Goal: Communication & Community: Answer question/provide support

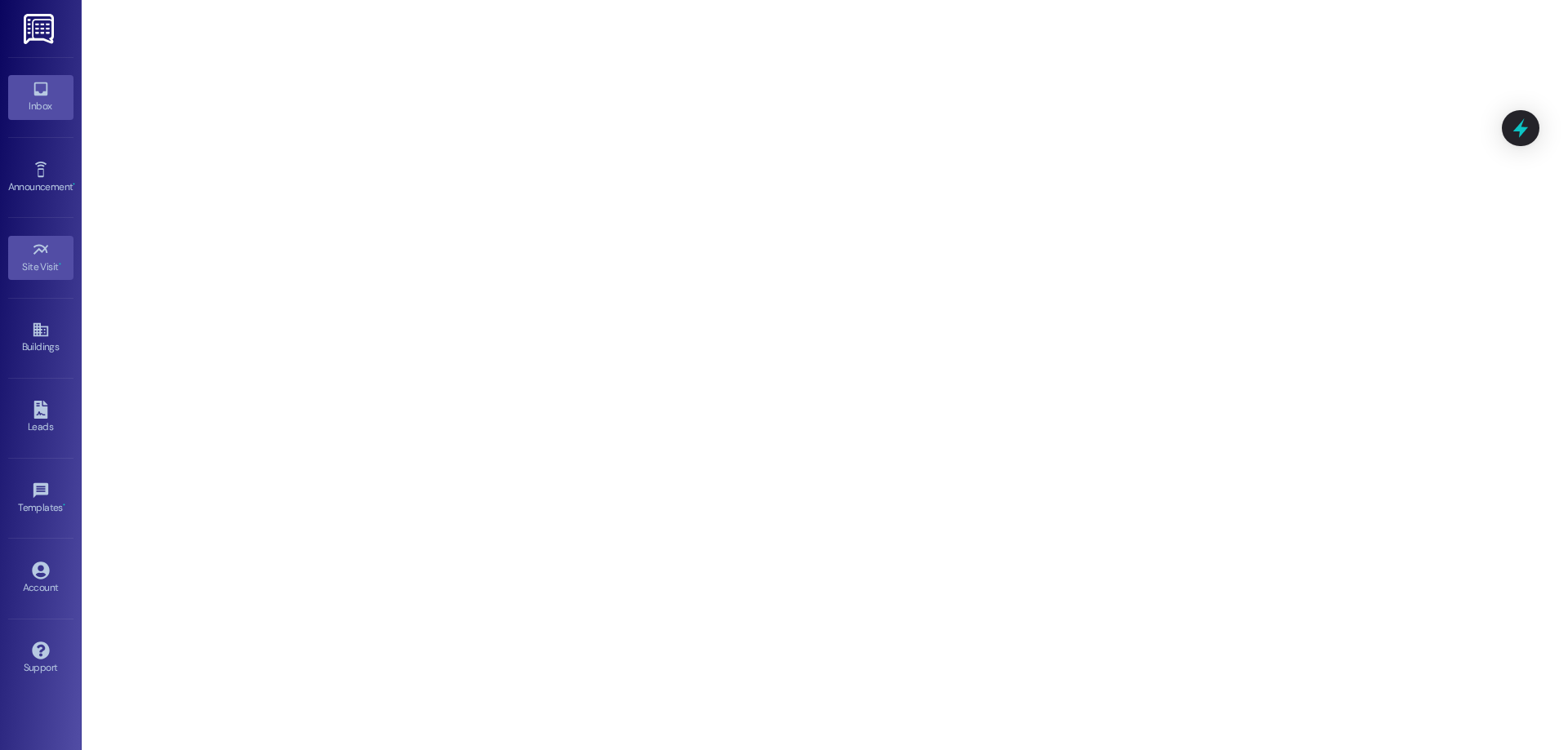
click at [65, 100] on div "Inbox" at bounding box center [40, 106] width 82 height 16
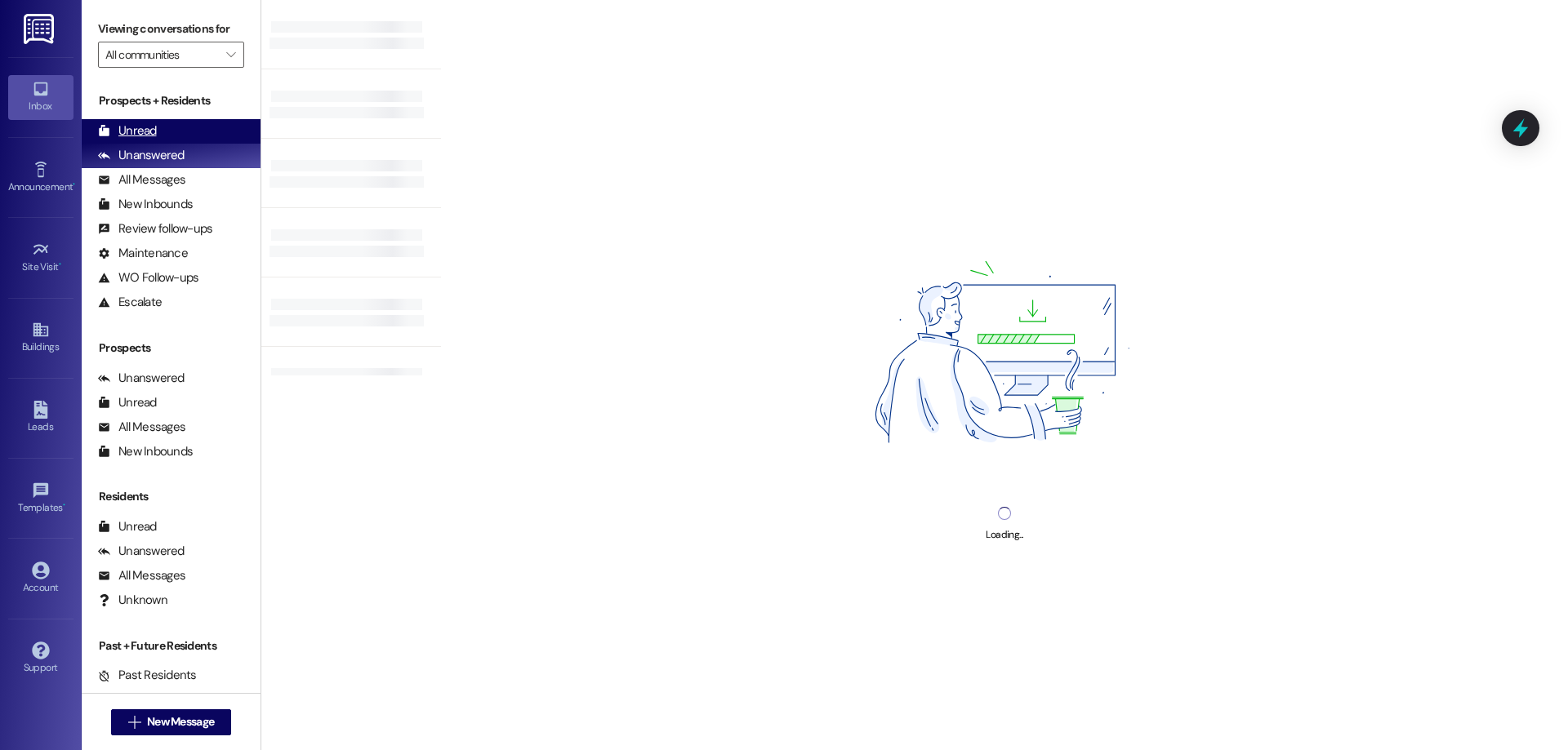
click at [148, 131] on div "Unread" at bounding box center [127, 131] width 59 height 17
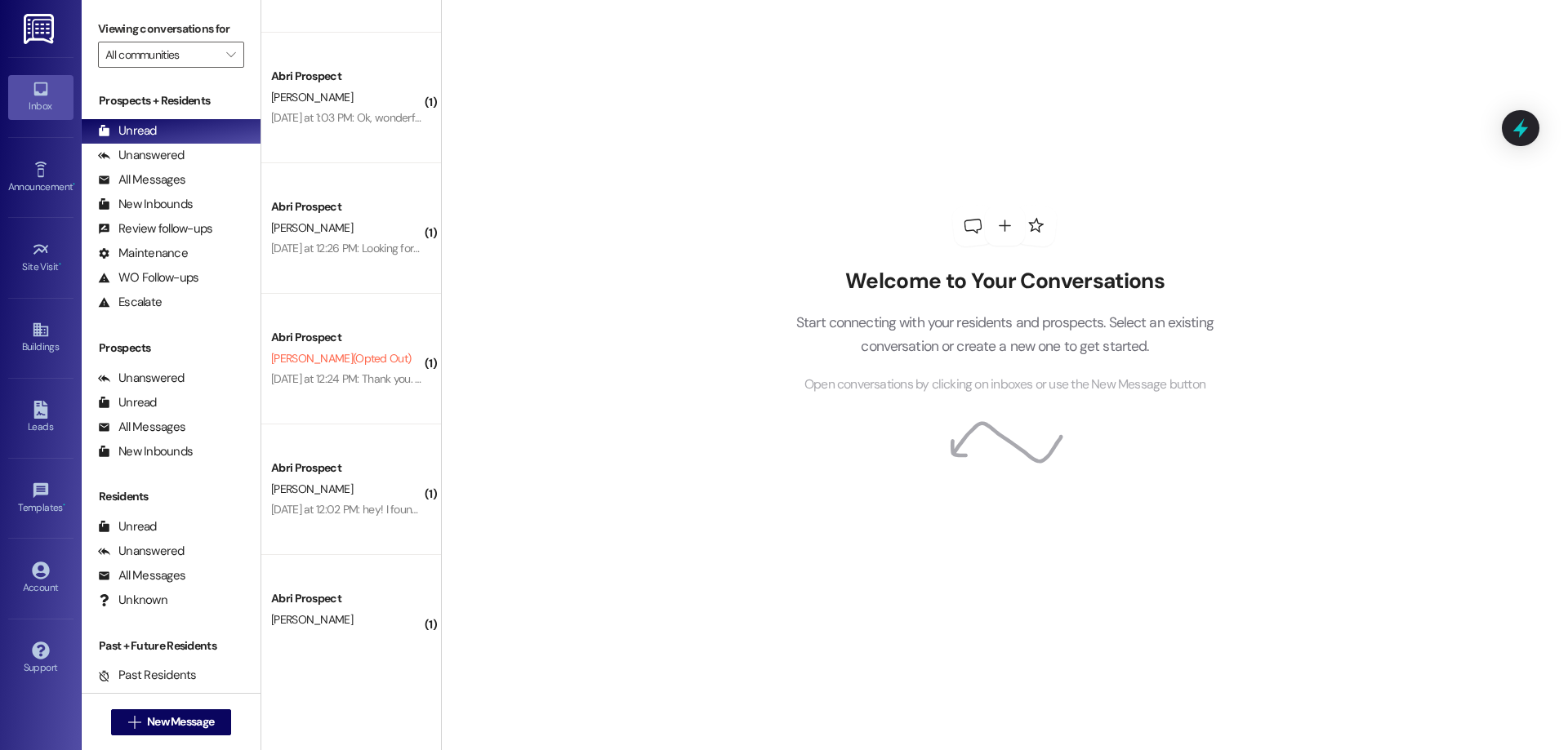
scroll to position [803, 0]
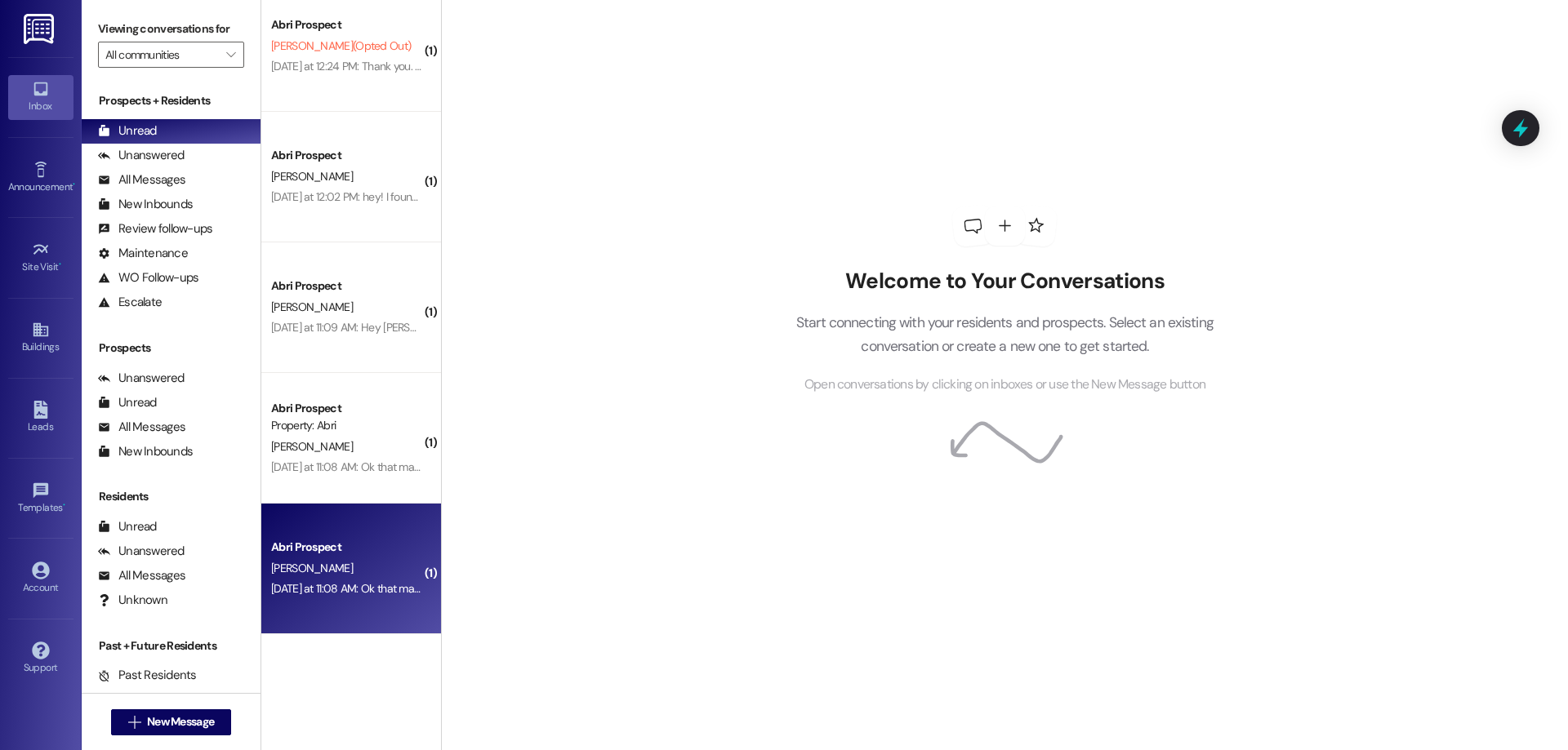
click at [332, 580] on div "[DATE] at 11:08 AM: Ok that makes more sense! Do you know what it was exactly? …" at bounding box center [346, 588] width 154 height 21
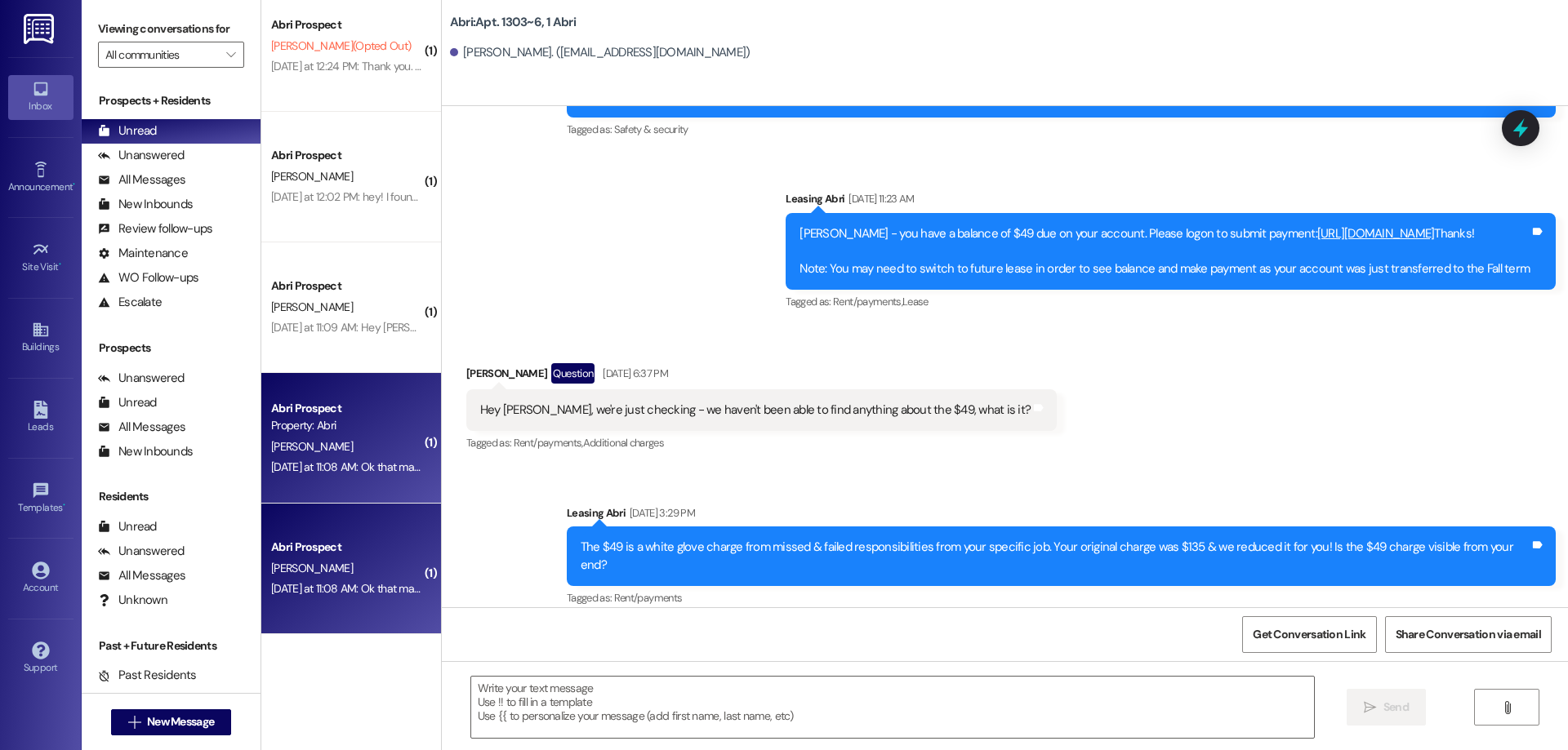
scroll to position [17563, 0]
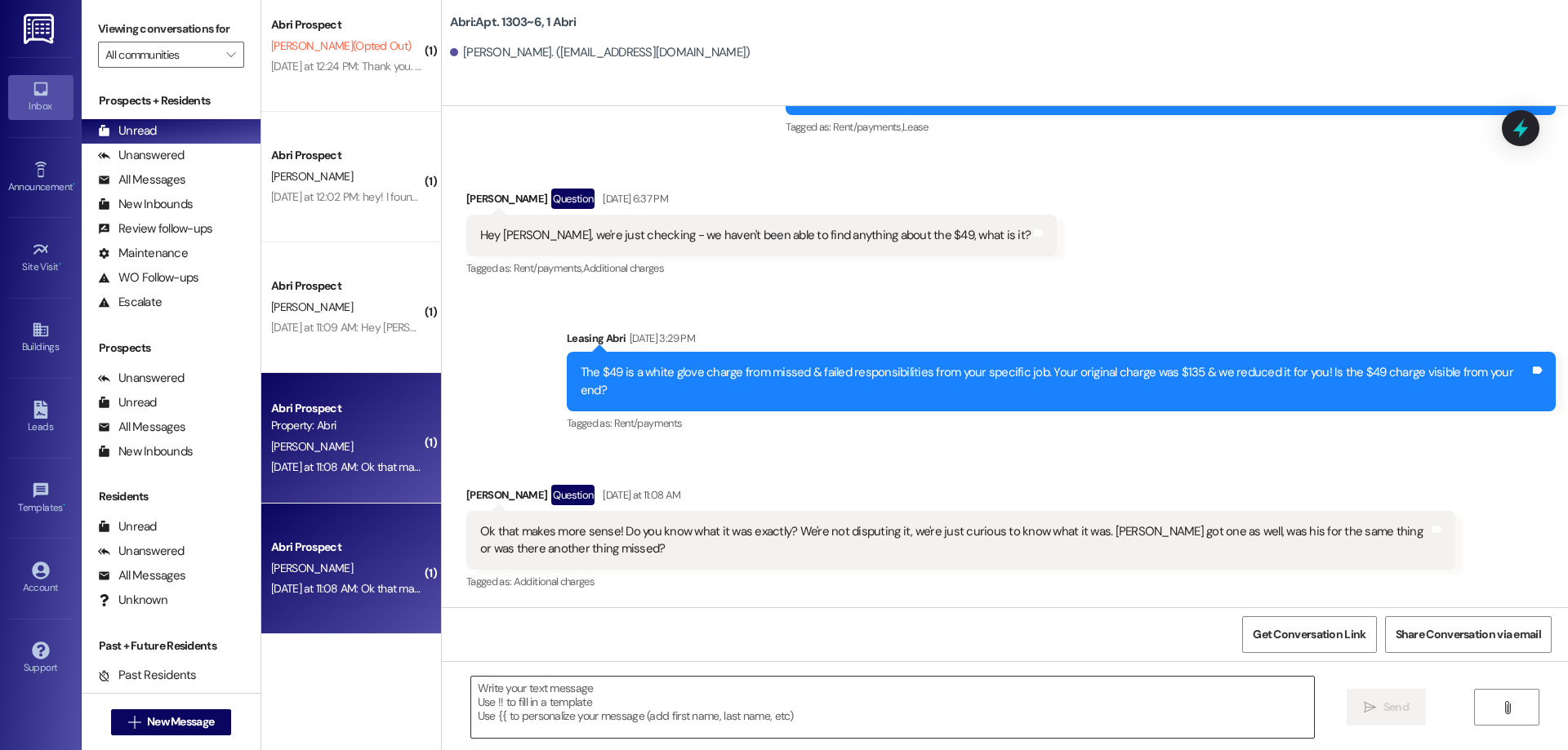
click at [742, 708] on textarea at bounding box center [893, 707] width 843 height 61
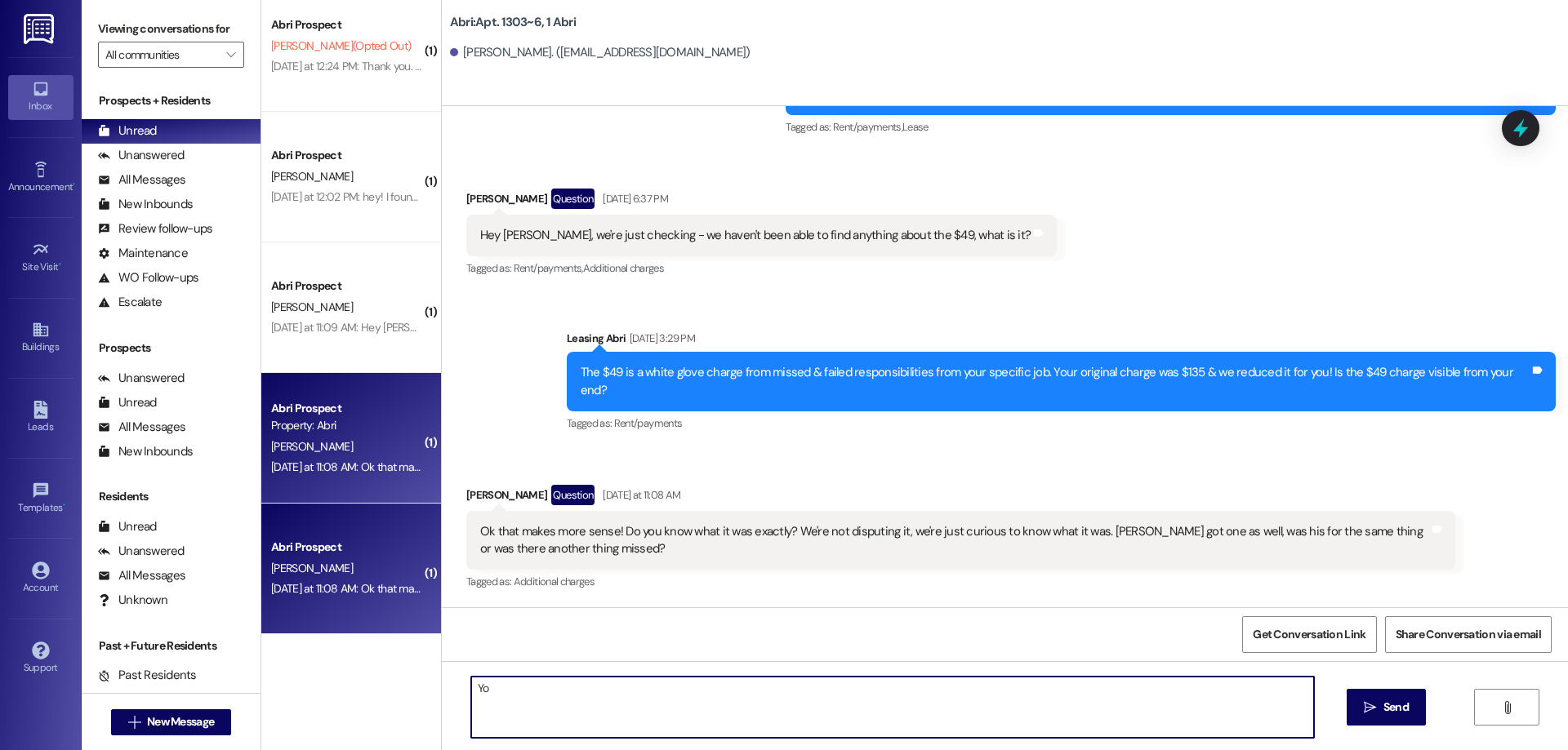
type textarea "Y"
type textarea "Both were white glove charges based on your specific job. There should be some …"
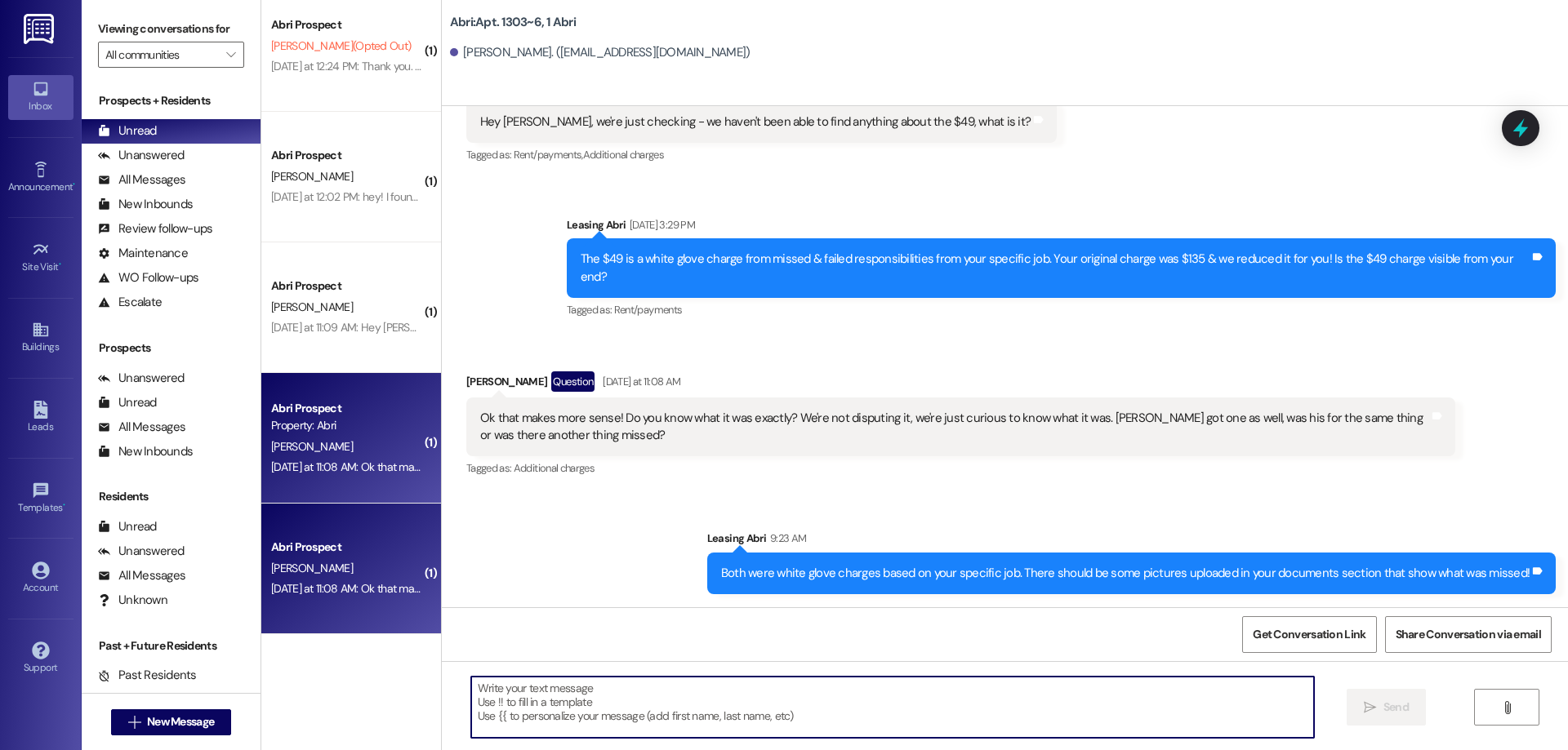
scroll to position [17677, 0]
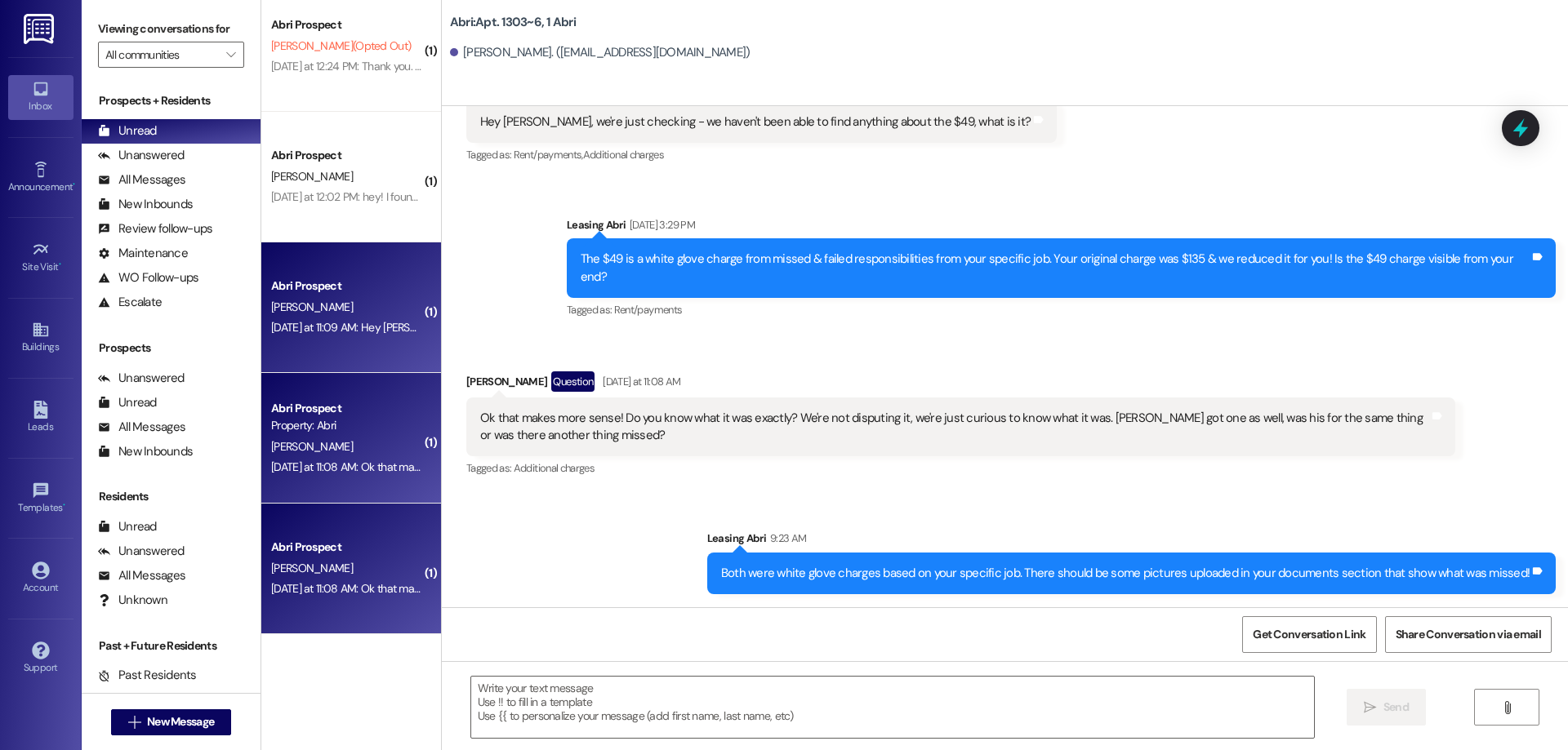
click at [375, 296] on div "Abri Prospect" at bounding box center [346, 286] width 154 height 21
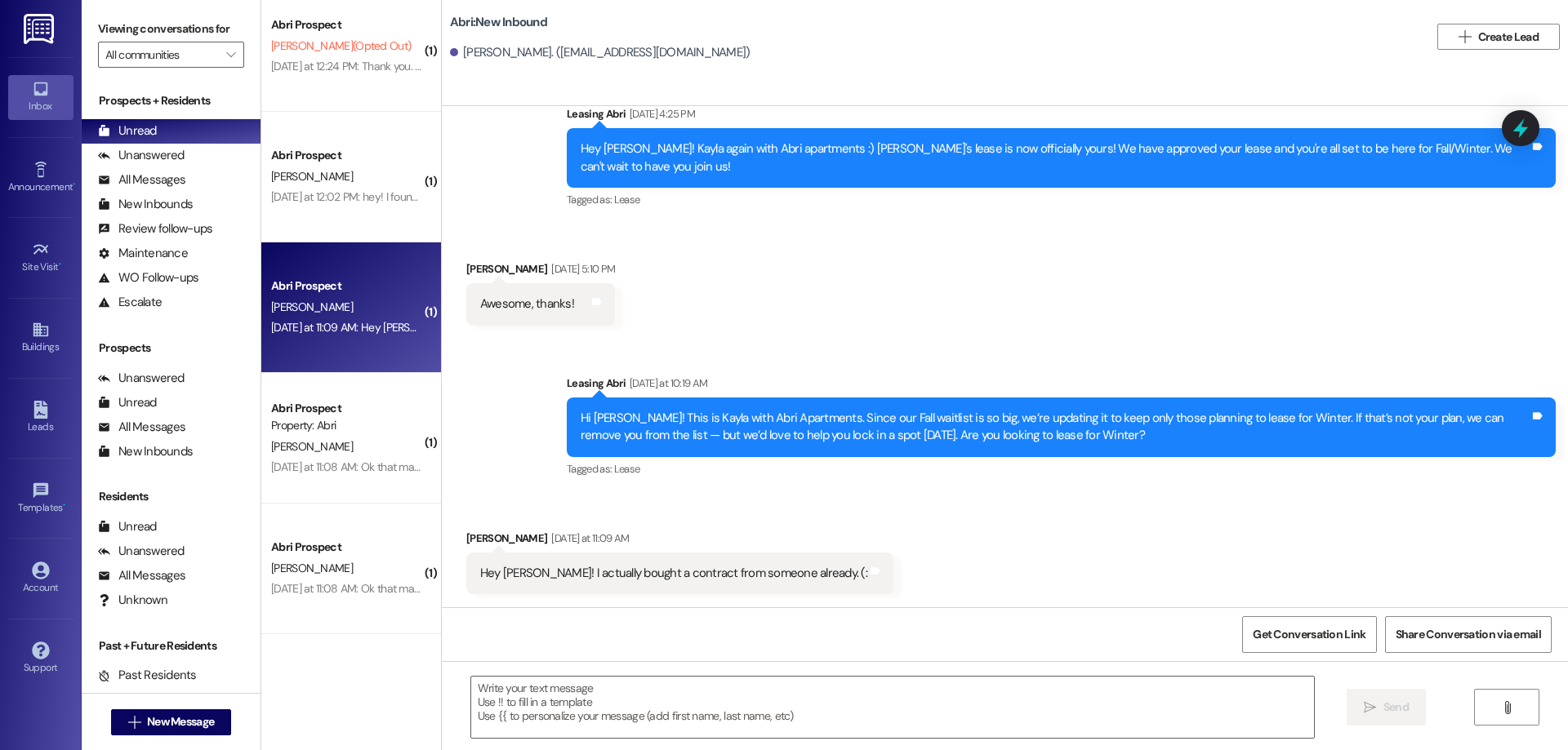
scroll to position [743, 0]
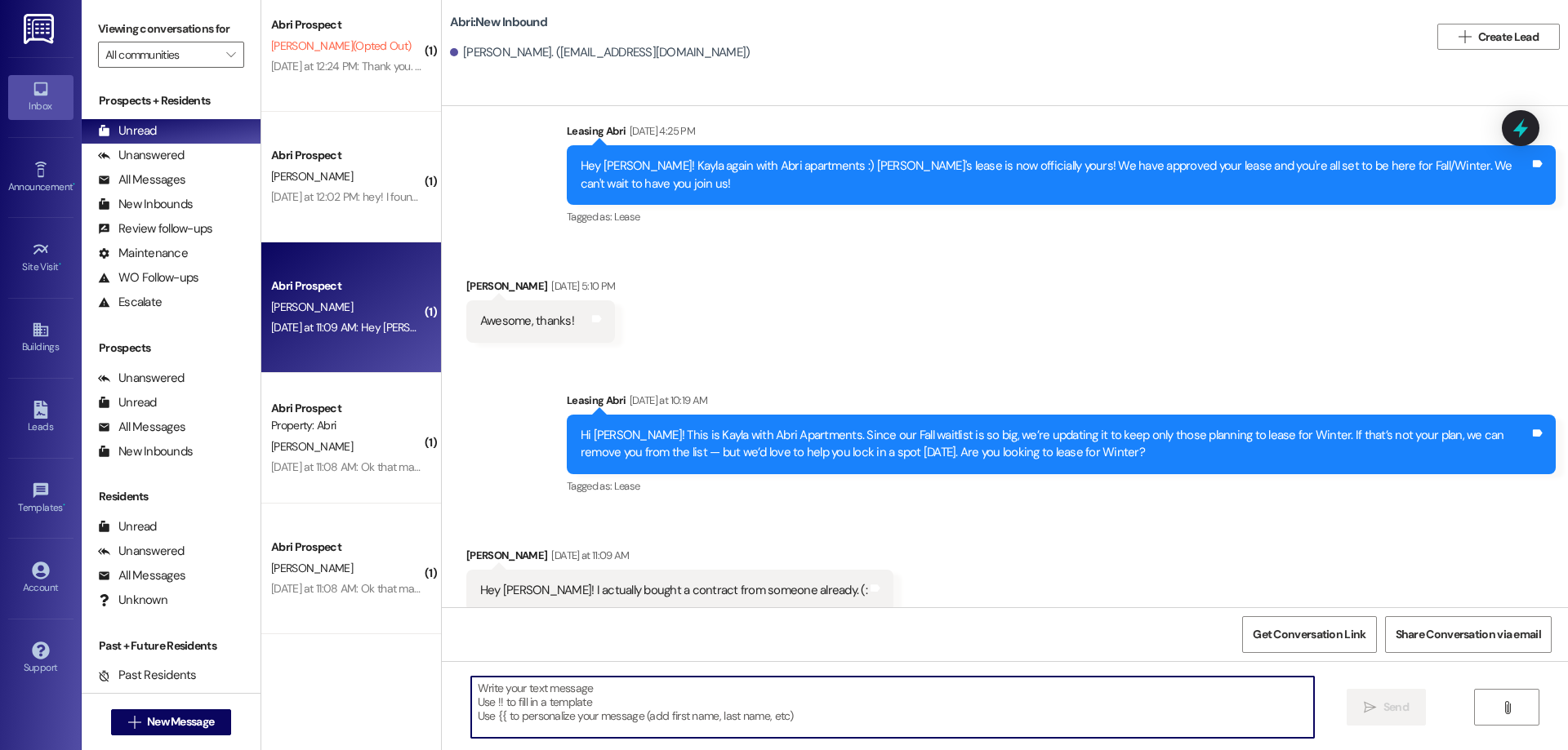
click at [719, 702] on textarea at bounding box center [893, 707] width 843 height 61
type textarea "O"
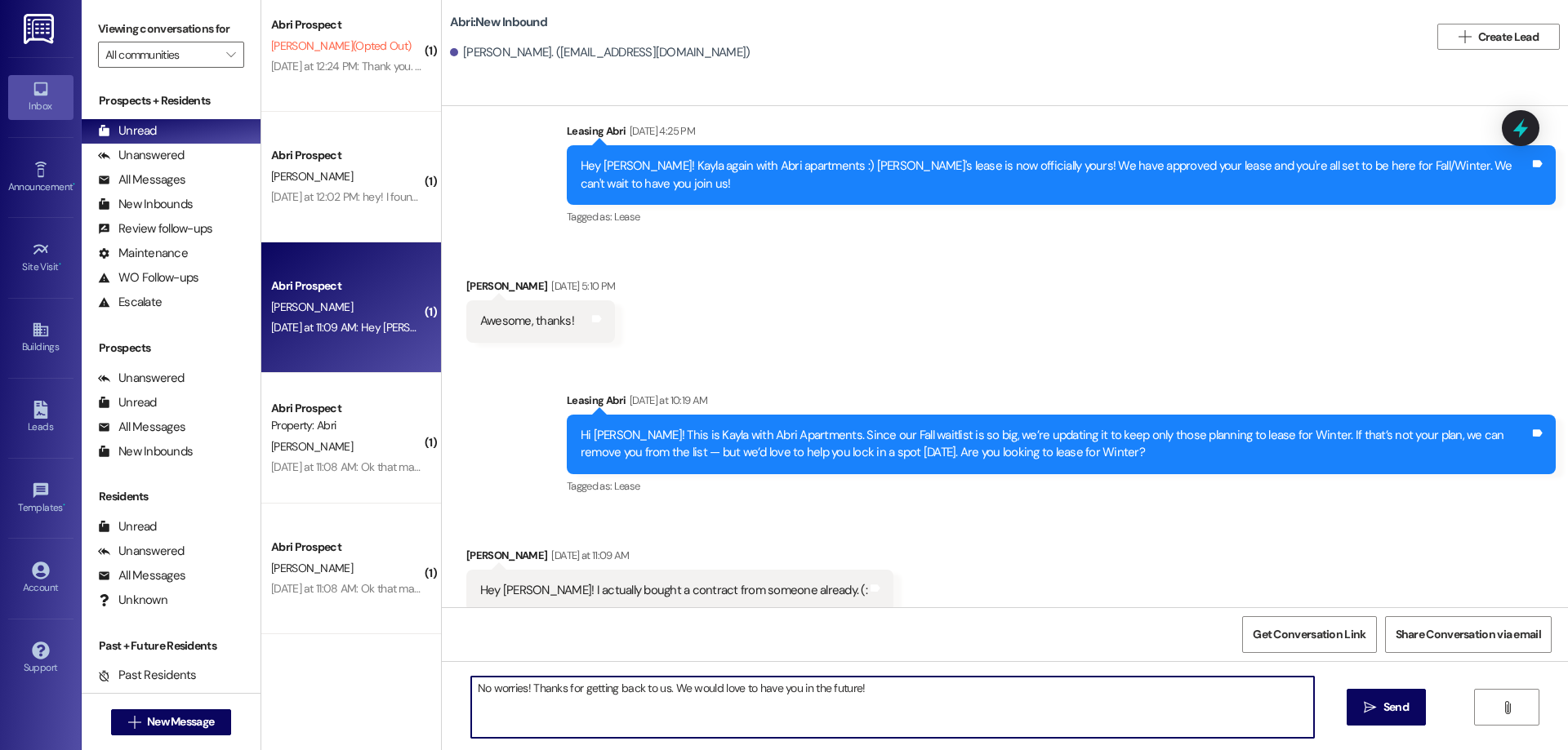
click at [670, 685] on textarea "No worries! Thanks for getting back to us. We would love to have you in the fut…" at bounding box center [893, 707] width 843 height 61
type textarea "No worries! Thanks for getting back to us. I'm so glad you found somewhere!! We…"
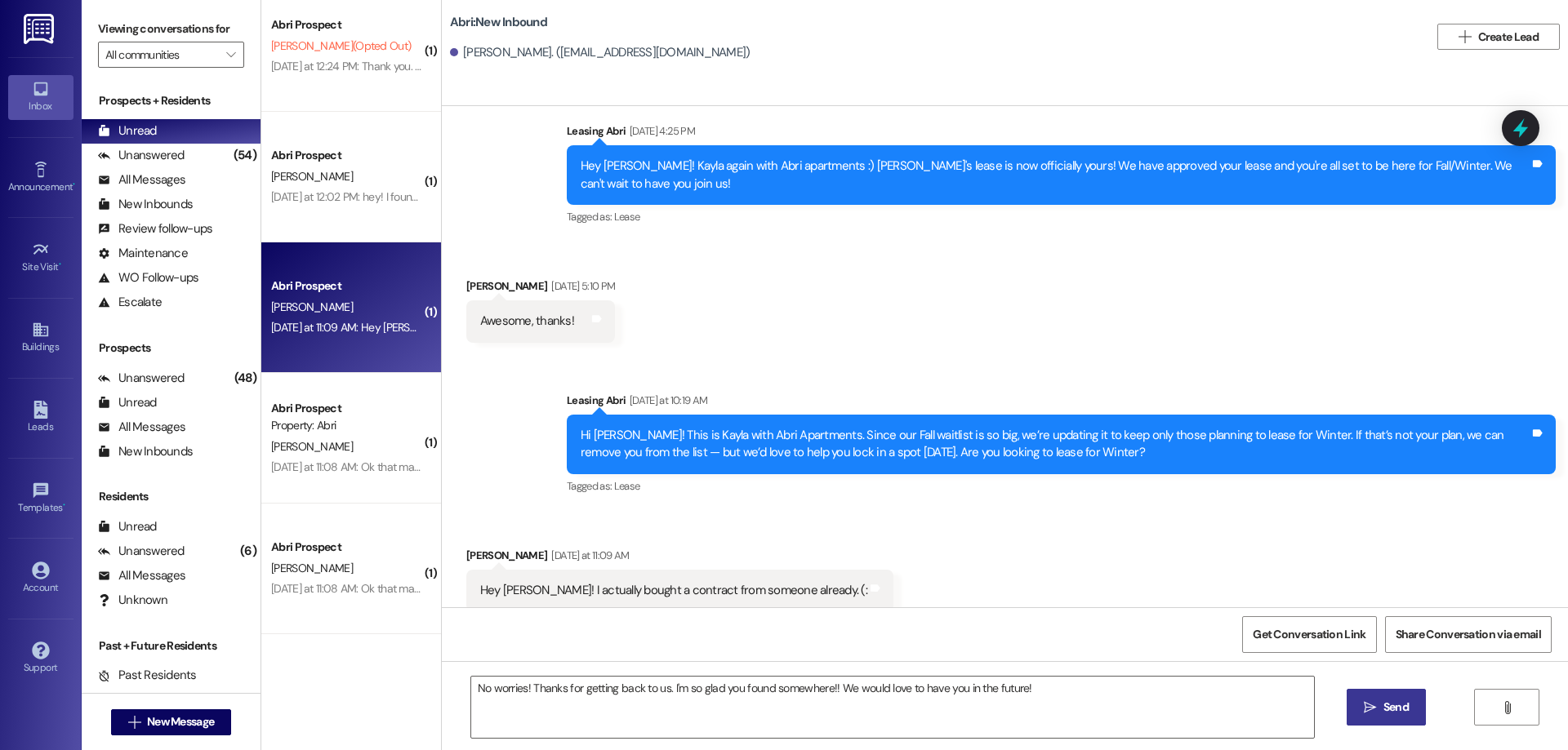
click at [1366, 710] on icon "" at bounding box center [1369, 708] width 12 height 13
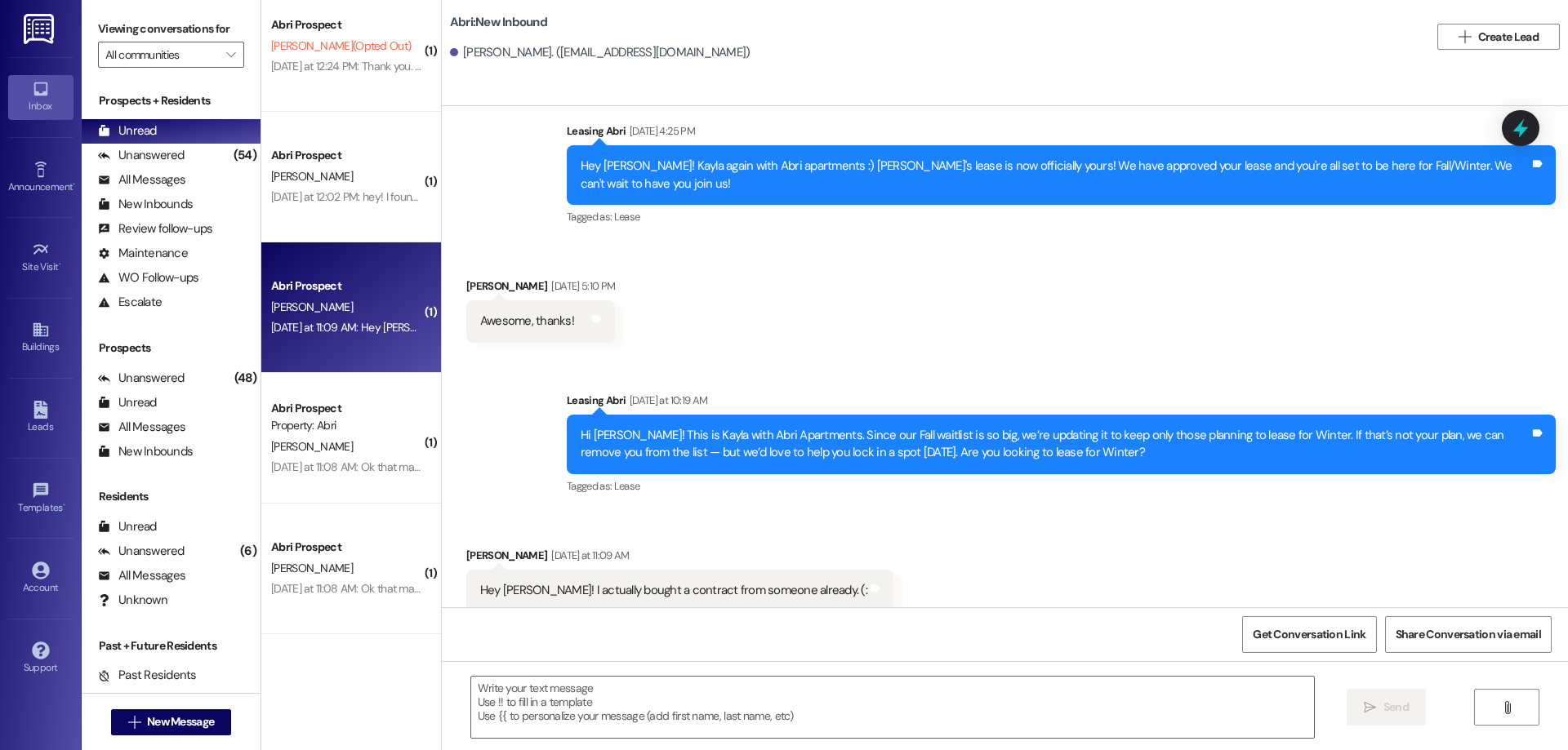
click at [304, 180] on span "[PERSON_NAME]" at bounding box center [312, 176] width 82 height 15
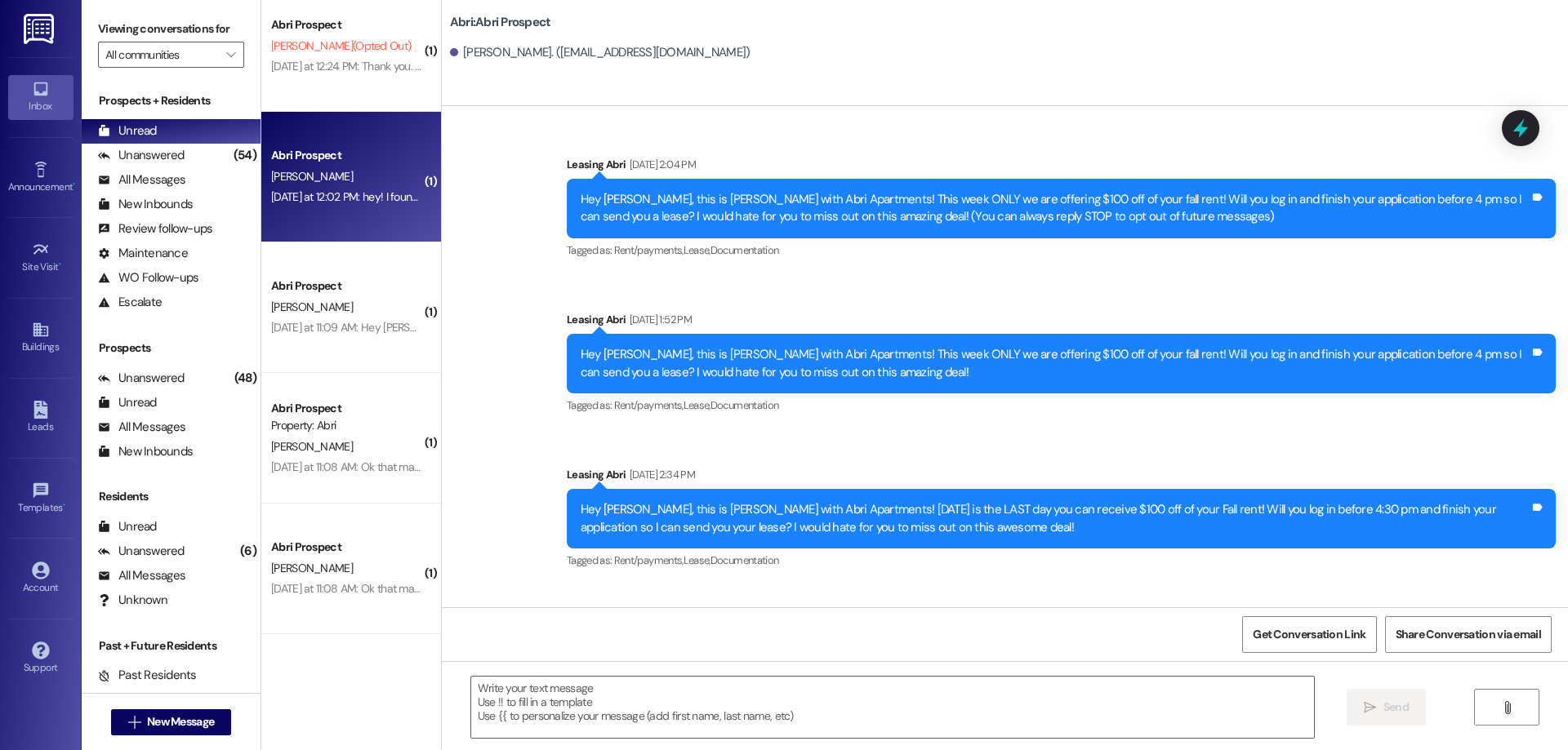
scroll to position [2379, 0]
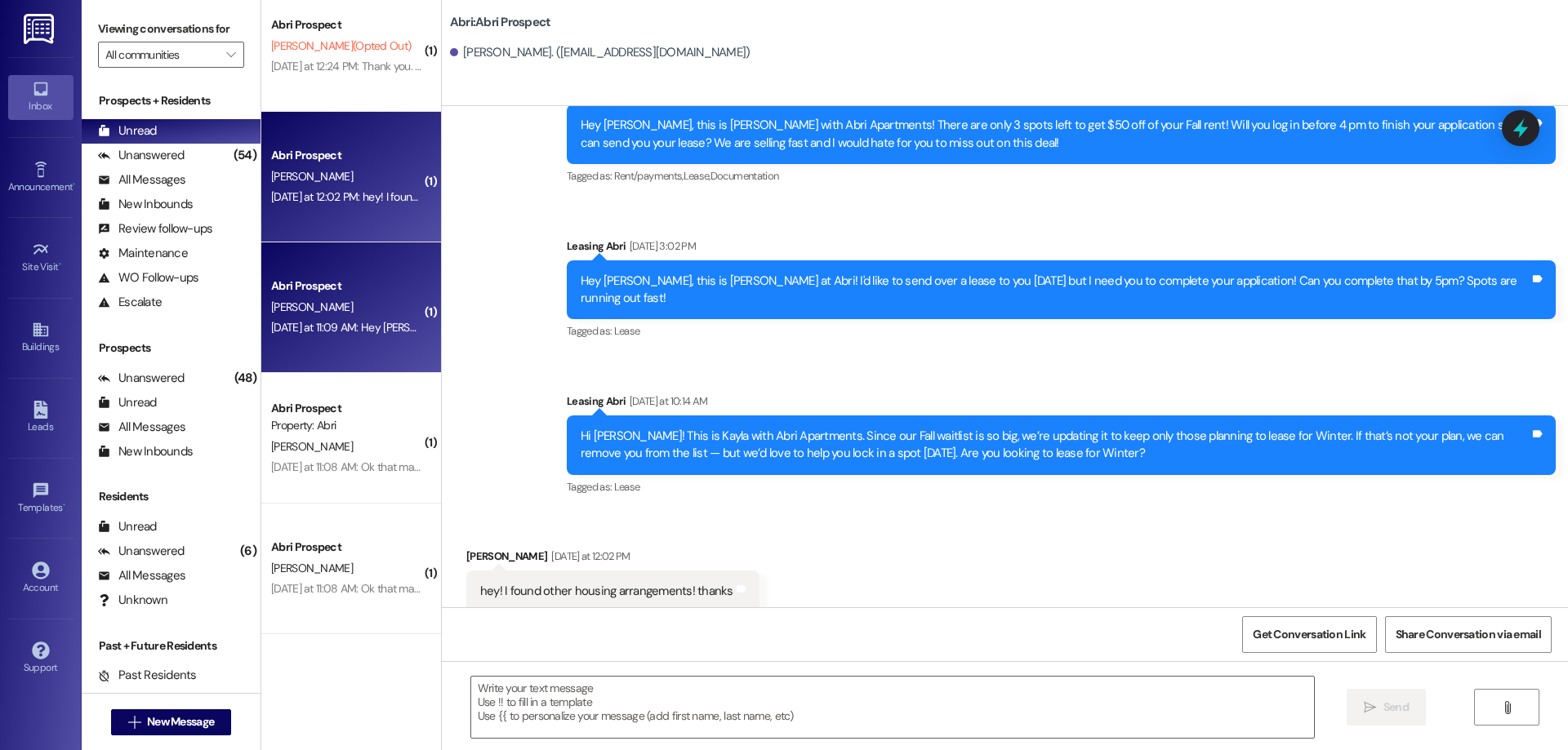
click at [348, 348] on div "Abri Prospect [PERSON_NAME] [DATE] at 11:09 AM: Hey [PERSON_NAME]! I actually b…" at bounding box center [351, 307] width 180 height 130
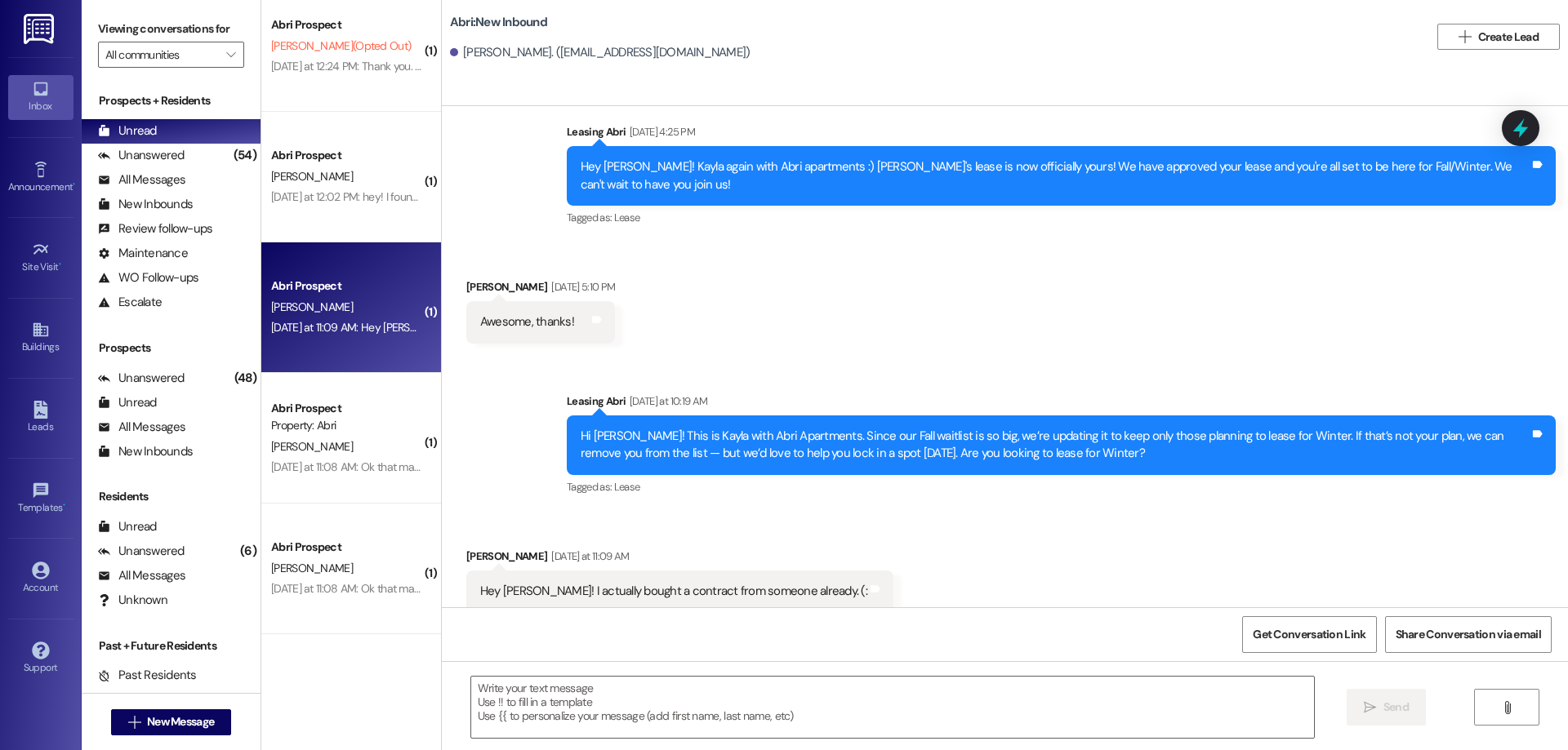
scroll to position [856, 0]
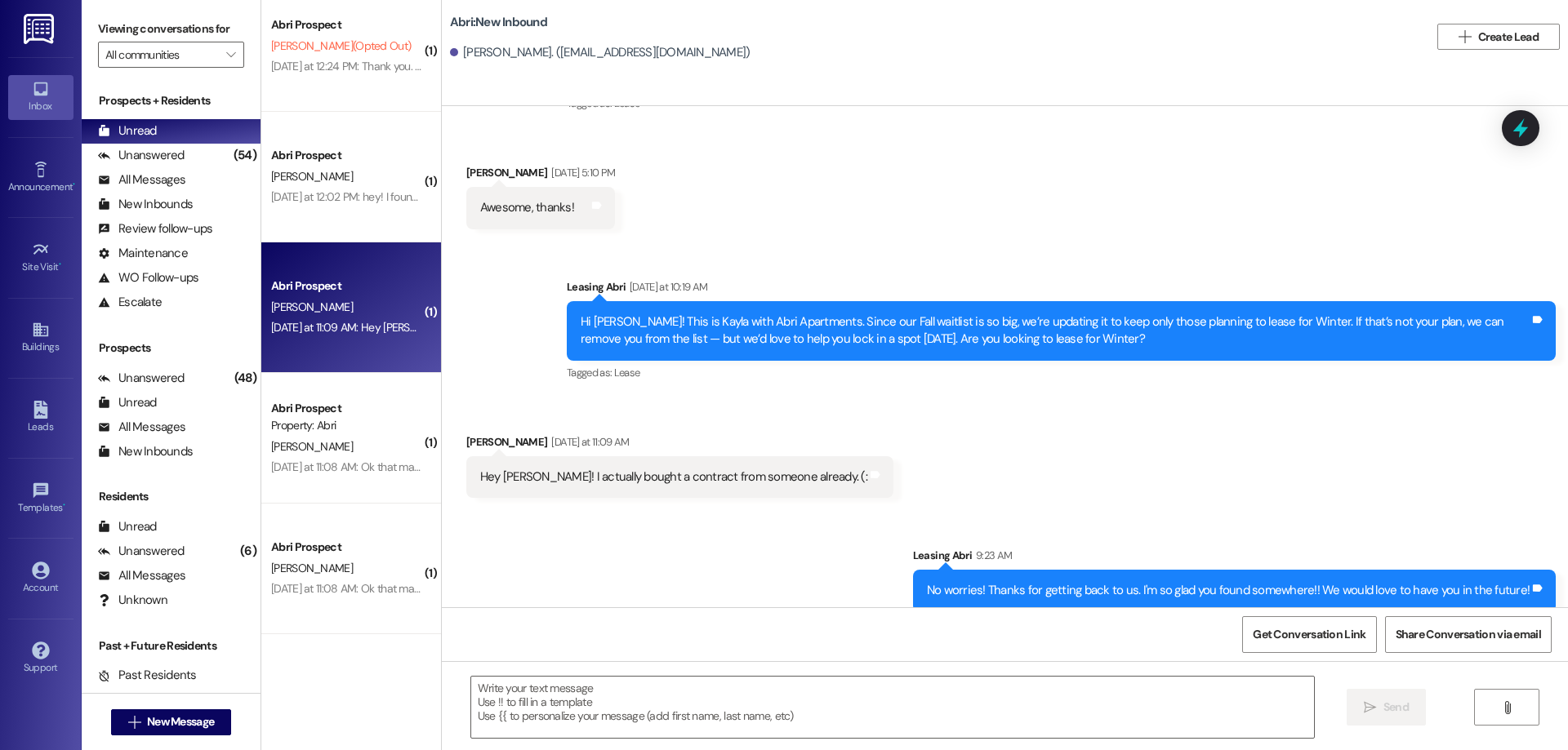
click at [955, 582] on div "No worries! Thanks for getting back to us. I'm so glad you found somewhere!! We…" at bounding box center [1228, 590] width 603 height 17
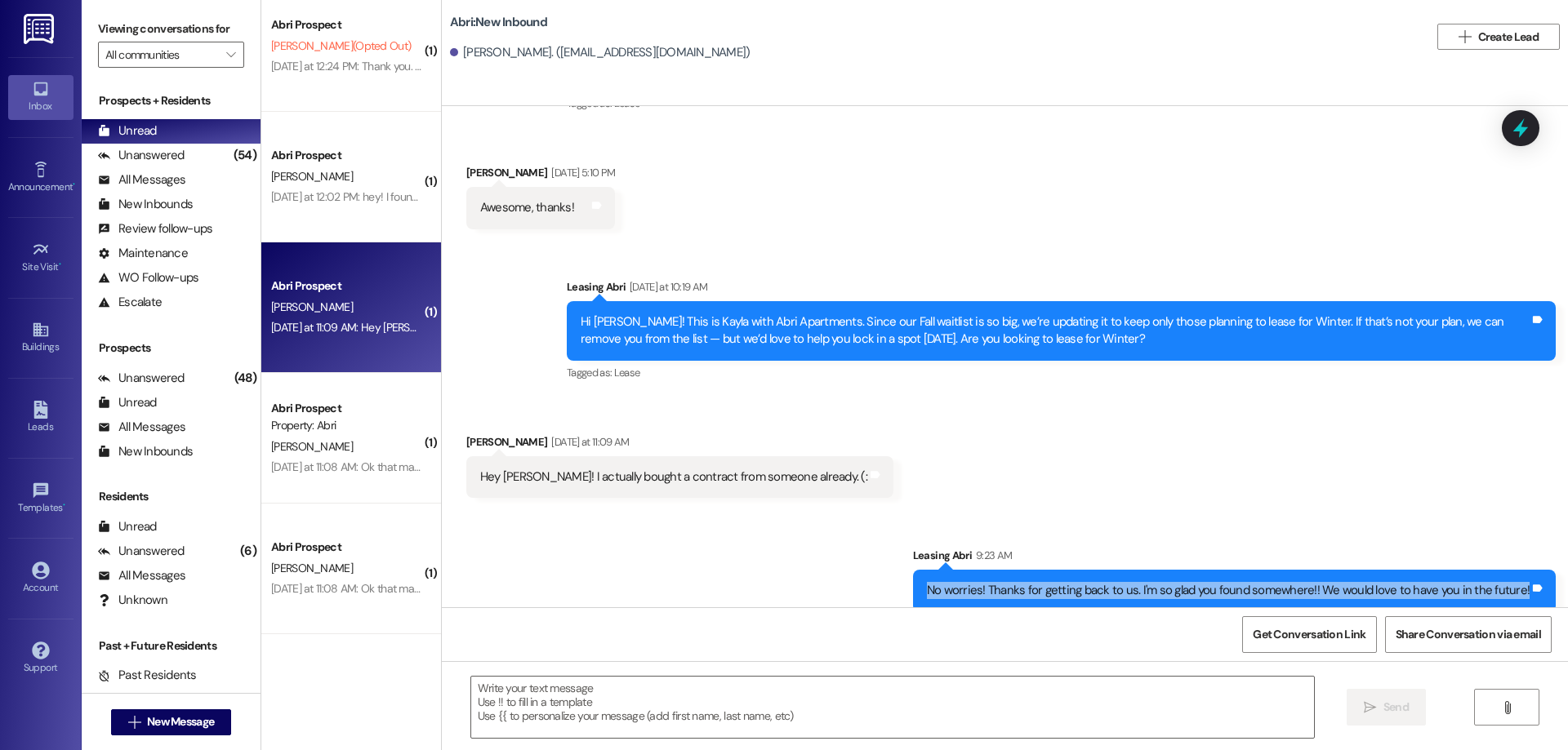
click at [955, 582] on div "No worries! Thanks for getting back to us. I'm so glad you found somewhere!! We…" at bounding box center [1228, 590] width 603 height 17
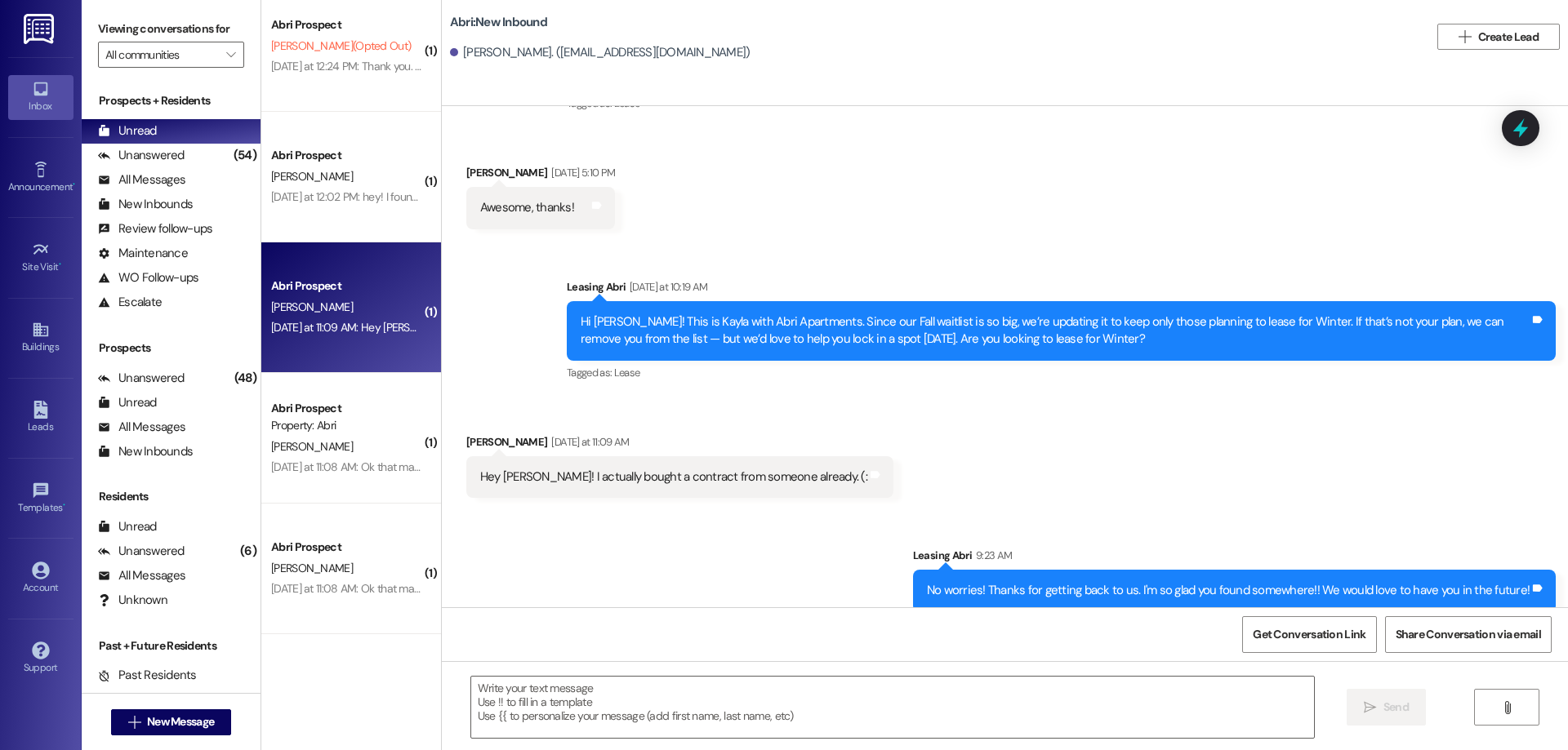
click at [955, 582] on div "No worries! Thanks for getting back to us. I'm so glad you found somewhere!! We…" at bounding box center [1228, 590] width 603 height 17
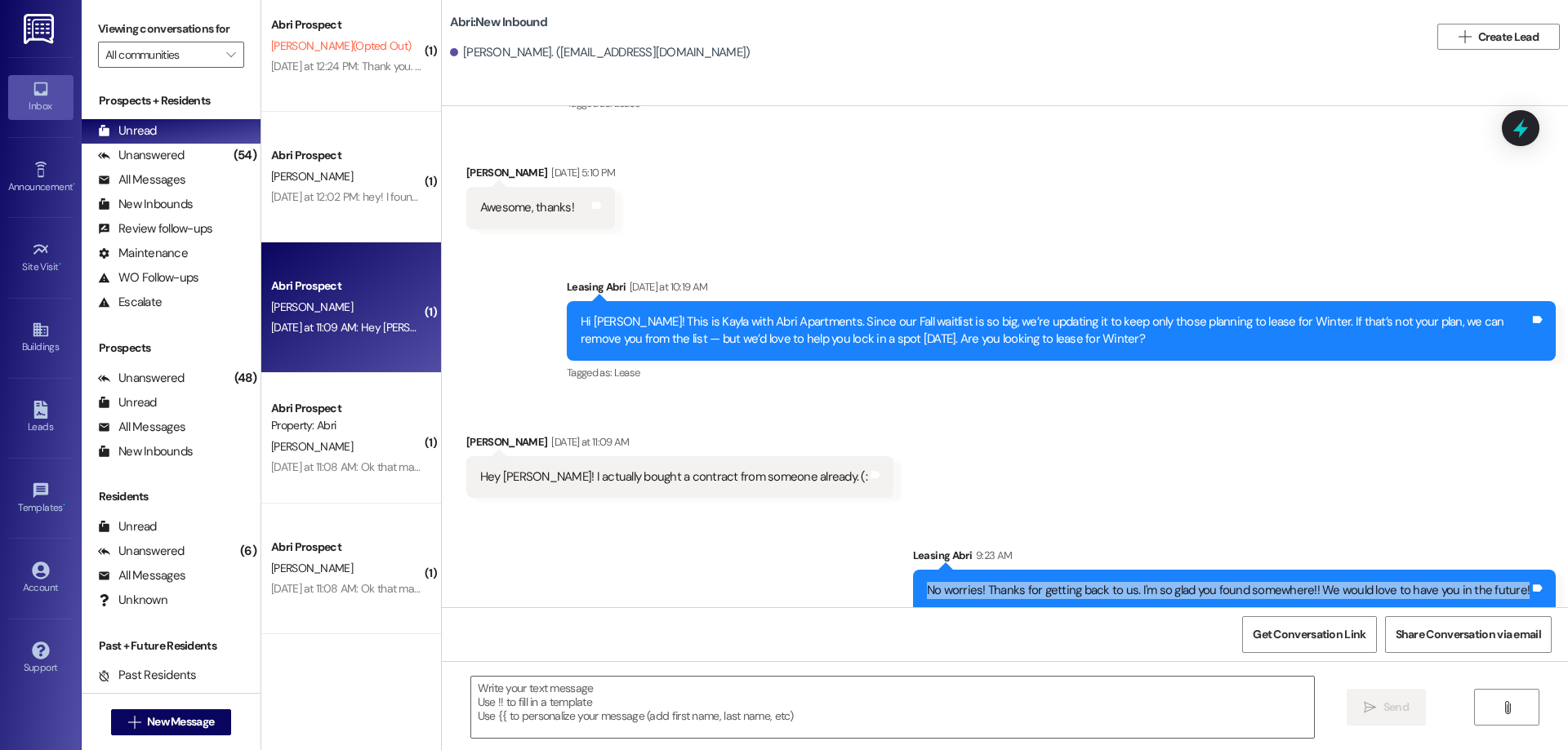
click at [955, 582] on div "No worries! Thanks for getting back to us. I'm so glad you found somewhere!! We…" at bounding box center [1228, 590] width 603 height 17
copy div "No worries! Thanks for getting back to us. I'm so glad you found somewhere!! We…"
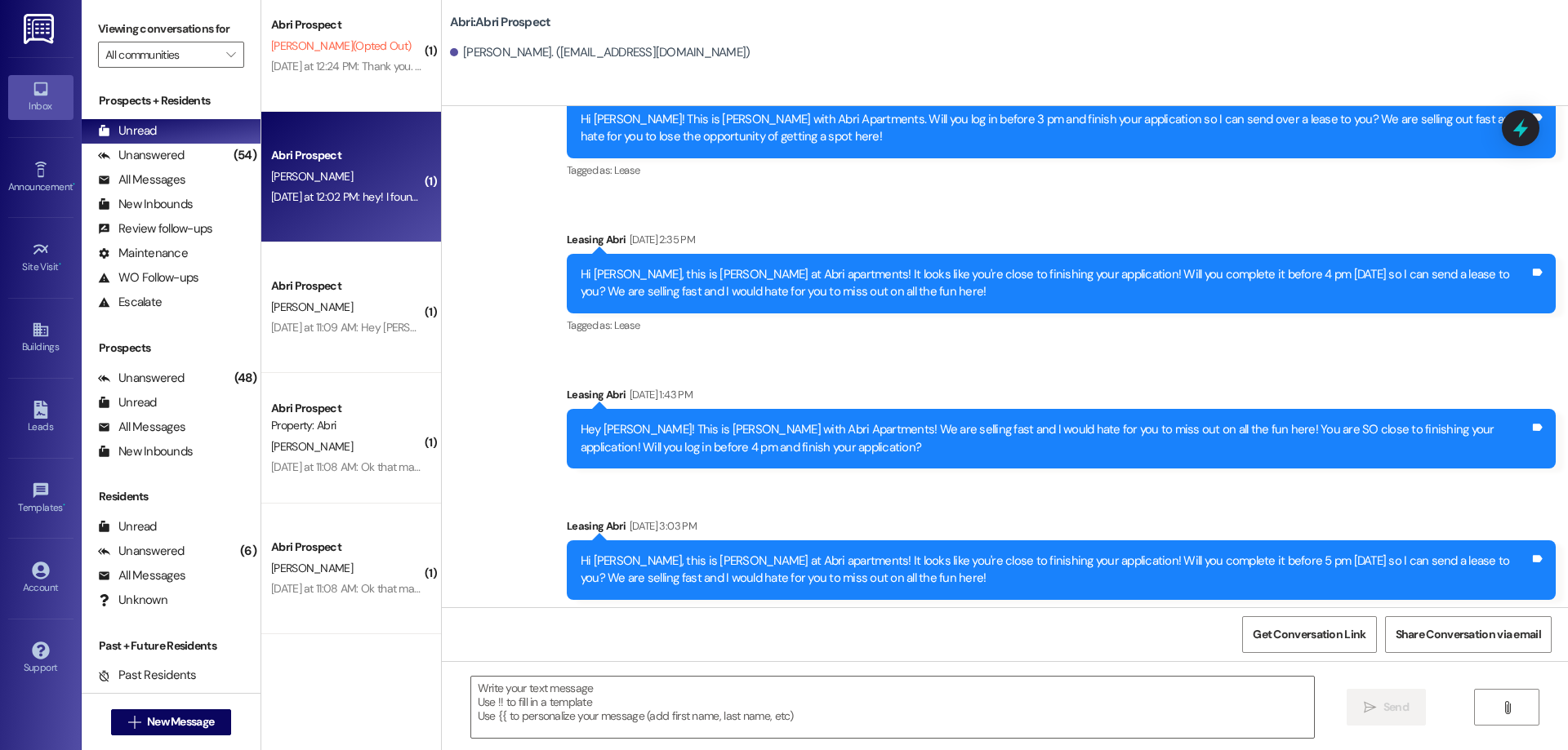
scroll to position [742, 0]
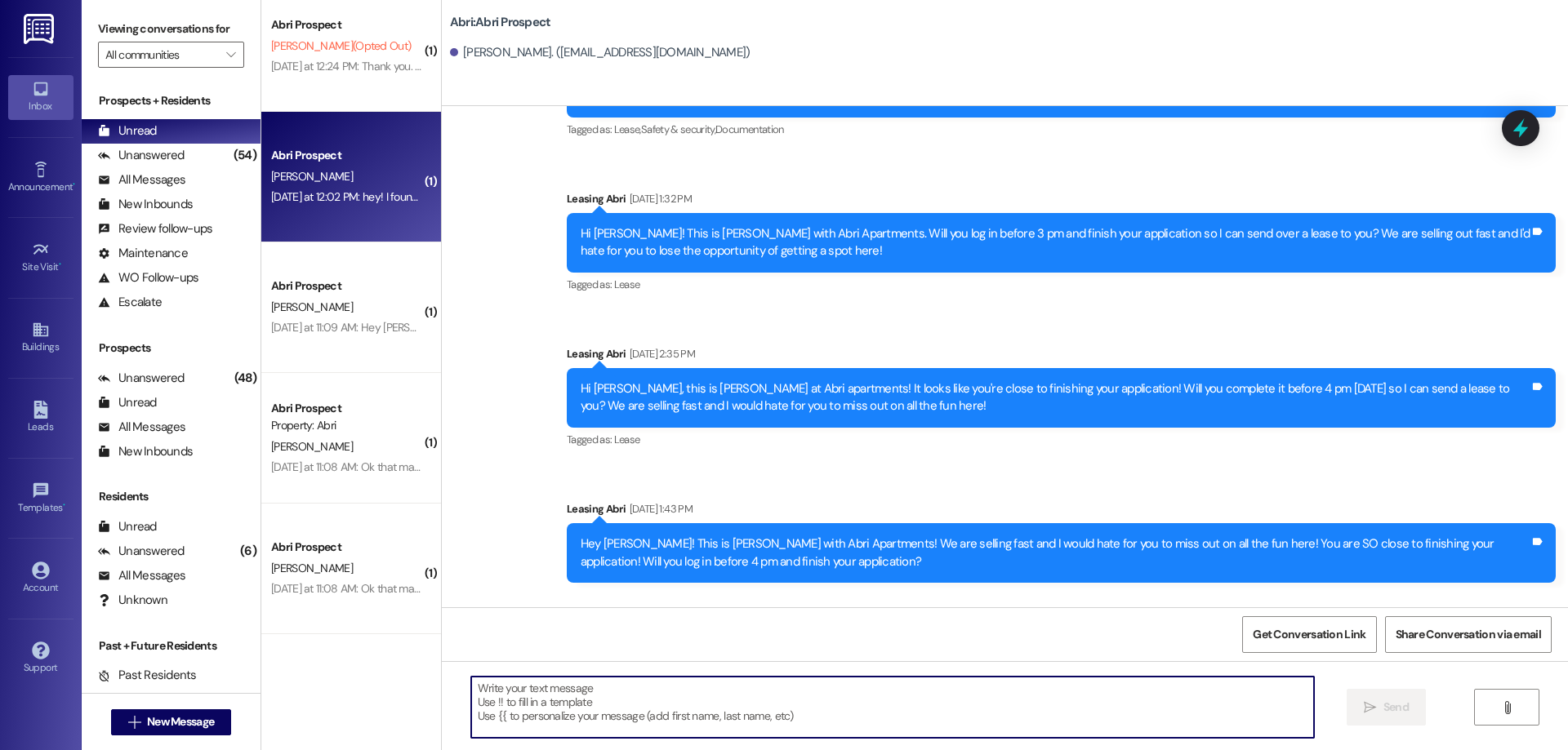
click at [650, 707] on textarea at bounding box center [893, 707] width 843 height 61
paste textarea "No worries! Thanks for getting back to us. I'm so glad you found somewhere!! We…"
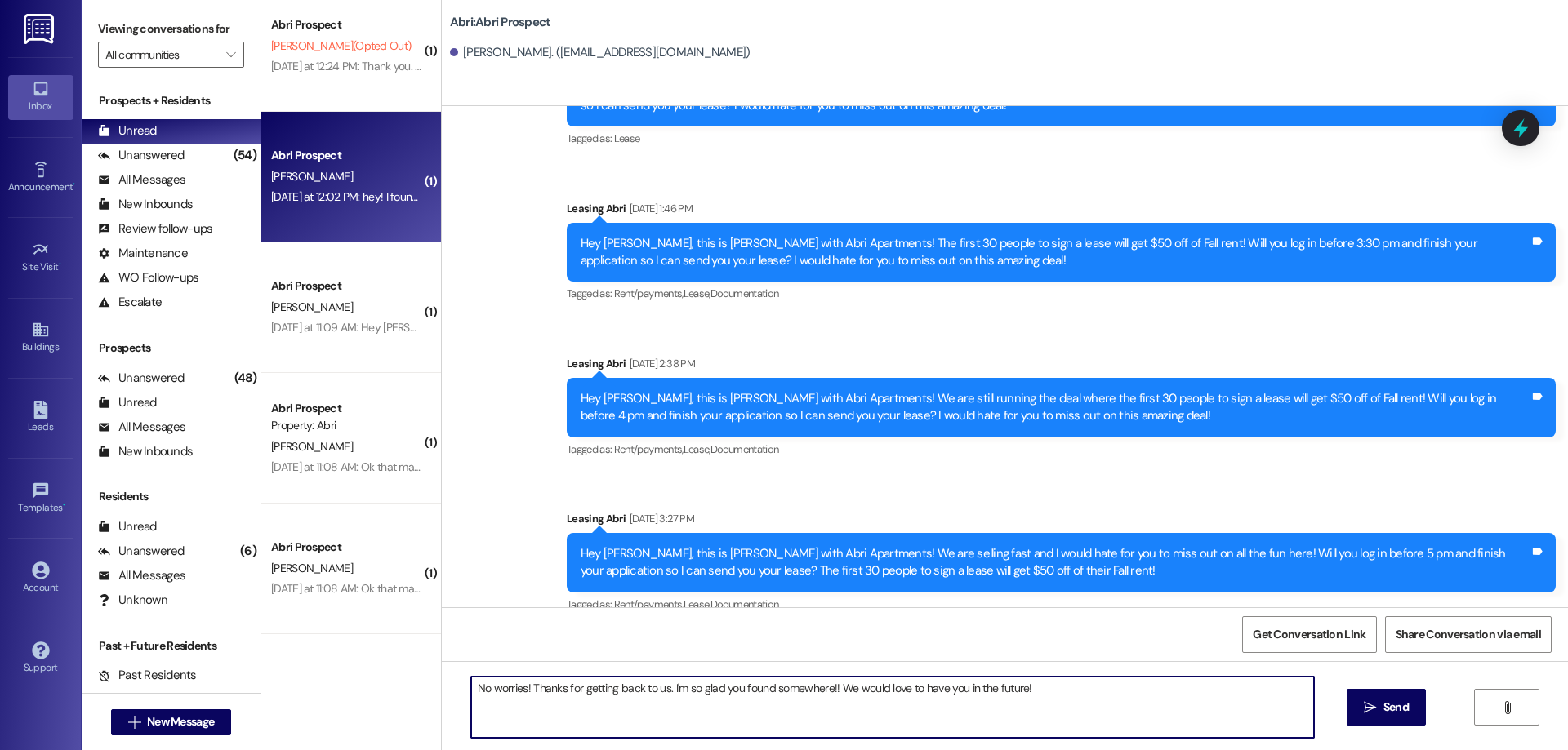
scroll to position [2380, 0]
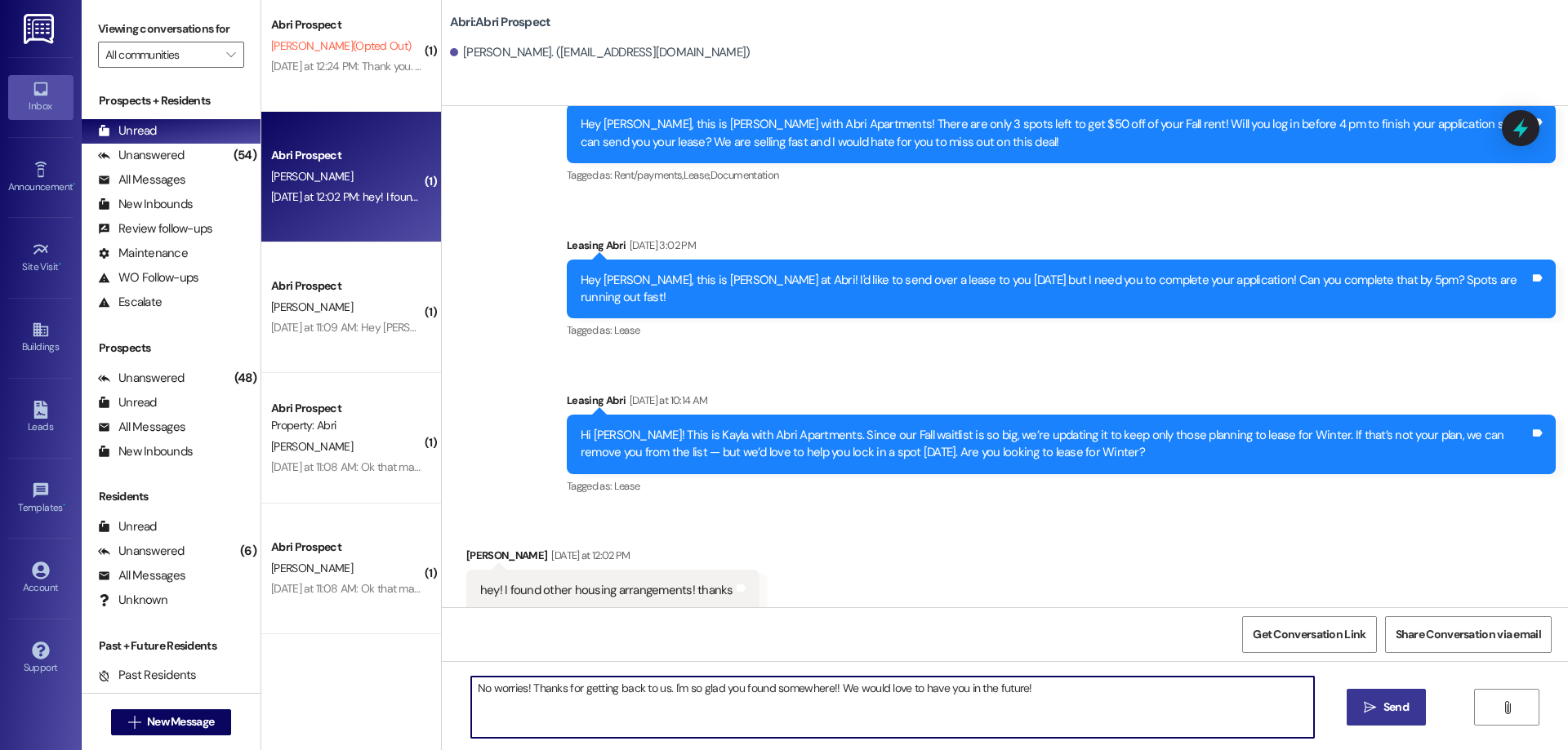
type textarea "No worries! Thanks for getting back to us. I'm so glad you found somewhere!! We…"
click at [1374, 701] on icon "" at bounding box center [1369, 708] width 12 height 13
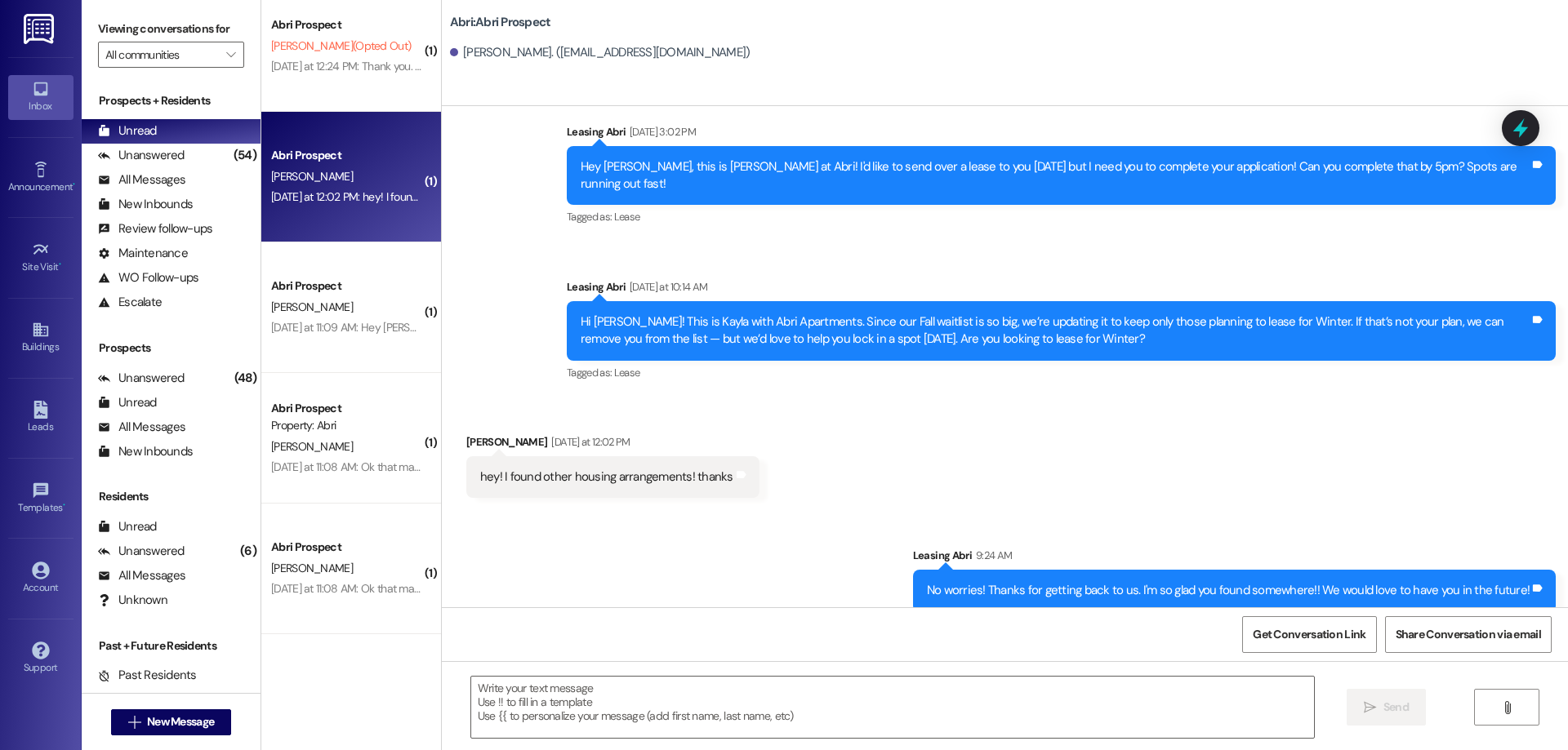
scroll to position [721, 0]
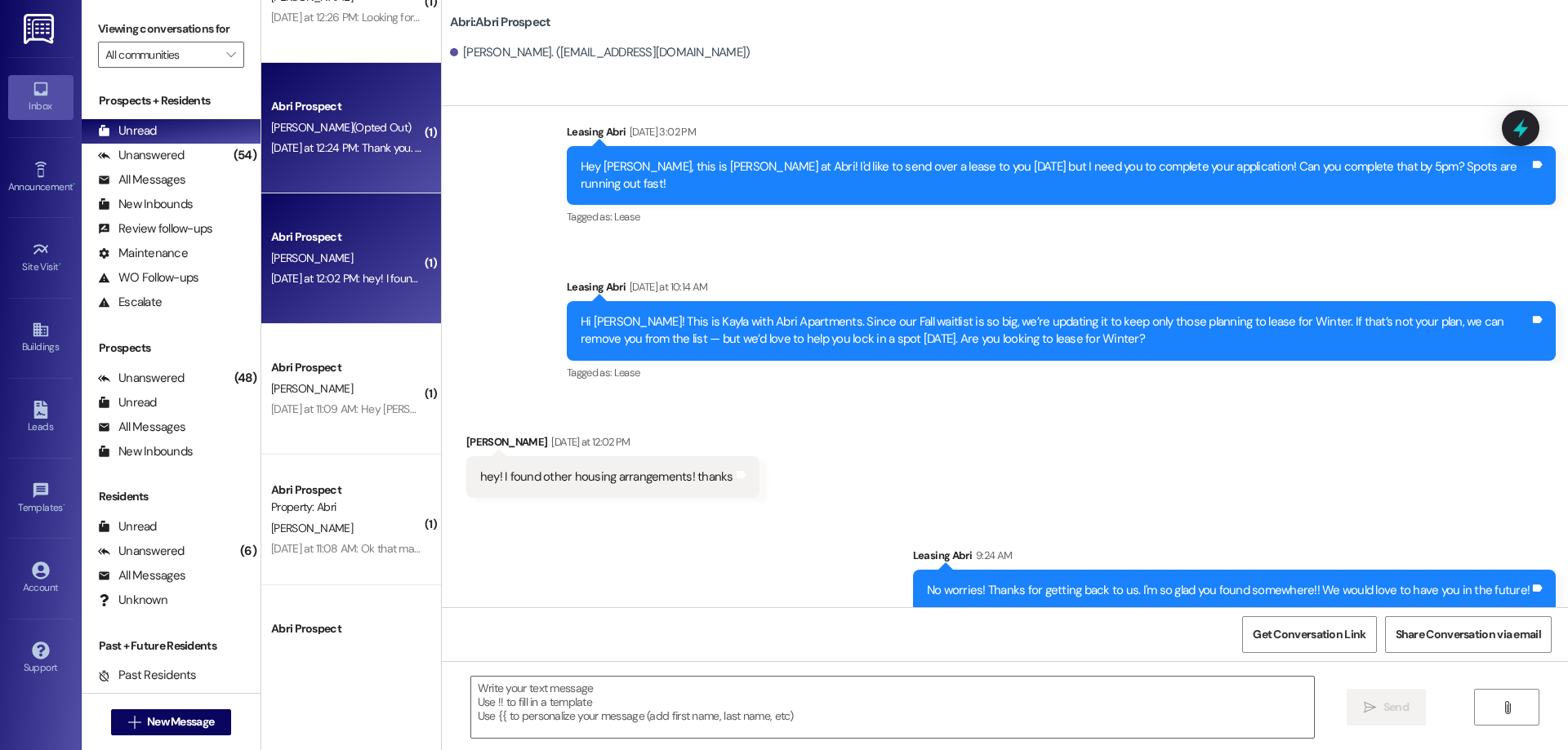
click at [334, 168] on div "Abri Prospect [PERSON_NAME] (Opted Out) [DATE] at 12:24 PM: Thank you. You will…" at bounding box center [351, 128] width 180 height 130
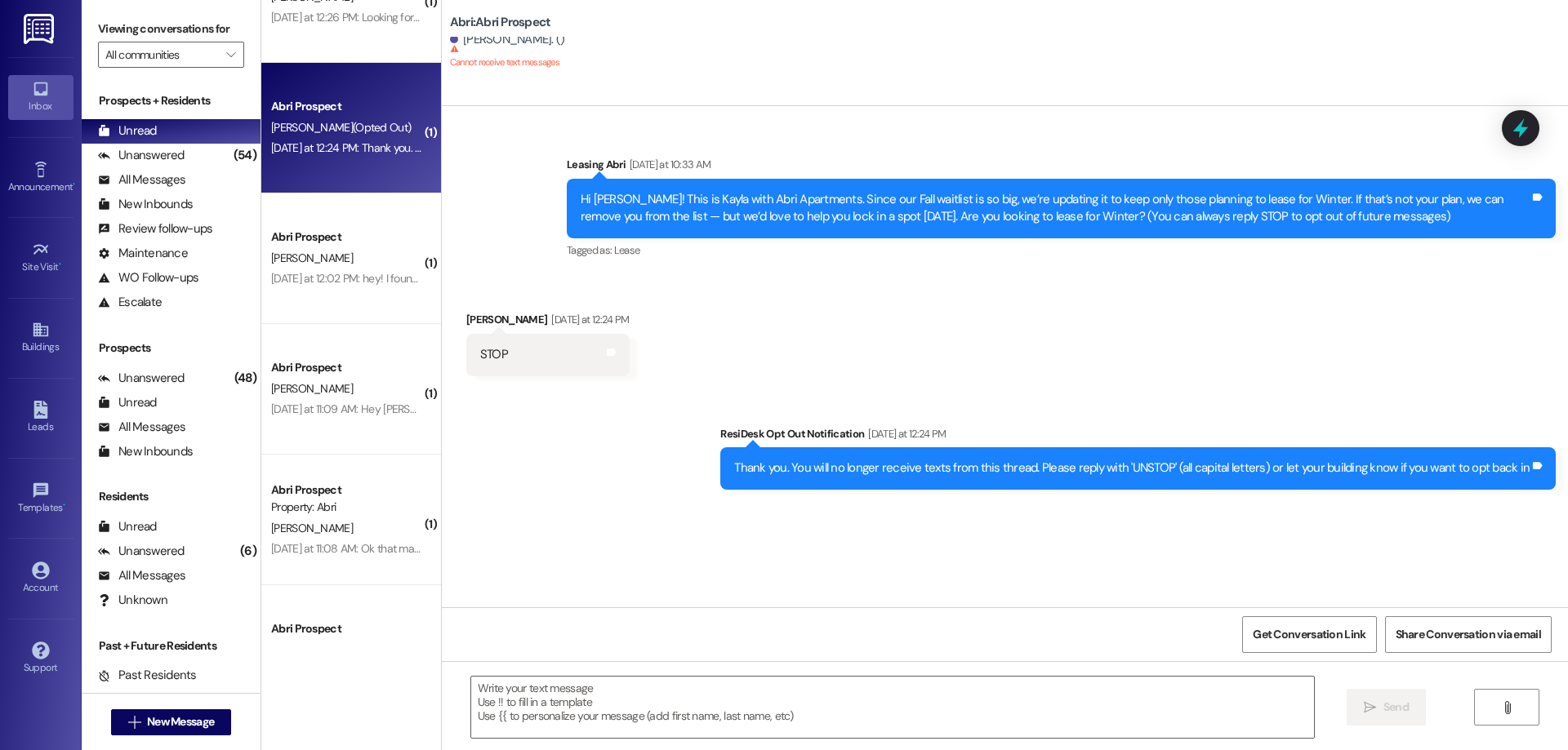
scroll to position [558, 0]
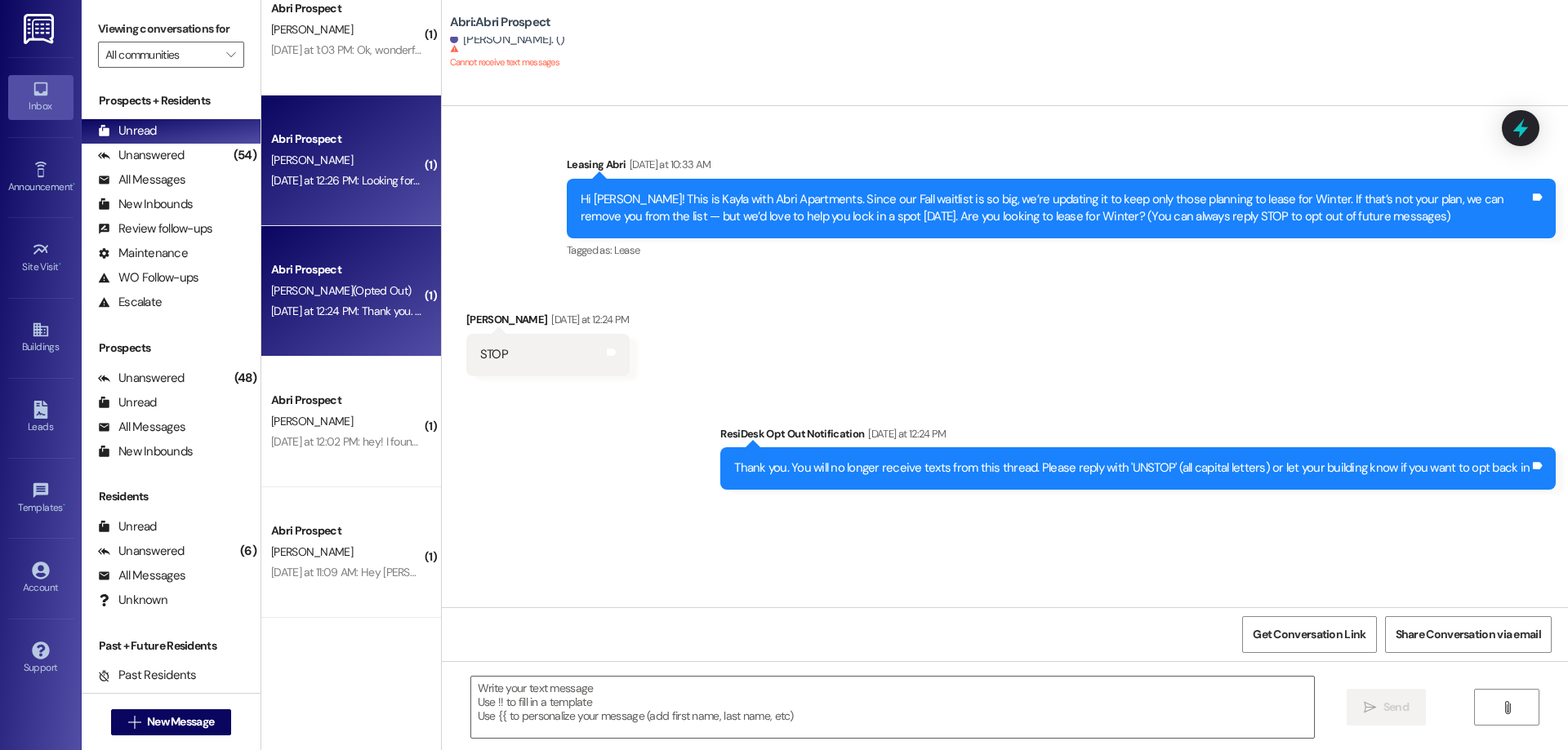
click at [349, 189] on div "[DATE] at 12:26 PM: Looking for fall right now [DATE] at 12:26 PM: Looking for …" at bounding box center [346, 180] width 154 height 21
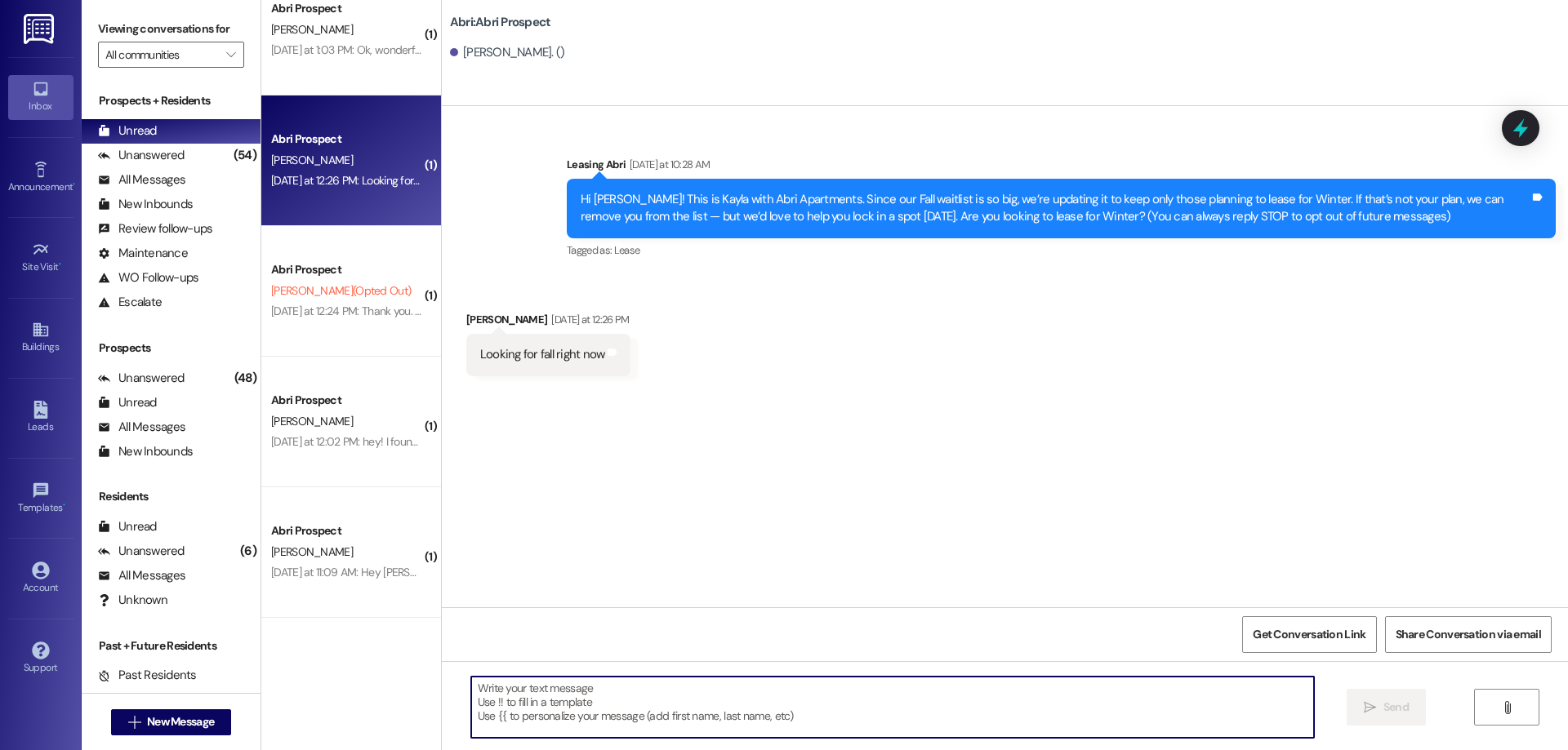
click at [716, 730] on textarea at bounding box center [893, 707] width 843 height 61
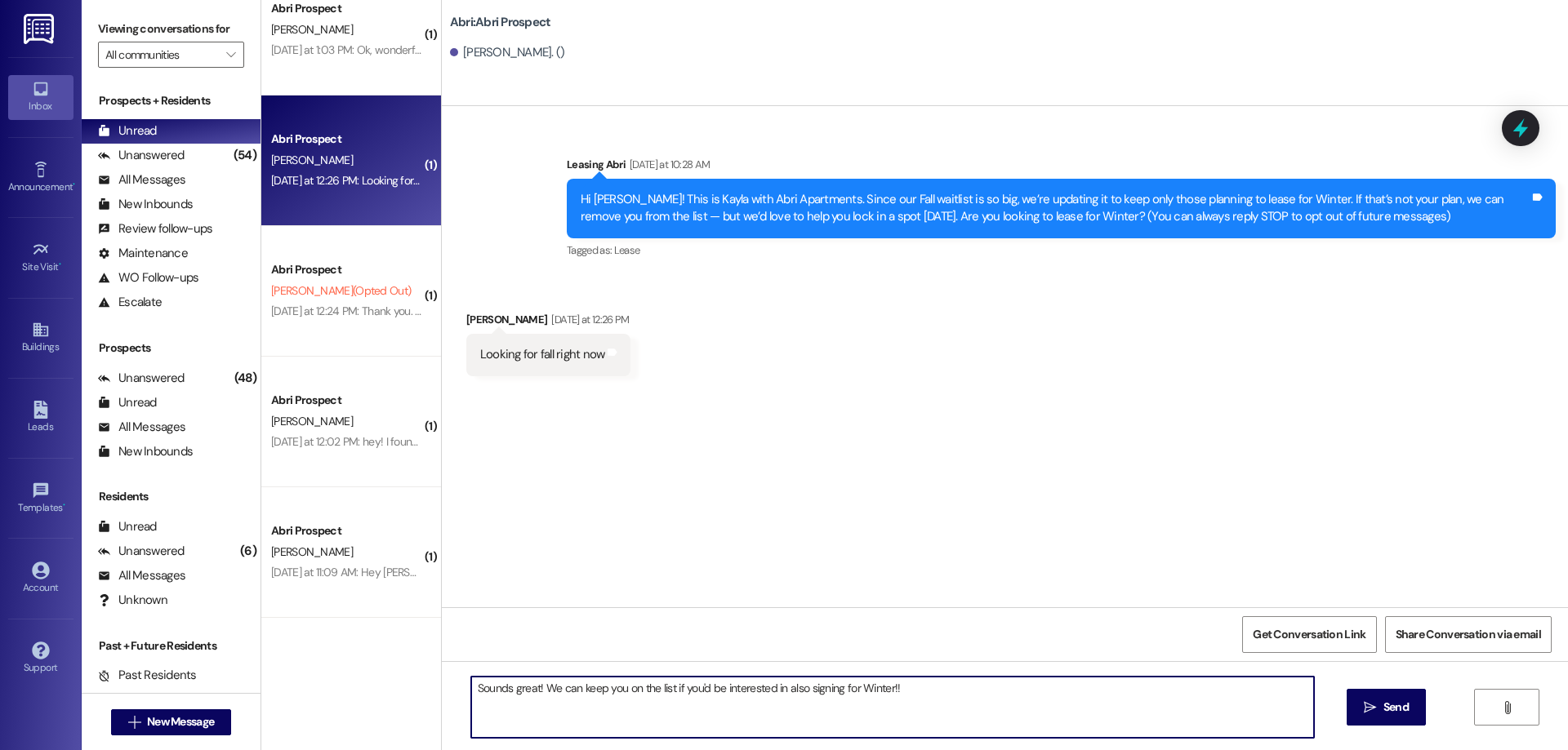
type textarea "Sounds great! We can keep you on the list if you'd be interested in also signin…"
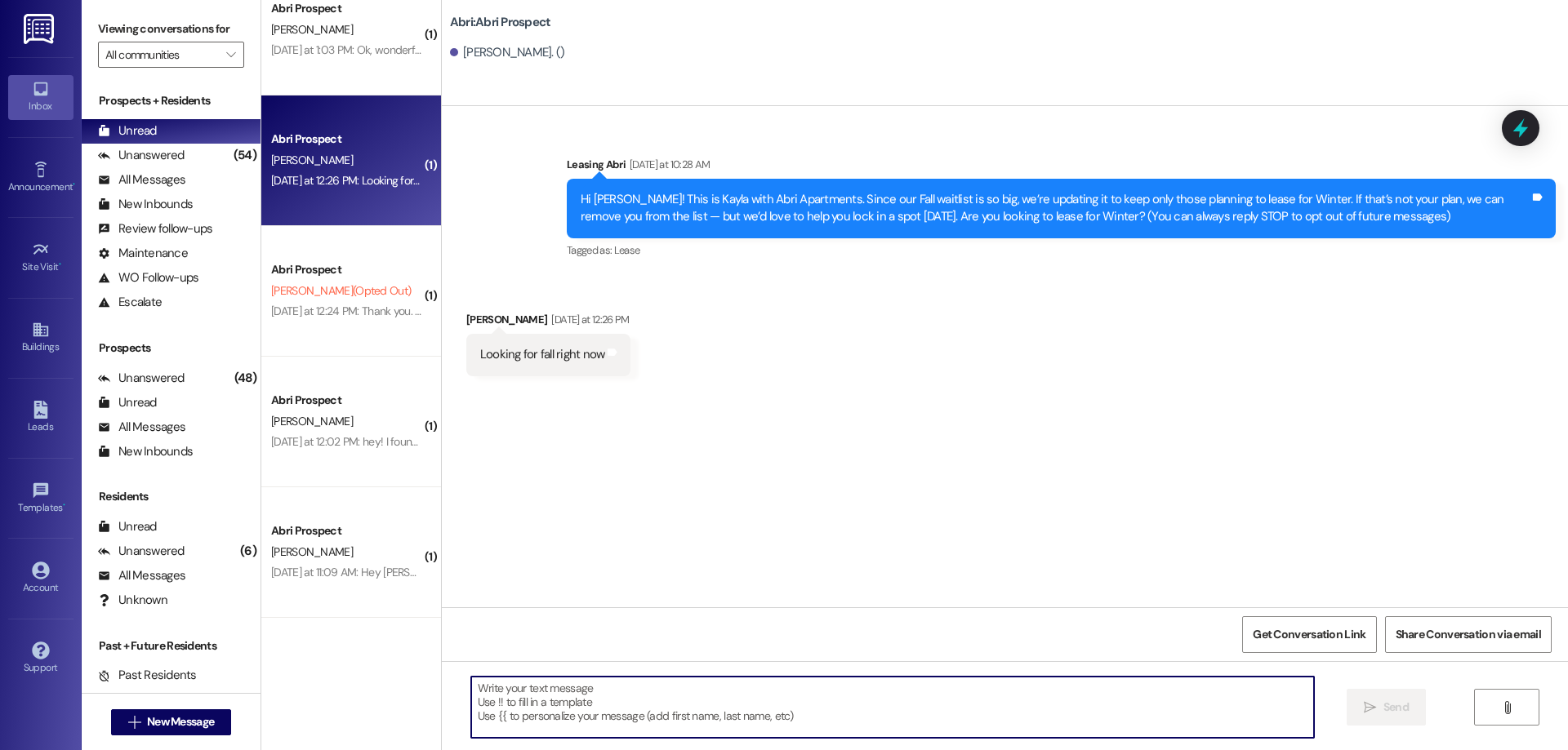
click at [543, 705] on textarea at bounding box center [893, 707] width 843 height 61
paste textarea "Sounds great! We’ll be happy to keep you on the list if you’re open to signing …"
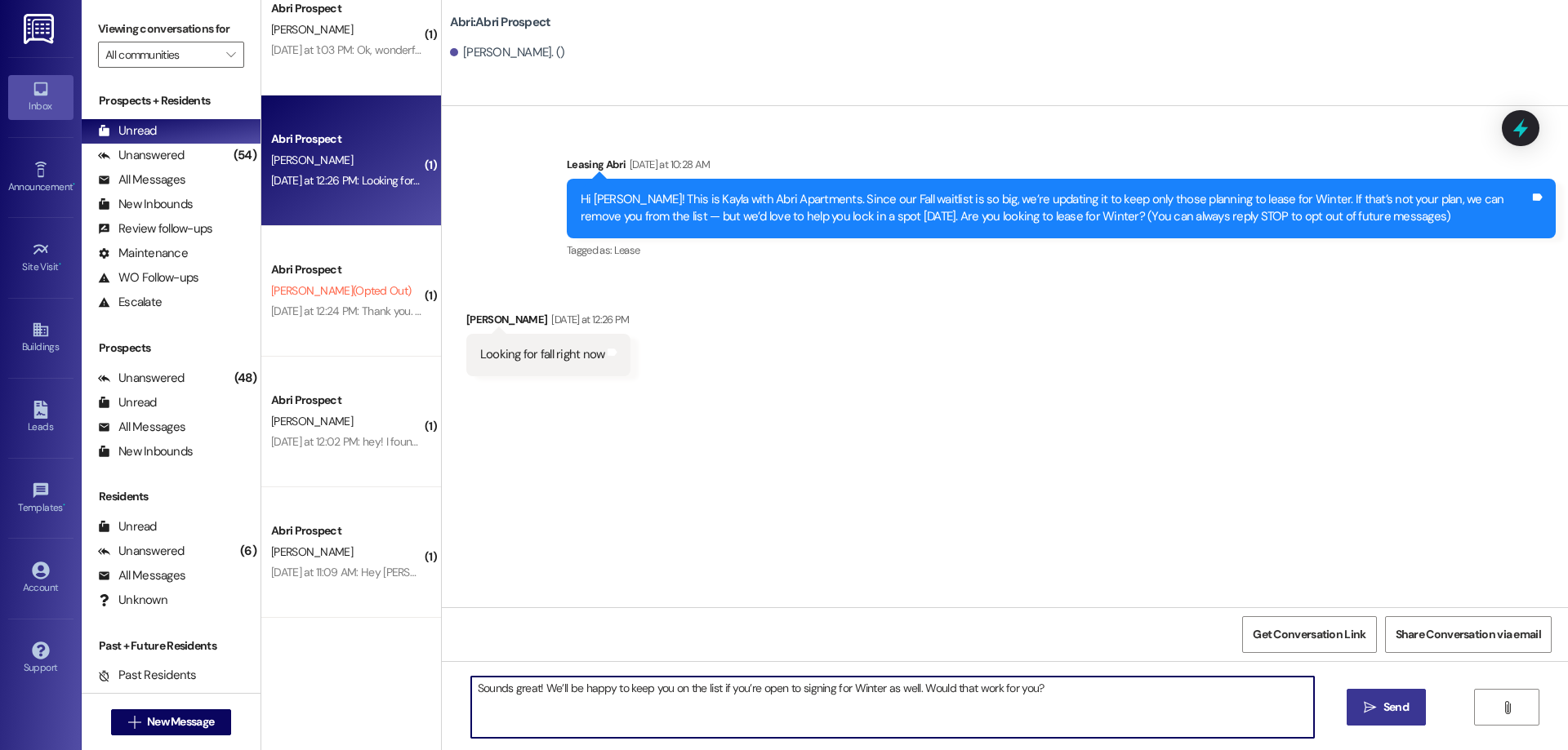
type textarea "Sounds great! We’ll be happy to keep you on the list if you’re open to signing …"
click at [1364, 701] on icon "" at bounding box center [1369, 708] width 12 height 13
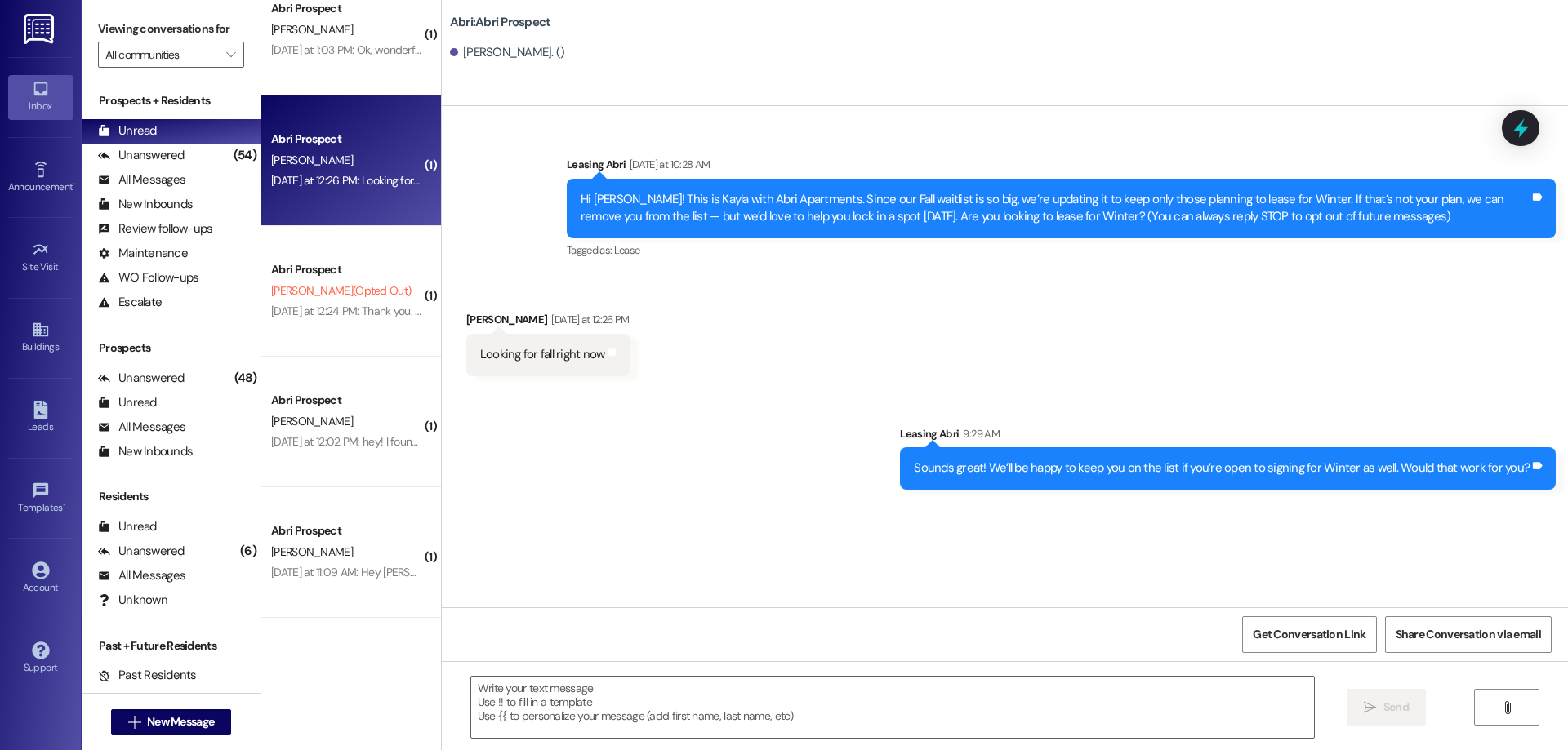
scroll to position [394, 0]
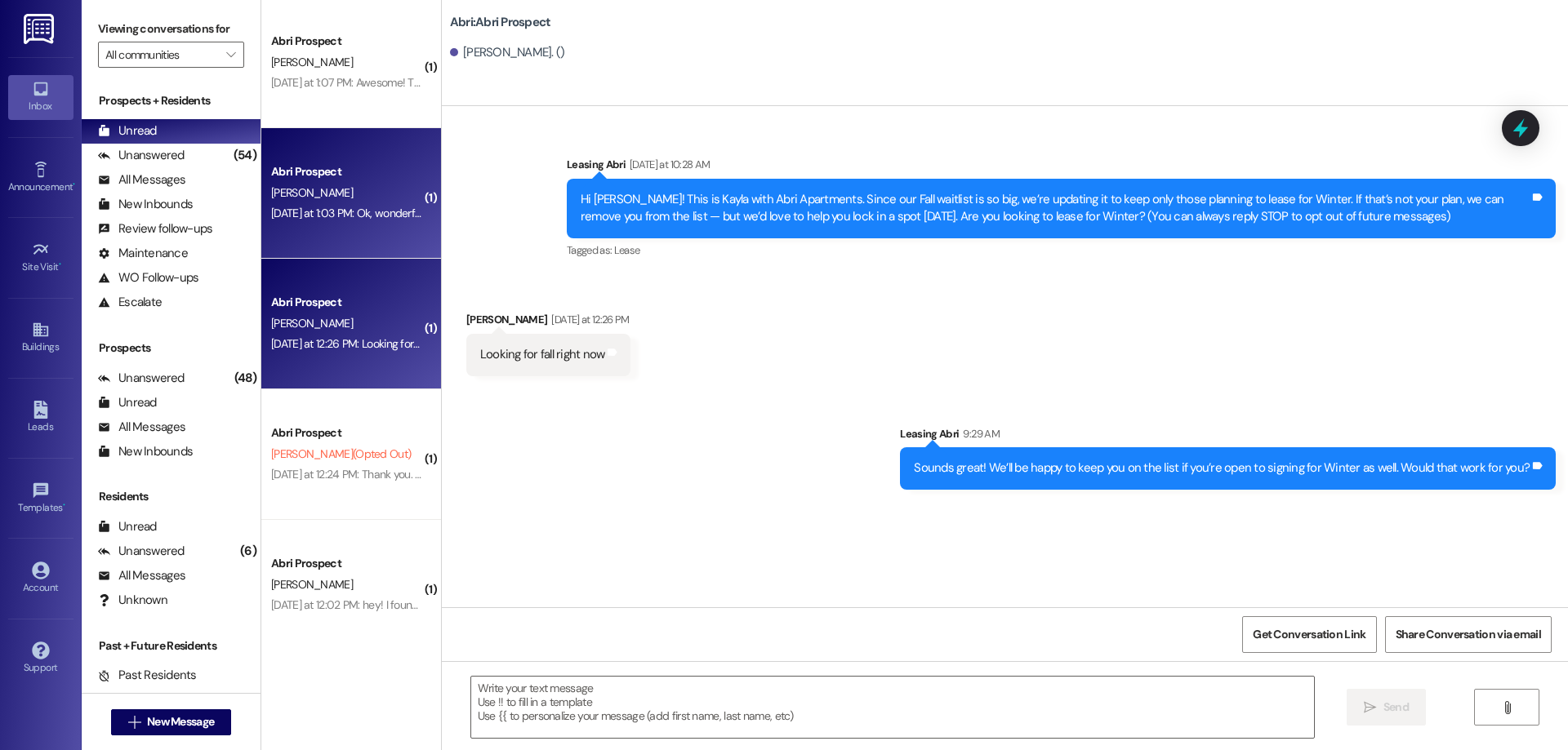
click at [331, 199] on div "[PERSON_NAME]" at bounding box center [346, 193] width 154 height 21
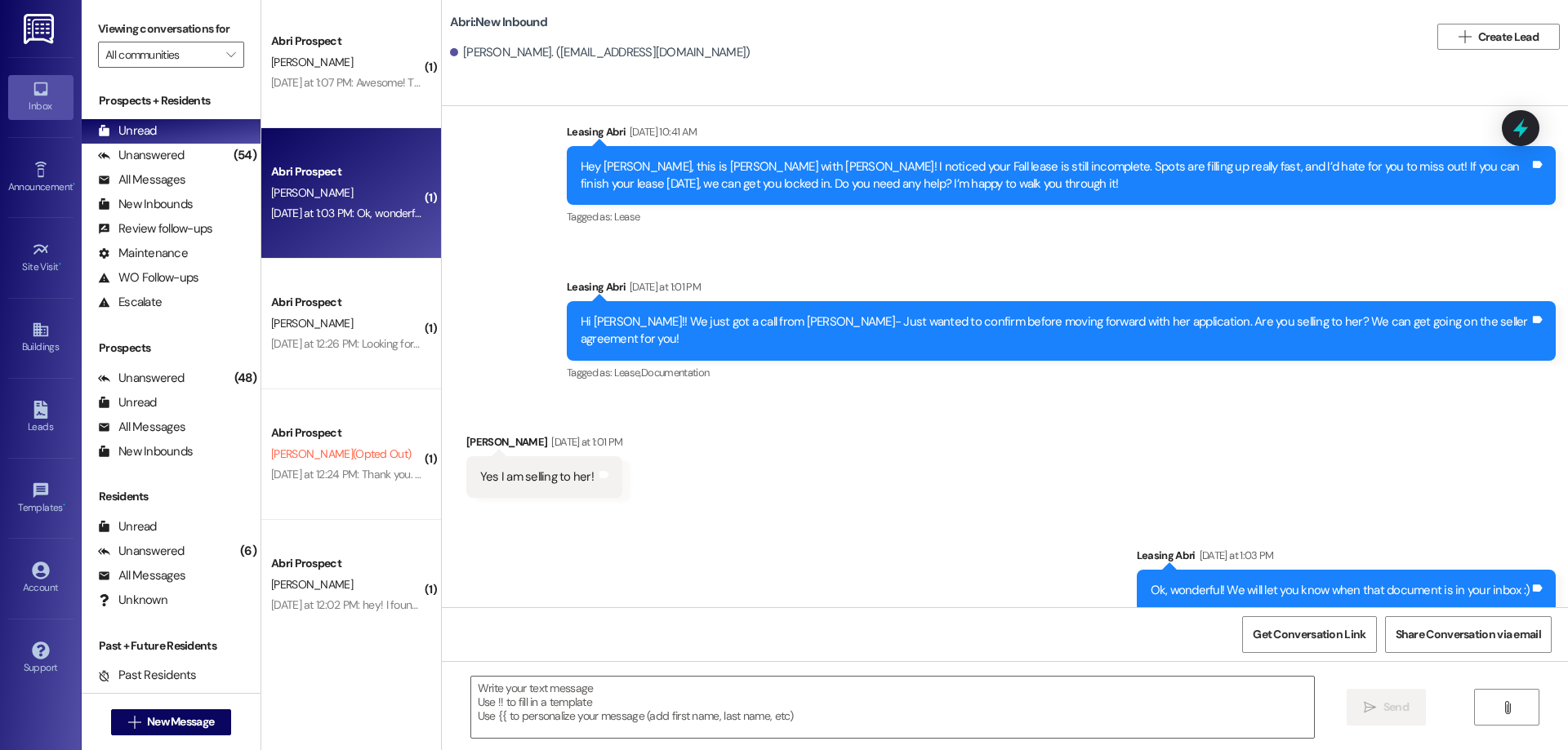
scroll to position [231, 0]
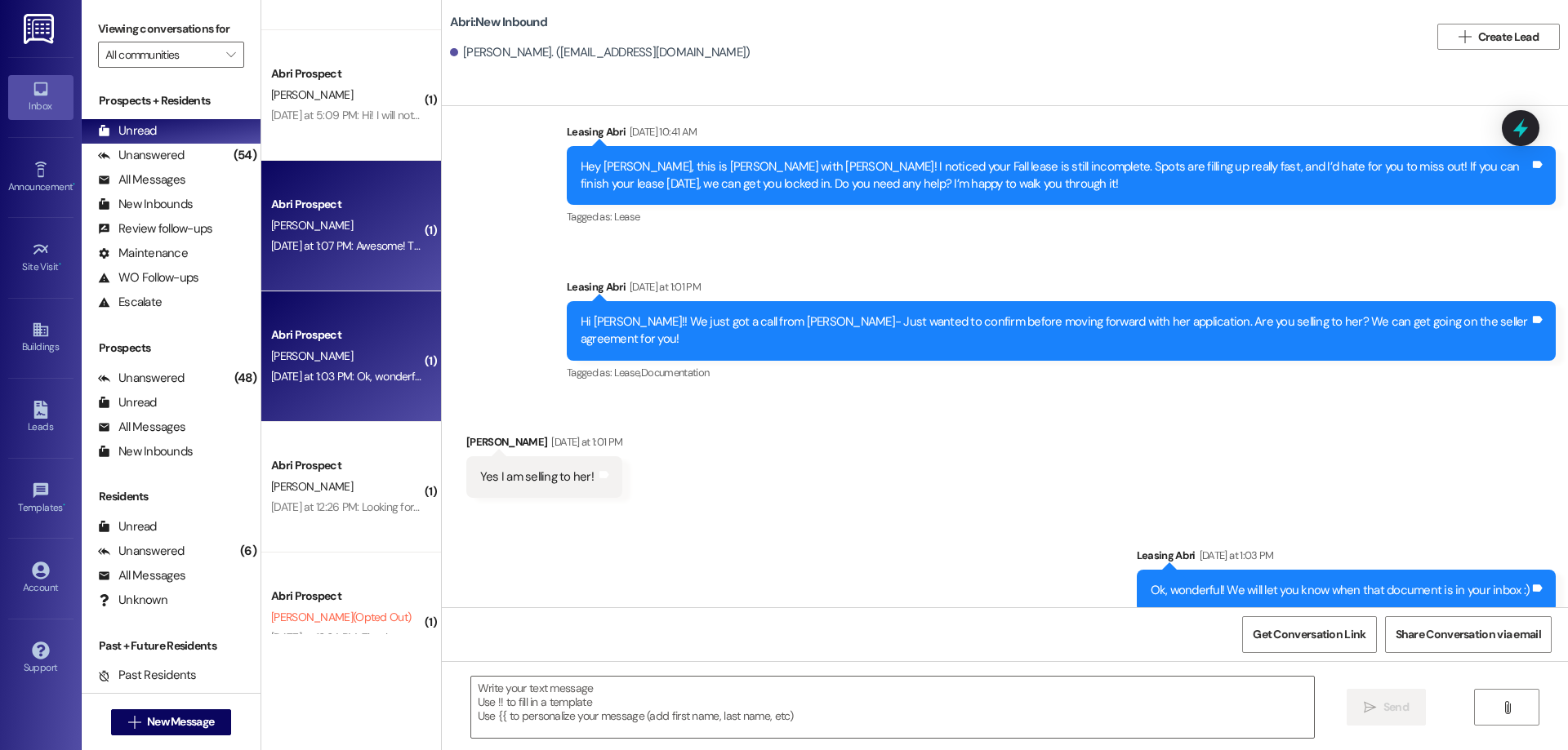
click at [352, 218] on div "[PERSON_NAME]" at bounding box center [346, 226] width 154 height 21
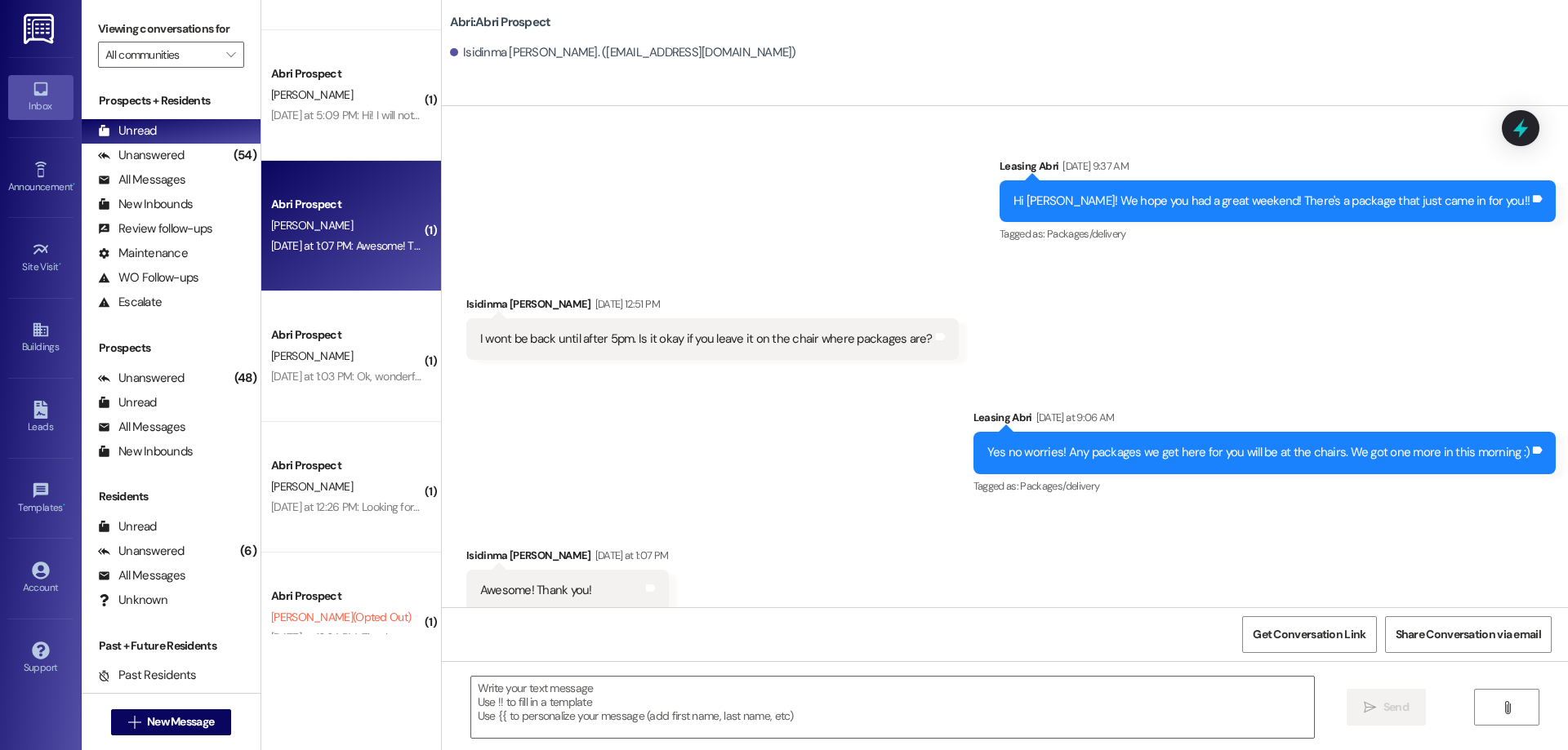
scroll to position [68, 0]
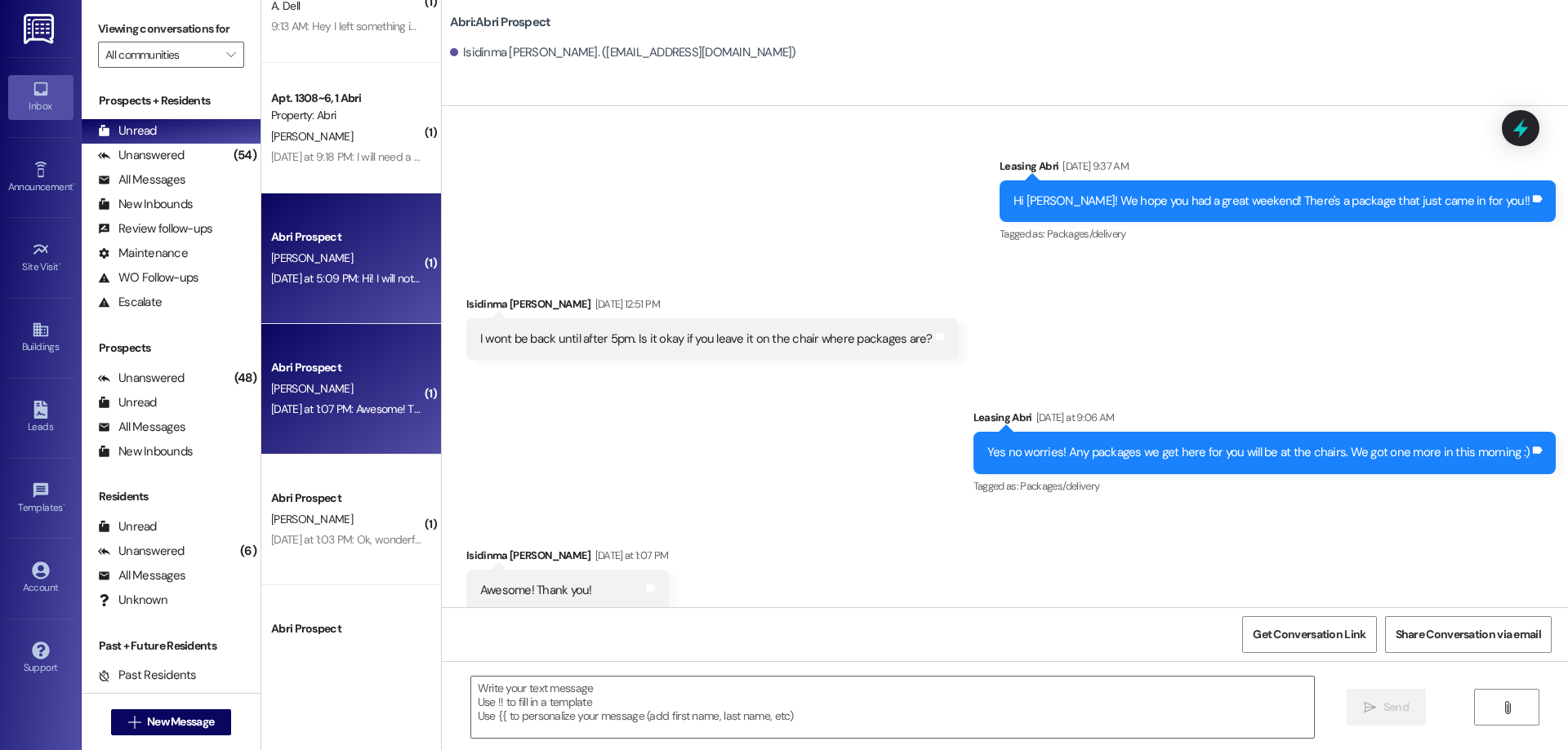
click at [358, 218] on div "Abri Prospect [PERSON_NAME] [DATE] at 5:09 PM: Hi! I will not be attending [GEO…" at bounding box center [351, 259] width 180 height 130
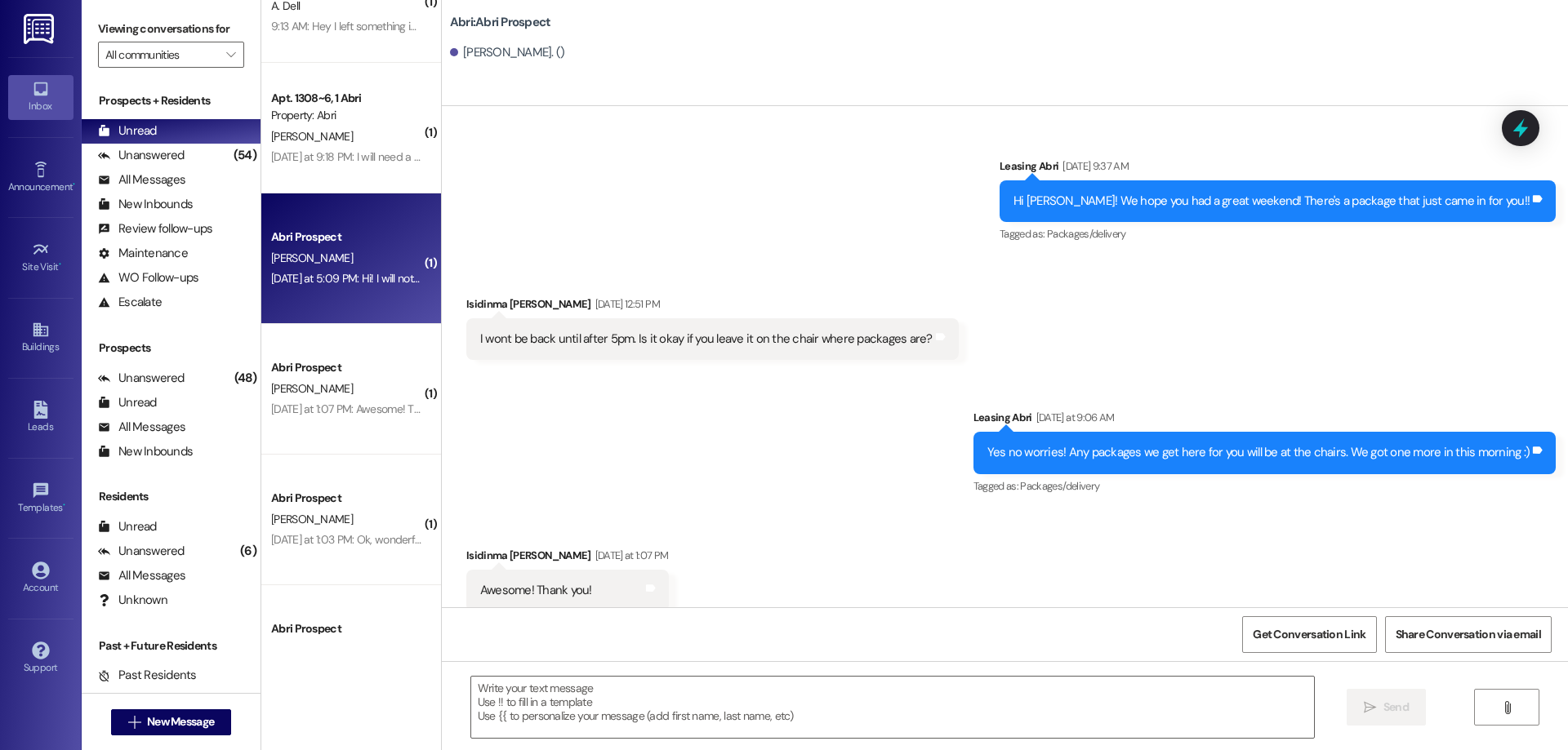
scroll to position [0, 0]
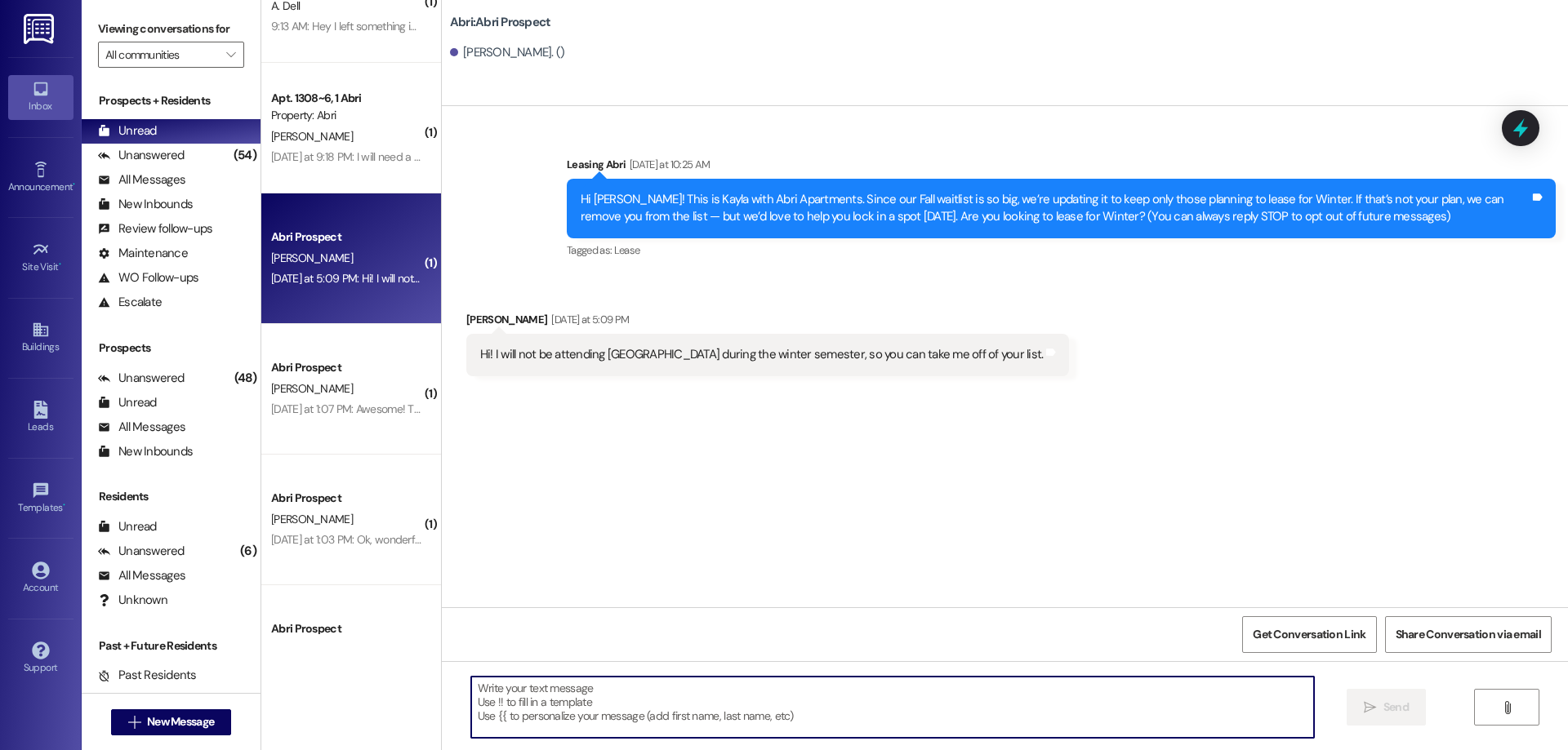
click at [899, 720] on textarea at bounding box center [893, 707] width 843 height 61
click at [897, 695] on textarea at bounding box center [893, 707] width 843 height 61
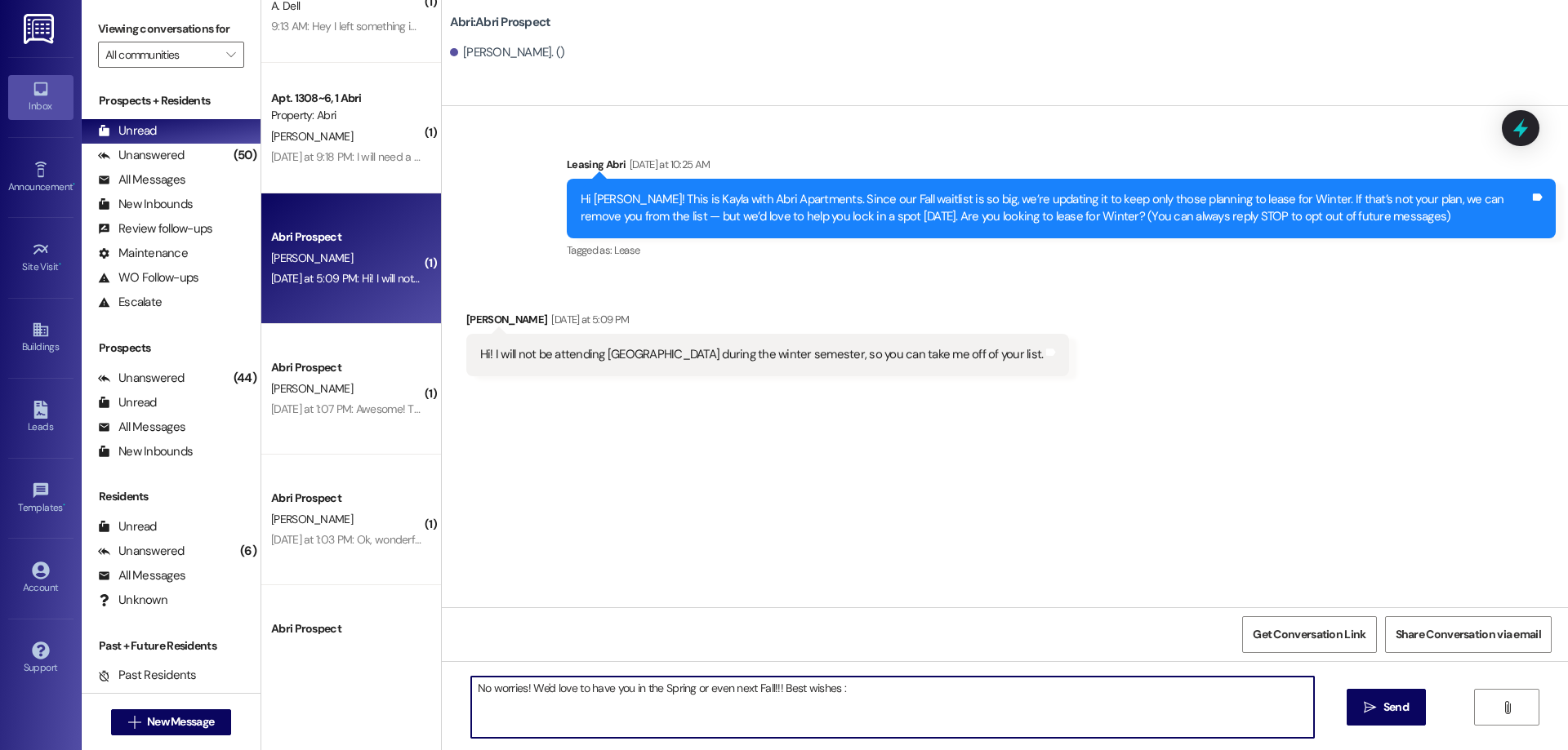
type textarea "No worries! We'd love to have you in the Spring or even next Fall!!! Best wishe…"
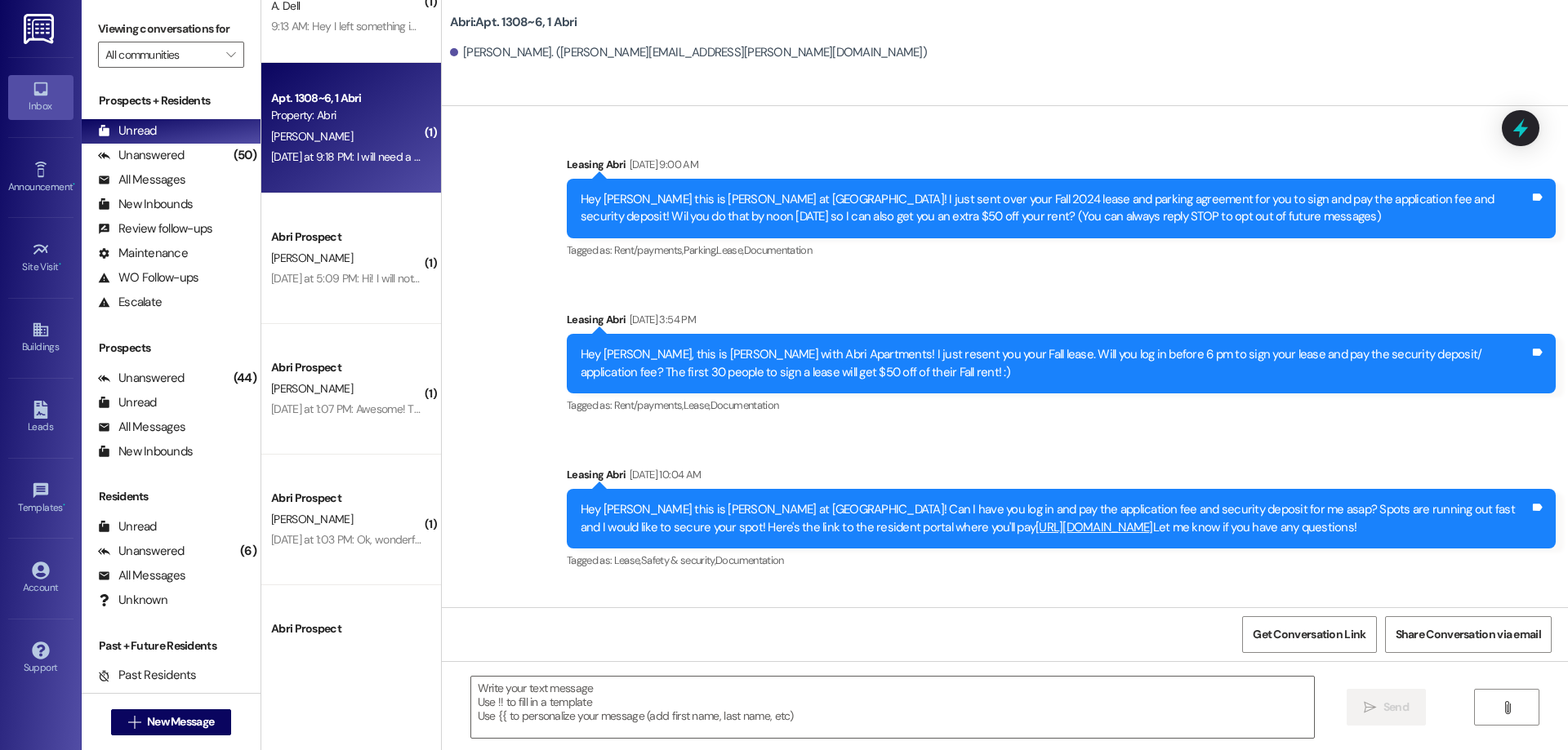
scroll to position [27810, 0]
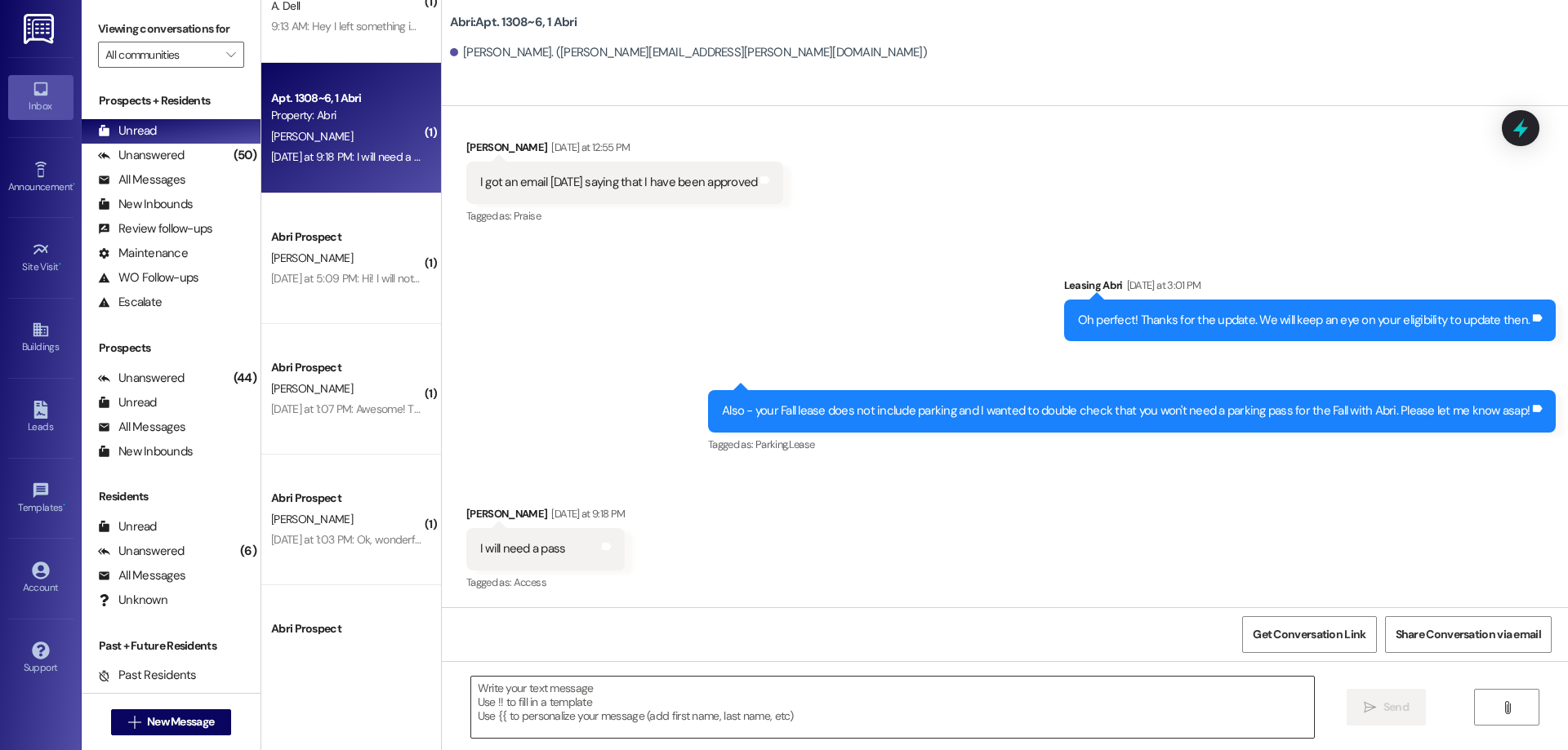
click at [507, 692] on textarea at bounding box center [893, 707] width 843 height 61
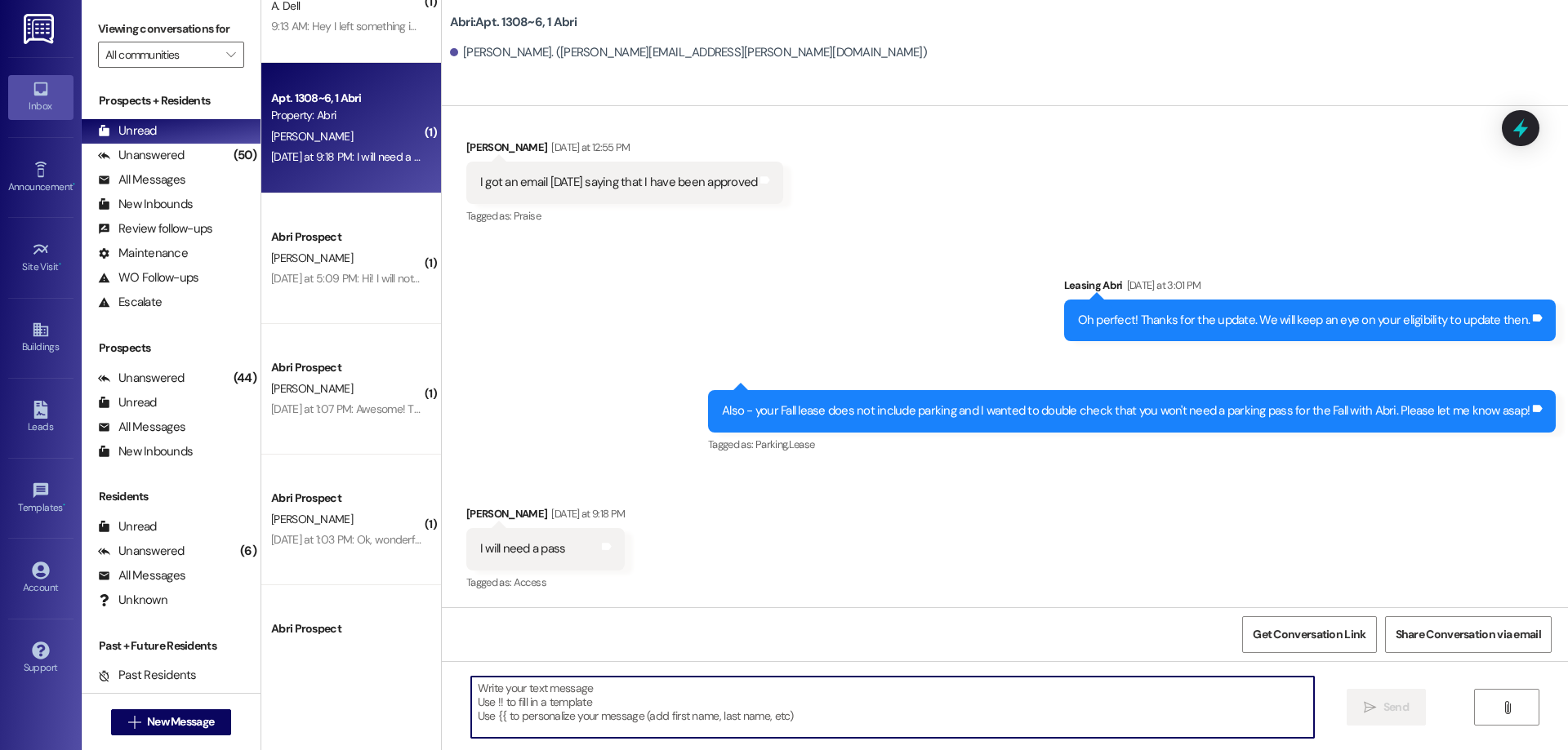
click at [882, 705] on textarea at bounding box center [893, 707] width 843 height 61
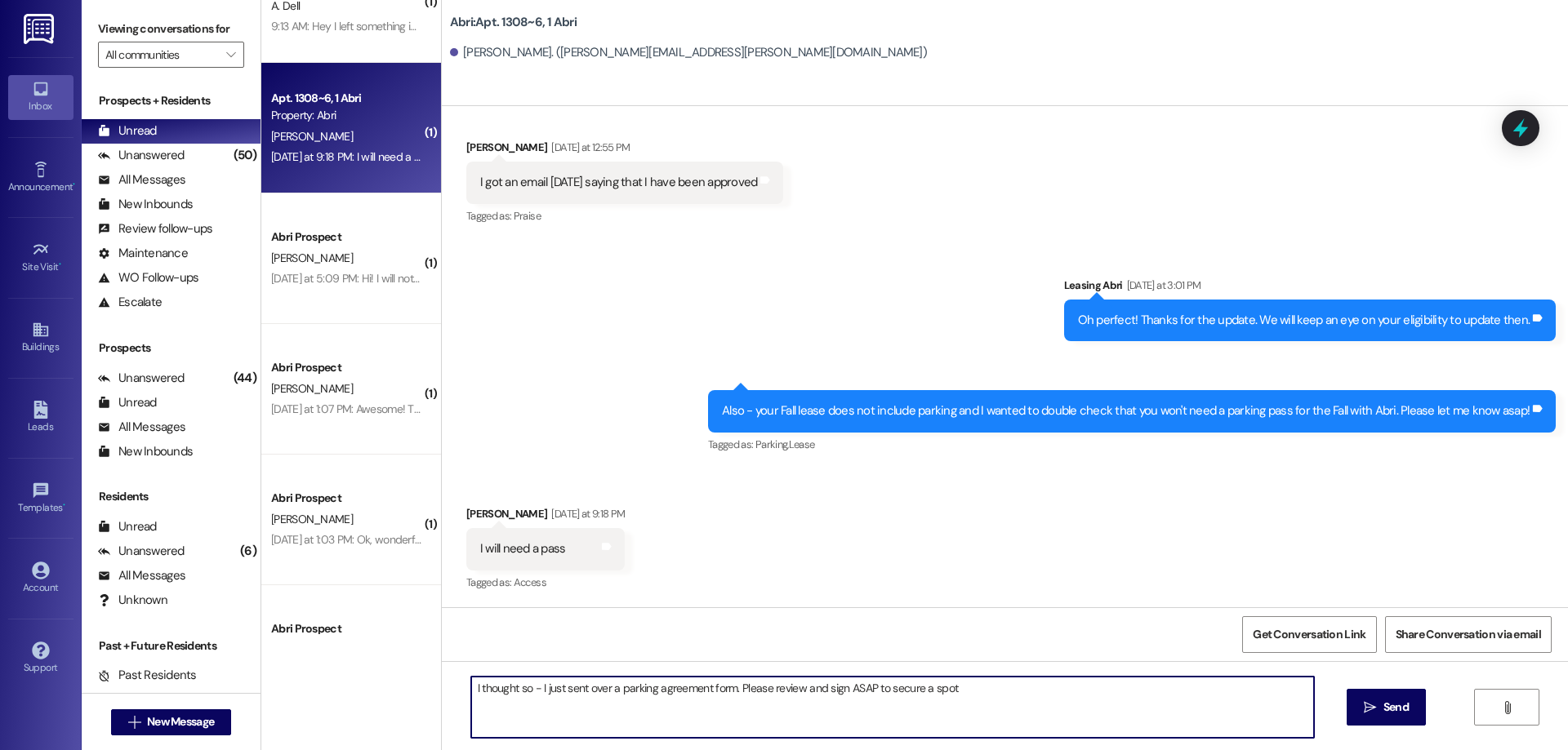
type textarea "I thought so - I just sent over a parking agreement form. Please review and sig…"
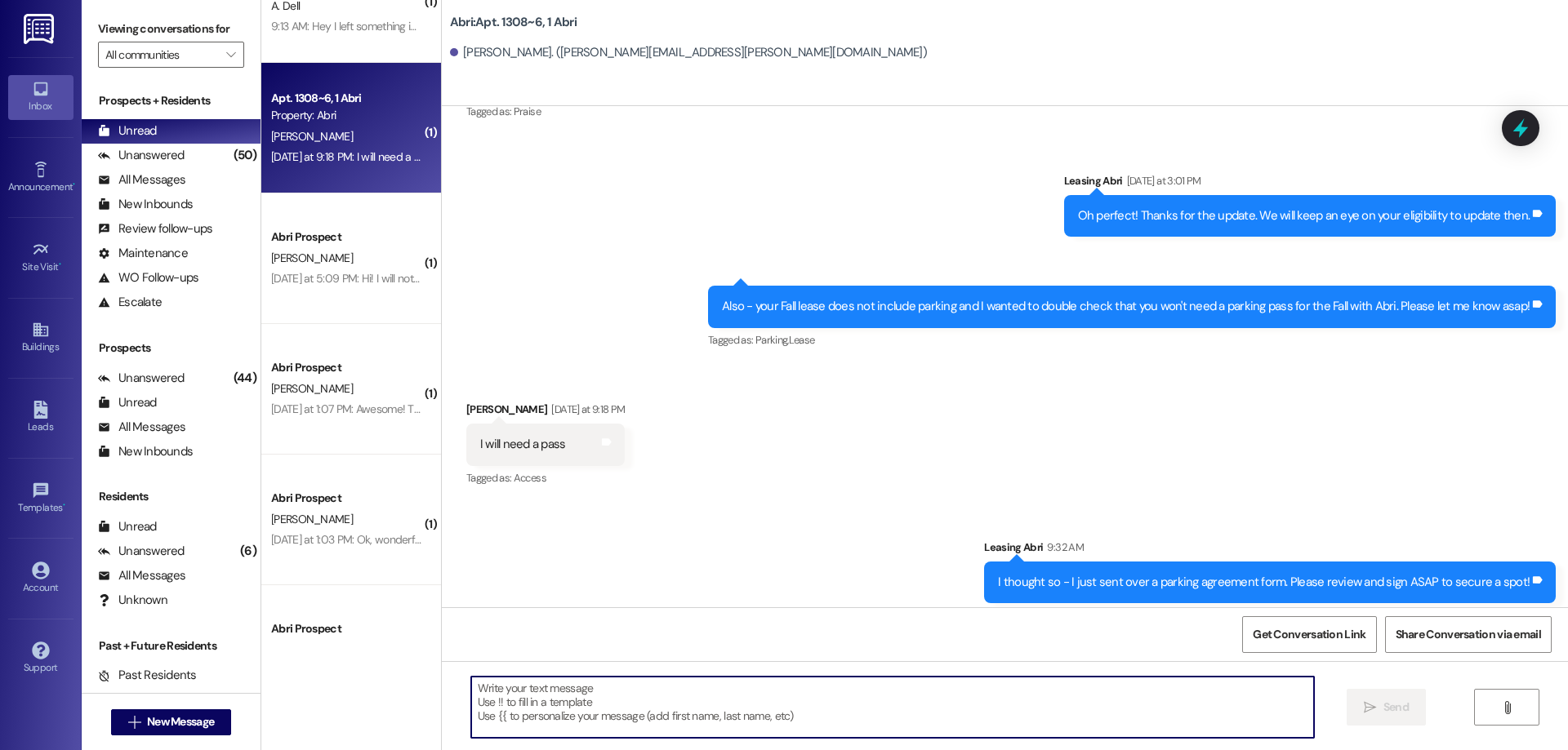
scroll to position [0, 0]
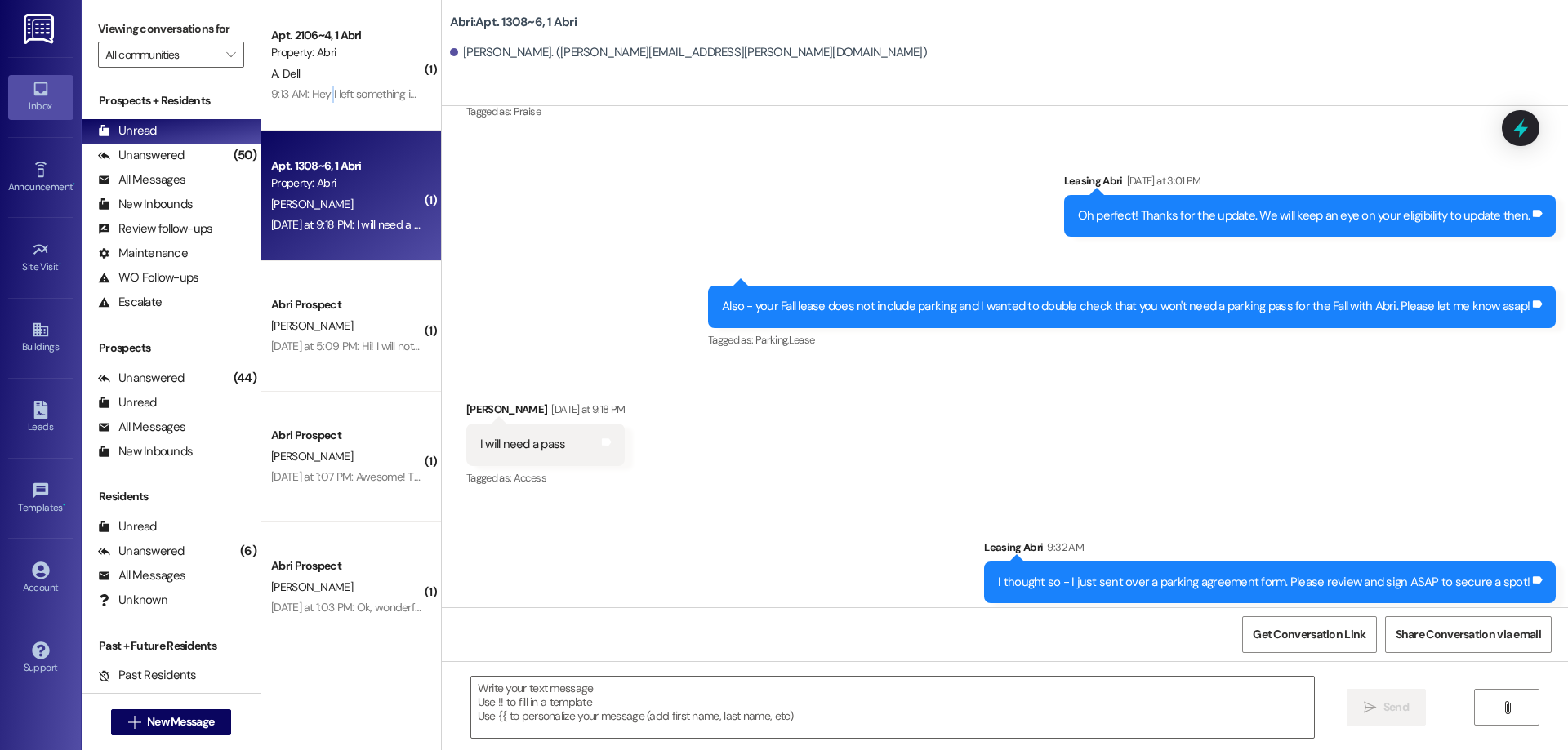
drag, startPoint x: 319, startPoint y: 97, endPoint x: 707, endPoint y: 570, distance: 611.8
click at [320, 97] on div "9:13 AM: Hey I left something in my apartment important but I'm out of town. Is…" at bounding box center [668, 94] width 793 height 15
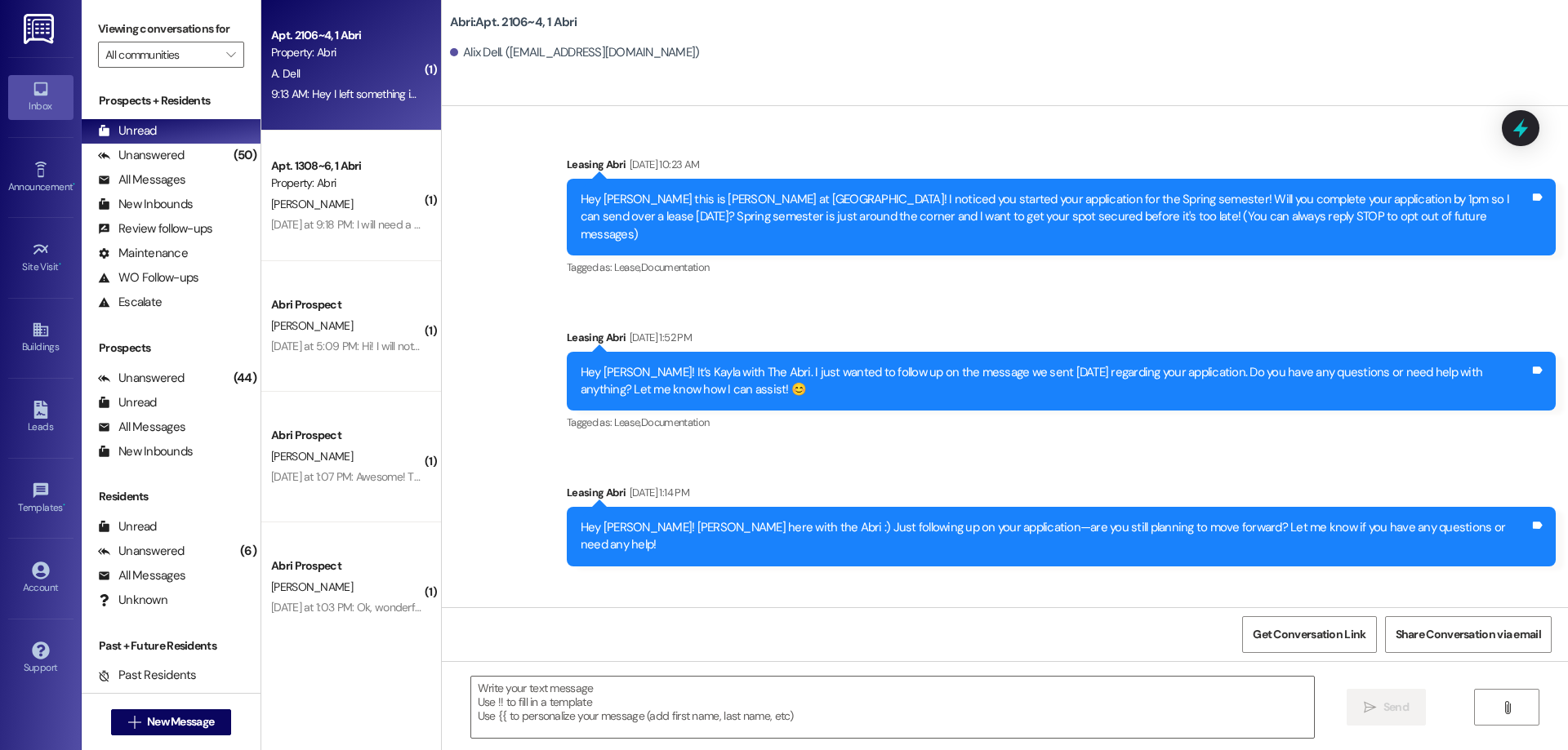
scroll to position [12961, 0]
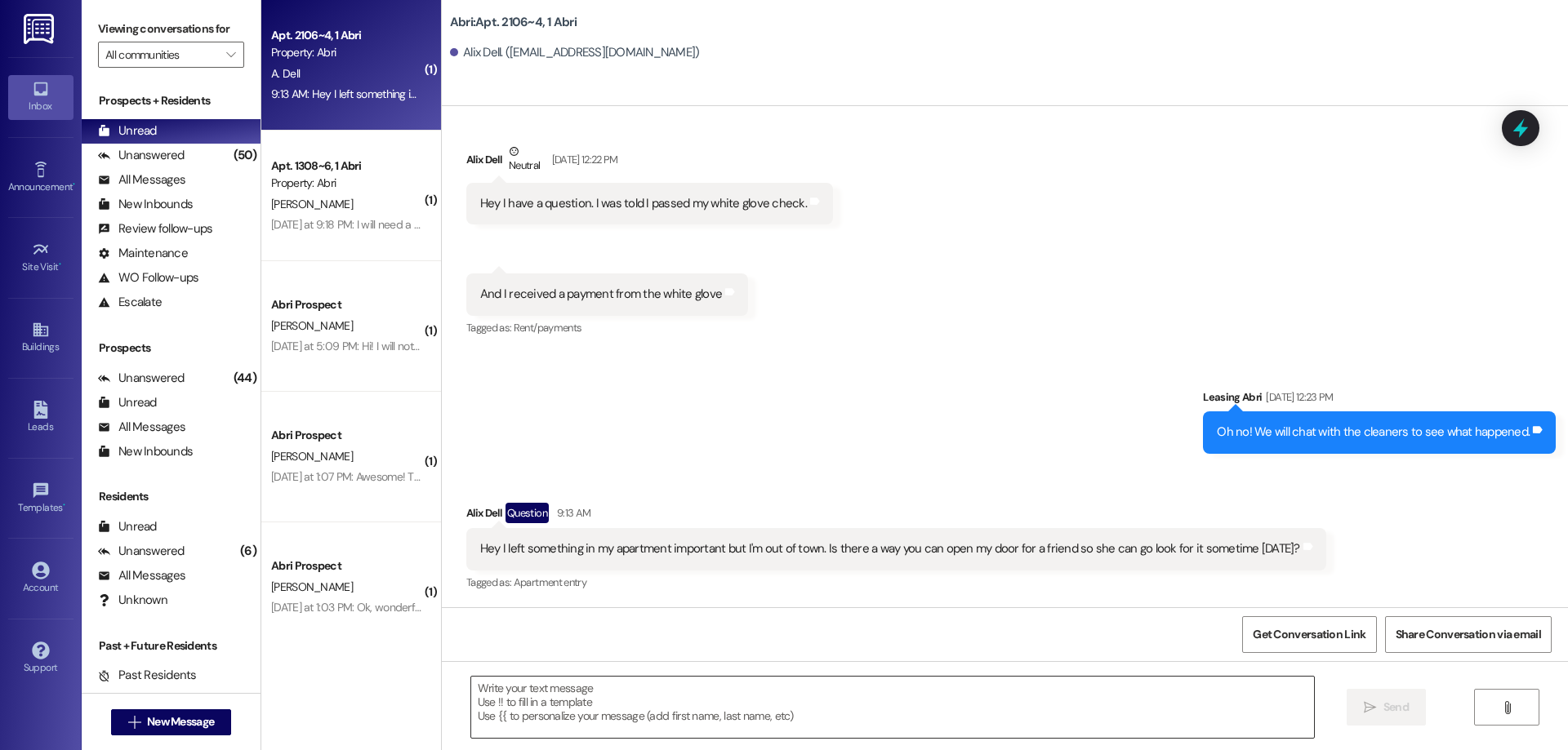
click at [882, 701] on textarea at bounding box center [893, 707] width 843 height 61
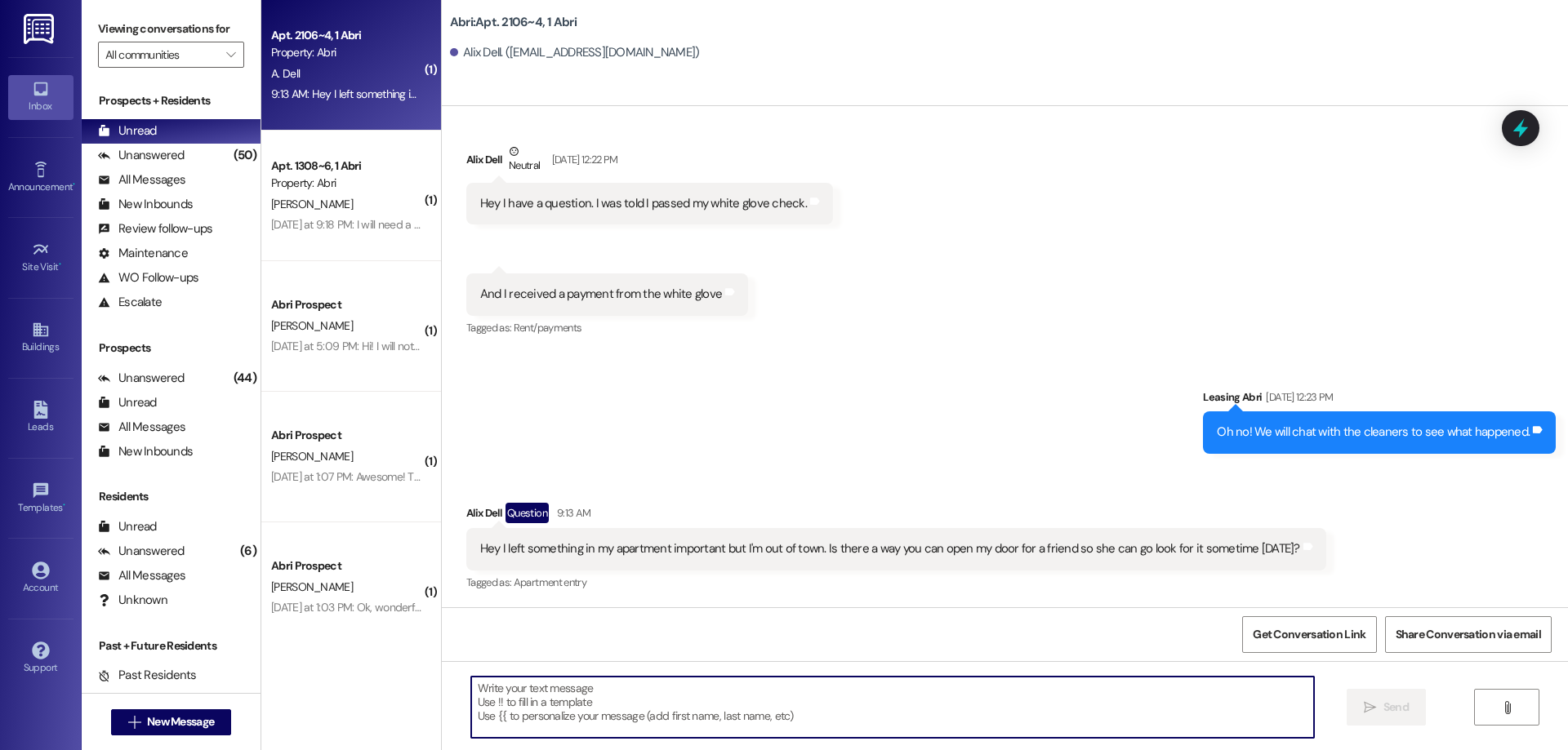
type textarea "O"
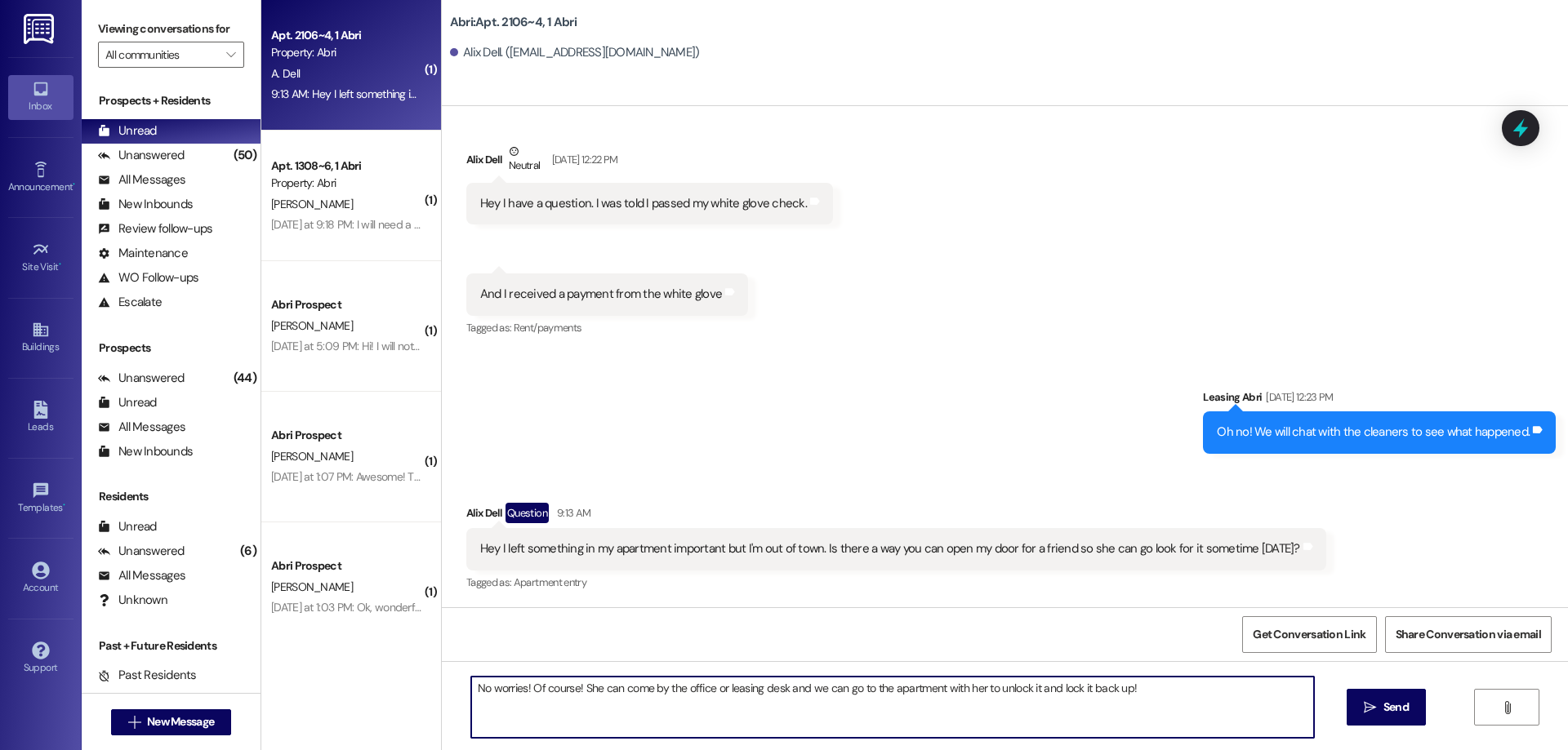
type textarea "No worries! Of course! She can come by the office or leasing desk and we can go…"
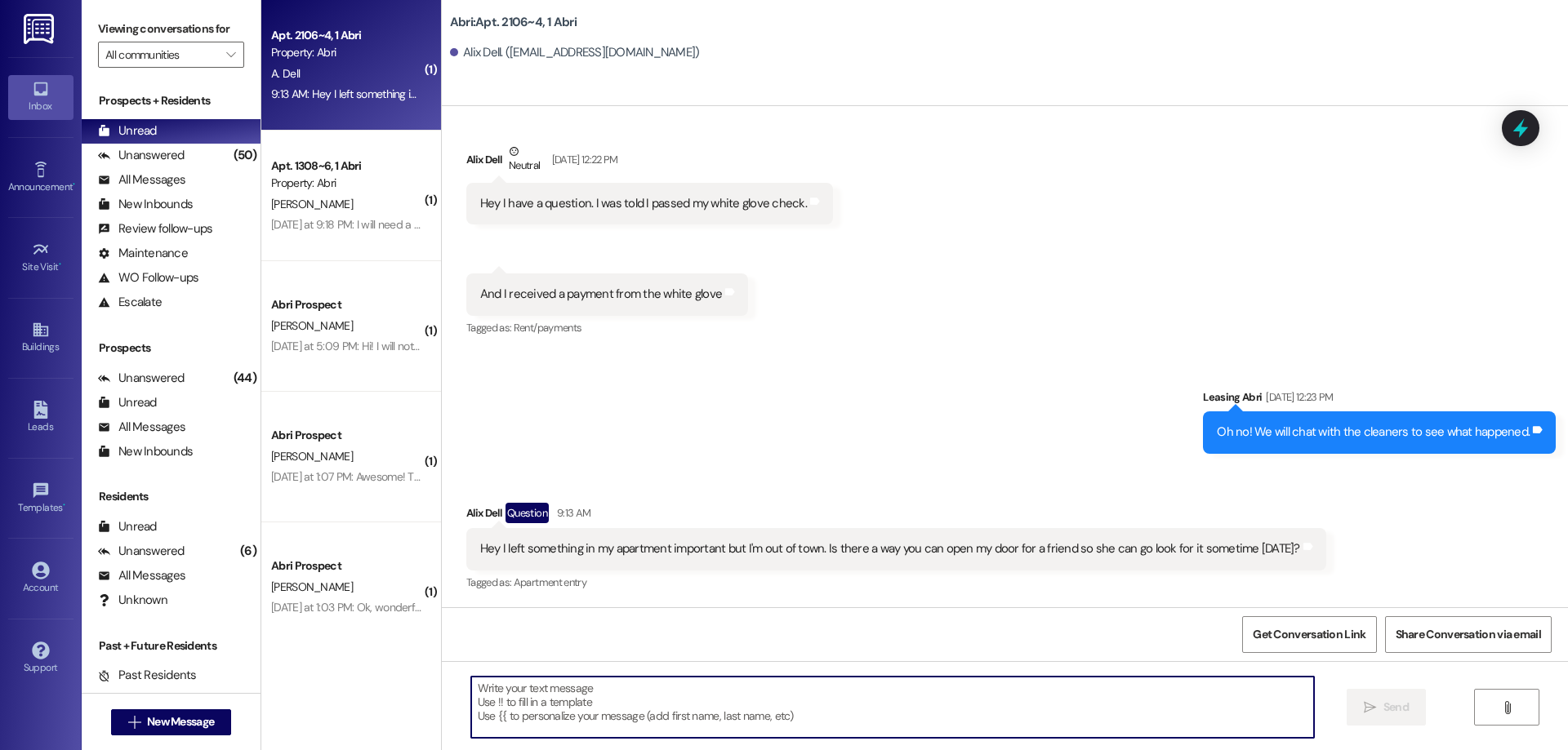
scroll to position [12960, 0]
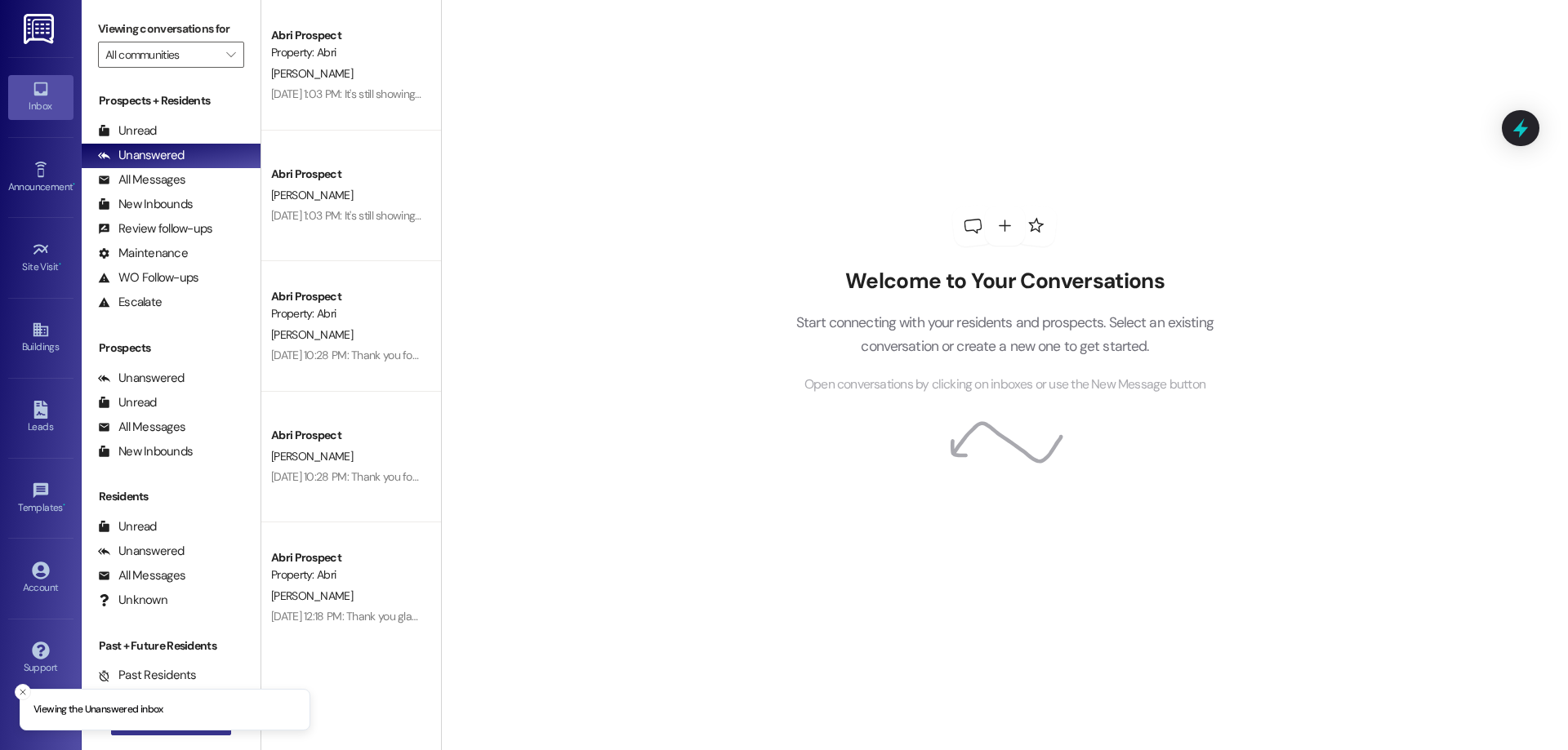
click at [156, 731] on button " New Message" at bounding box center [171, 723] width 121 height 26
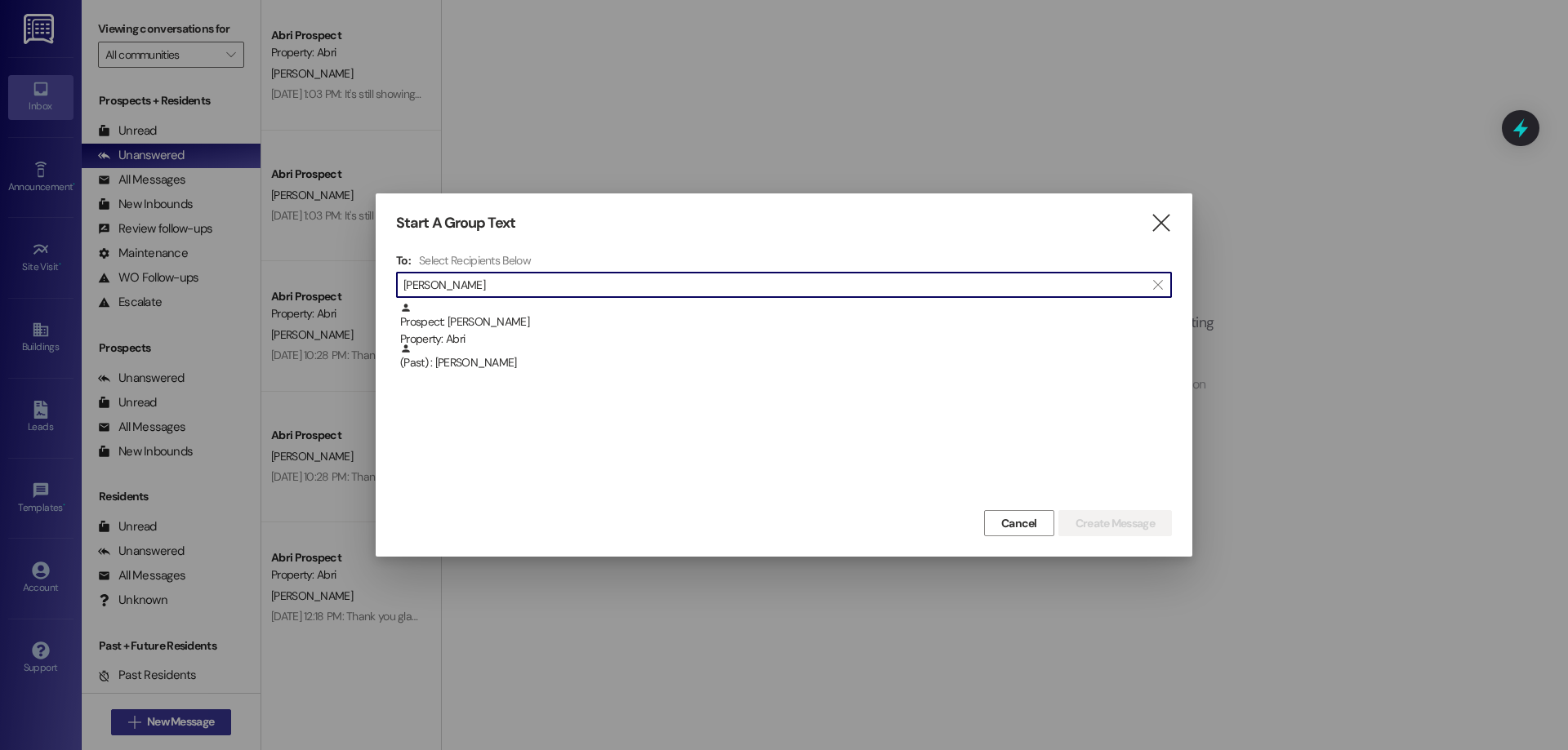
type input "[PERSON_NAME]"
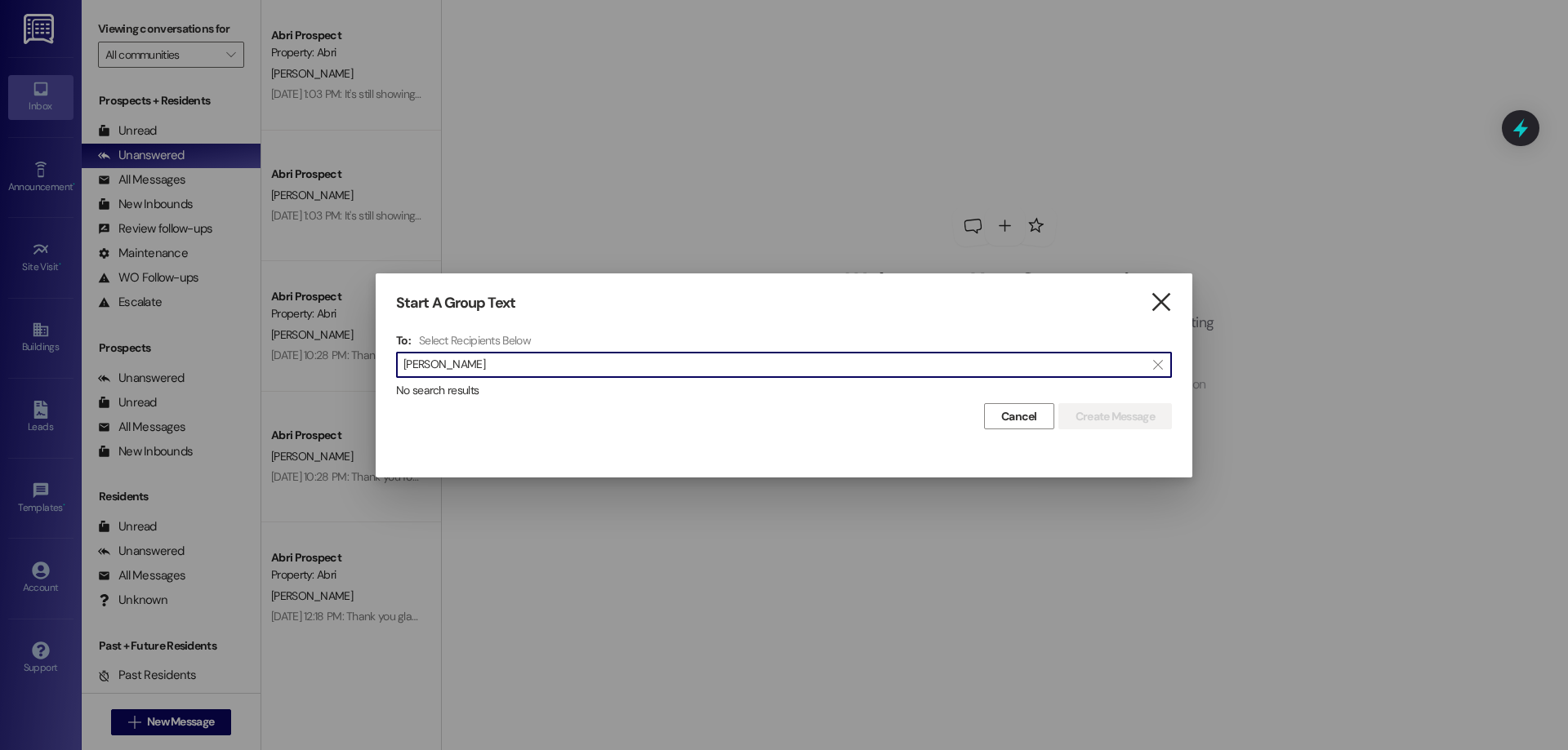
click at [1157, 301] on icon "" at bounding box center [1161, 302] width 22 height 17
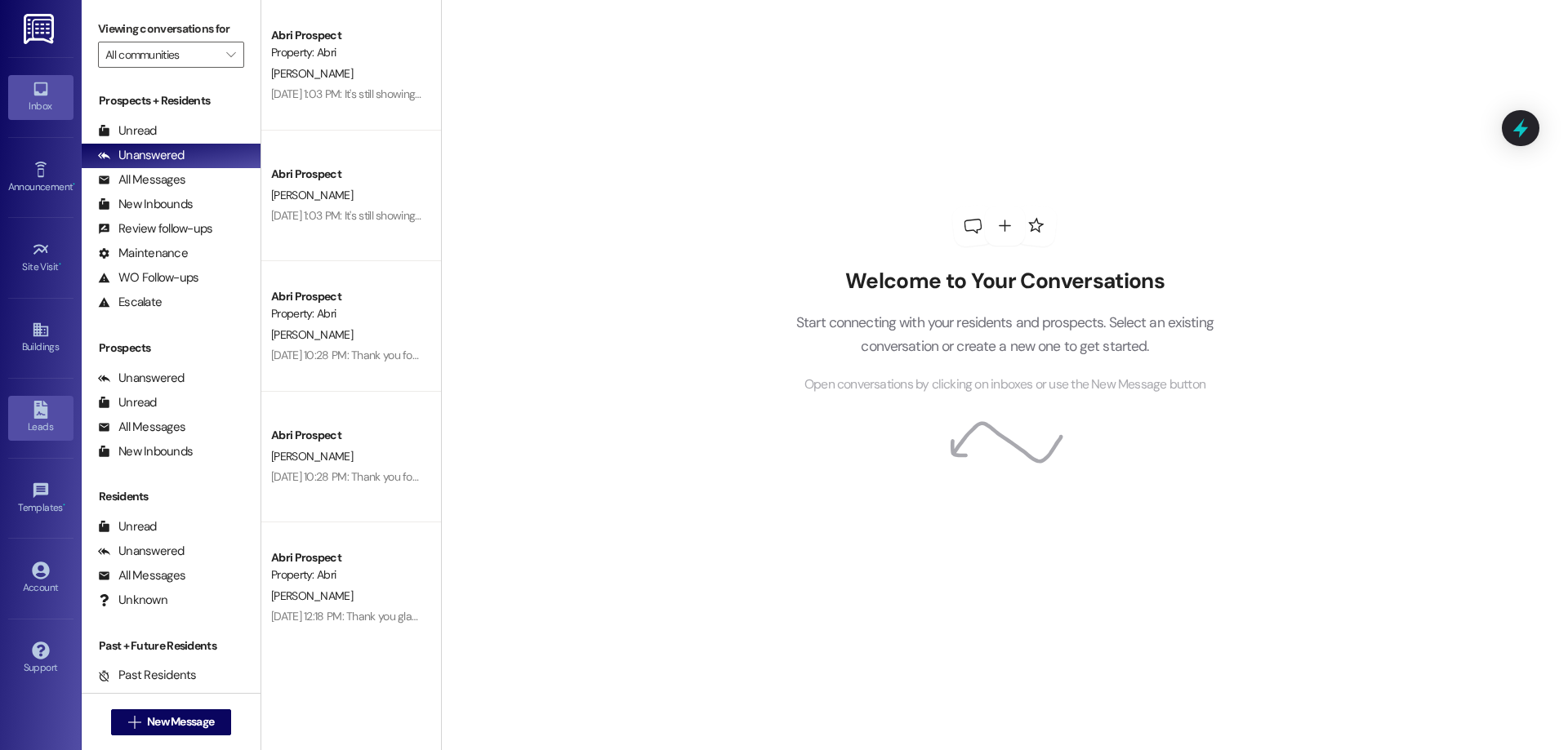
click at [21, 422] on div "Leads" at bounding box center [40, 427] width 82 height 16
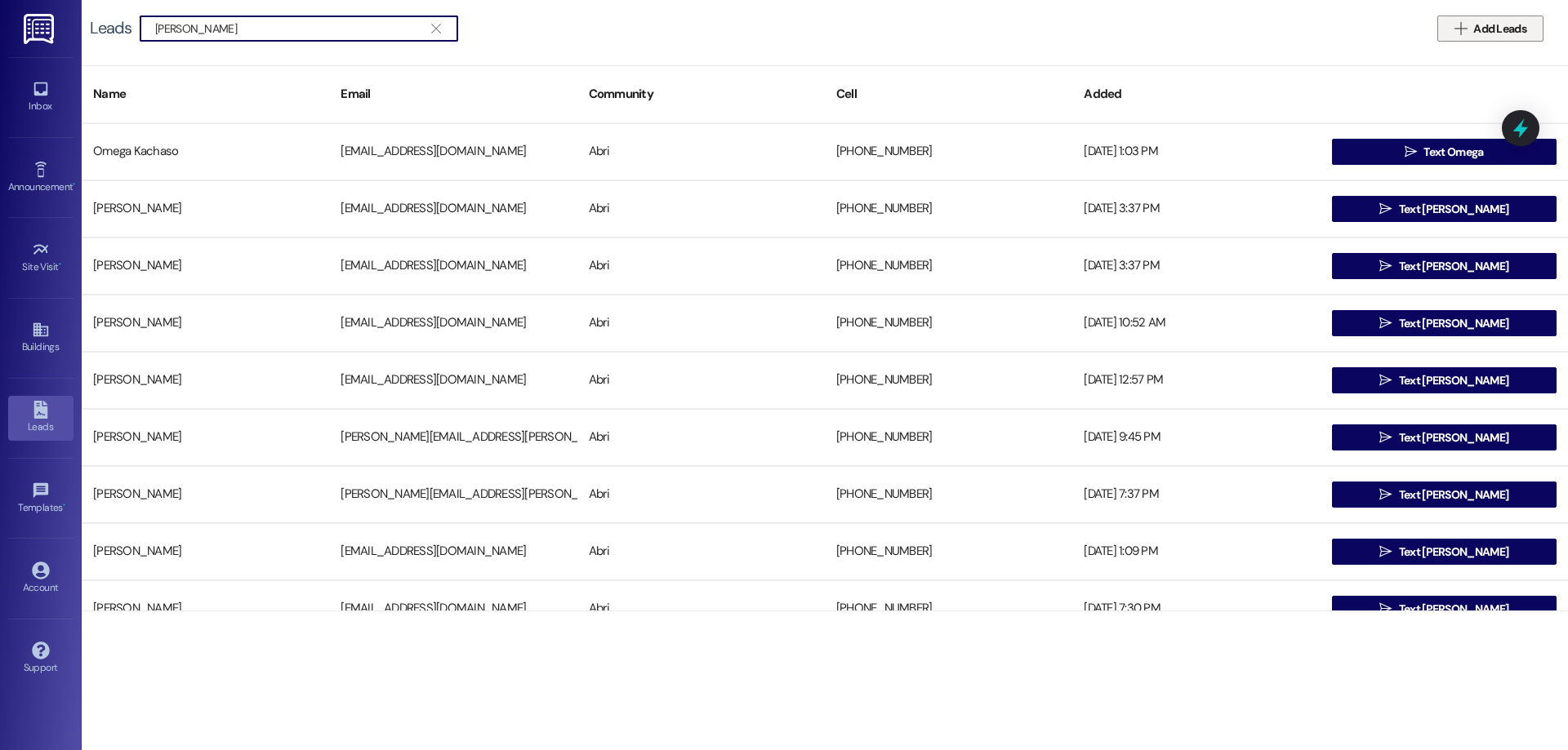
type input "zach pauslon"
click at [1488, 34] on span "Add Leads" at bounding box center [1500, 29] width 53 height 17
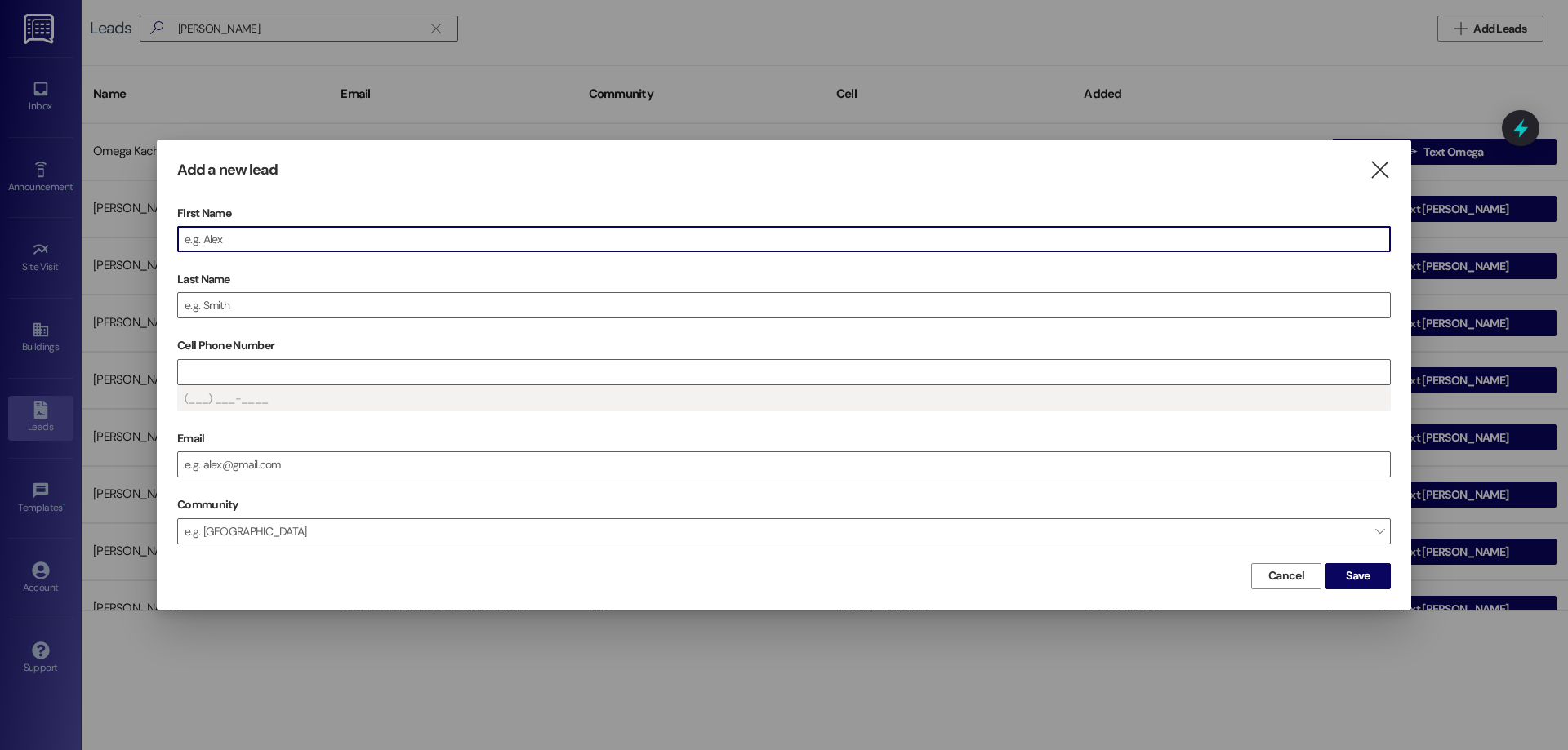
click at [340, 240] on input "First Name" at bounding box center [784, 239] width 1212 height 25
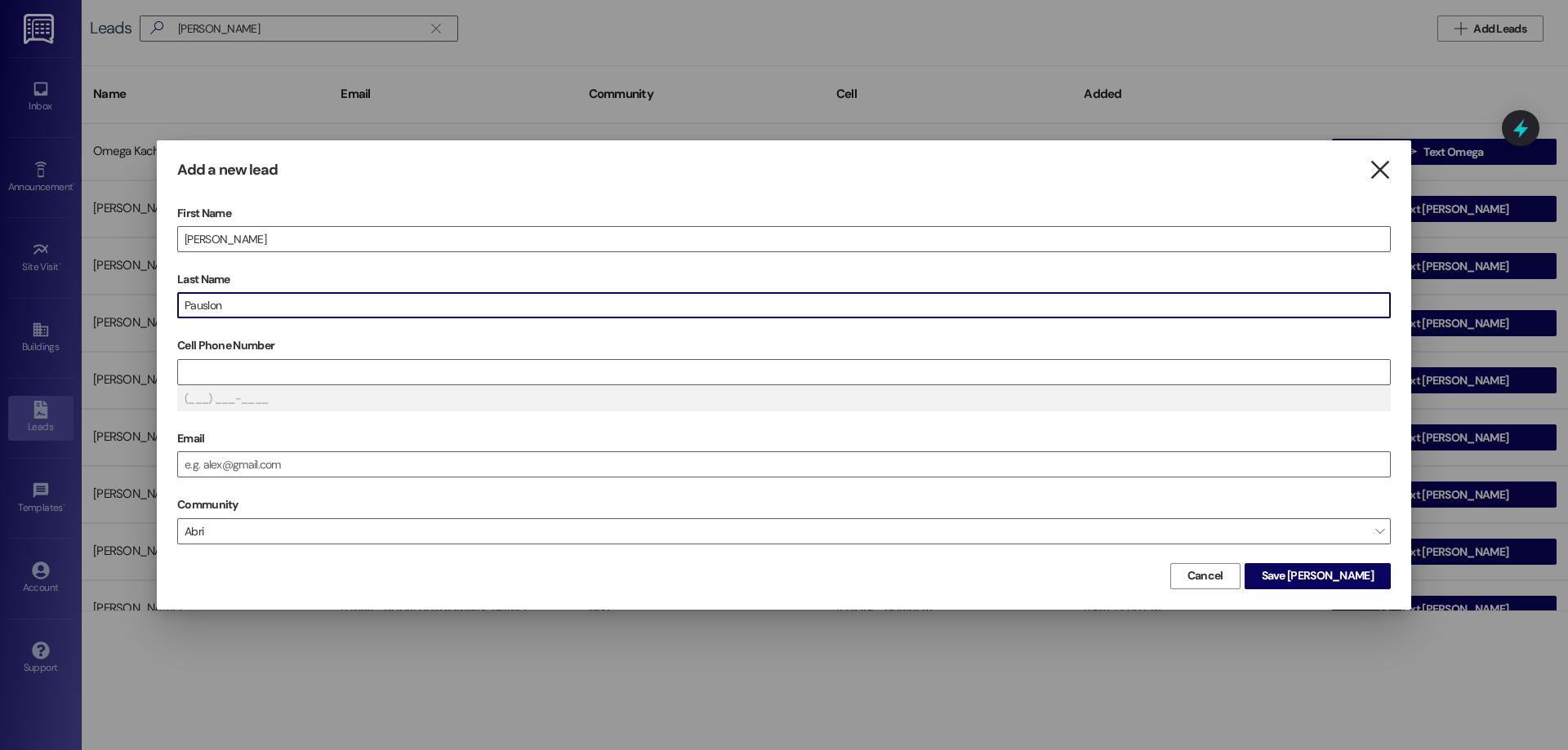
click at [1378, 166] on icon "" at bounding box center [1379, 170] width 22 height 17
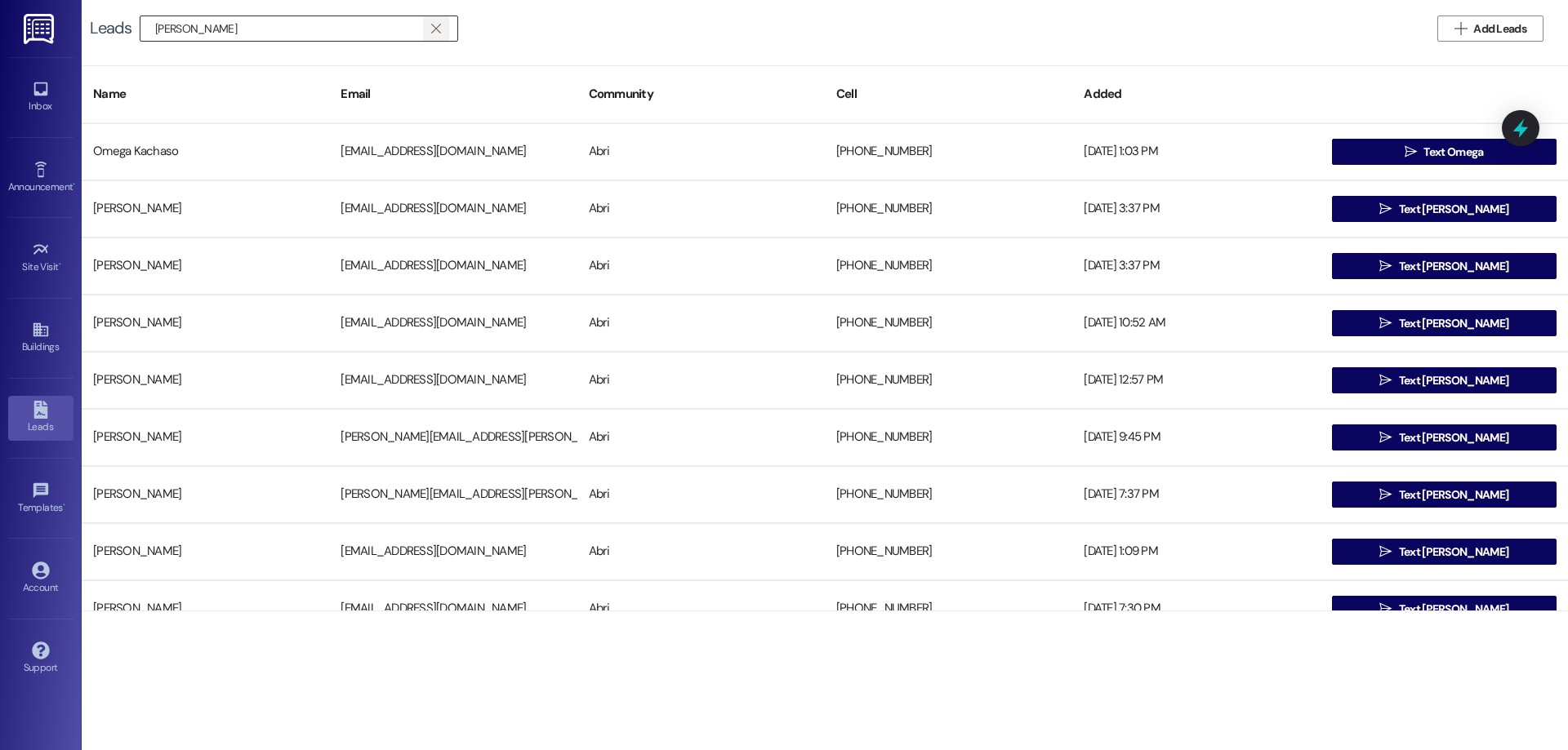
click at [439, 22] on icon "" at bounding box center [435, 29] width 9 height 13
click at [404, 29] on input at bounding box center [306, 29] width 303 height 23
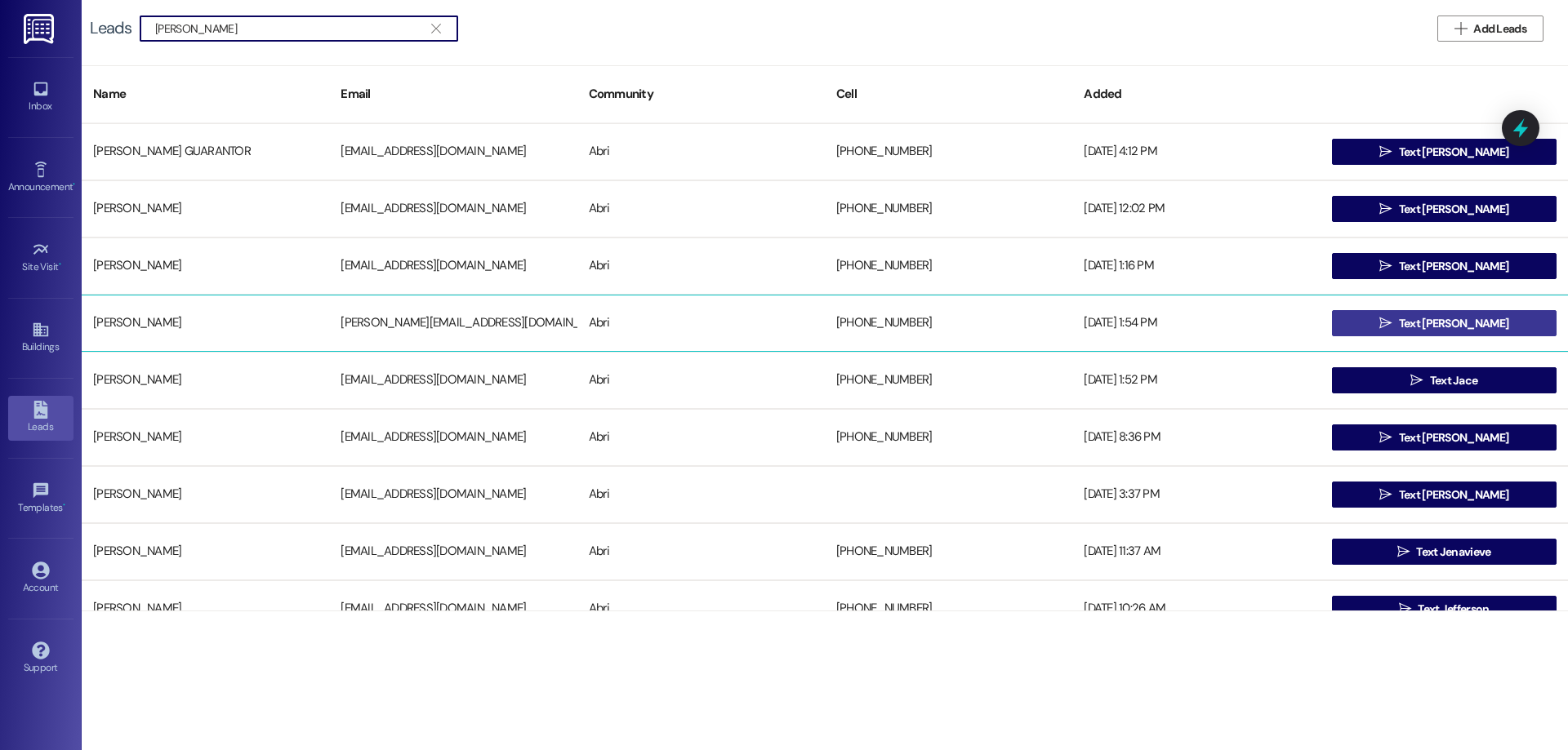
type input "jeff dav"
click at [1452, 324] on span "Text Jeff" at bounding box center [1453, 323] width 110 height 17
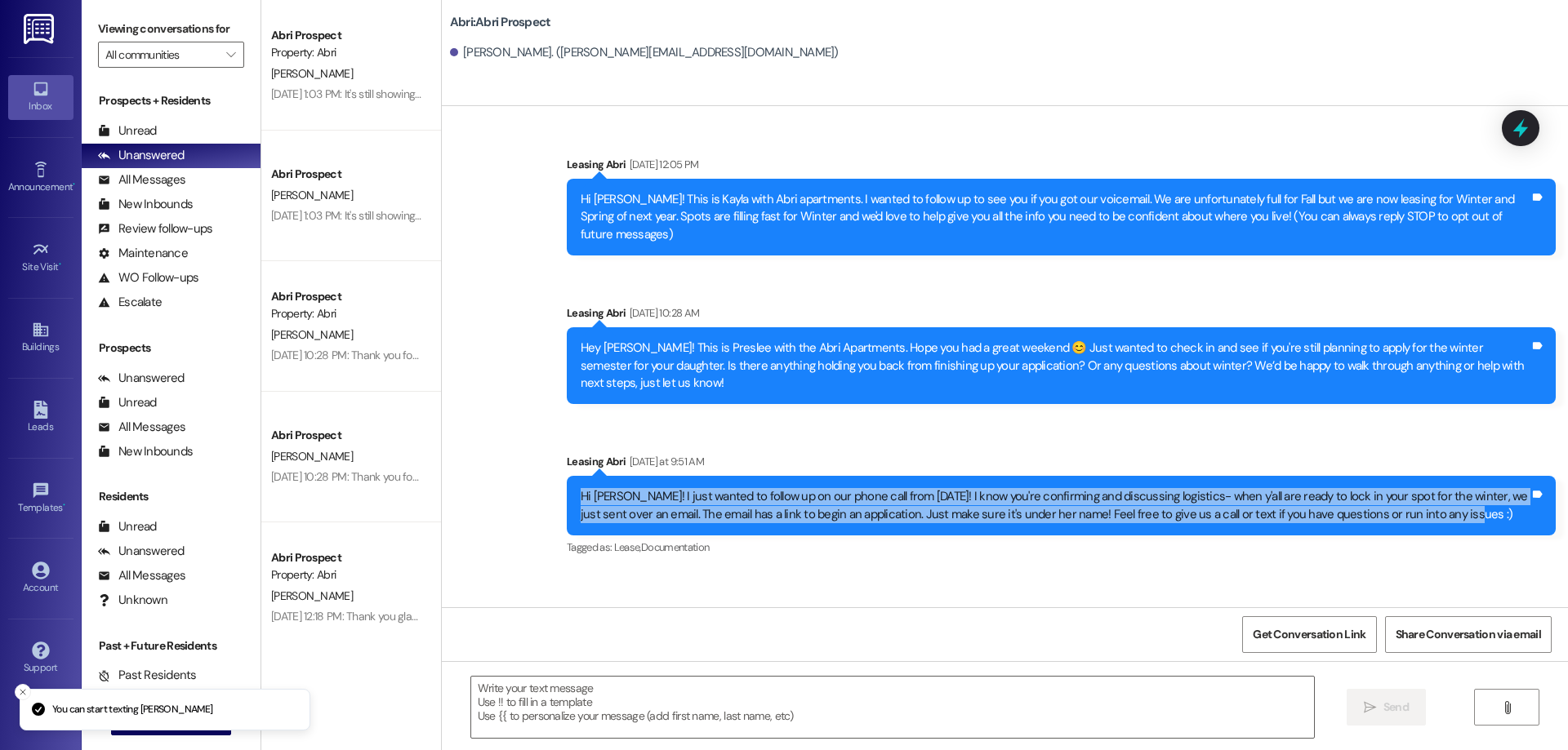
drag, startPoint x: 1470, startPoint y: 504, endPoint x: 530, endPoint y: 477, distance: 940.4
click at [530, 477] on div "Sent via SMS Leasing Abri Aug 08, 2025 at 12:05 PM Hi Jeff! This is Kayla with …" at bounding box center [1005, 346] width 1126 height 453
copy div "Hi Jeff! I just wanted to follow up on our phone call from yesterday! I know yo…"
drag, startPoint x: 920, startPoint y: 726, endPoint x: 925, endPoint y: 715, distance: 12.1
click at [921, 726] on textarea at bounding box center [893, 707] width 843 height 61
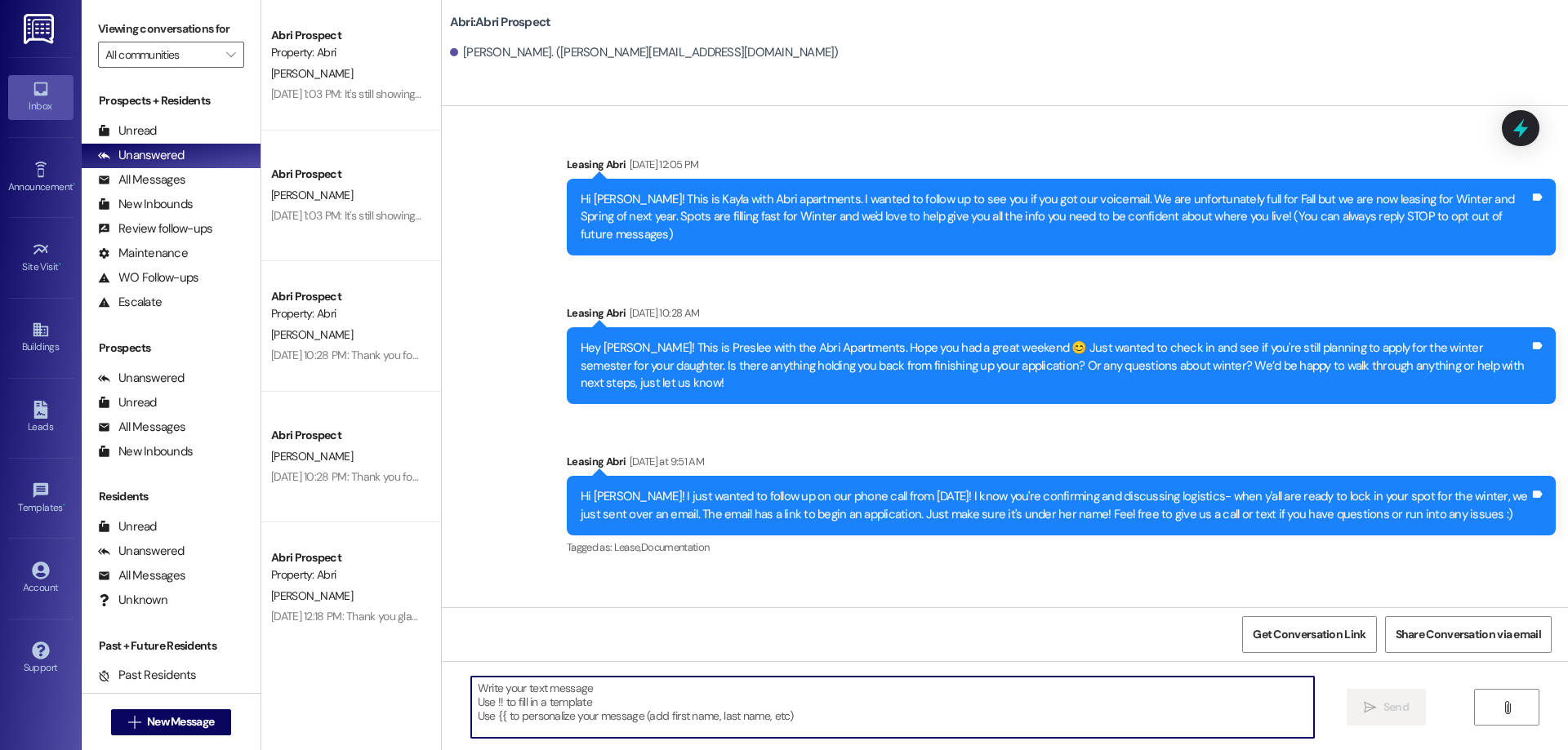
click at [579, 687] on textarea at bounding box center [893, 707] width 843 height 61
paste textarea "Hi Jeff! I just wanted to follow up on our call yesterday. I know you’re still …"
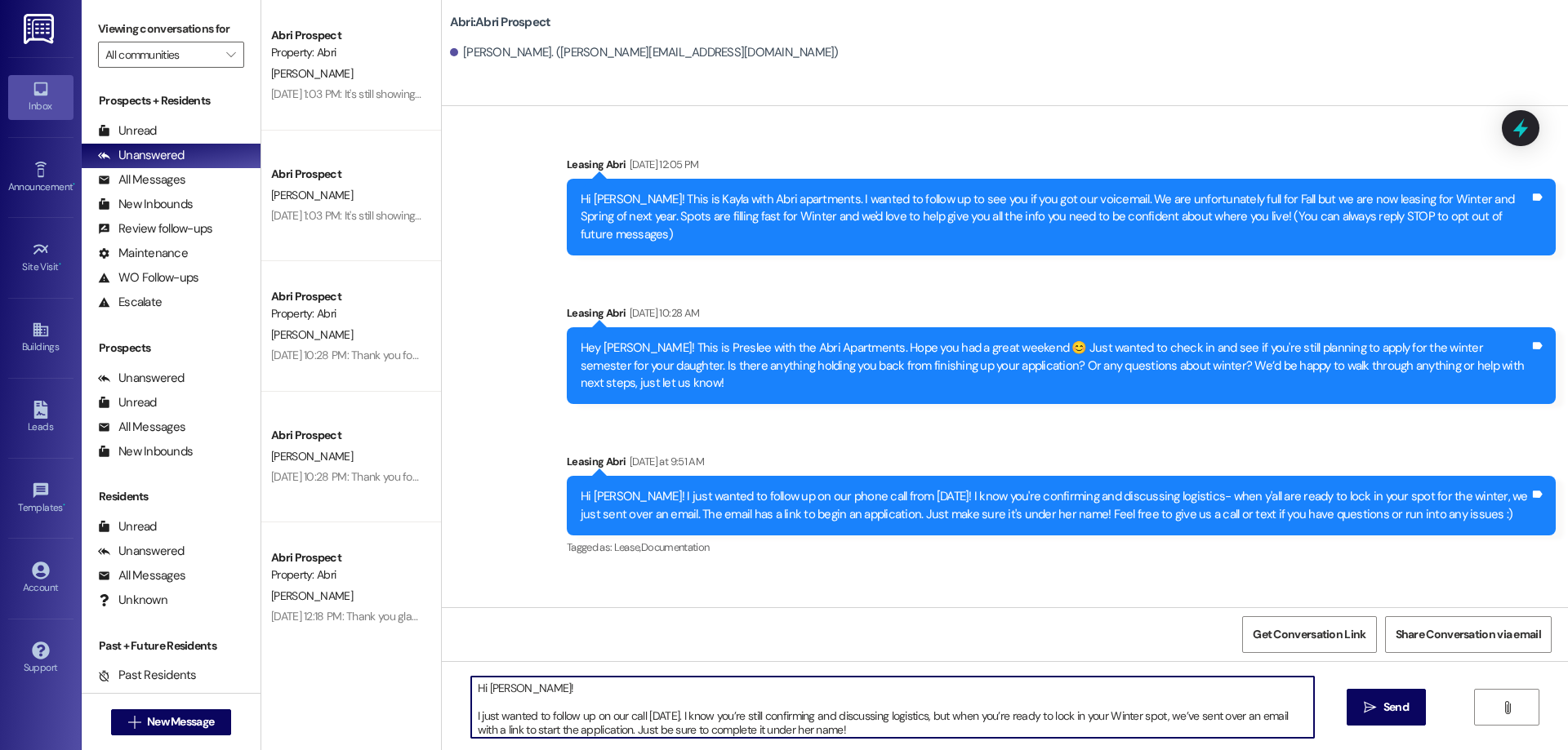
click at [472, 715] on textarea "Hi Jeff! I just wanted to follow up on our call yesterday. I know you’re still …" at bounding box center [893, 707] width 843 height 61
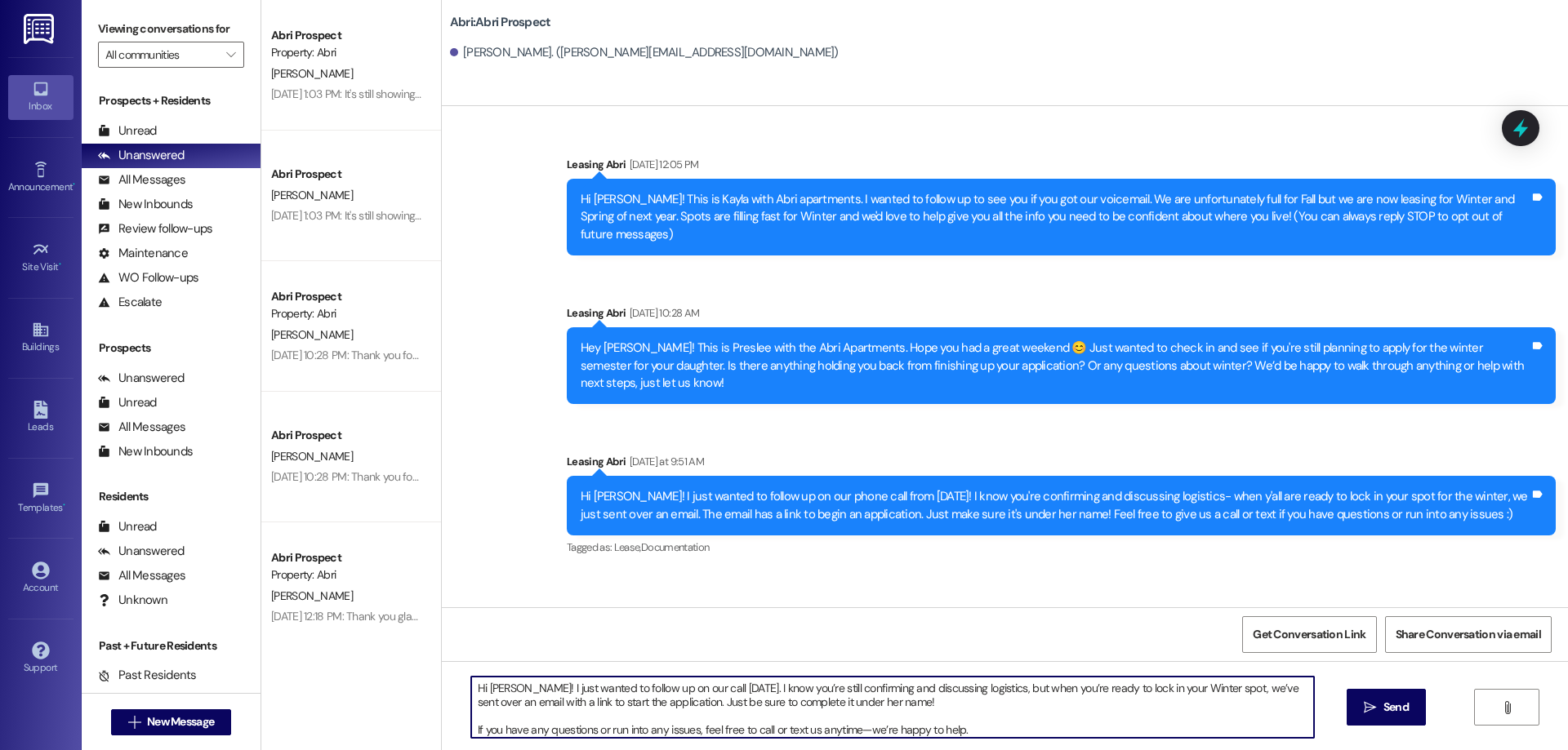
drag, startPoint x: 724, startPoint y: 691, endPoint x: 499, endPoint y: 687, distance: 225.0
click at [499, 687] on textarea "Hi Jeff! I just wanted to follow up on our call yesterday. I know you’re still …" at bounding box center [893, 707] width 843 height 61
click at [1075, 688] on textarea "Hi Jeff! Just wanted to follow up again. I know you’re still confirming and dis…" at bounding box center [893, 707] width 843 height 61
click at [1121, 691] on textarea "Hi Jeff! Just wanted to follow up again. I know you’re still confirming and dis…" at bounding box center [893, 707] width 843 height 61
type textarea "Hi Jeff! Just wanted to follow up again. I know you’re still confirming and dis…"
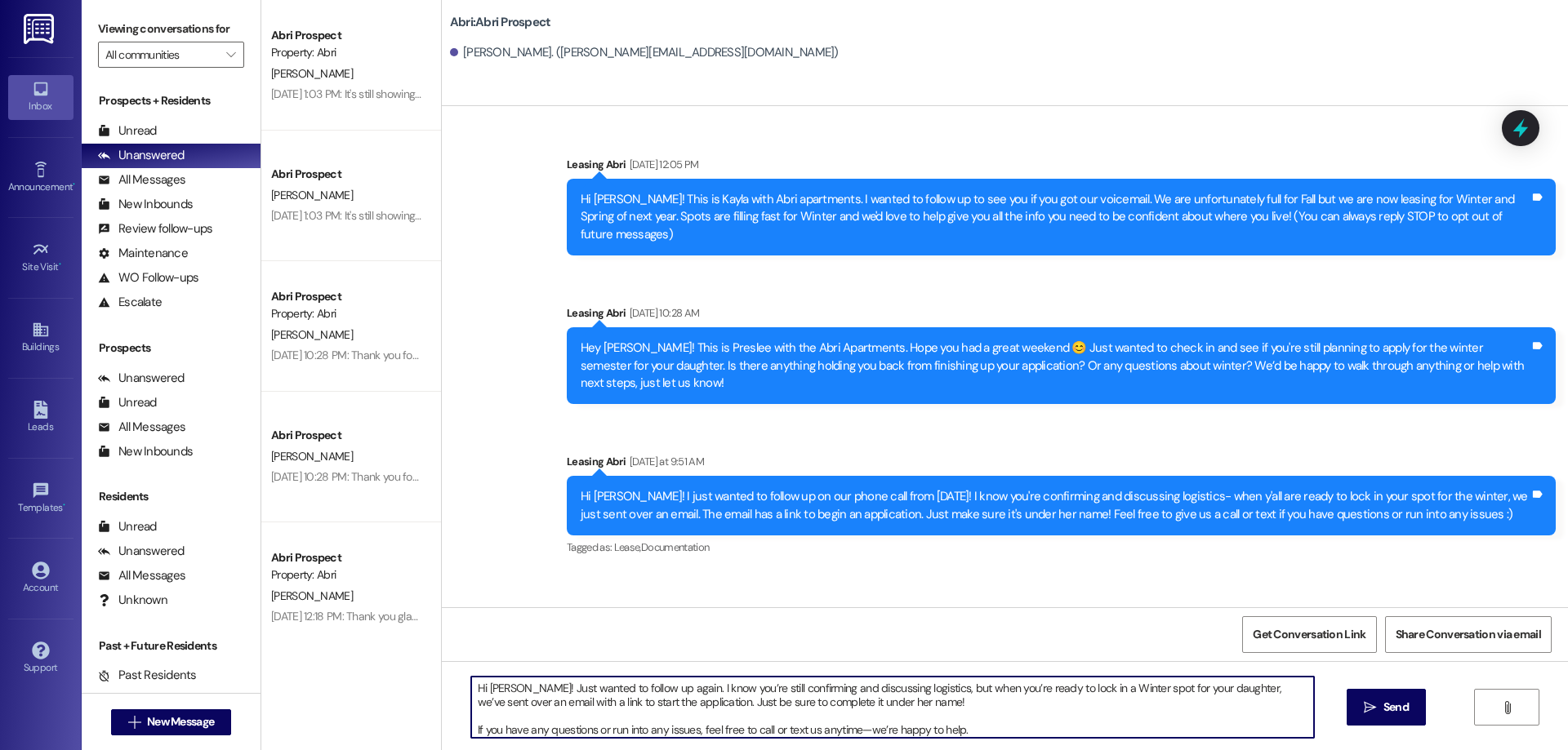
click at [875, 708] on textarea "Hi Jeff! Just wanted to follow up again. I know you’re still confirming and dis…" at bounding box center [893, 707] width 843 height 61
click at [976, 733] on textarea "Hi Jeff! Just wanted to follow up again. I know you’re still confirming and dis…" at bounding box center [893, 707] width 843 height 61
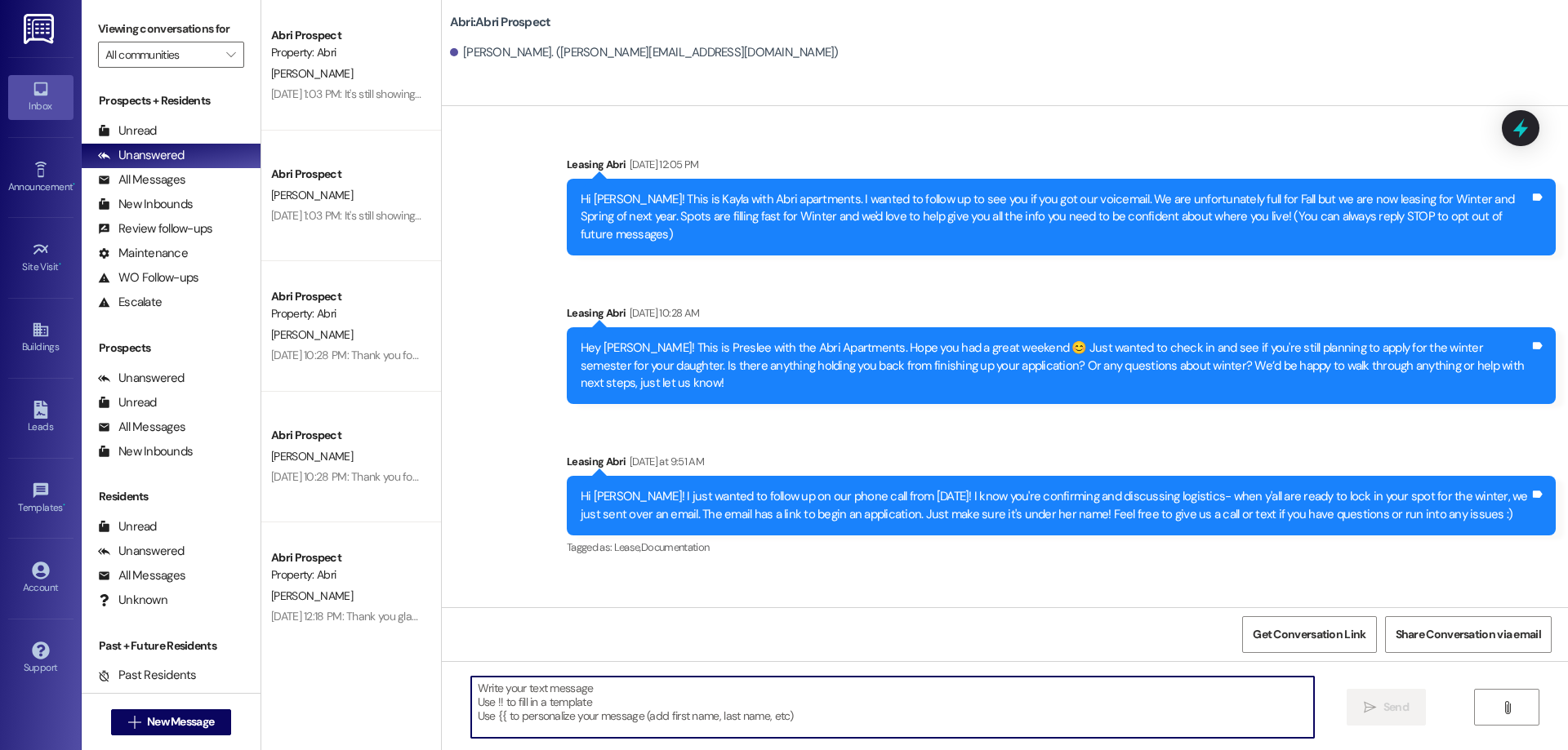
click at [725, 695] on textarea at bounding box center [893, 707] width 843 height 61
paste textarea "Hi Jeff! Just following up—when you’re ready to lock in a Winter spot for your …"
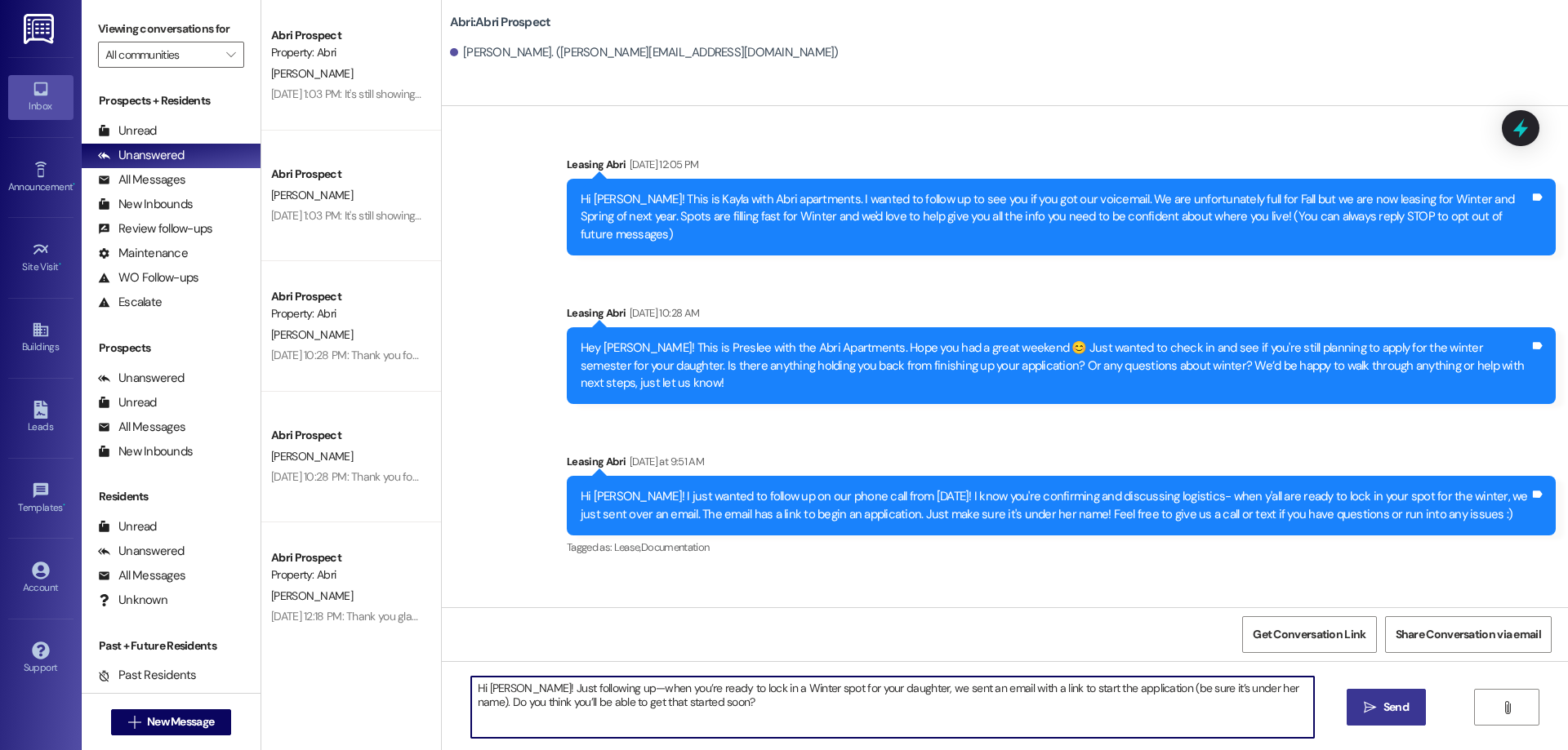
type textarea "Hi Jeff! Just following up—when you’re ready to lock in a Winter spot for your …"
click at [1386, 715] on span "Send" at bounding box center [1396, 707] width 26 height 17
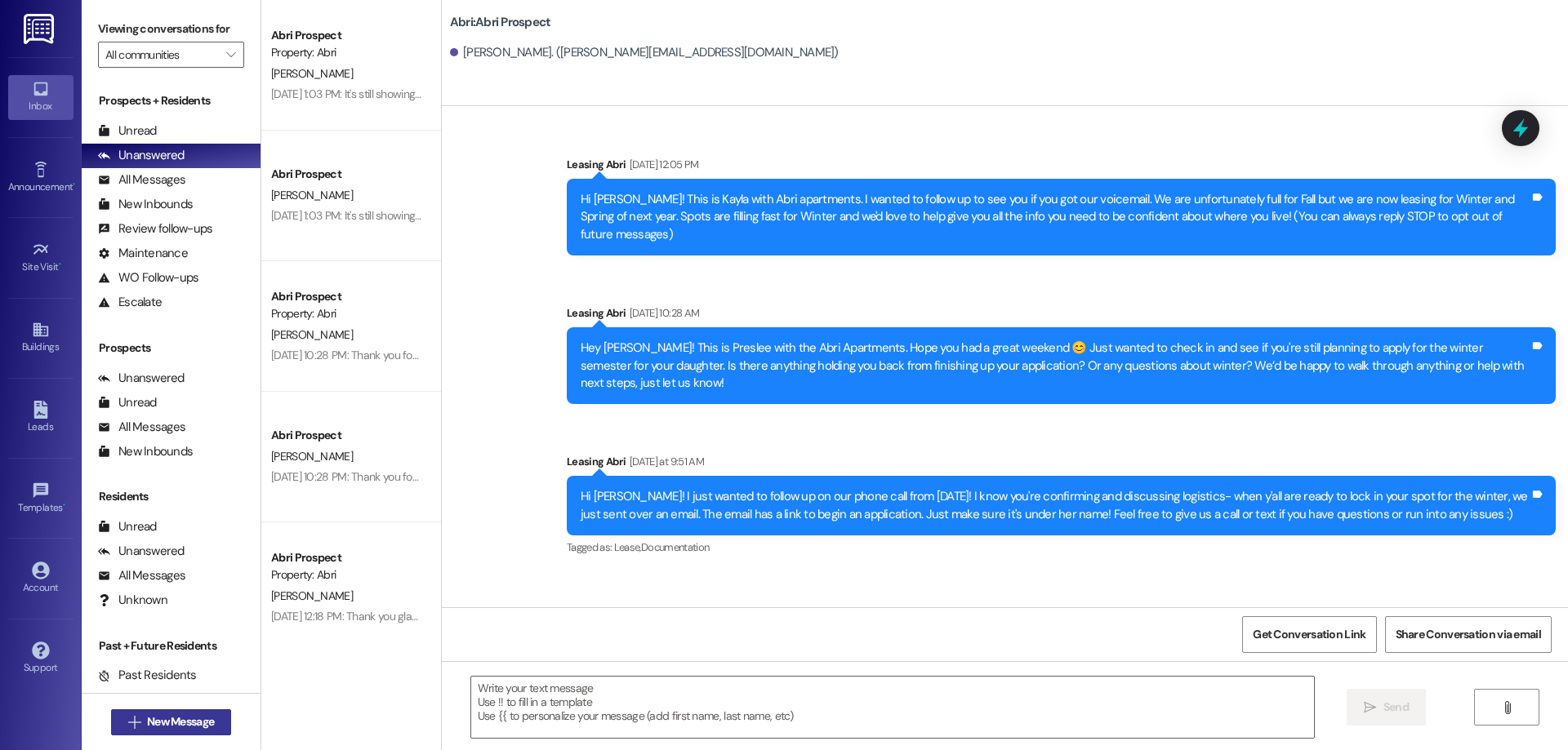
click at [222, 726] on button " New Message" at bounding box center [171, 723] width 121 height 26
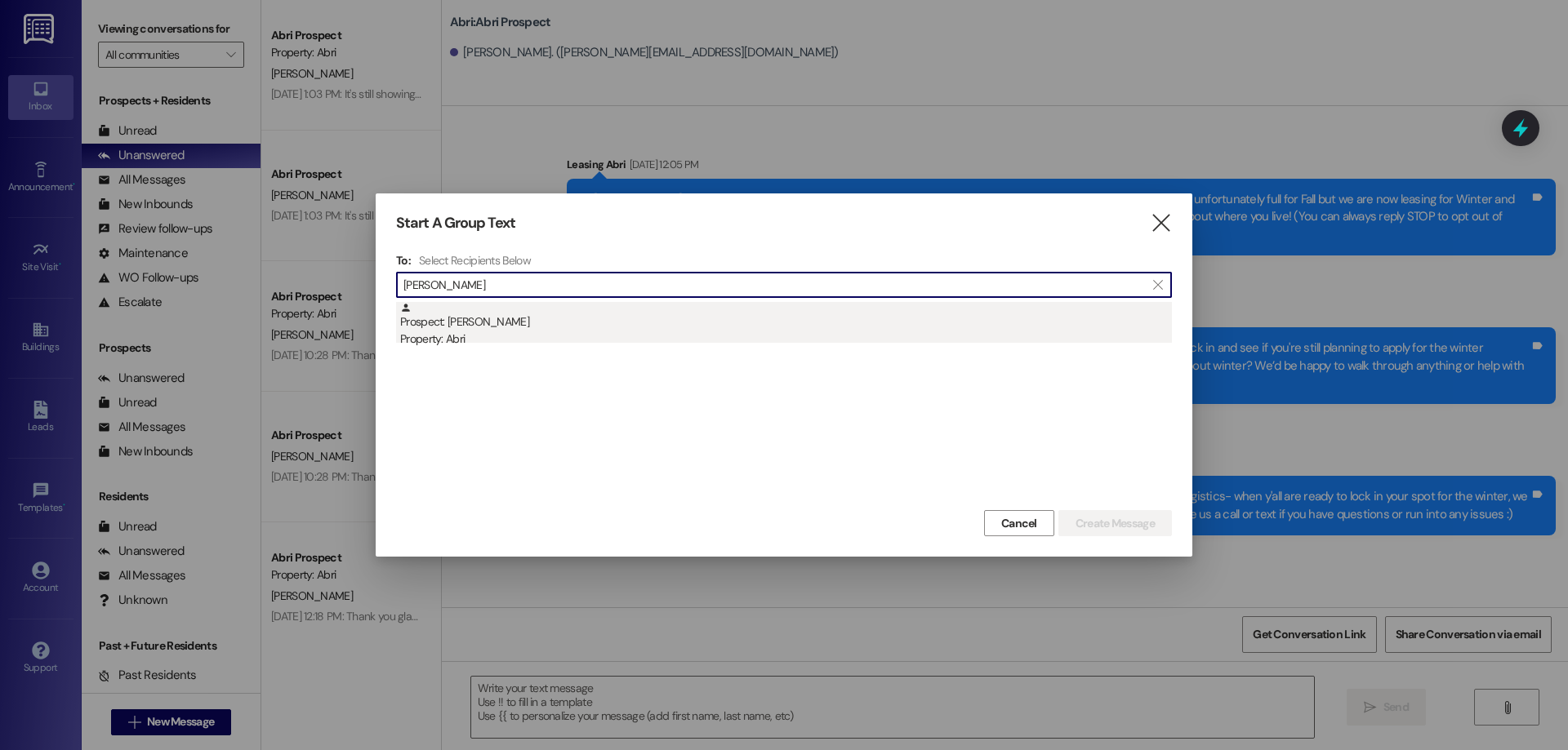
type input "herbert"
click at [565, 322] on div "Prospect: Herbert Blaser Property: Abri" at bounding box center [786, 326] width 772 height 46
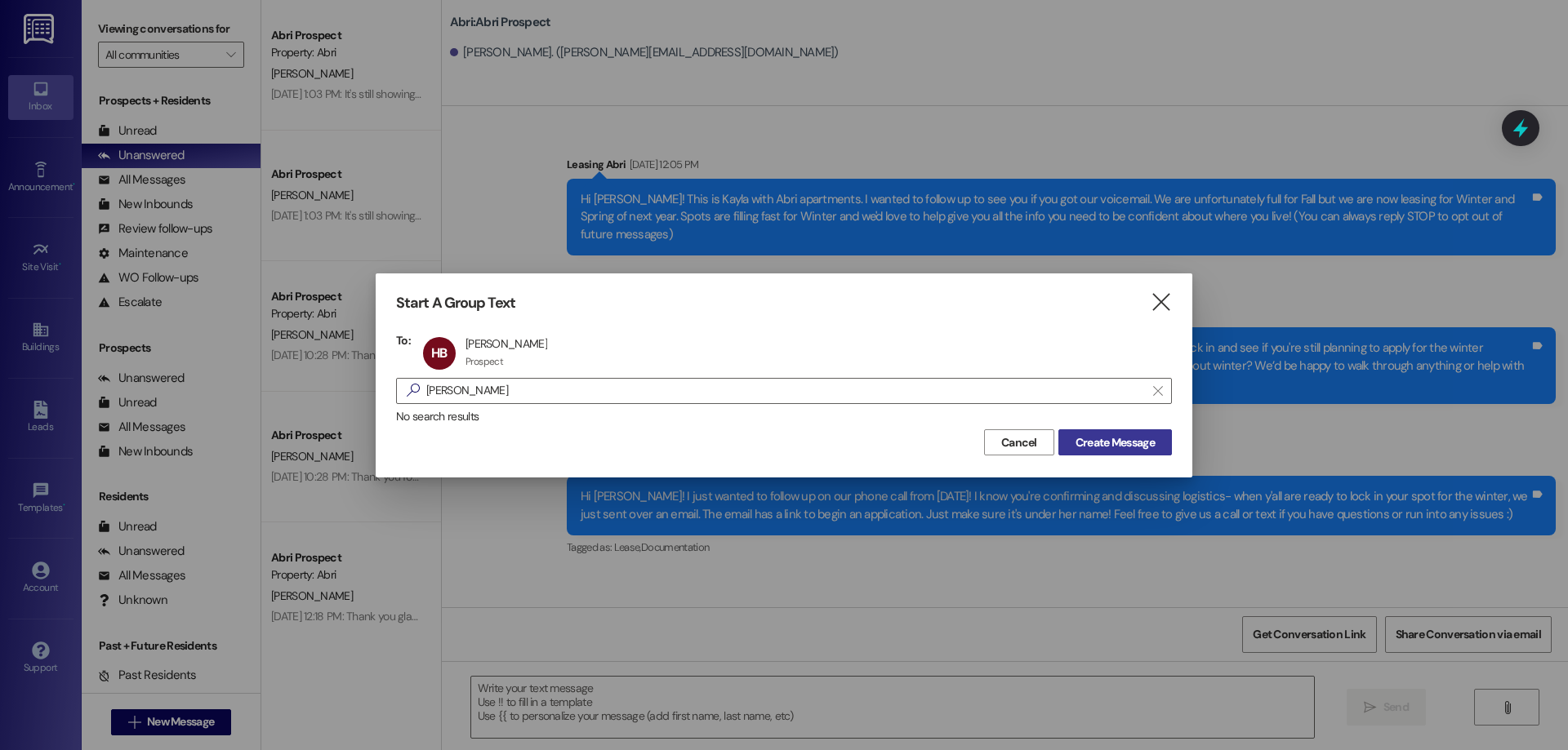
click at [1132, 443] on span "Create Message" at bounding box center [1115, 443] width 79 height 17
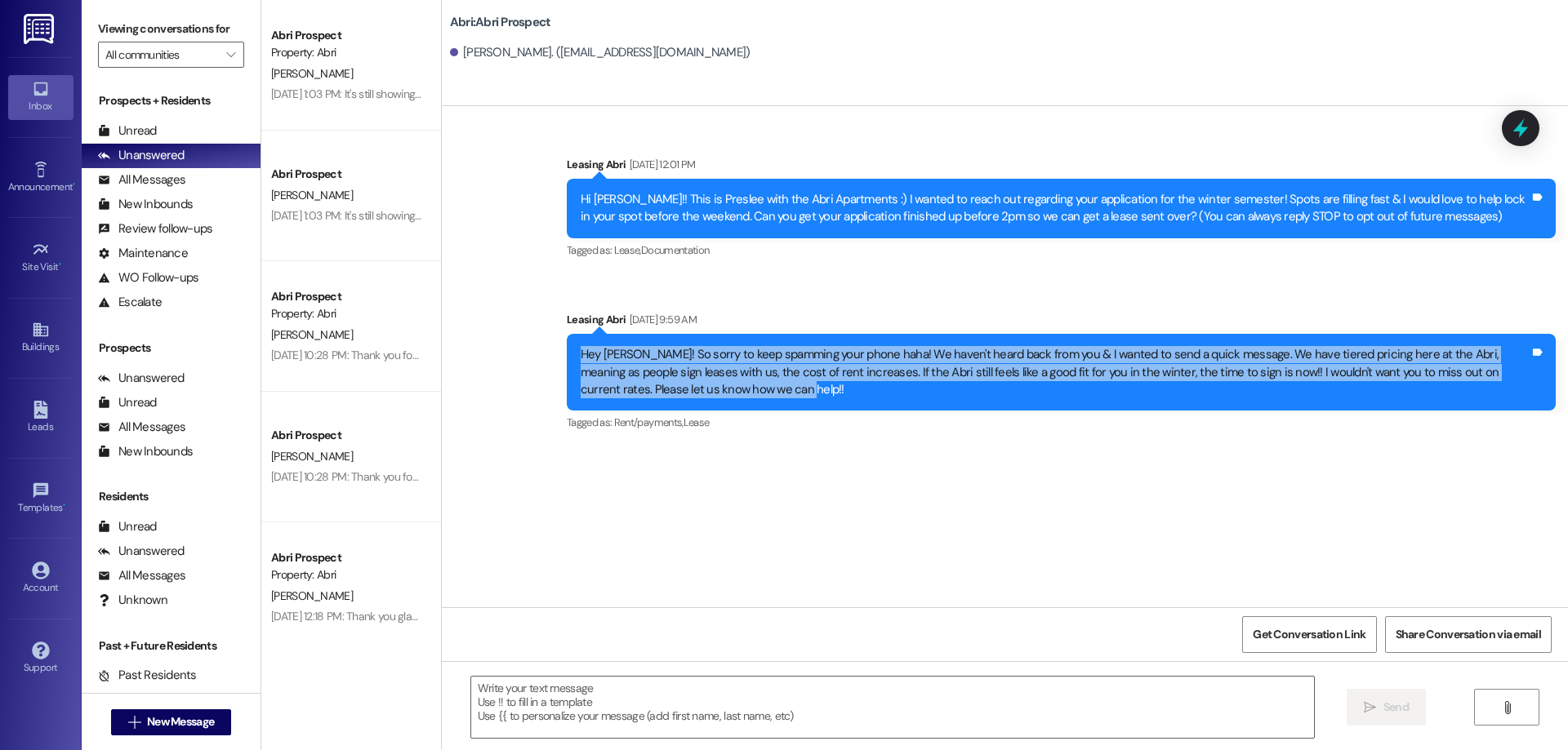
drag, startPoint x: 780, startPoint y: 392, endPoint x: 548, endPoint y: 336, distance: 238.7
click at [555, 336] on div "Sent via SMS Leasing Abri Aug 12, 2025 at 9:59 AM Hey Herbert! So sorry to keep…" at bounding box center [1061, 373] width 1013 height 148
copy div "Hey Herbert! So sorry to keep spamming your phone haha! We haven't heard back f…"
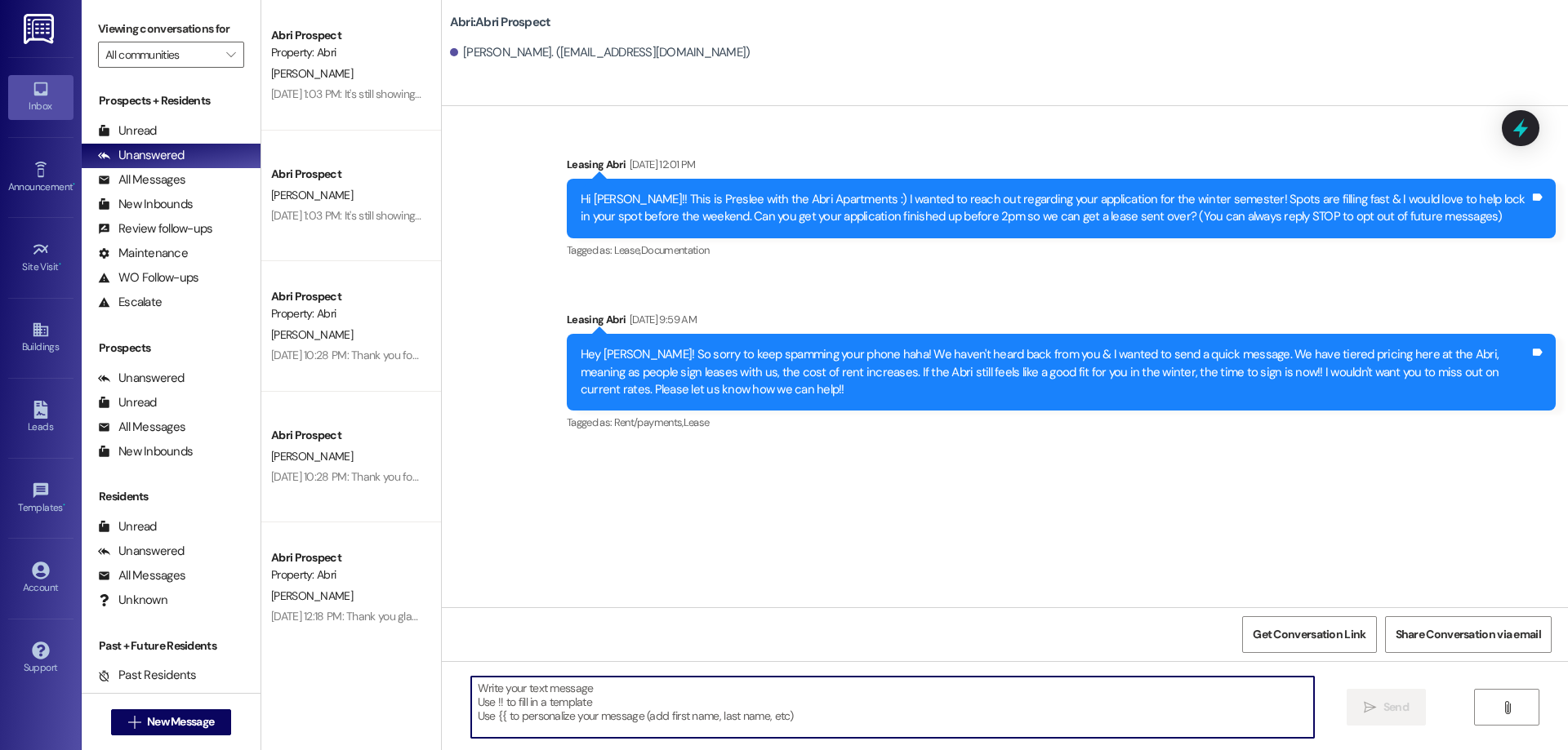
click at [698, 726] on textarea at bounding box center [893, 707] width 843 height 61
paste textarea "Hey Herbert! Just checking in to see if you had a chance to think more about Wi…"
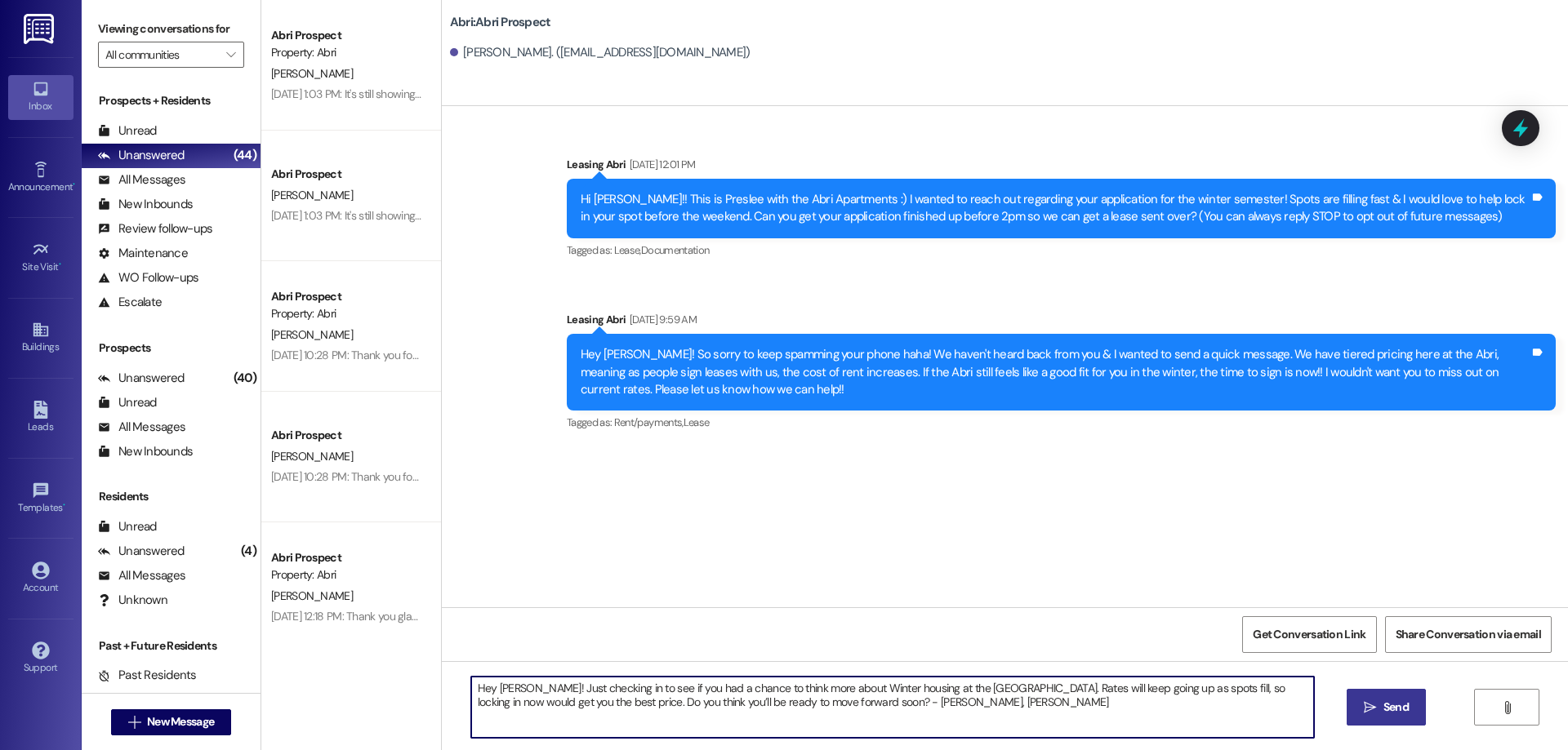
type textarea "Hey Herbert! Just checking in to see if you had a chance to think more about Wi…"
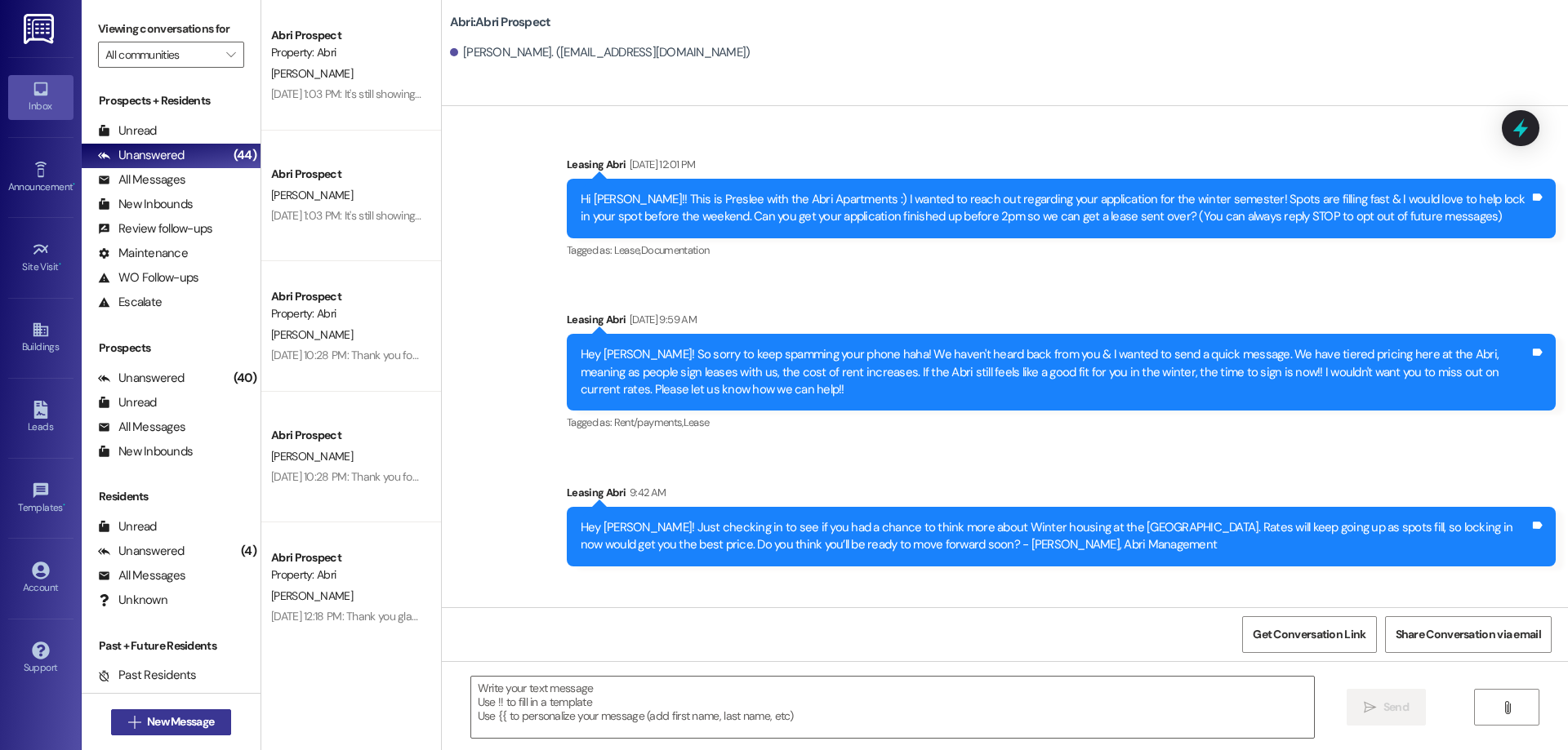
click at [170, 711] on button " New Message" at bounding box center [171, 723] width 121 height 26
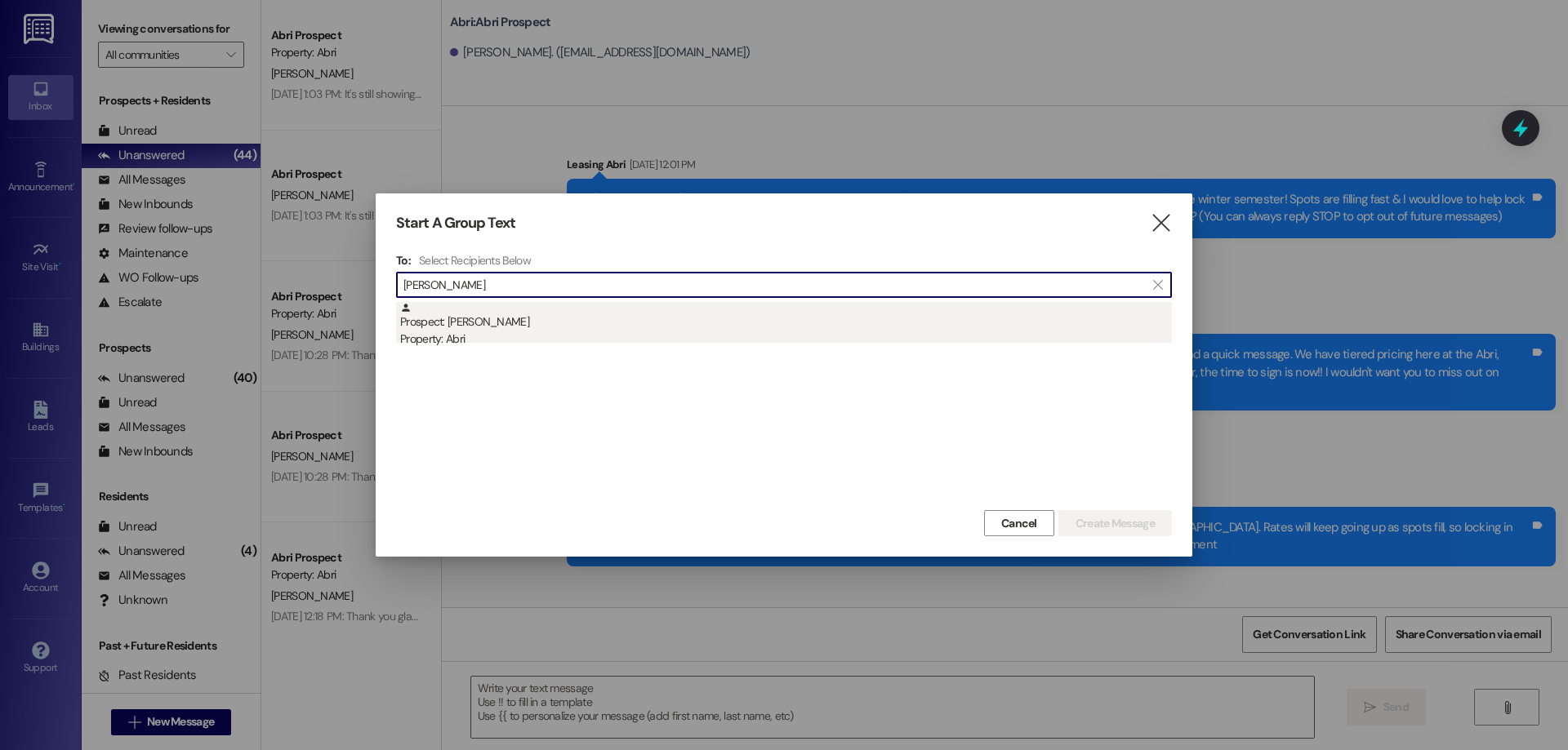
type input "emma osi"
click at [712, 328] on div "Prospect: Emma Osipchak Property: Abri" at bounding box center [786, 326] width 772 height 46
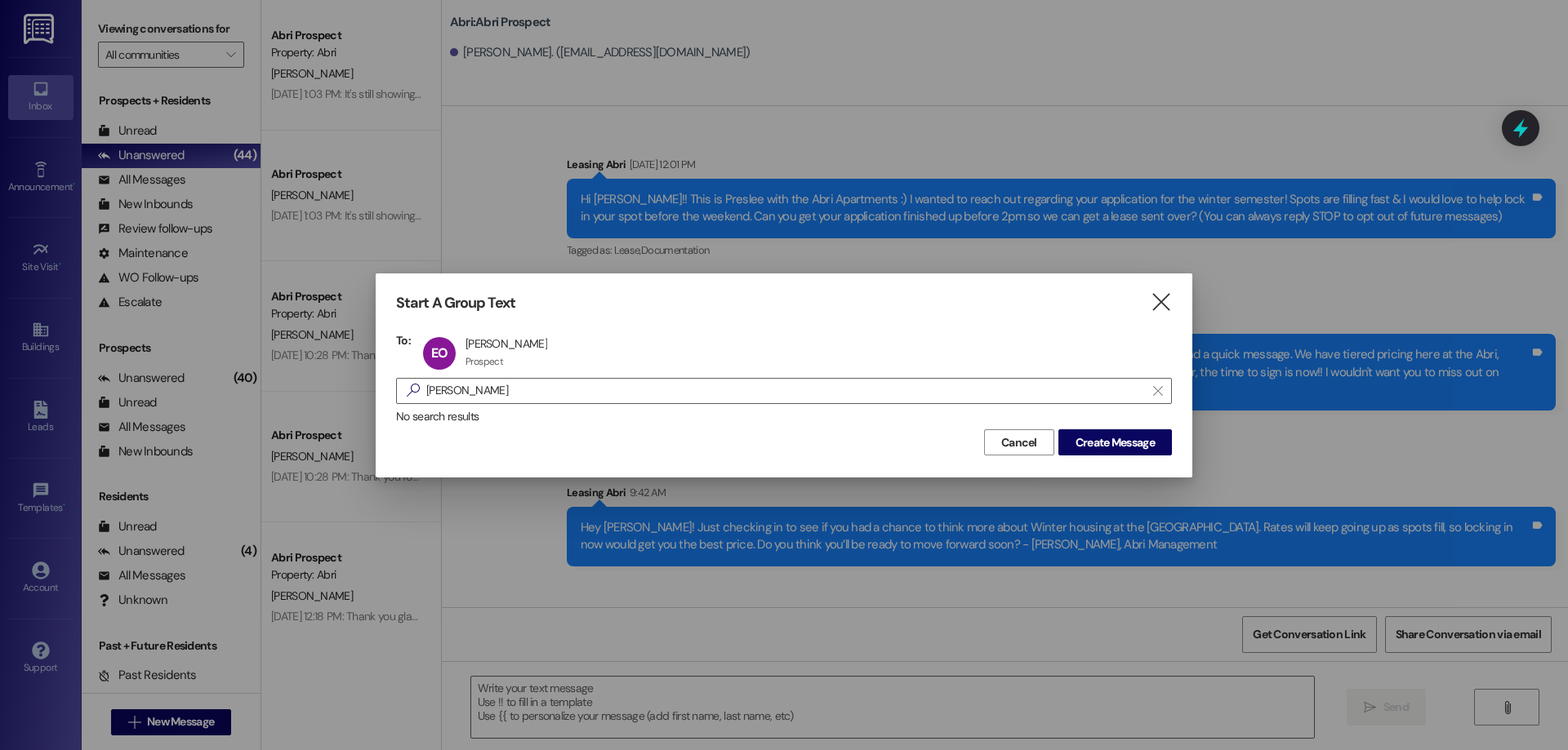
click at [1117, 429] on div "Cancel Create Message" at bounding box center [783, 440] width 776 height 30
click at [1115, 432] on button "Create Message" at bounding box center [1115, 443] width 114 height 26
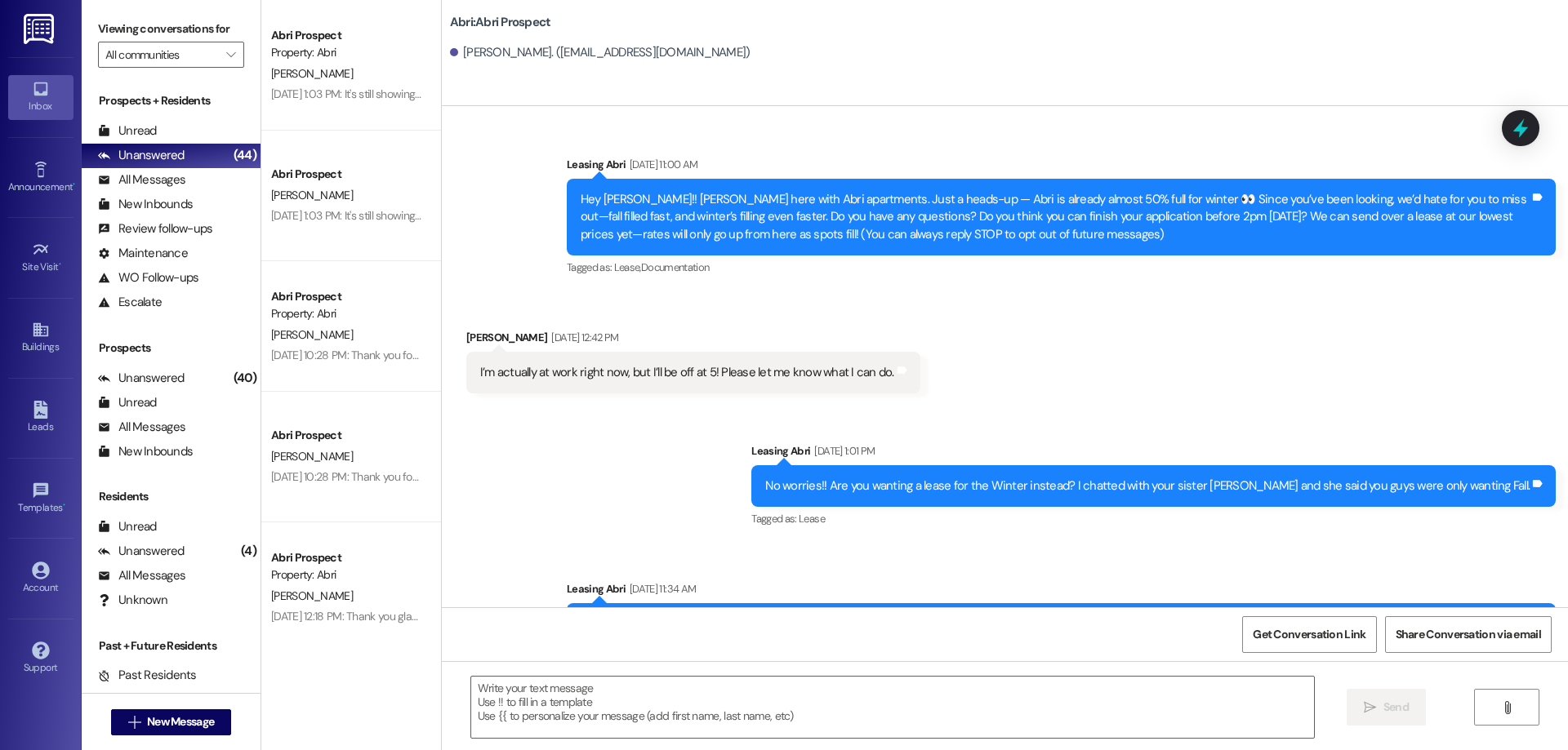
scroll to position [470, 0]
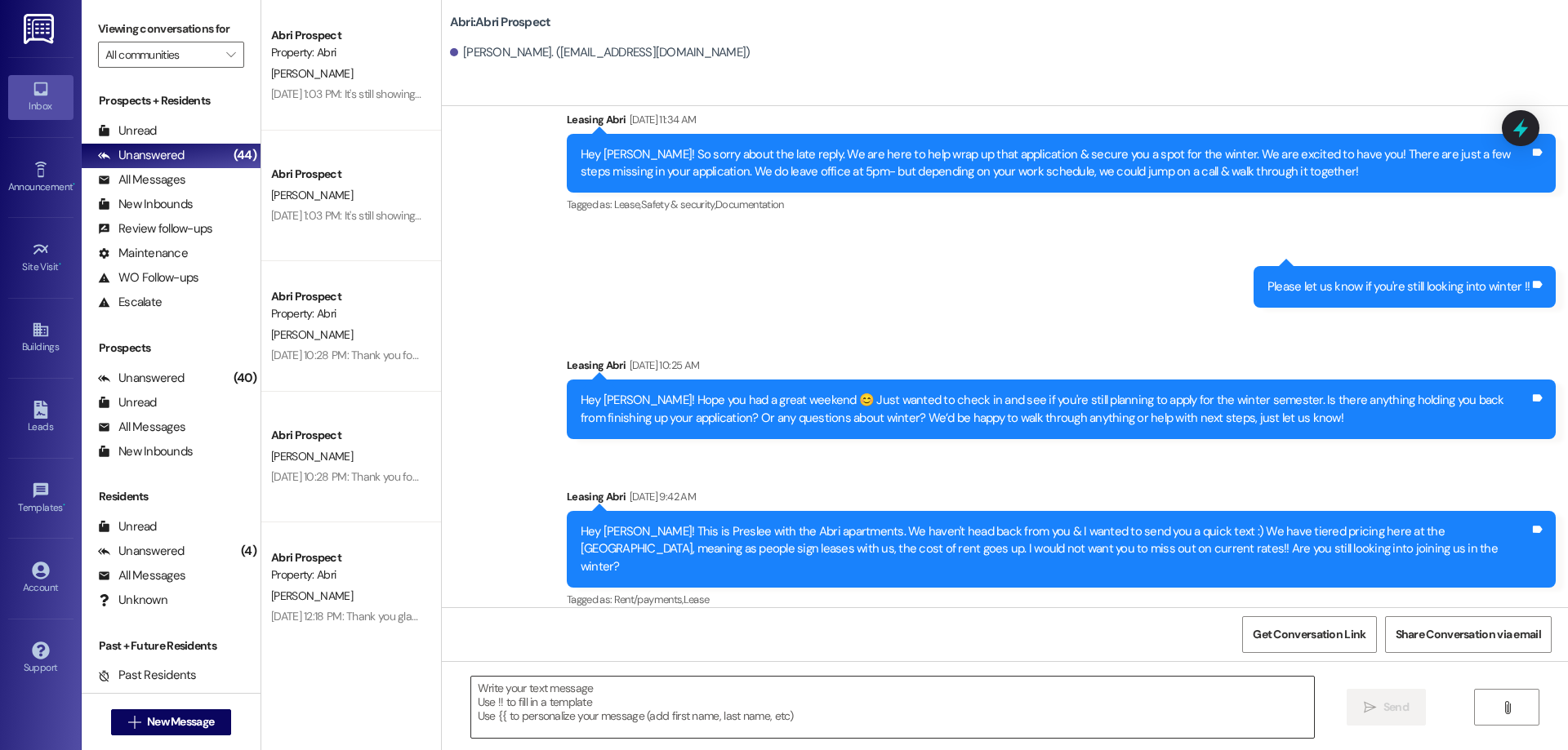
click at [815, 727] on textarea at bounding box center [893, 707] width 843 height 61
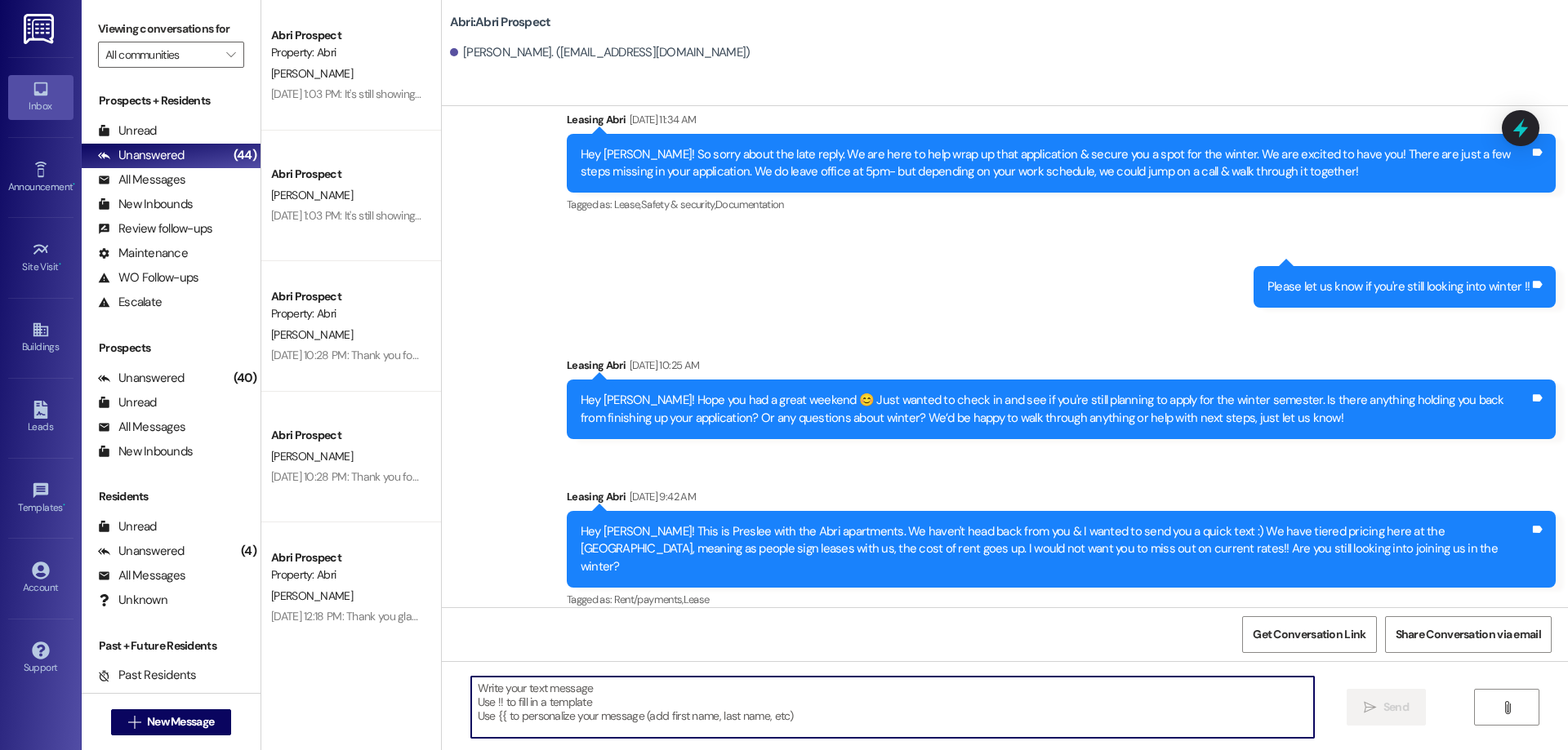
paste textarea "Hey Herbert! Just checking in to see if you had a chance to think more about Wi…"
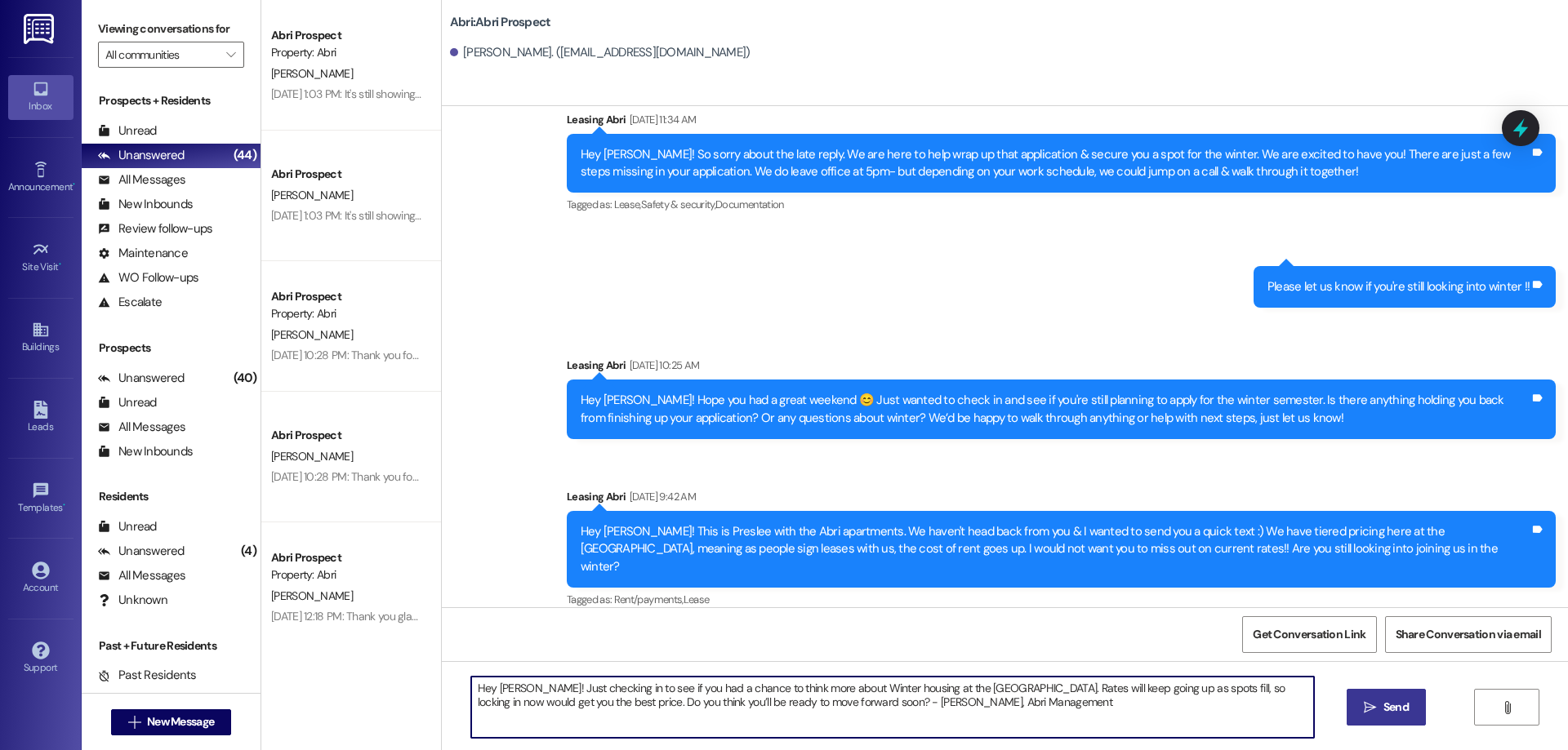
click at [510, 692] on textarea "Hey Herbert! Just checking in to see if you had a chance to think more about Wi…" at bounding box center [893, 707] width 843 height 61
click at [517, 705] on textarea "Hey Emma! Just checking in to see if you had a chance to think more about Winte…" at bounding box center [893, 707] width 843 height 61
drag, startPoint x: 1149, startPoint y: 704, endPoint x: 905, endPoint y: 701, distance: 244.0
click at [907, 709] on textarea "Hey Emma! Just checking in to see if you had a chance to think more about Winte…" at bounding box center [893, 707] width 843 height 61
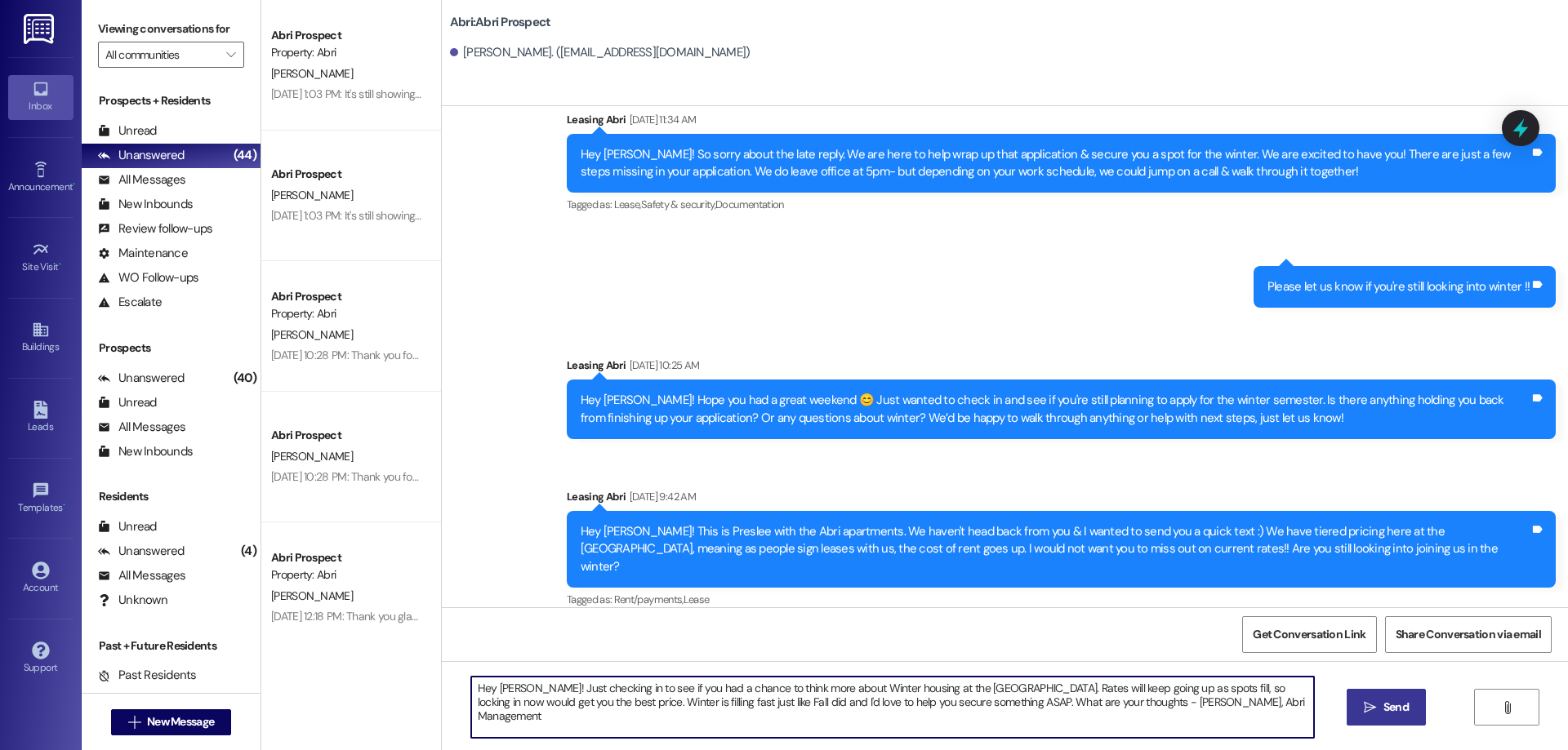
type textarea "Hey Emma! Just checking in to see if you had a chance to think more about Winte…"
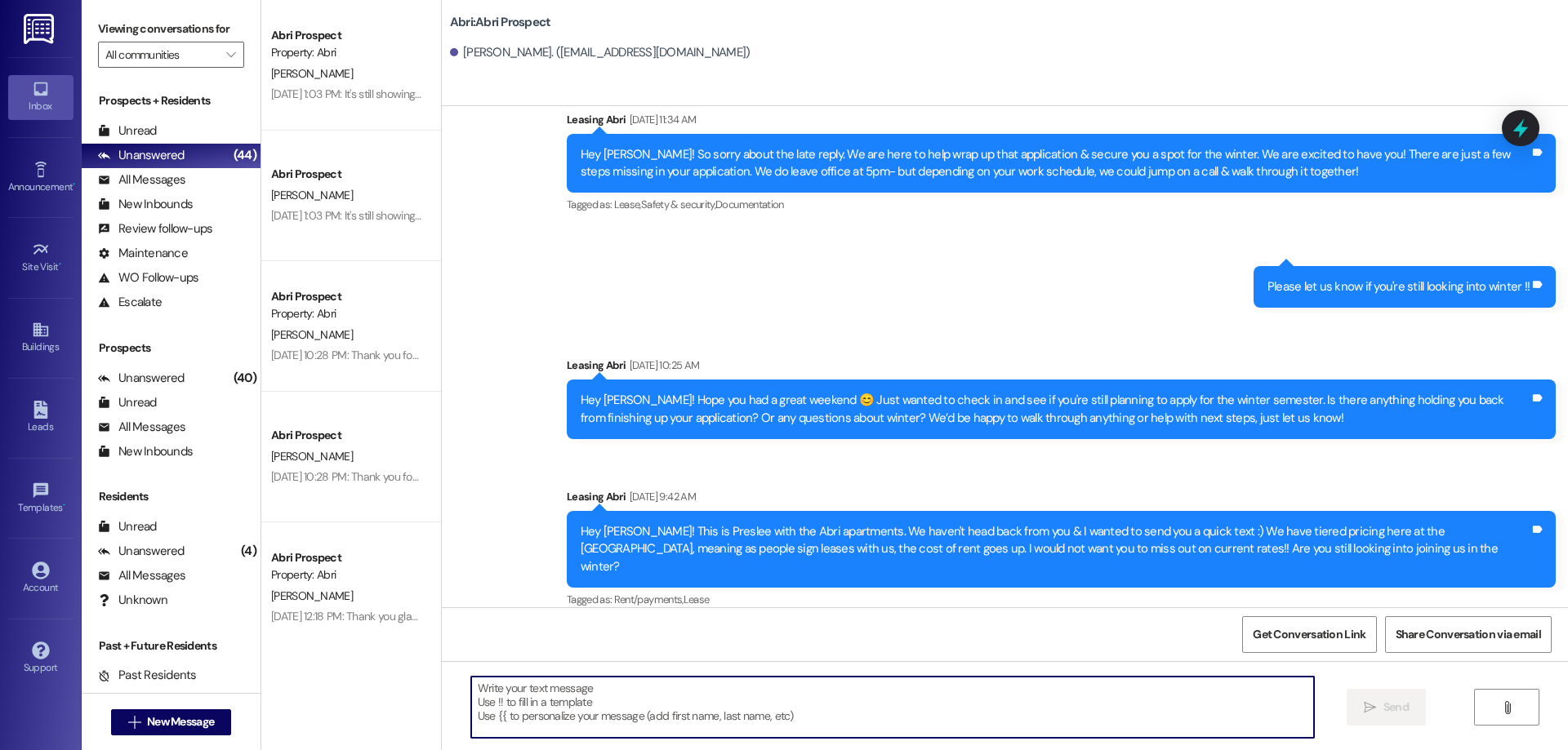
click at [745, 686] on textarea at bounding box center [893, 707] width 843 height 61
paste textarea "Hey Emma! Just wanted to check in and see if you’ve had a chance to think more …"
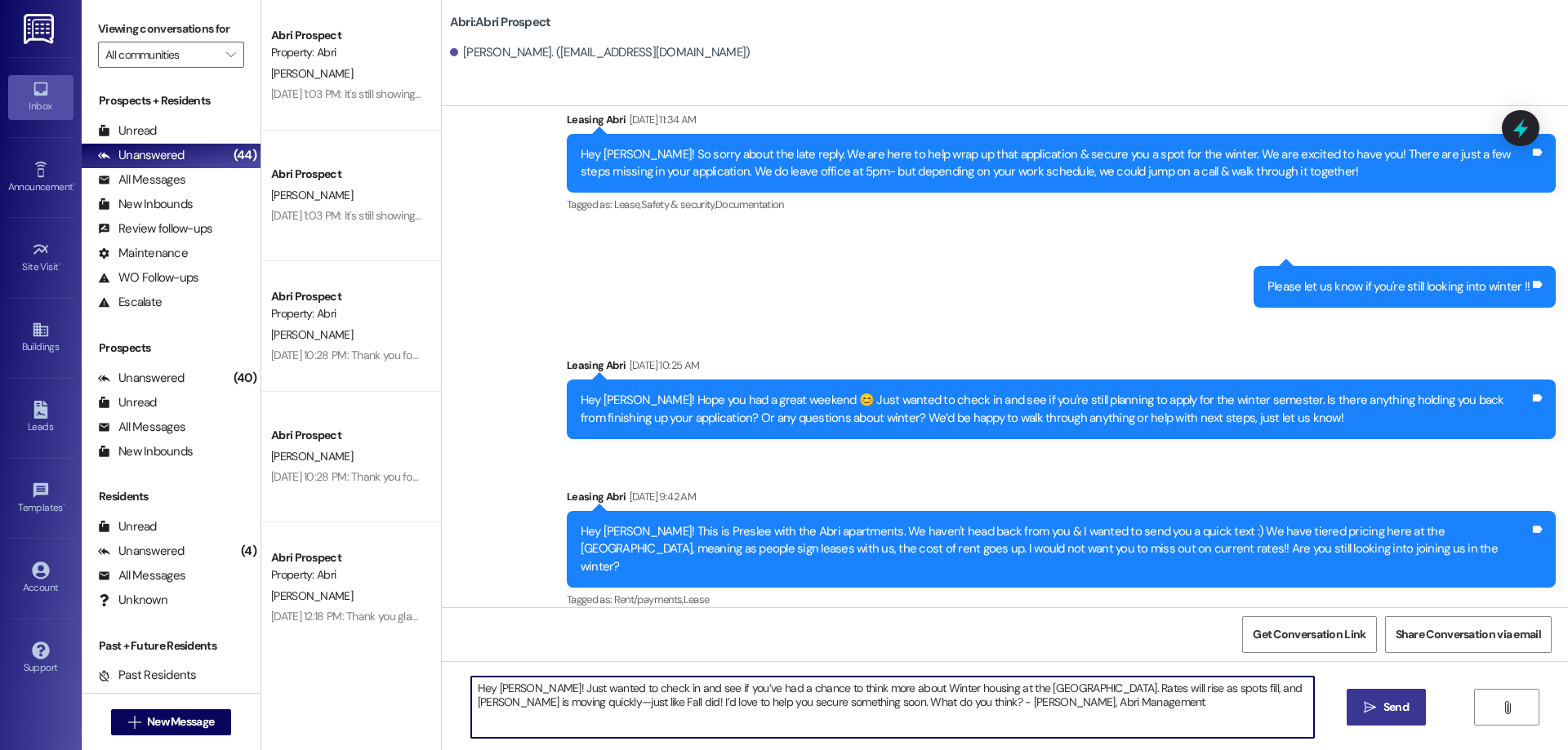
type textarea "Hey Emma! Just wanted to check in and see if you’ve had a chance to think more …"
click at [1368, 710] on icon "" at bounding box center [1369, 708] width 12 height 13
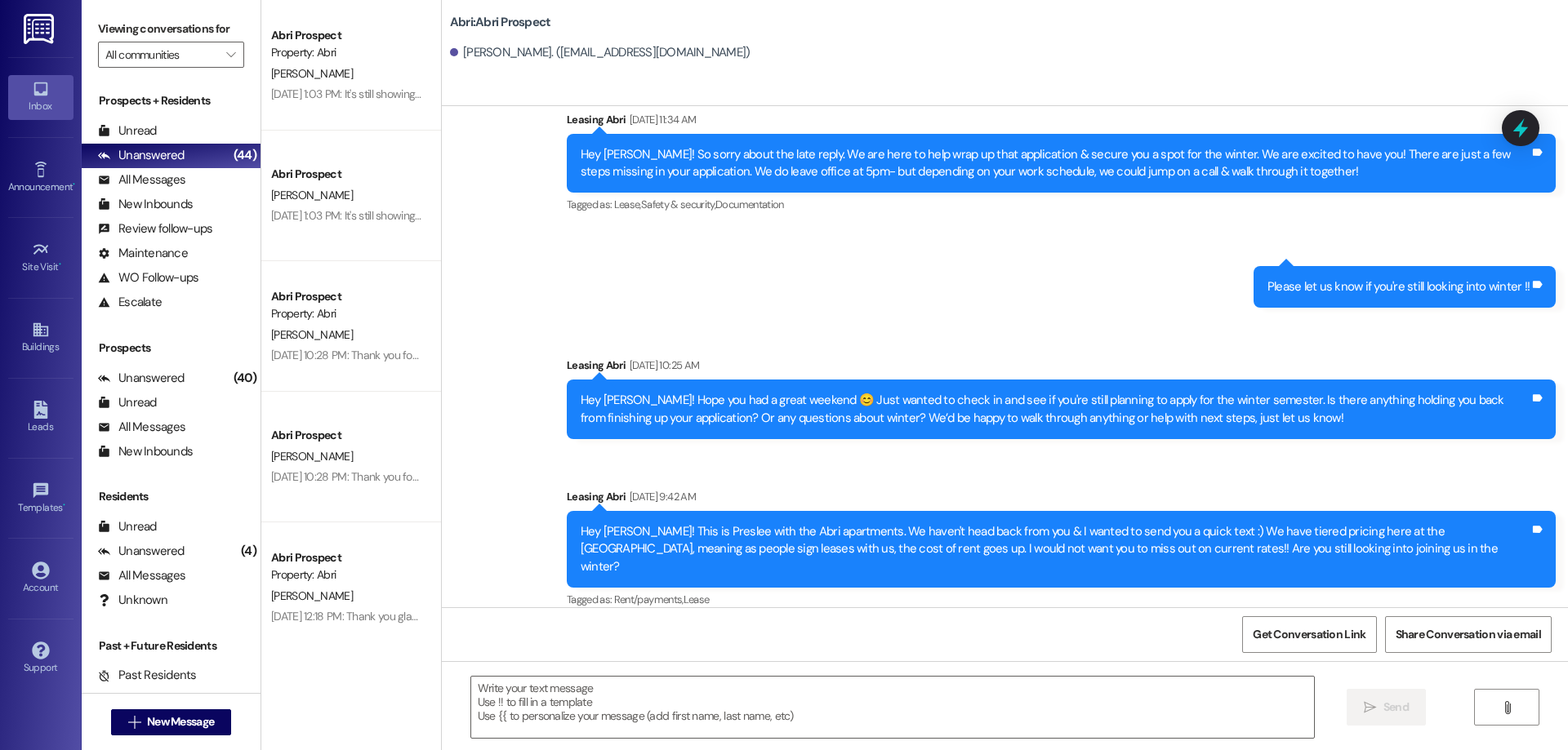
scroll to position [0, 0]
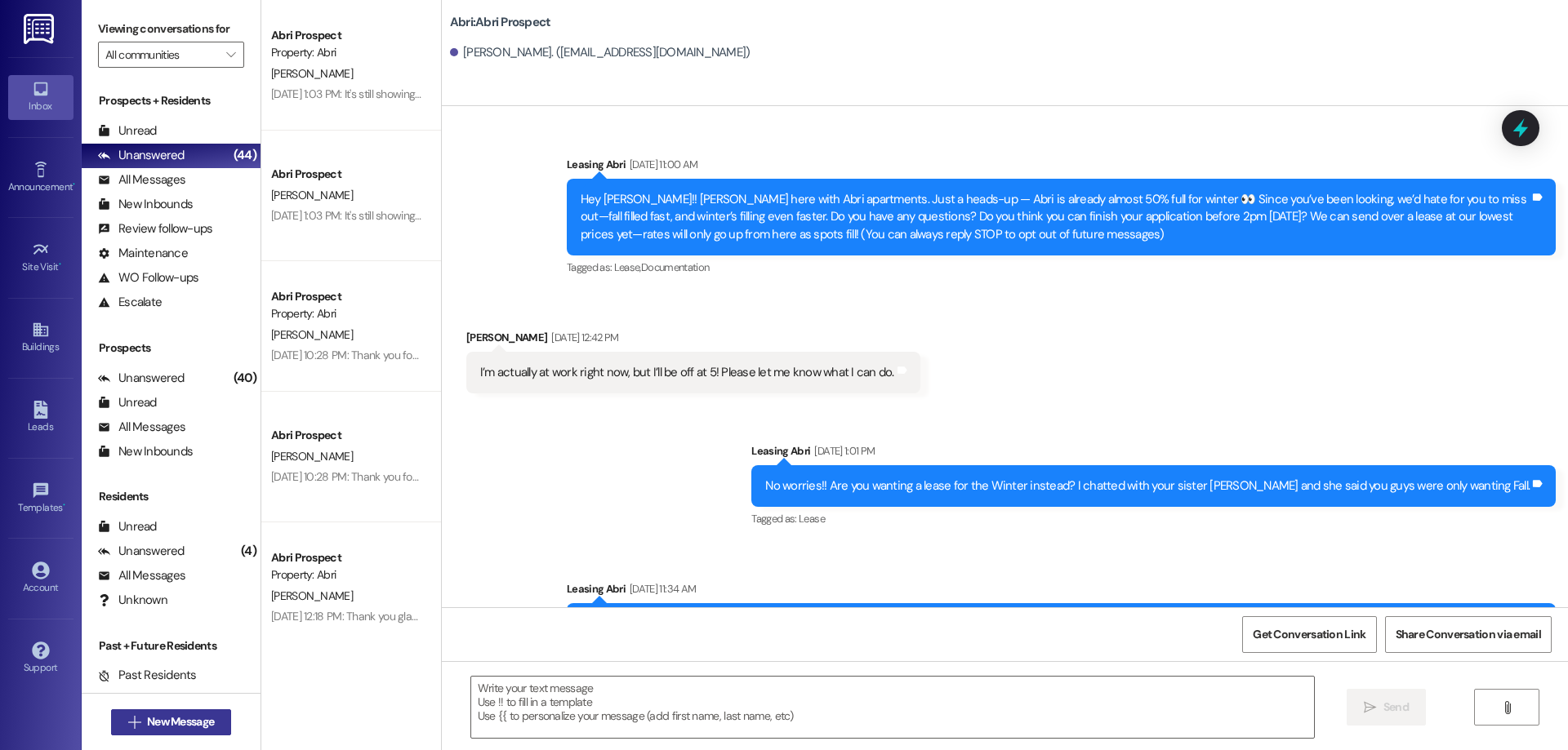
click at [185, 723] on span "New Message" at bounding box center [180, 722] width 67 height 17
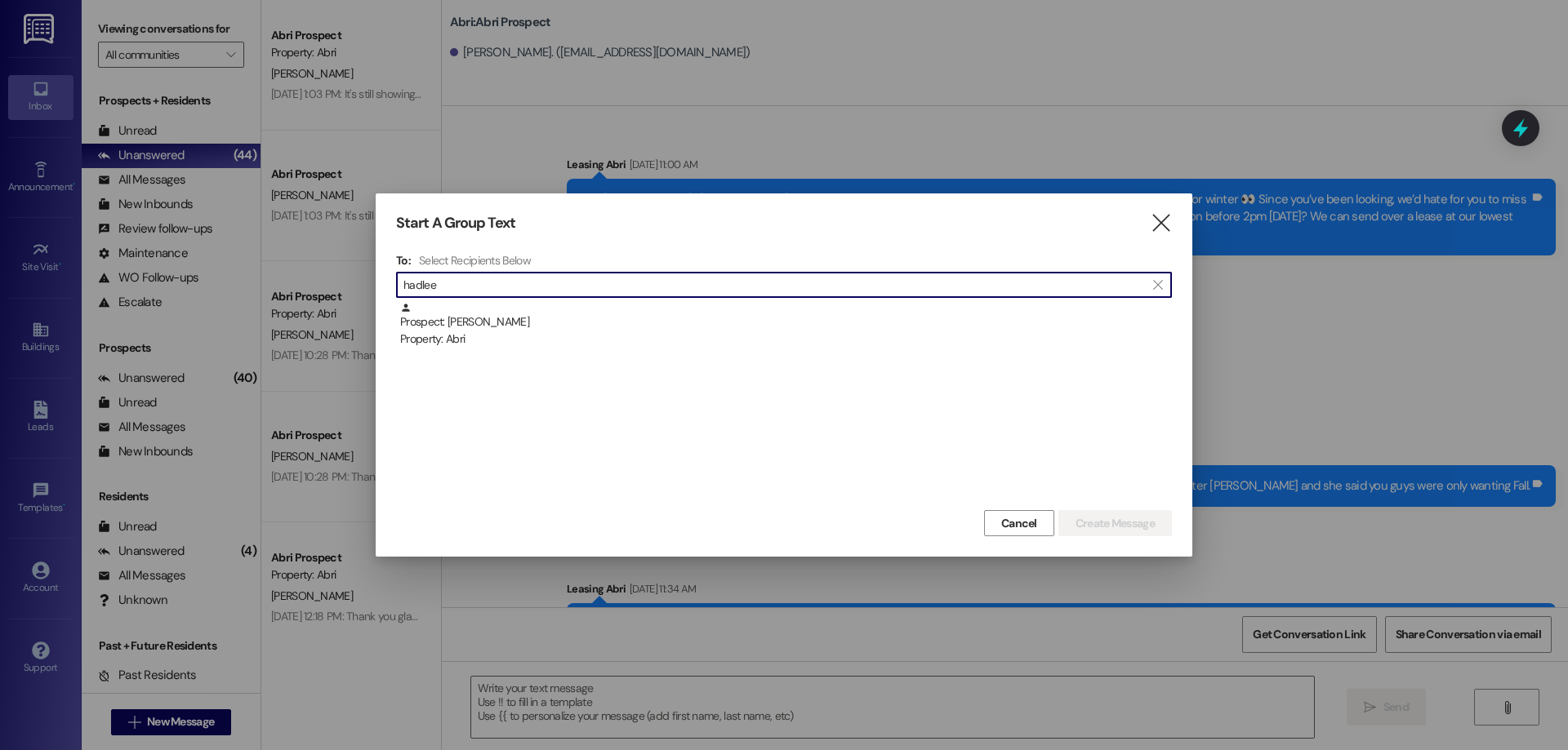
type input "hadlee"
click at [589, 321] on div "Prospect: Hadlee Tatton Property: Abri" at bounding box center [786, 326] width 772 height 46
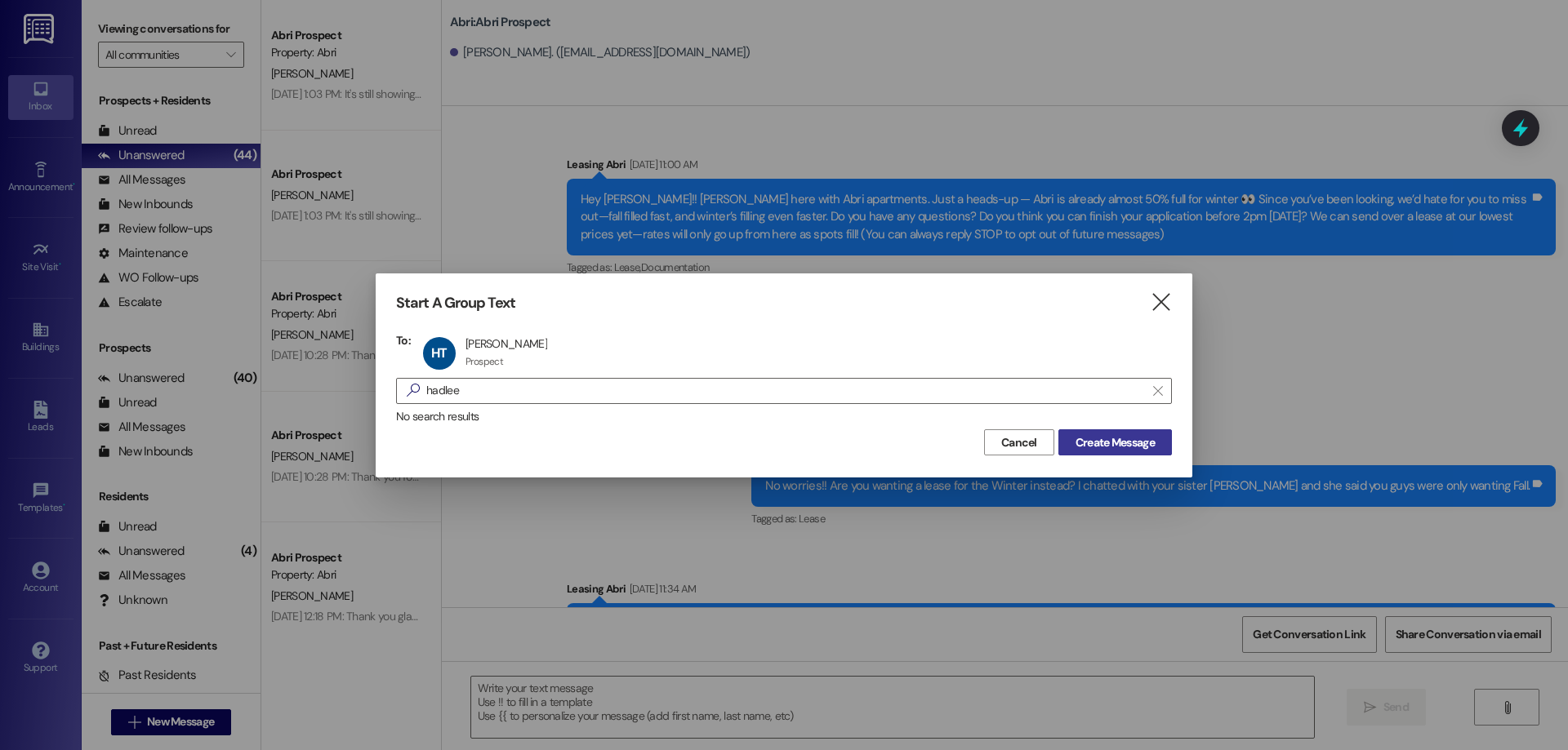
click at [1096, 450] on span "Create Message" at bounding box center [1115, 443] width 79 height 17
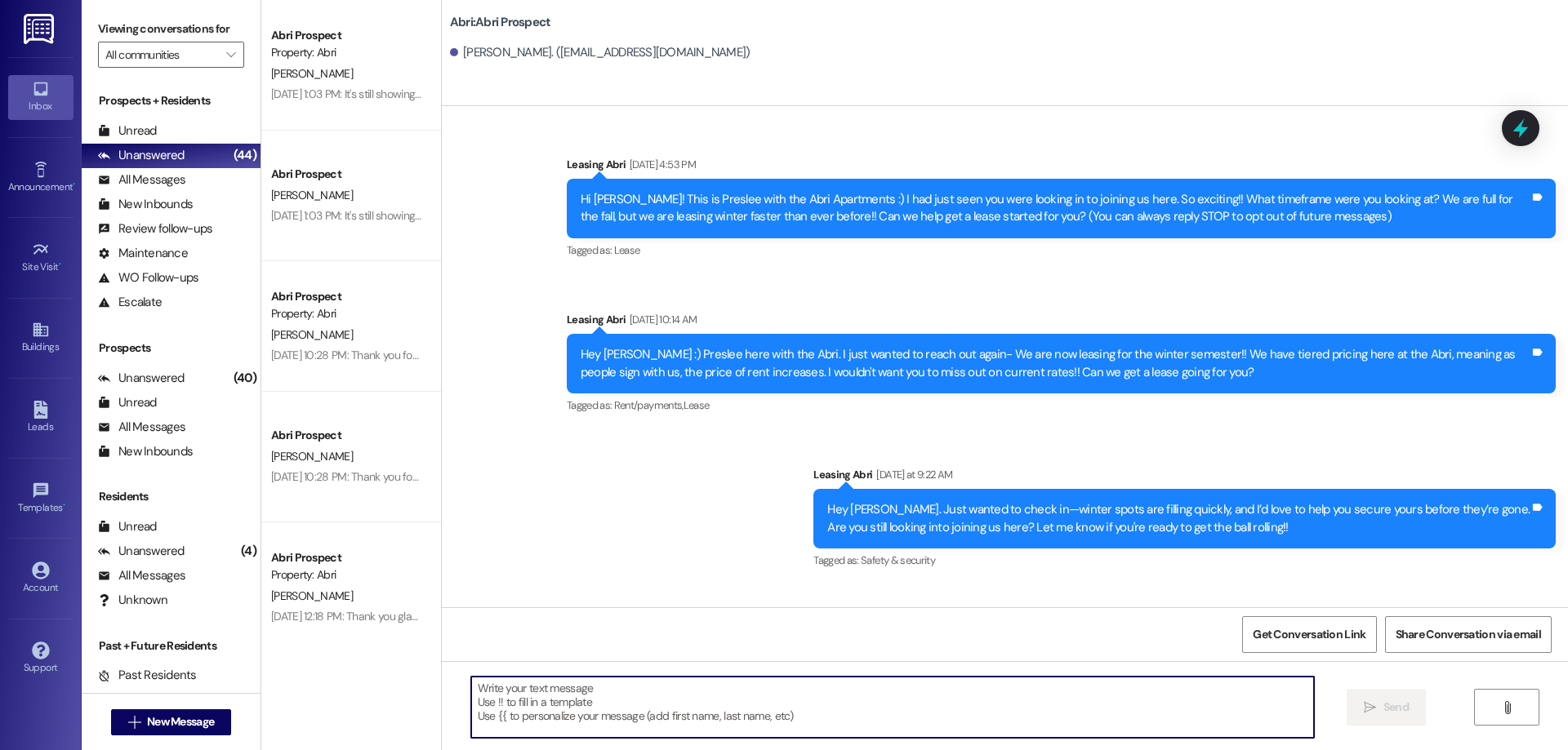
click at [674, 705] on textarea at bounding box center [893, 707] width 843 height 61
paste textarea "Hey Emma! Just wanted to check in and see if you’ve had a chance to think more …"
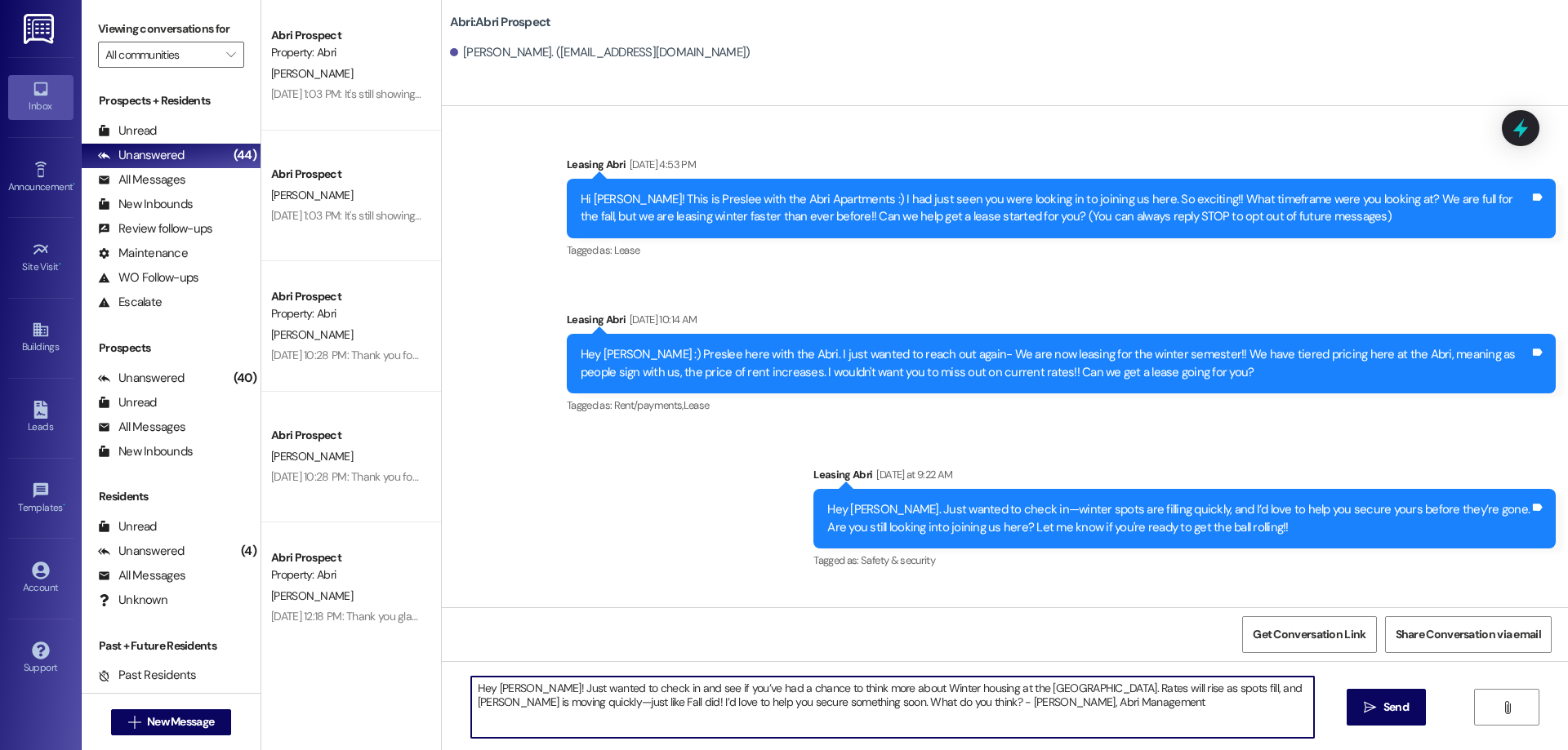
click at [504, 692] on textarea "Hey Emma! Just wanted to check in and see if you’ve had a chance to think more …" at bounding box center [893, 707] width 843 height 61
type textarea "Hey Hadlee! Just wanted to check in and see if you’ve had a chance to think mor…"
click at [1378, 719] on button " Send" at bounding box center [1387, 707] width 79 height 37
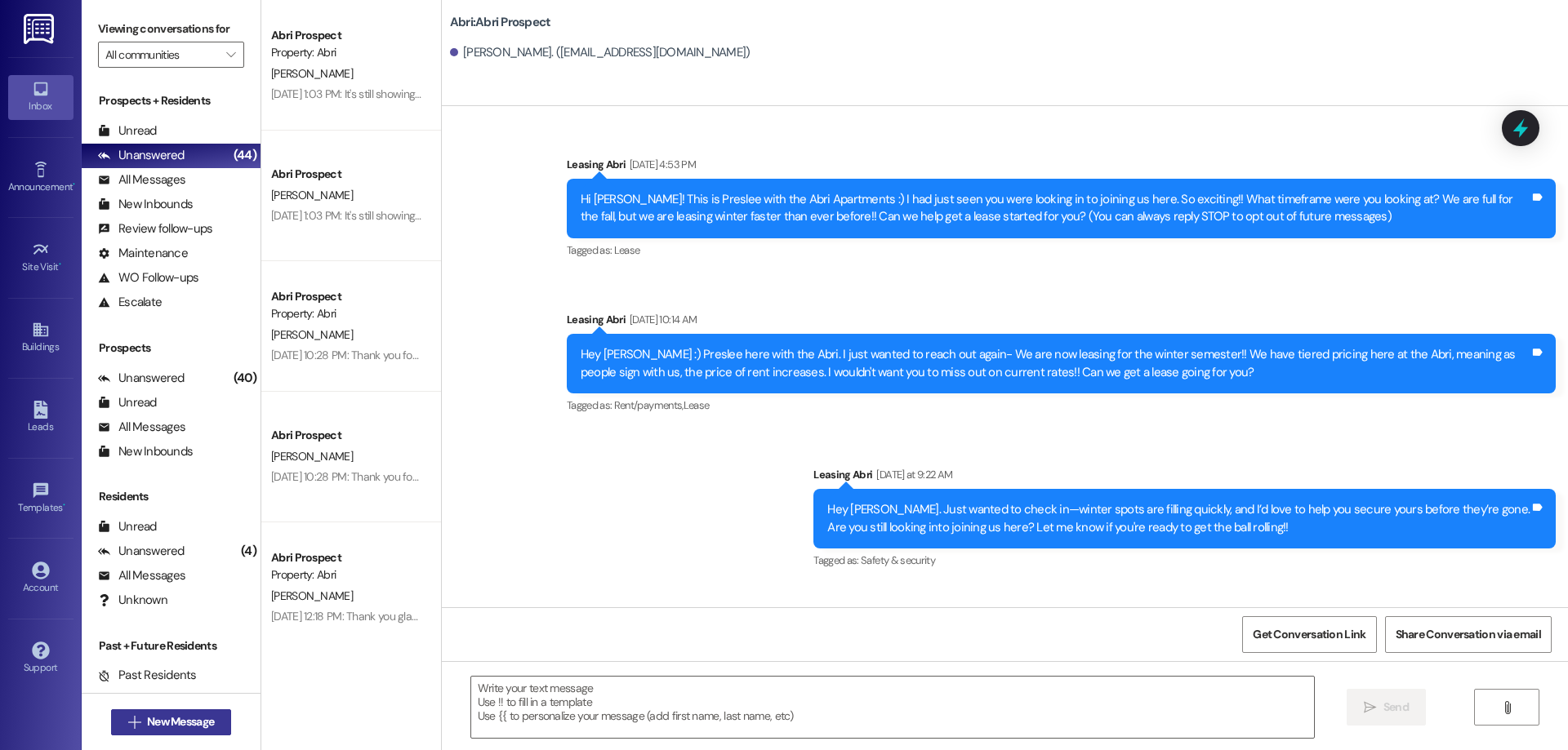
click at [191, 724] on span "New Message" at bounding box center [180, 722] width 67 height 17
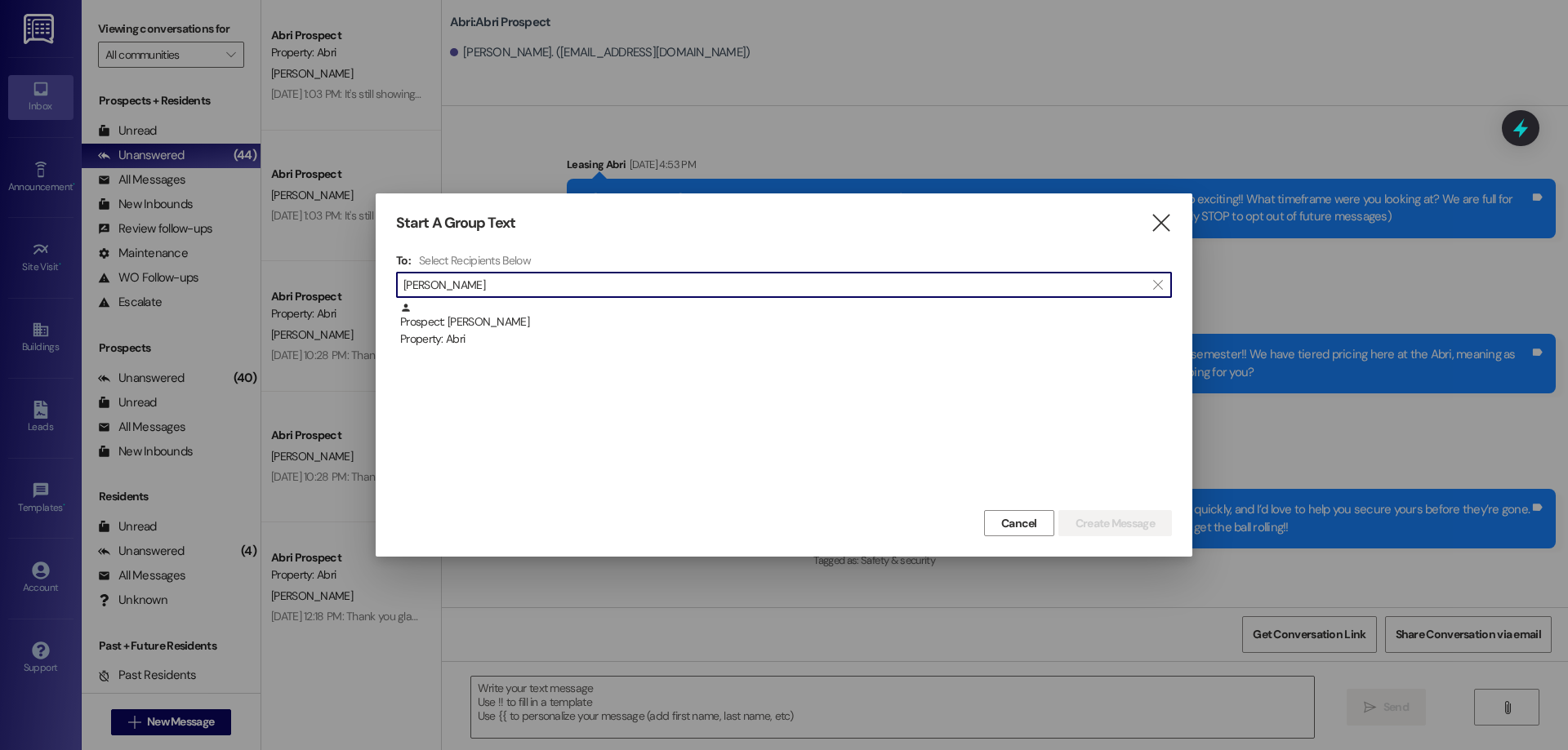
type input "roman bl"
click at [598, 309] on div "Prospect: Roman Blaser Property: Abri" at bounding box center [786, 326] width 772 height 46
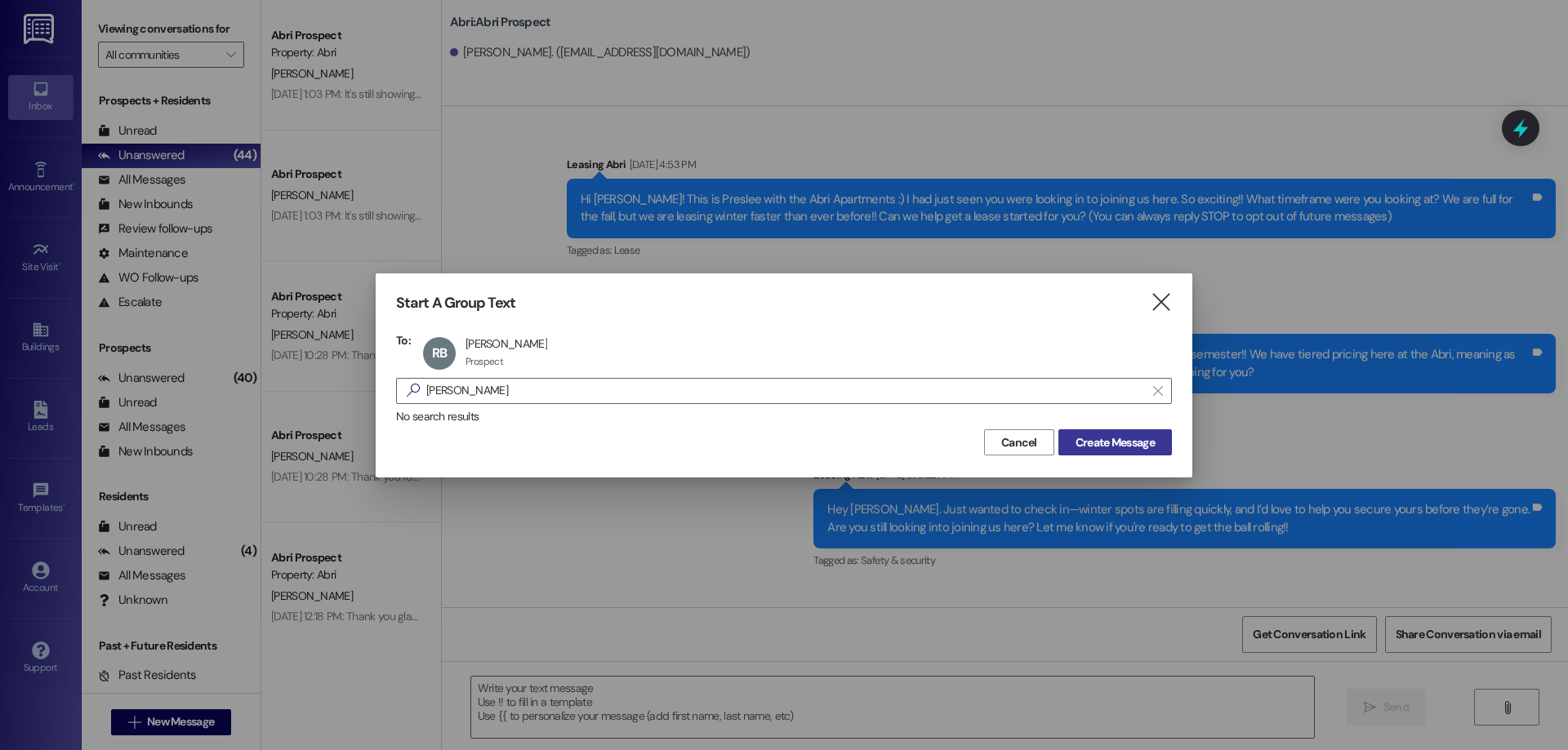
click at [1104, 444] on span "Create Message" at bounding box center [1115, 443] width 79 height 17
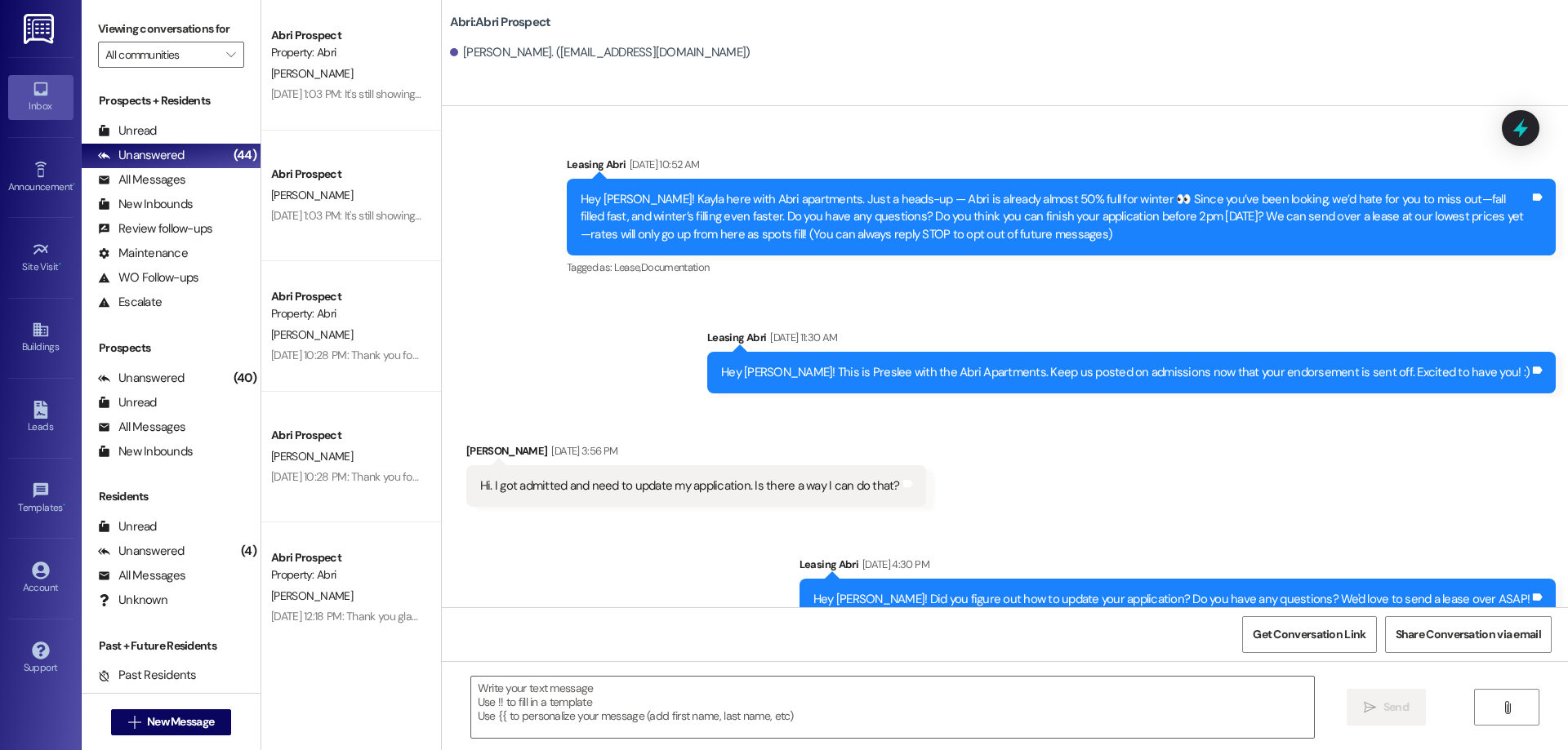
scroll to position [337, 0]
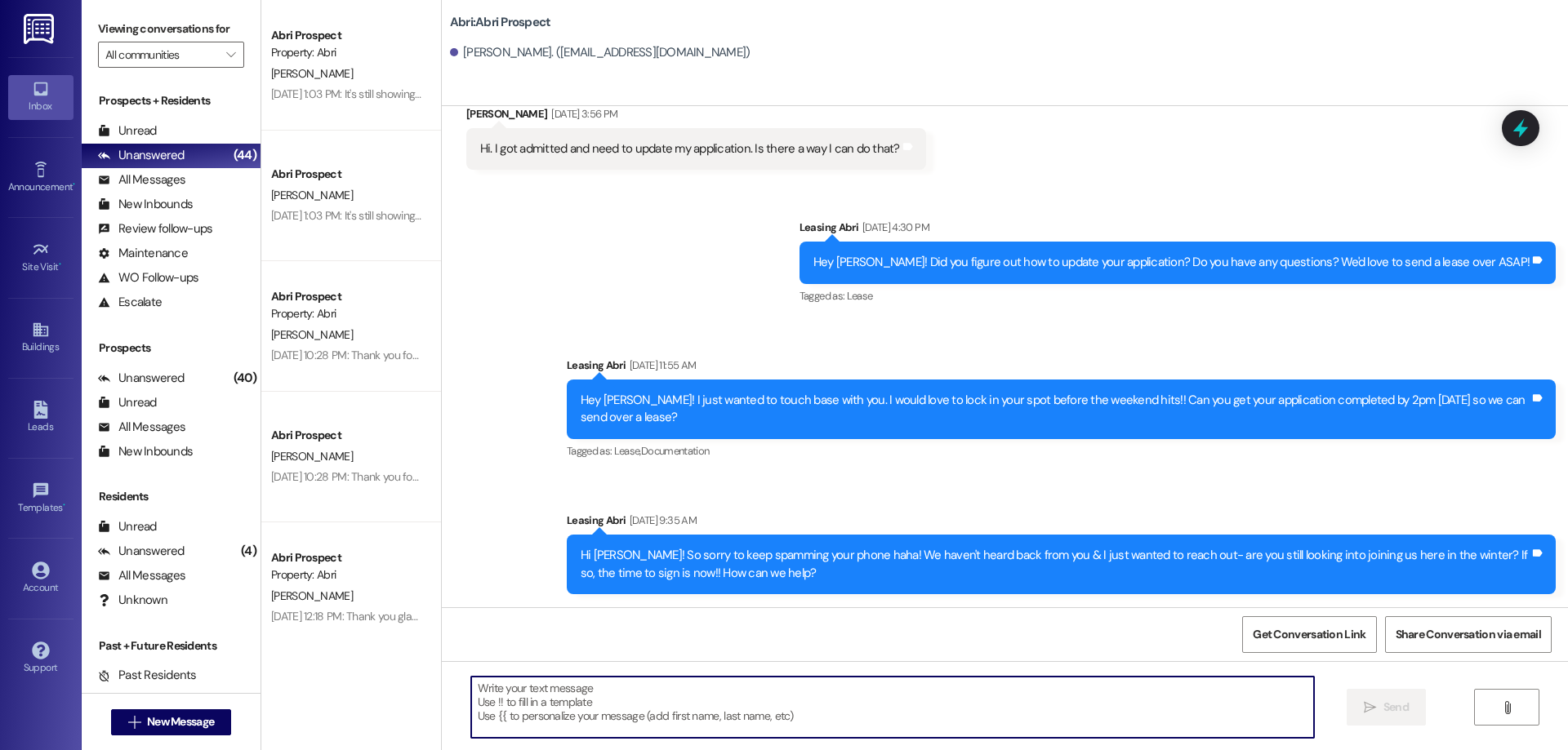
click at [697, 697] on textarea at bounding box center [893, 707] width 843 height 61
paste textarea "Hey Hadlee! Just wanted to check in and see if you’ve had a chance to think mor…"
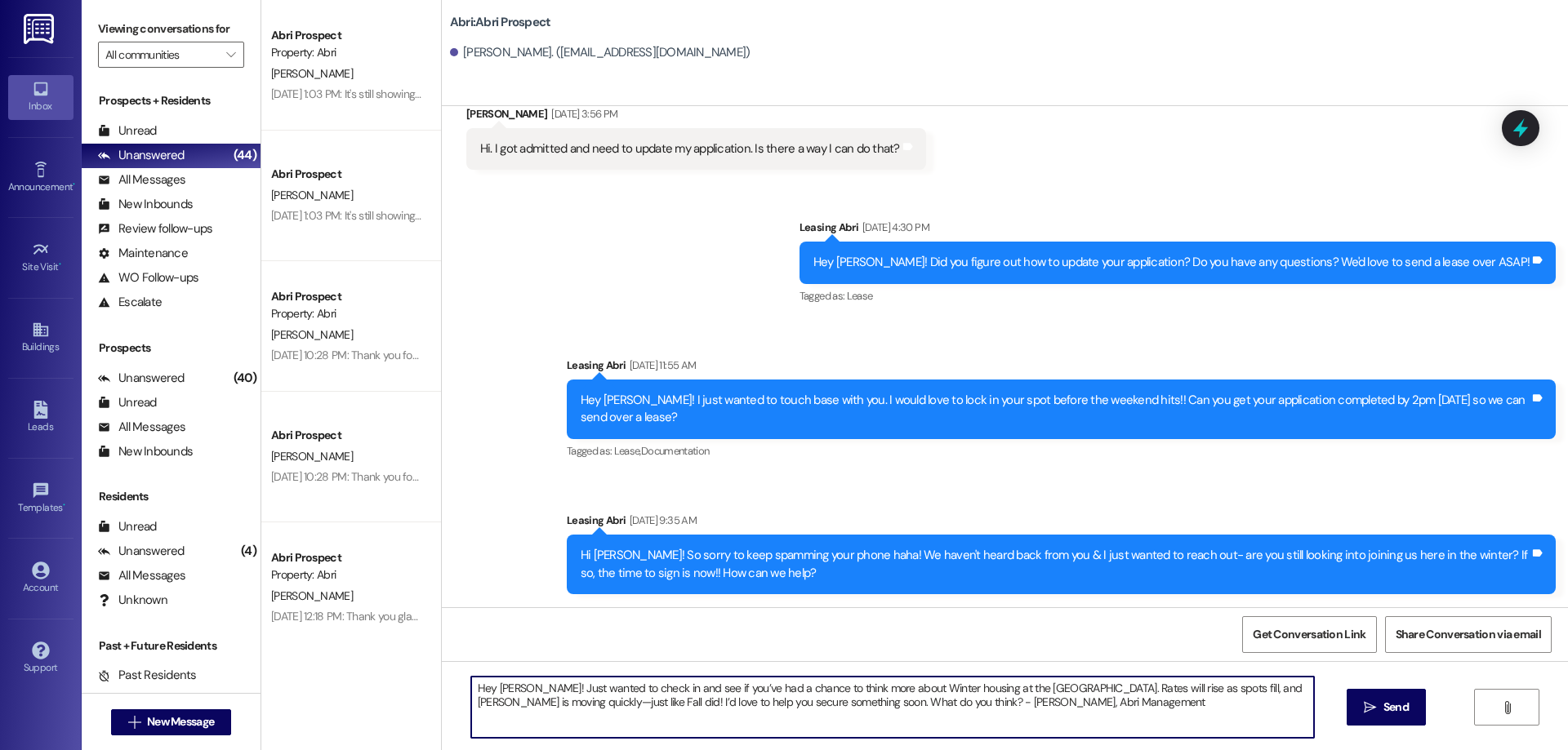
click at [502, 686] on textarea "Hey Hadlee! Just wanted to check in and see if you’ve had a chance to think mor…" at bounding box center [893, 707] width 843 height 61
type textarea "Hey Roman! Just wanted to check in and see if you’ve had a chance to think more…"
click at [1000, 705] on textarea "Hey Roman! Just wanted to check in and see if you’ve had a chance to think more…" at bounding box center [893, 707] width 843 height 61
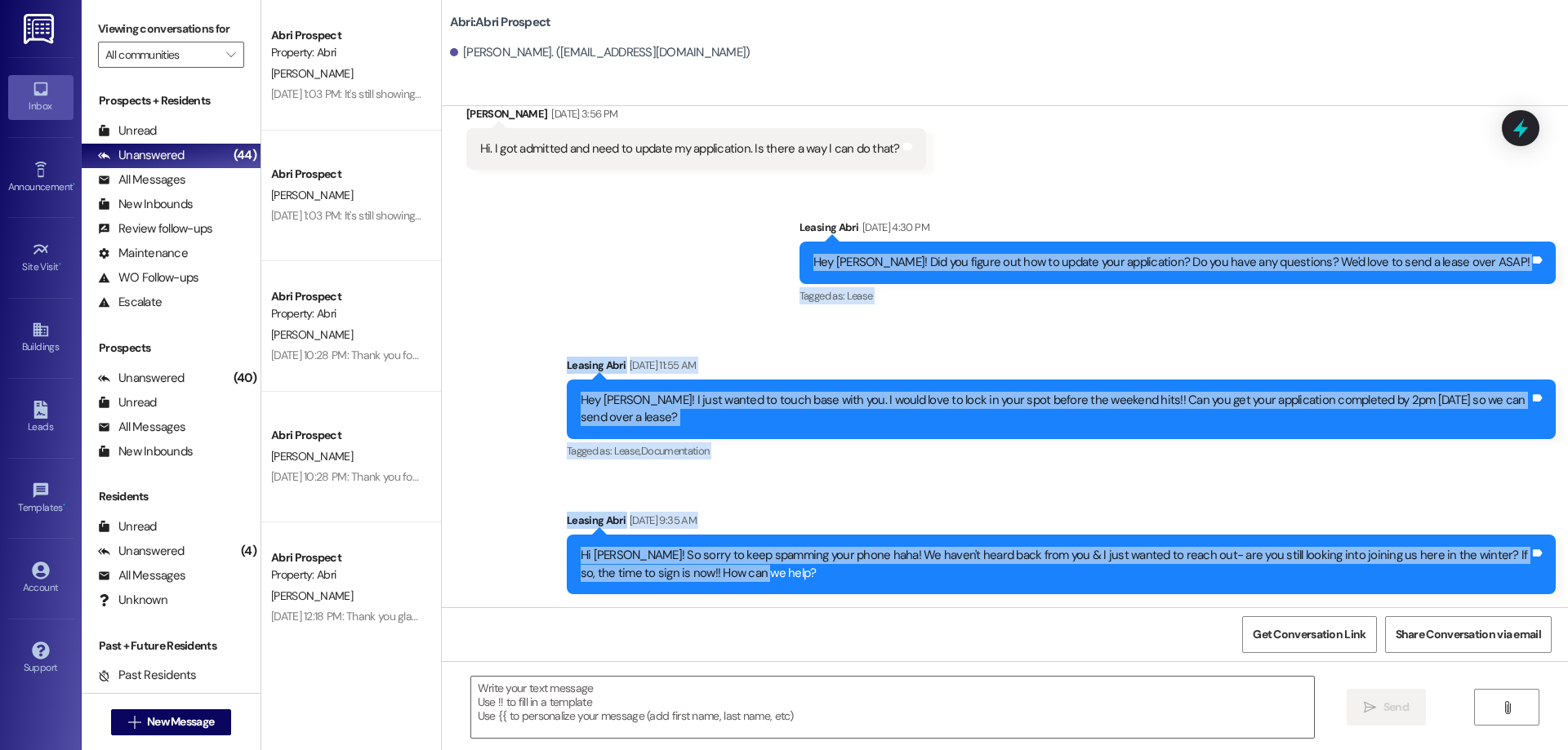
drag, startPoint x: 803, startPoint y: 582, endPoint x: 860, endPoint y: 261, distance: 326.0
click at [860, 261] on div "Sent via SMS Leasing Abri Aug 07, 2025 at 4:30 PM Hey Roman! Did you figure out…" at bounding box center [1005, 394] width 1126 height 424
copy div "Hey Roman! Did you figure out how to update your application? Do you have any q…"
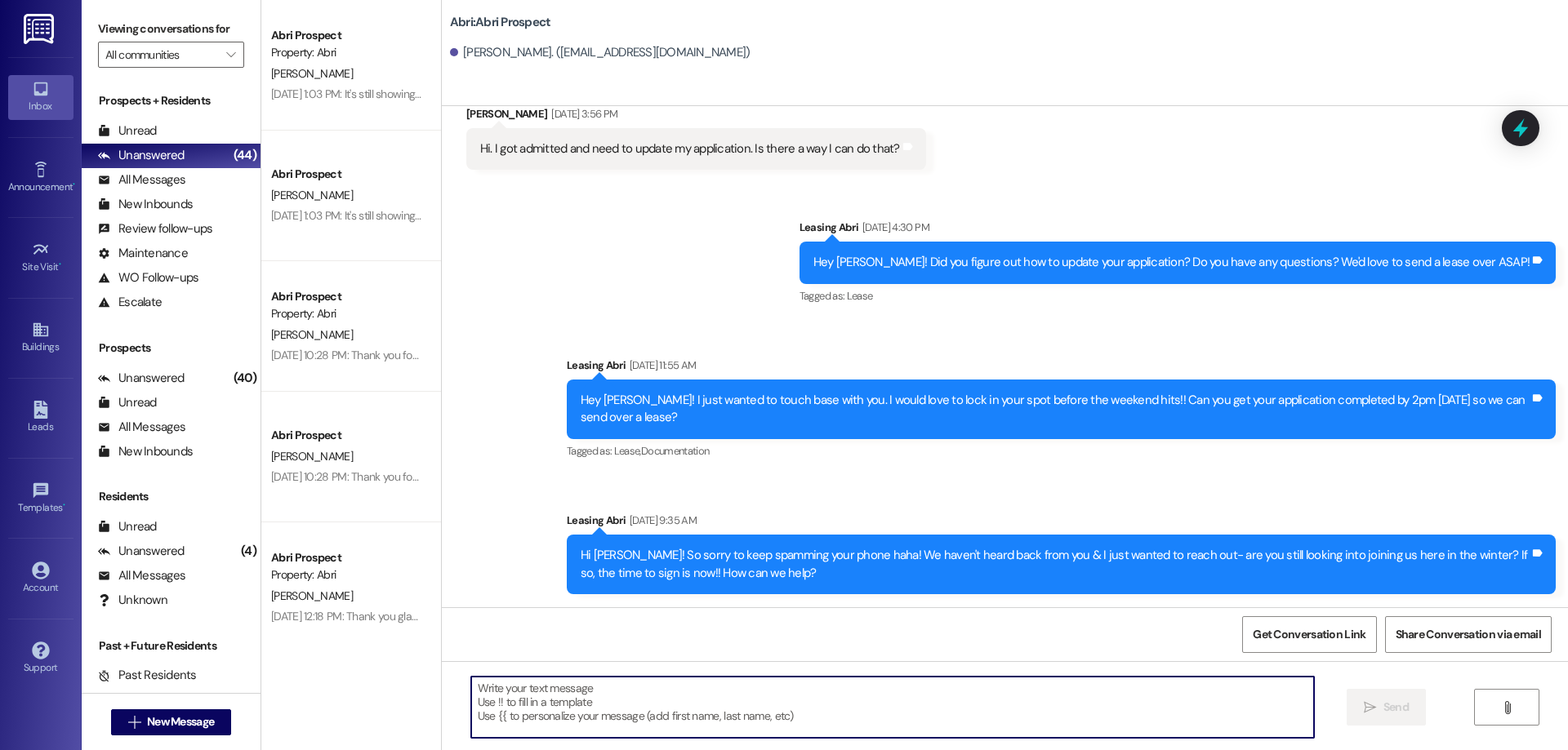
click at [808, 683] on textarea at bounding box center [893, 707] width 843 height 61
paste textarea "Hi Roman! We haven’t heard back from you, so I just wanted to check in. Are you…"
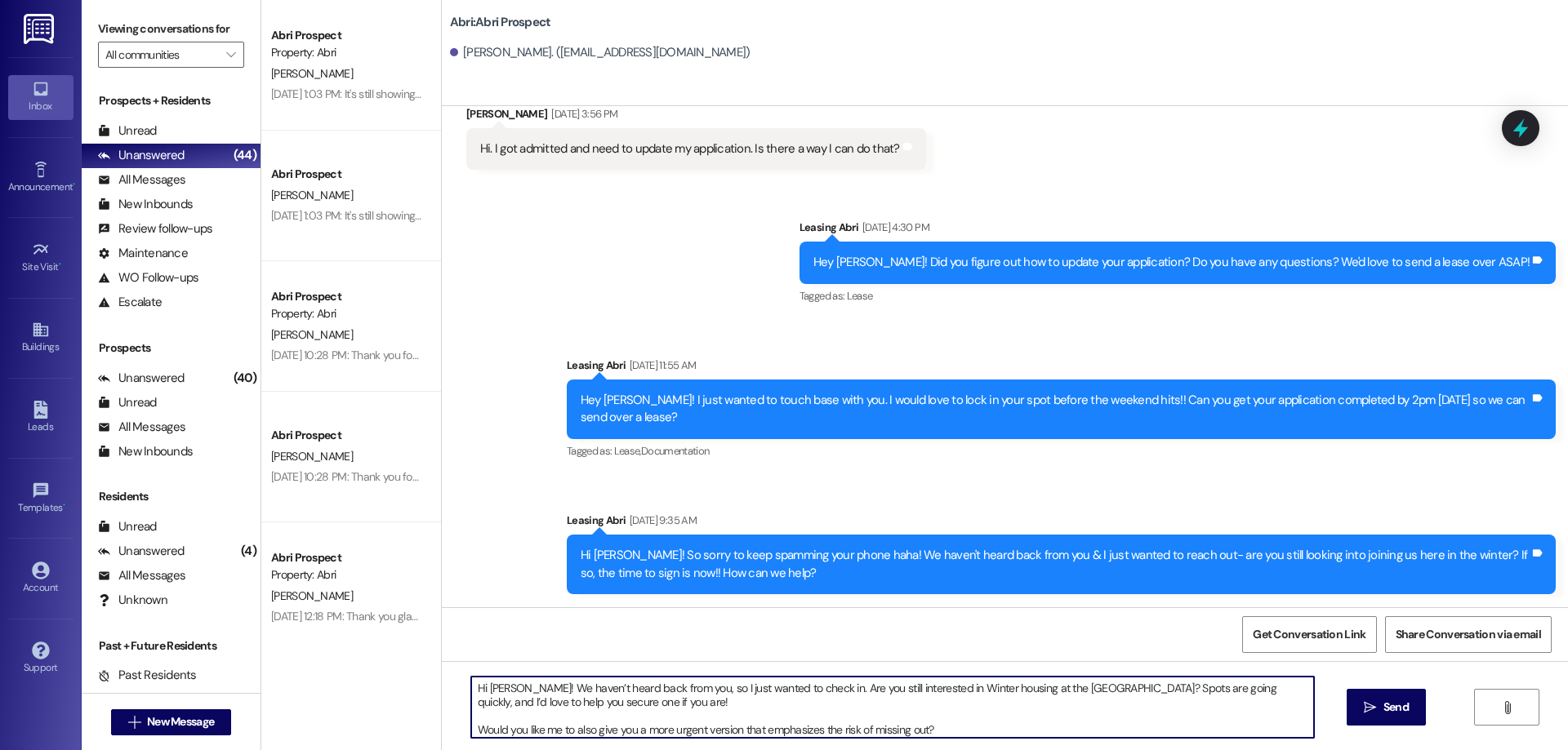
click at [472, 729] on textarea "Hi Roman! We haven’t heard back from you, so I just wanted to check in. Are you…" at bounding box center [893, 707] width 843 height 61
drag, startPoint x: 951, startPoint y: 738, endPoint x: 401, endPoint y: 741, distance: 550.0
click at [401, 741] on div "Abri Prospect Property: Abri S. Vanderhoven Aug 11, 2025 at 1:03 PM: It's still…" at bounding box center [914, 375] width 1307 height 750
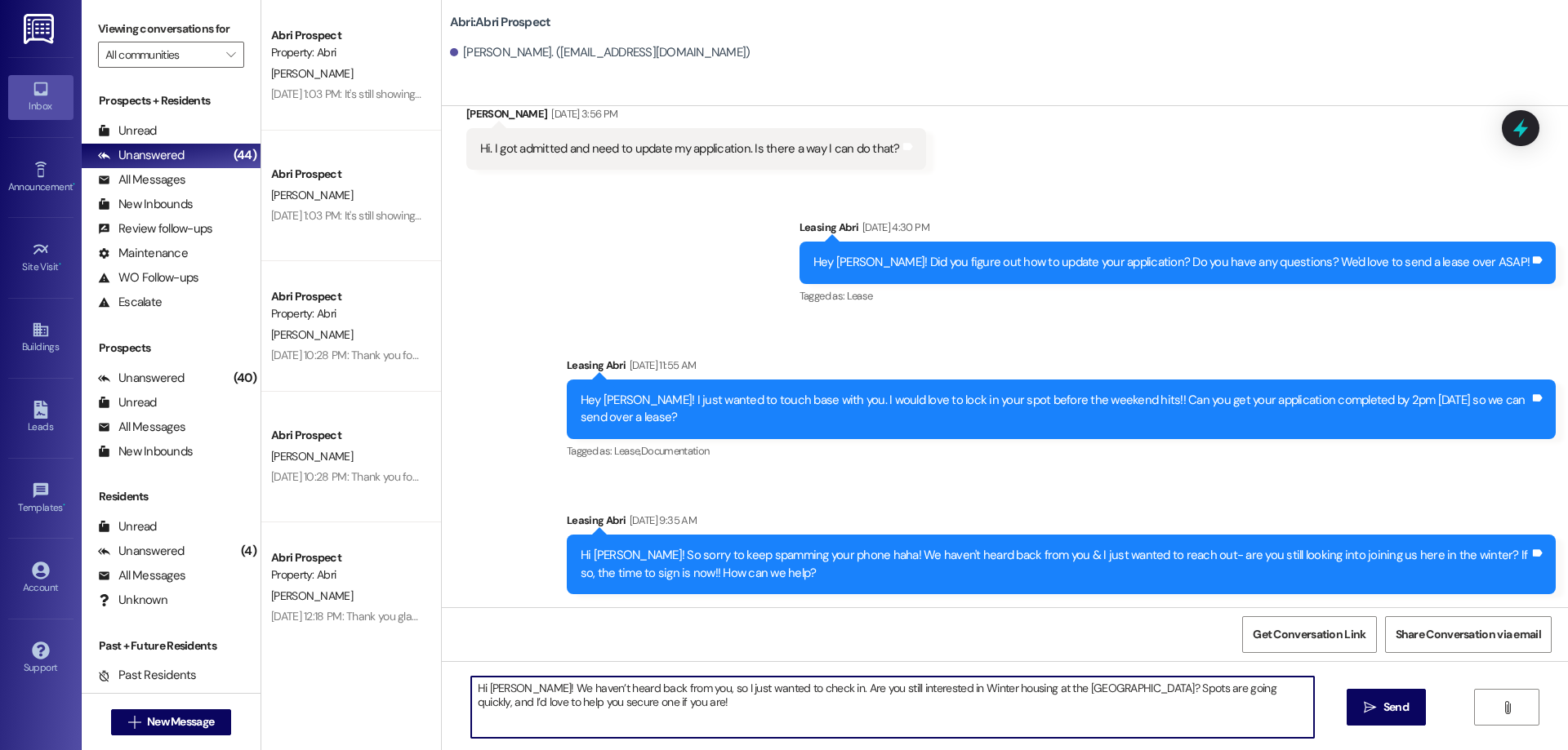
click at [742, 737] on textarea "Hi Roman! We haven’t heard back from you, so I just wanted to check in. Are you…" at bounding box center [893, 707] width 843 height 61
paste textarea "still haven’t heard back from you, and Winter spots at the Abri are filling fas…"
type textarea "Hi Roman! We still haven’t heard back from you, and Winter spots at the Abri ar…"
click at [1388, 714] on span "Send" at bounding box center [1396, 707] width 26 height 17
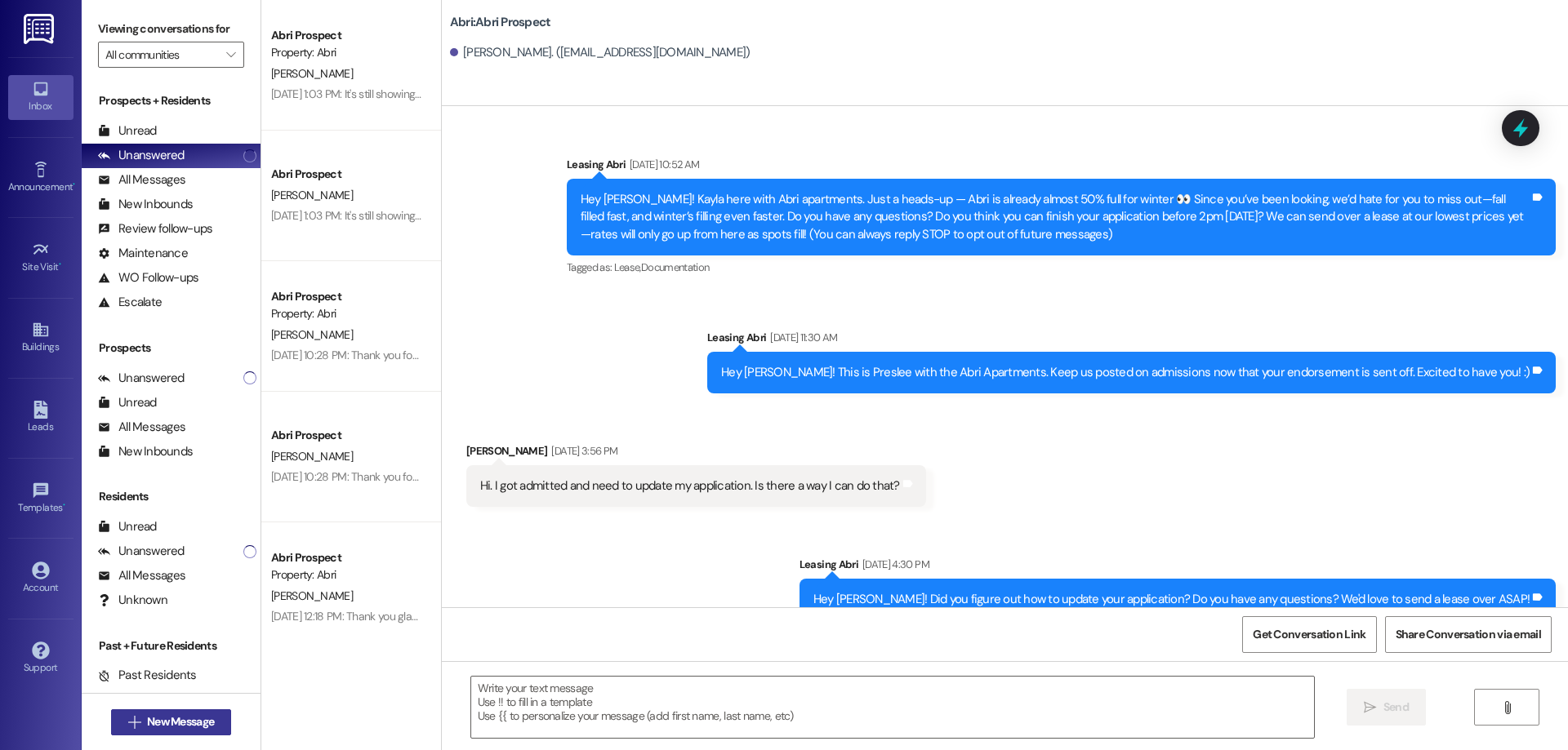
click at [209, 710] on button " New Message" at bounding box center [171, 723] width 121 height 26
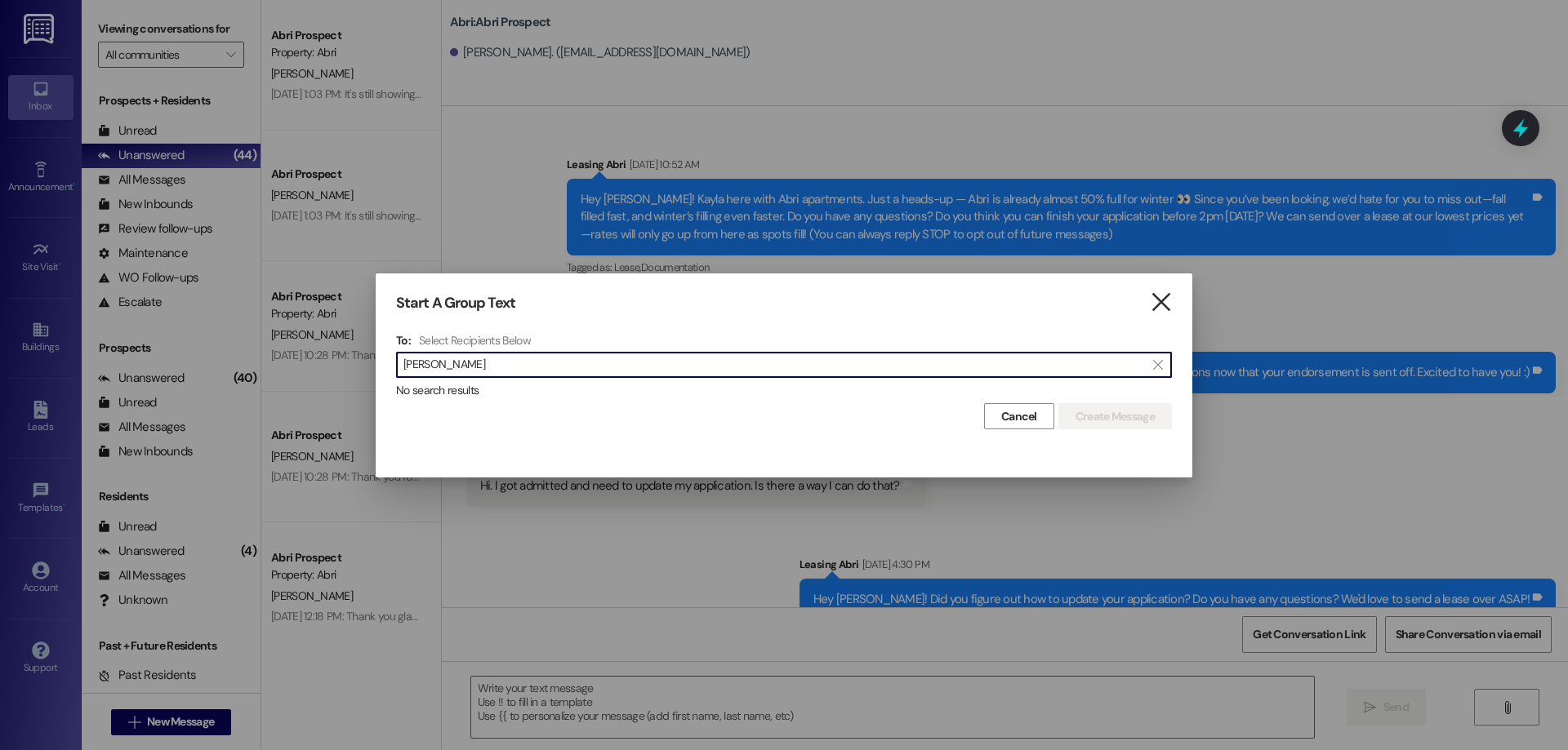
type input "aaron blase"
click at [1155, 294] on icon "" at bounding box center [1161, 302] width 22 height 17
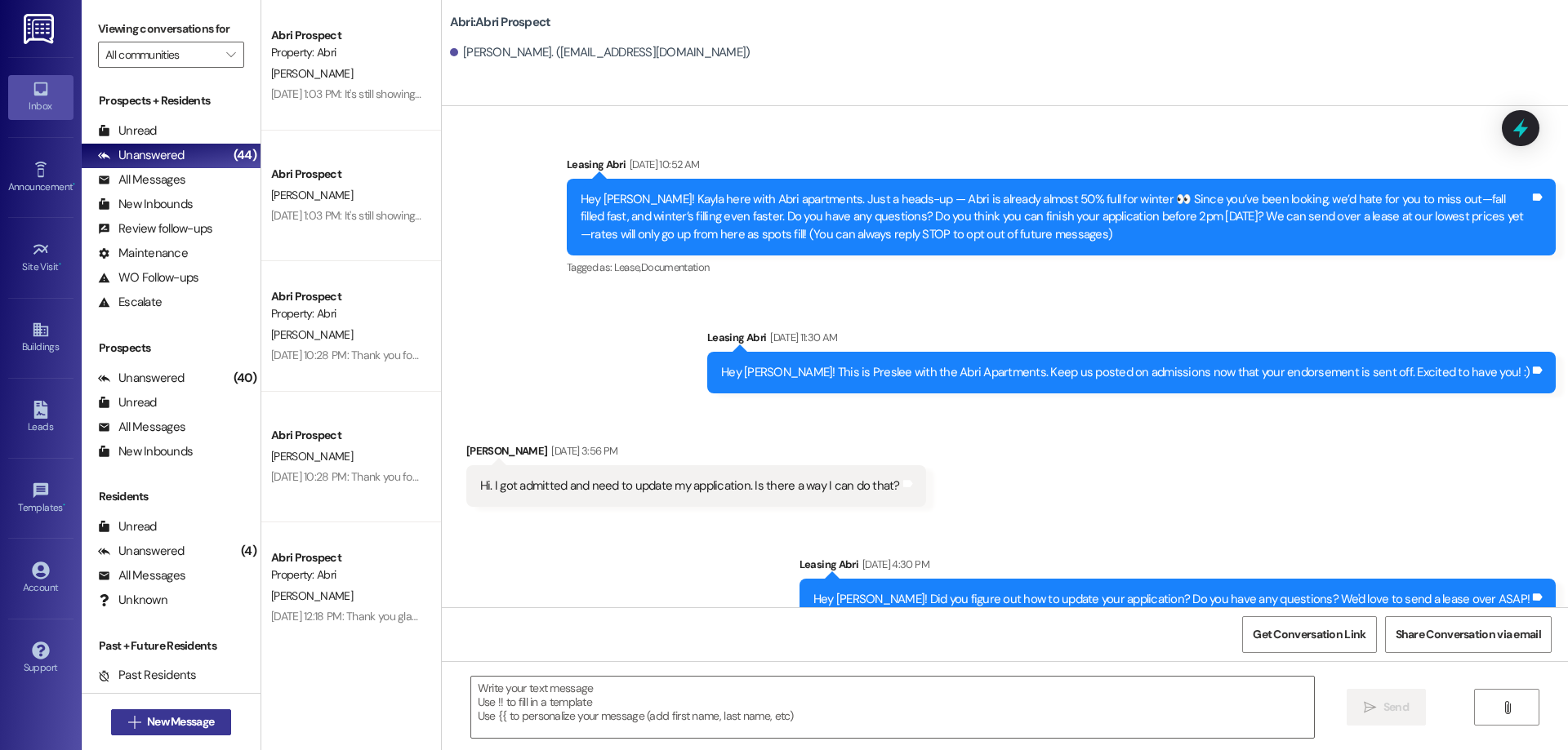
click at [171, 714] on span "New Message" at bounding box center [180, 722] width 67 height 17
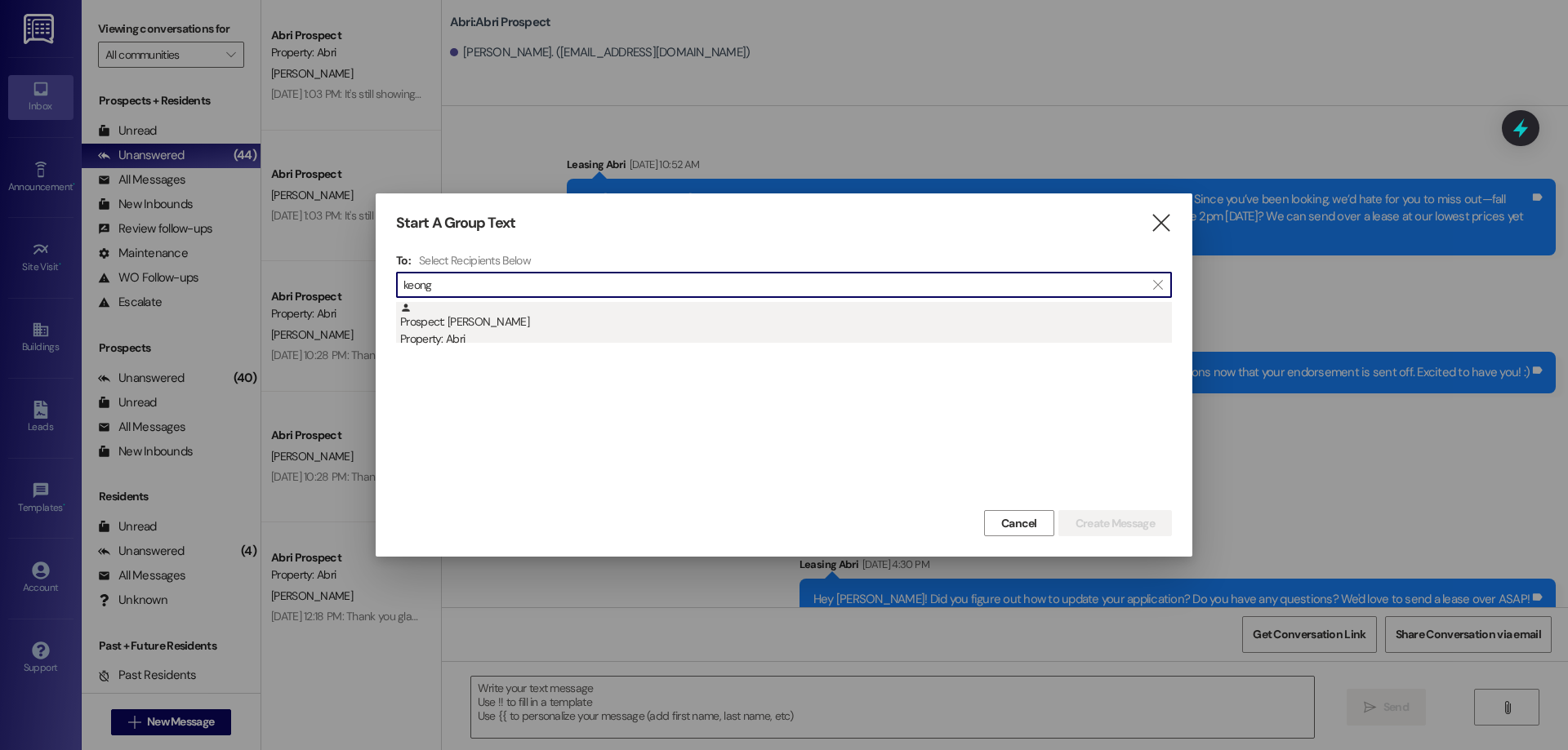
type input "keong"
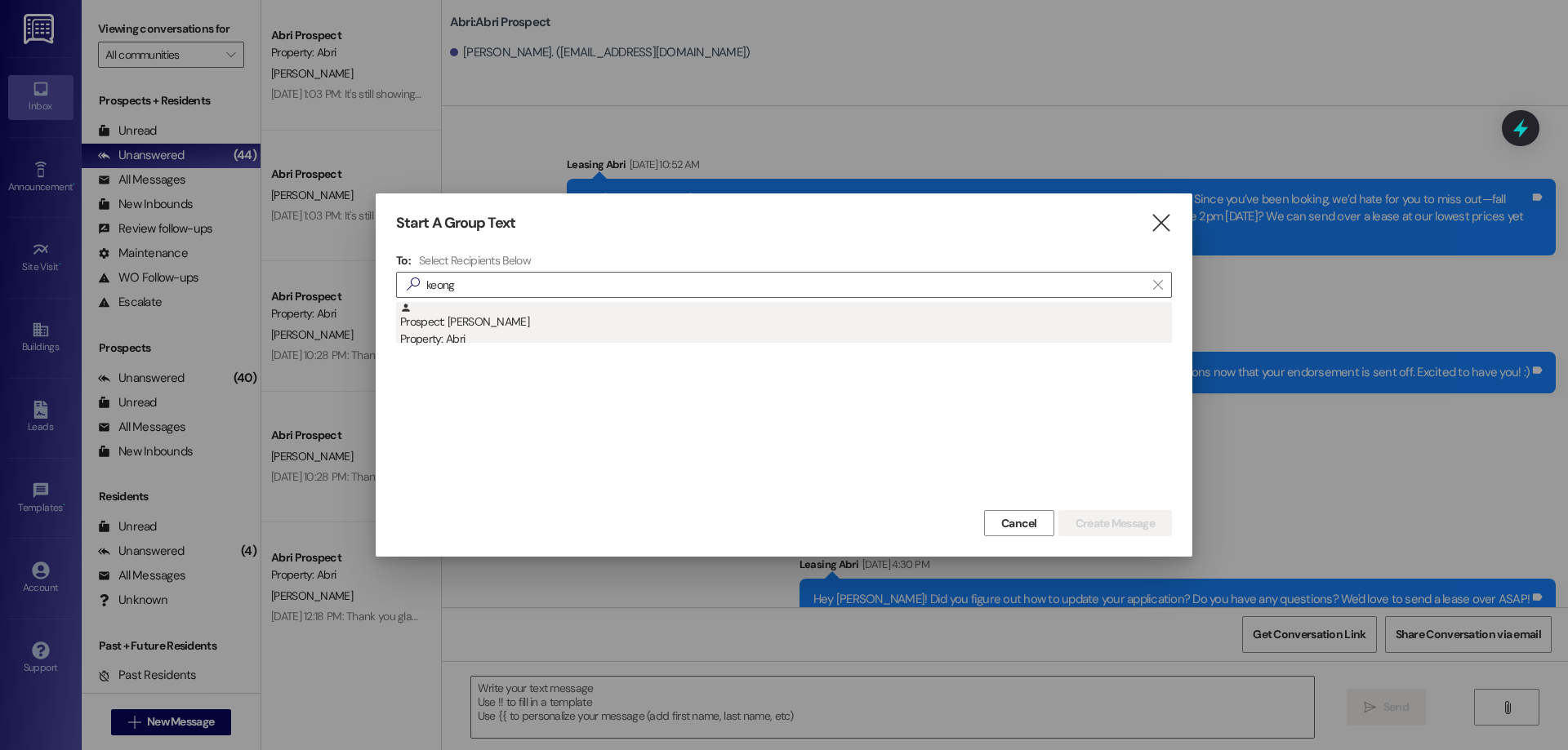
click at [538, 316] on div "Prospect: Keong Nunn Property: Abri" at bounding box center [786, 326] width 772 height 46
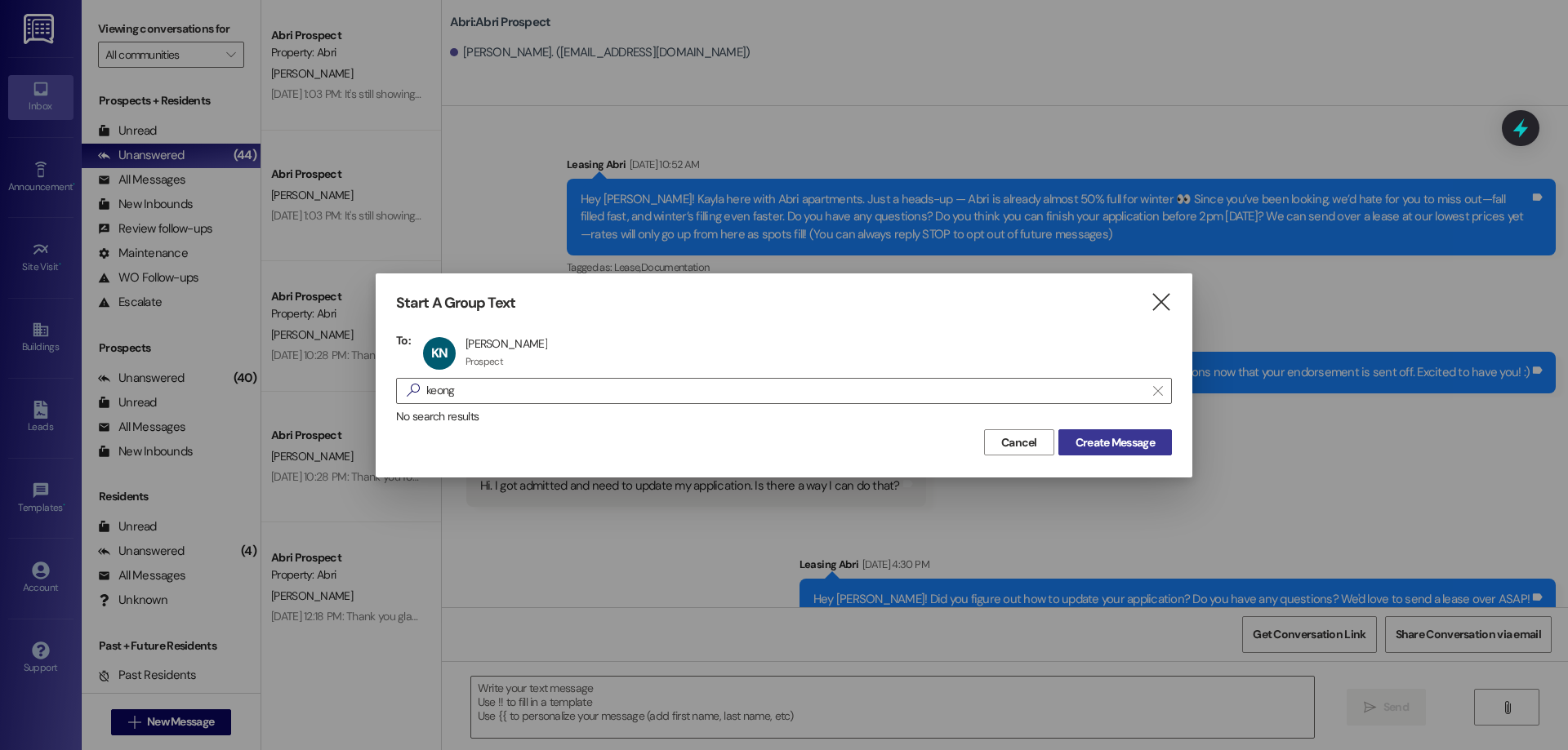
click at [1101, 448] on span "Create Message" at bounding box center [1115, 443] width 79 height 17
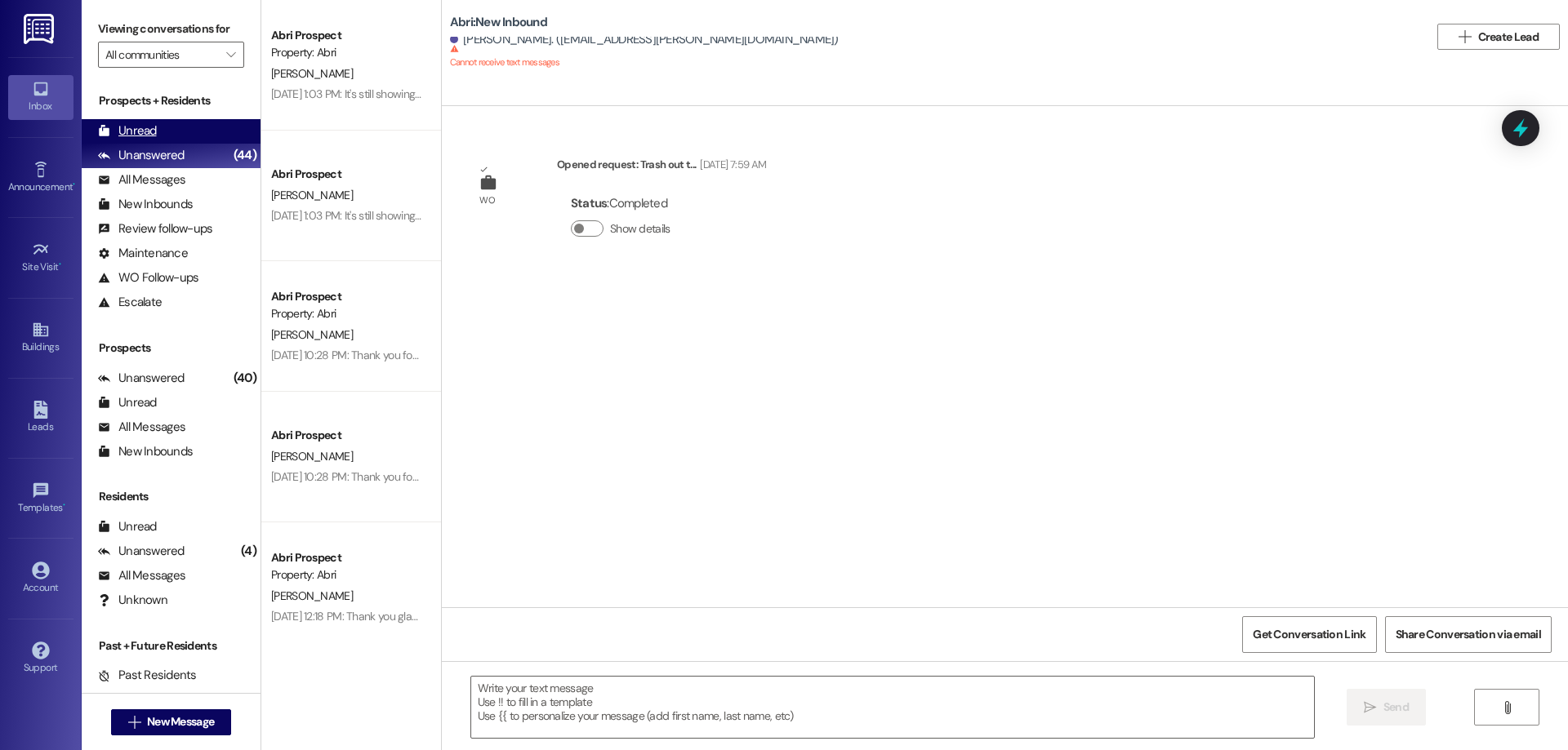
click at [190, 120] on div "Unread (0)" at bounding box center [171, 132] width 179 height 25
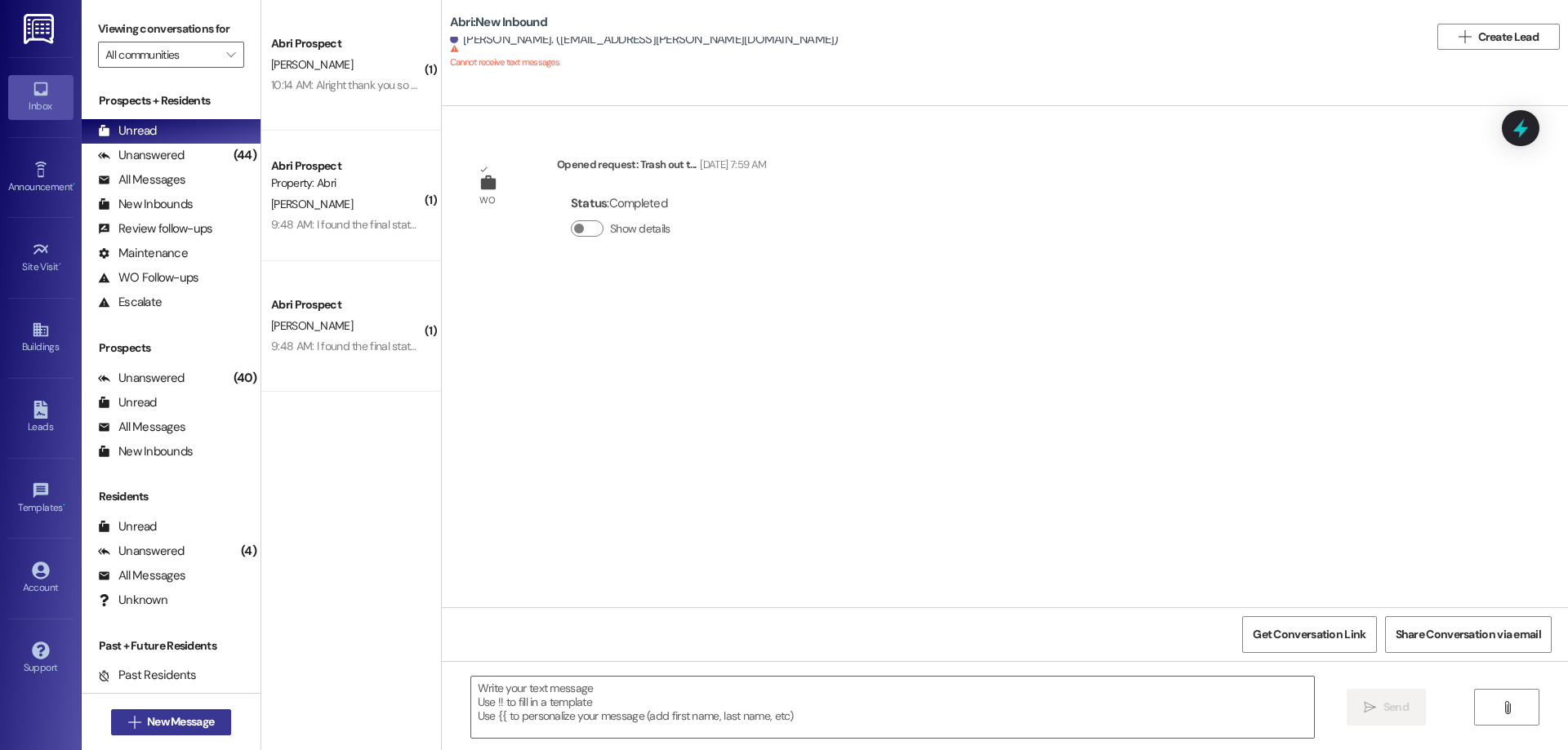
click at [173, 720] on span "New Message" at bounding box center [180, 722] width 67 height 17
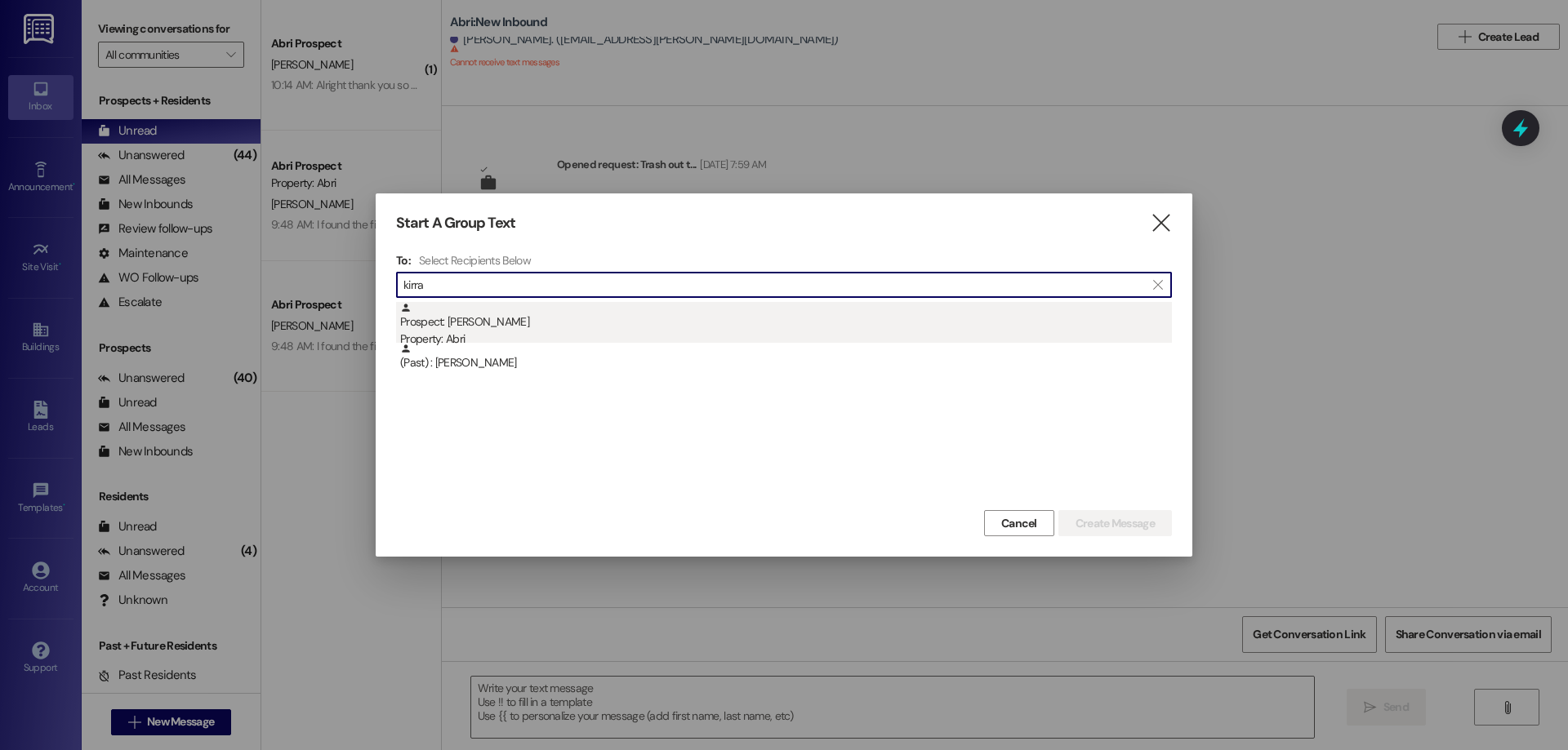
type input "kirra"
click at [487, 334] on div "Property: Abri" at bounding box center [786, 339] width 772 height 17
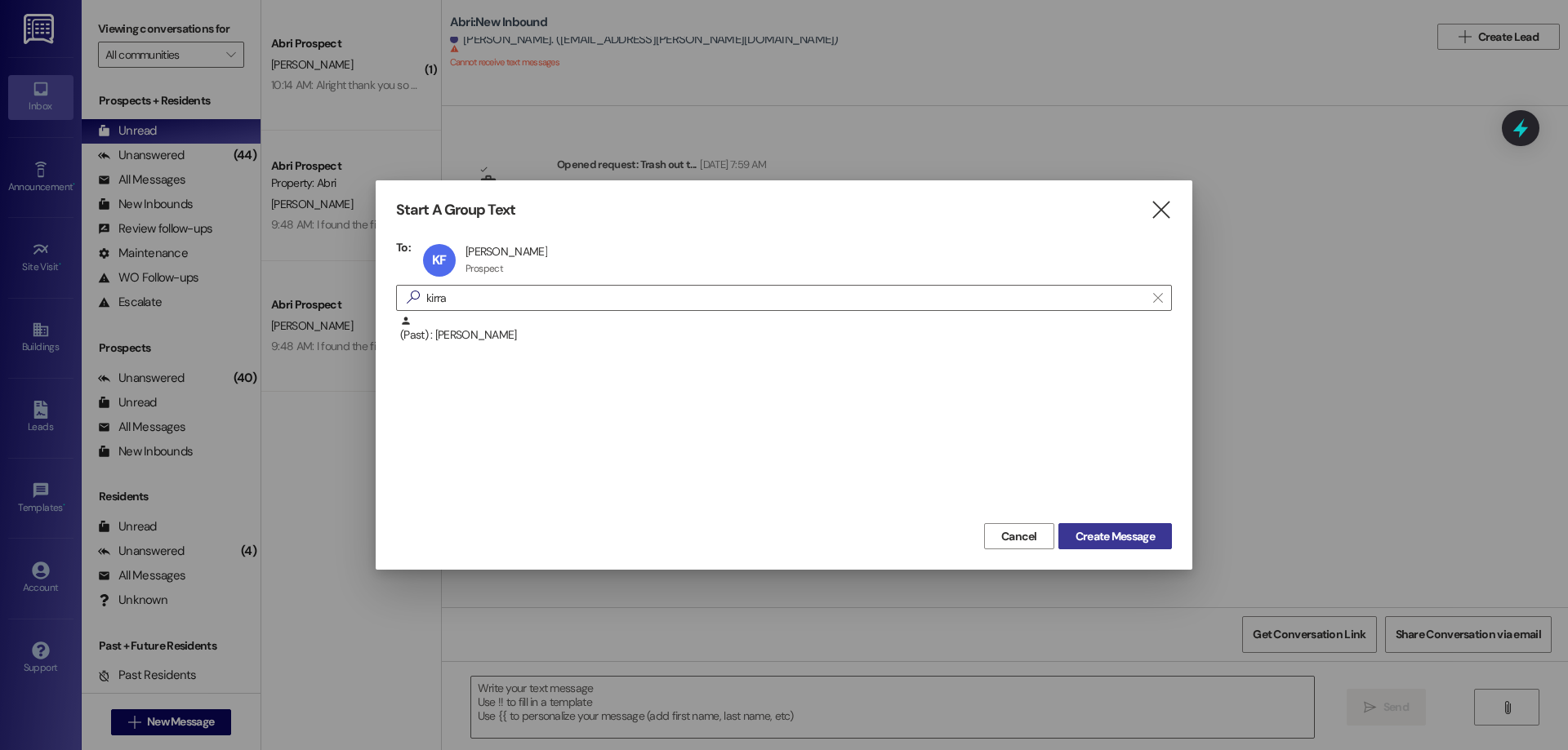
click at [1126, 536] on span "Create Message" at bounding box center [1115, 537] width 79 height 17
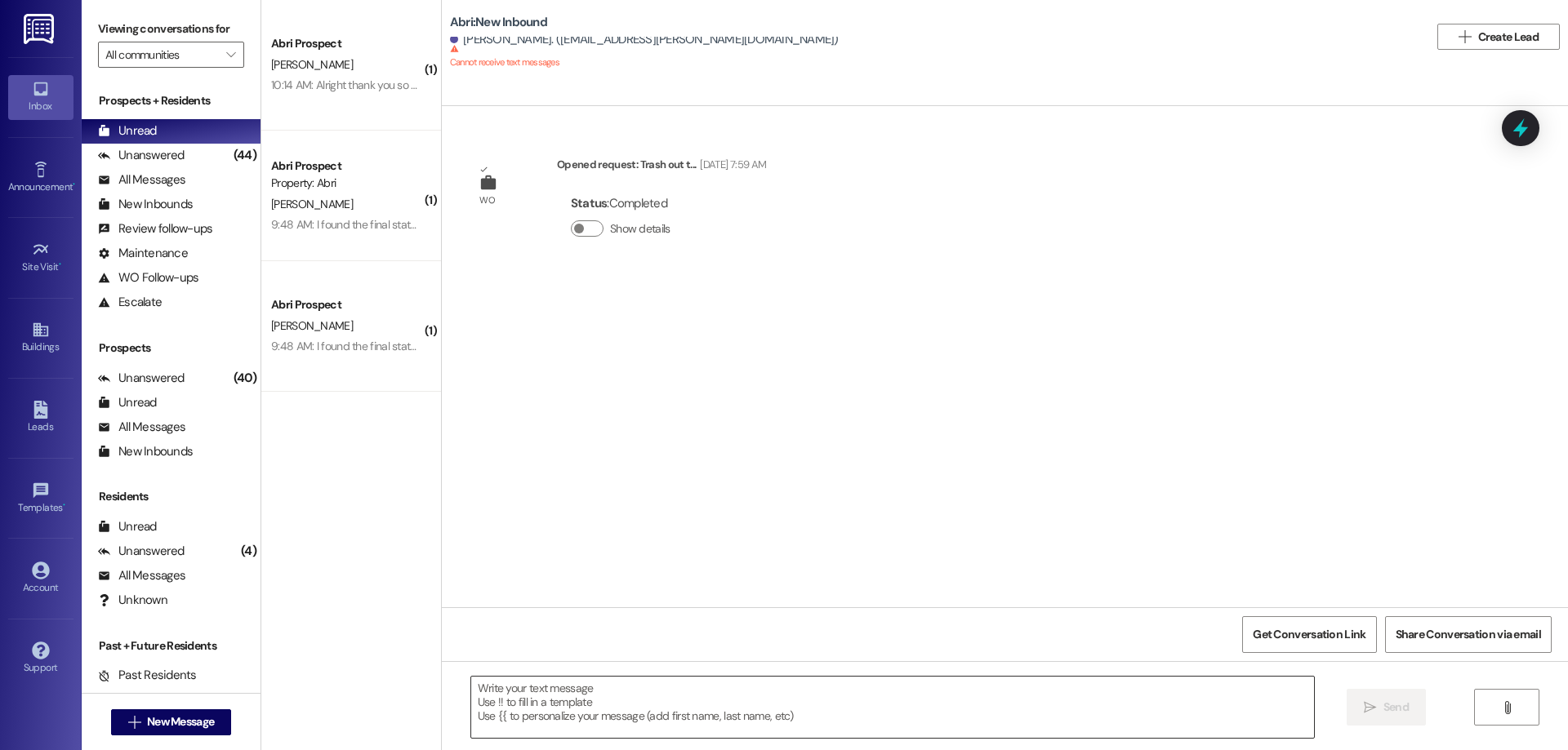
click at [552, 715] on textarea at bounding box center [893, 707] width 843 height 61
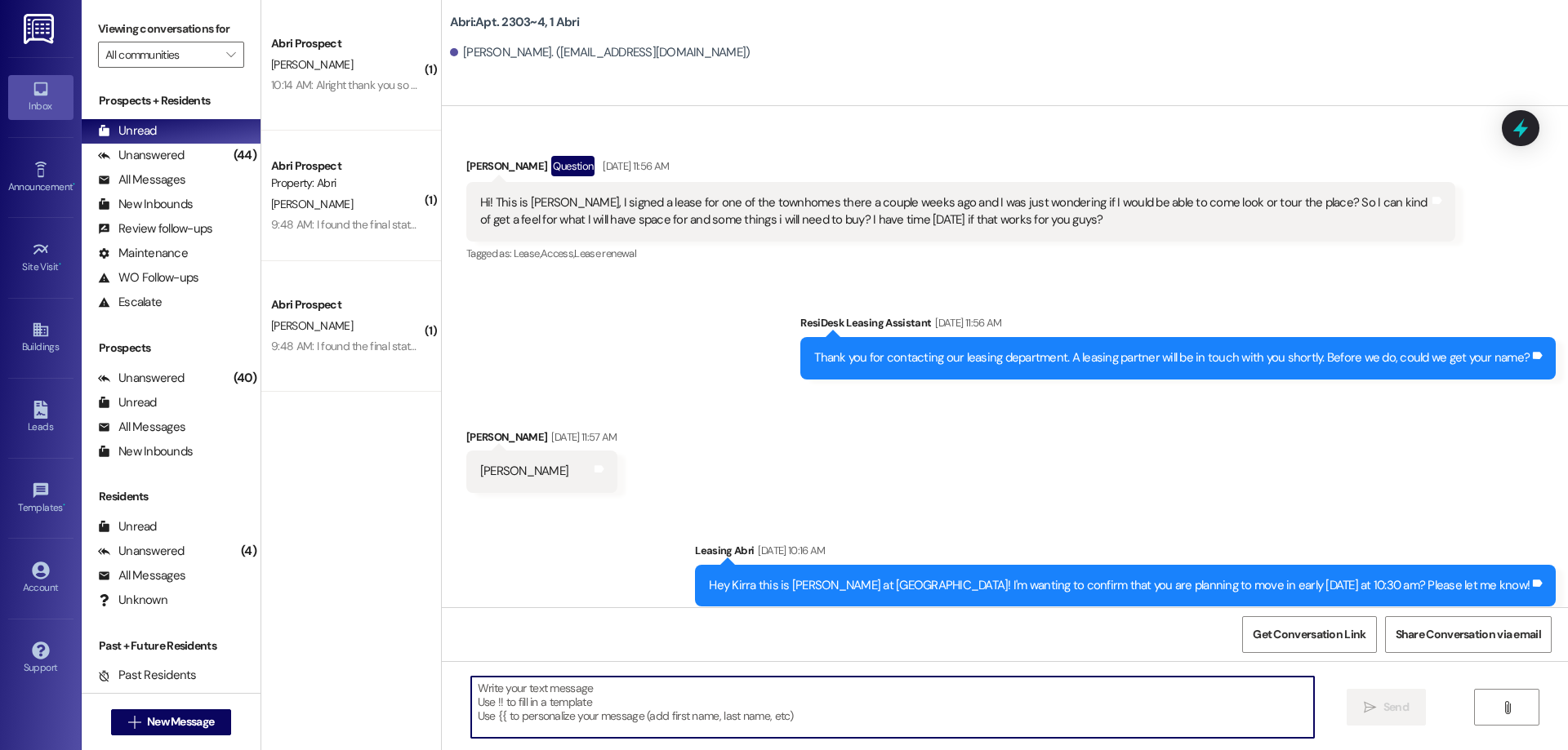
scroll to position [21414, 0]
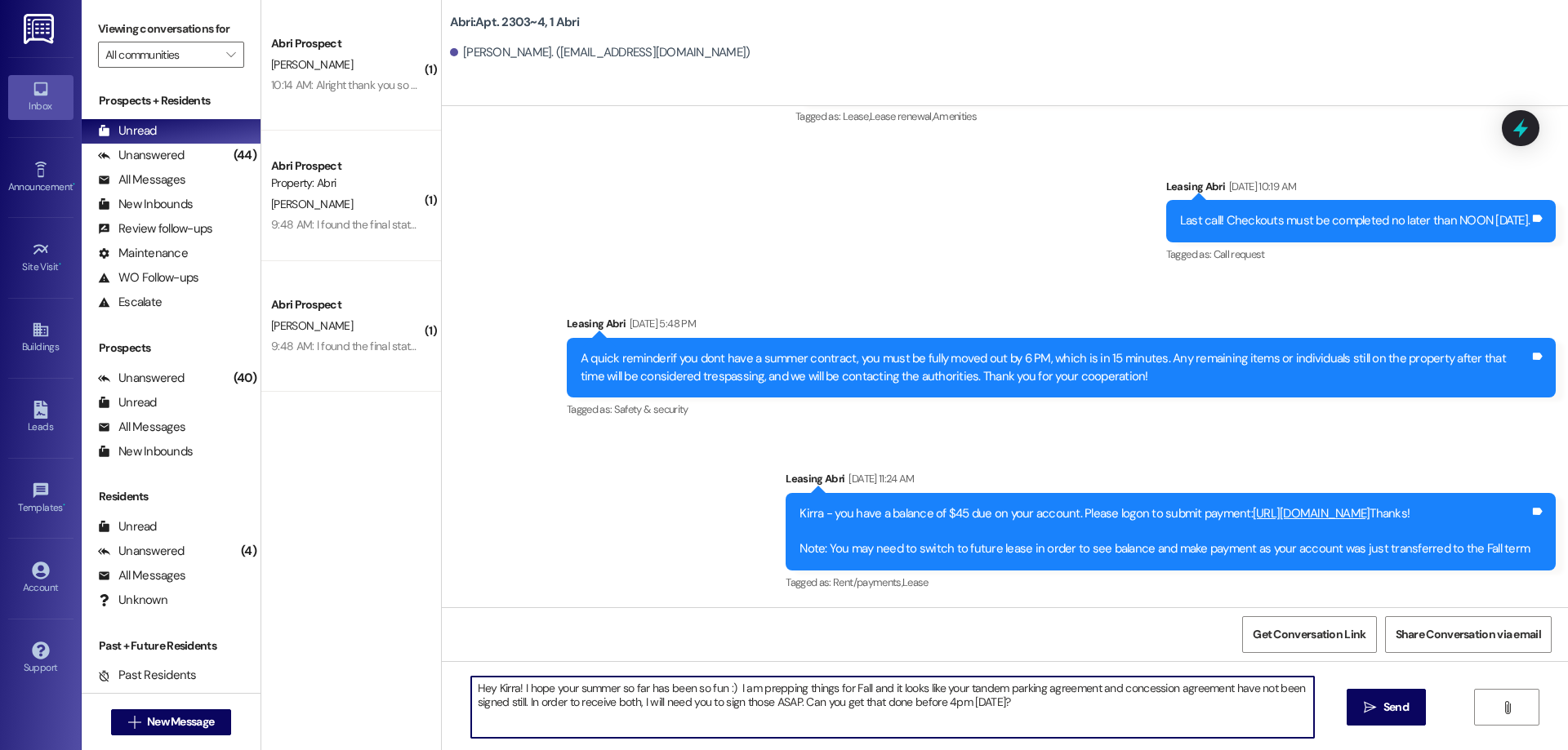
type textarea "Hey Kirra! I hope your summer so far has been so fun :) I am prepping things fo…"
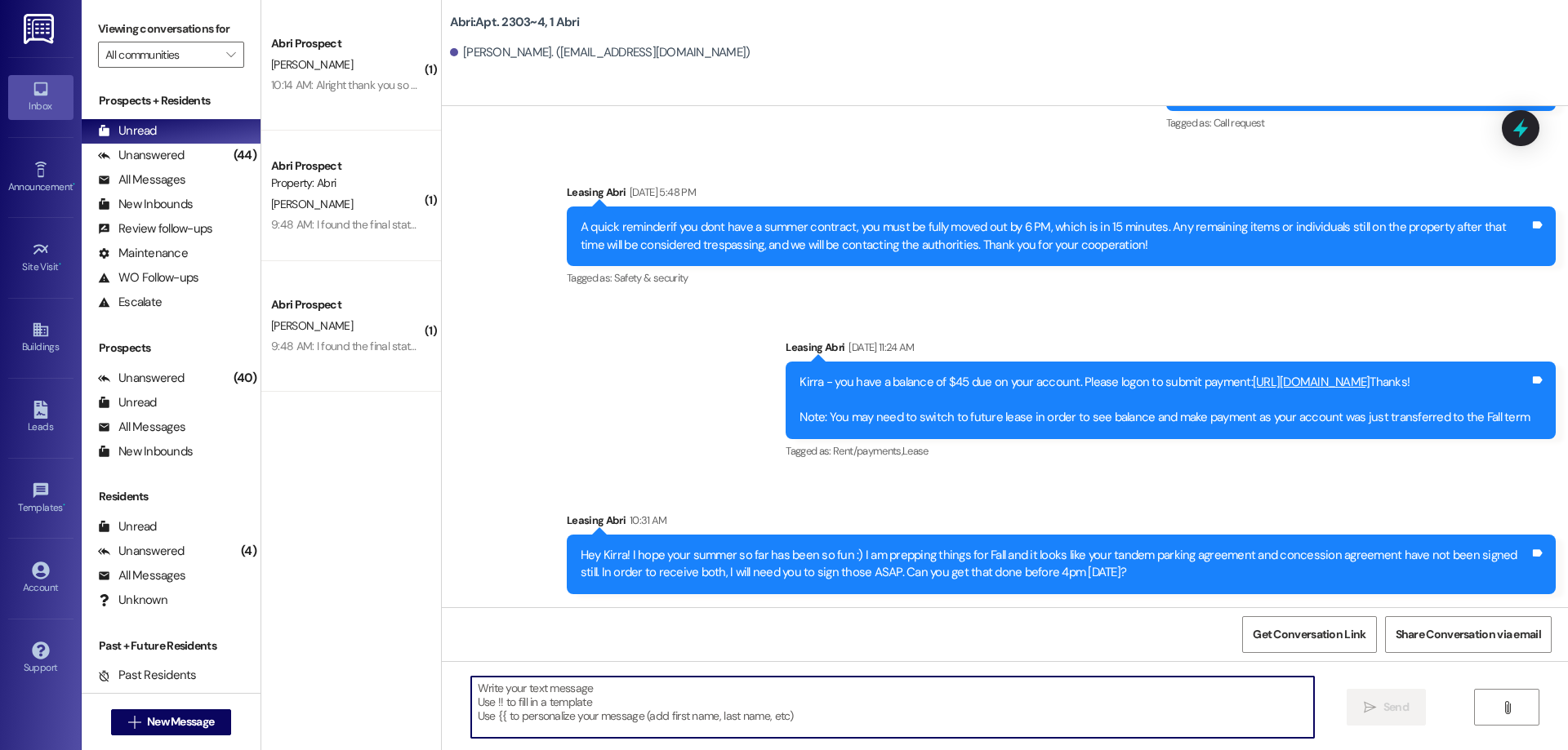
scroll to position [20135, 0]
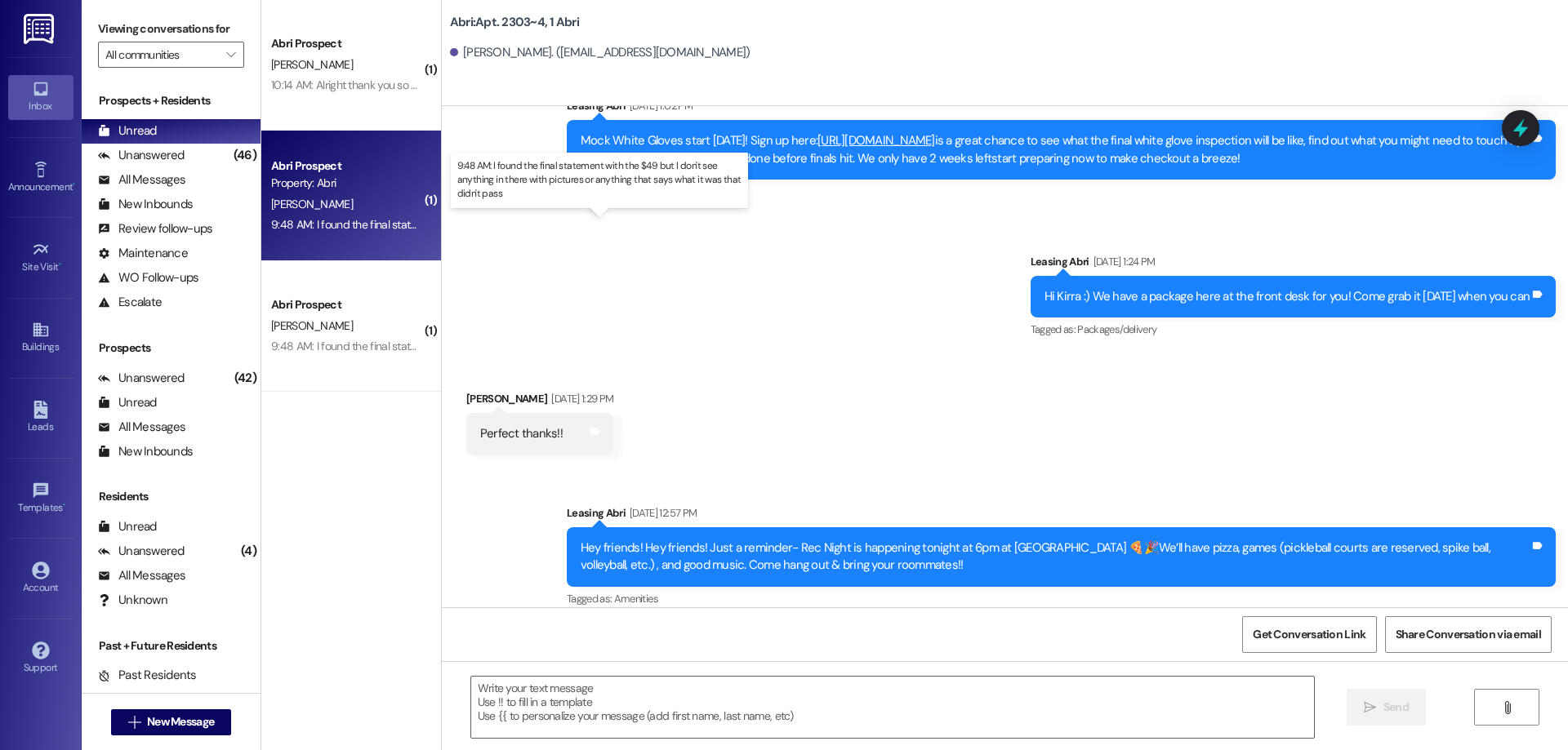
click at [376, 227] on div "9:48 AM: I found the final statement with the $49 but I don't see anything in t…" at bounding box center [612, 225] width 681 height 15
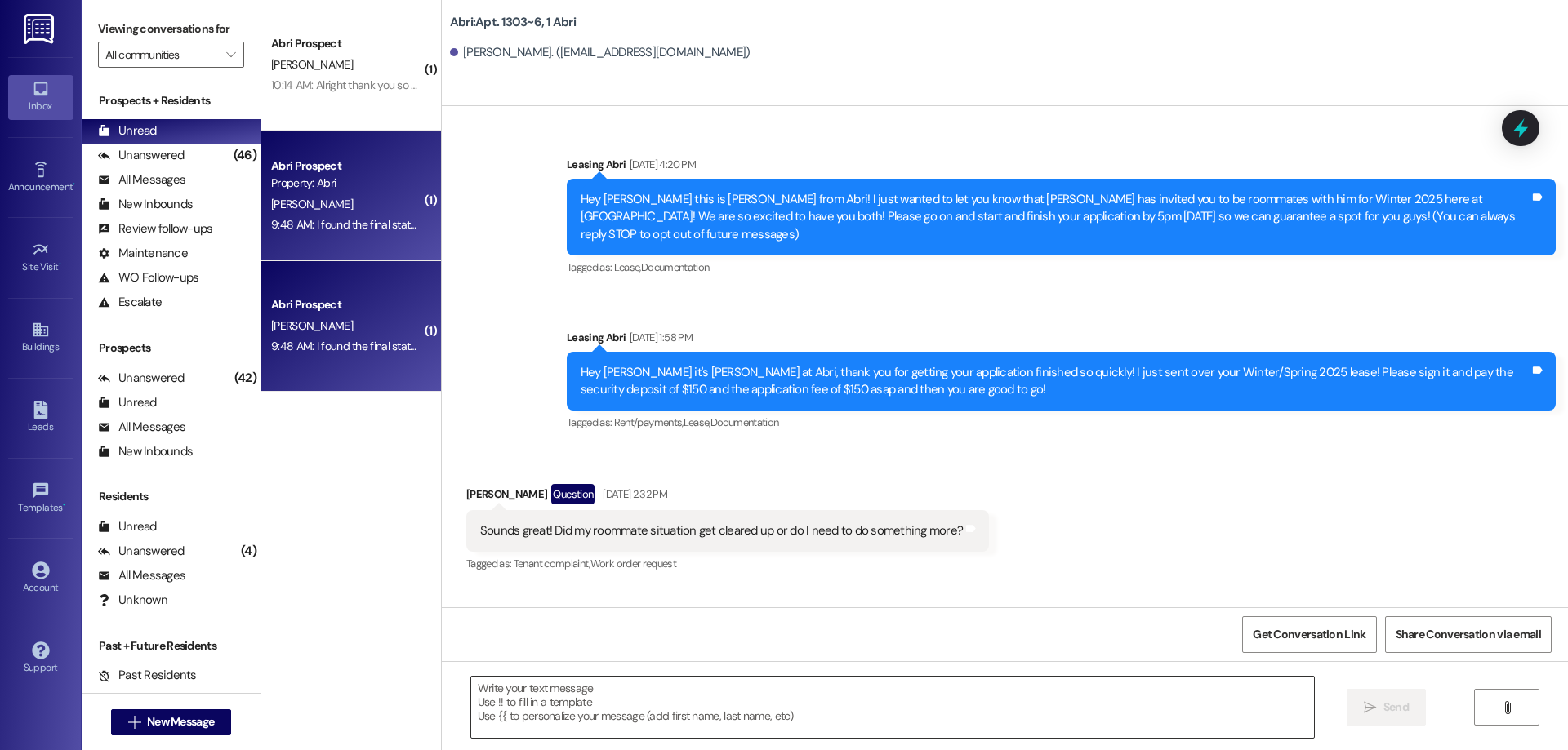
scroll to position [17815, 0]
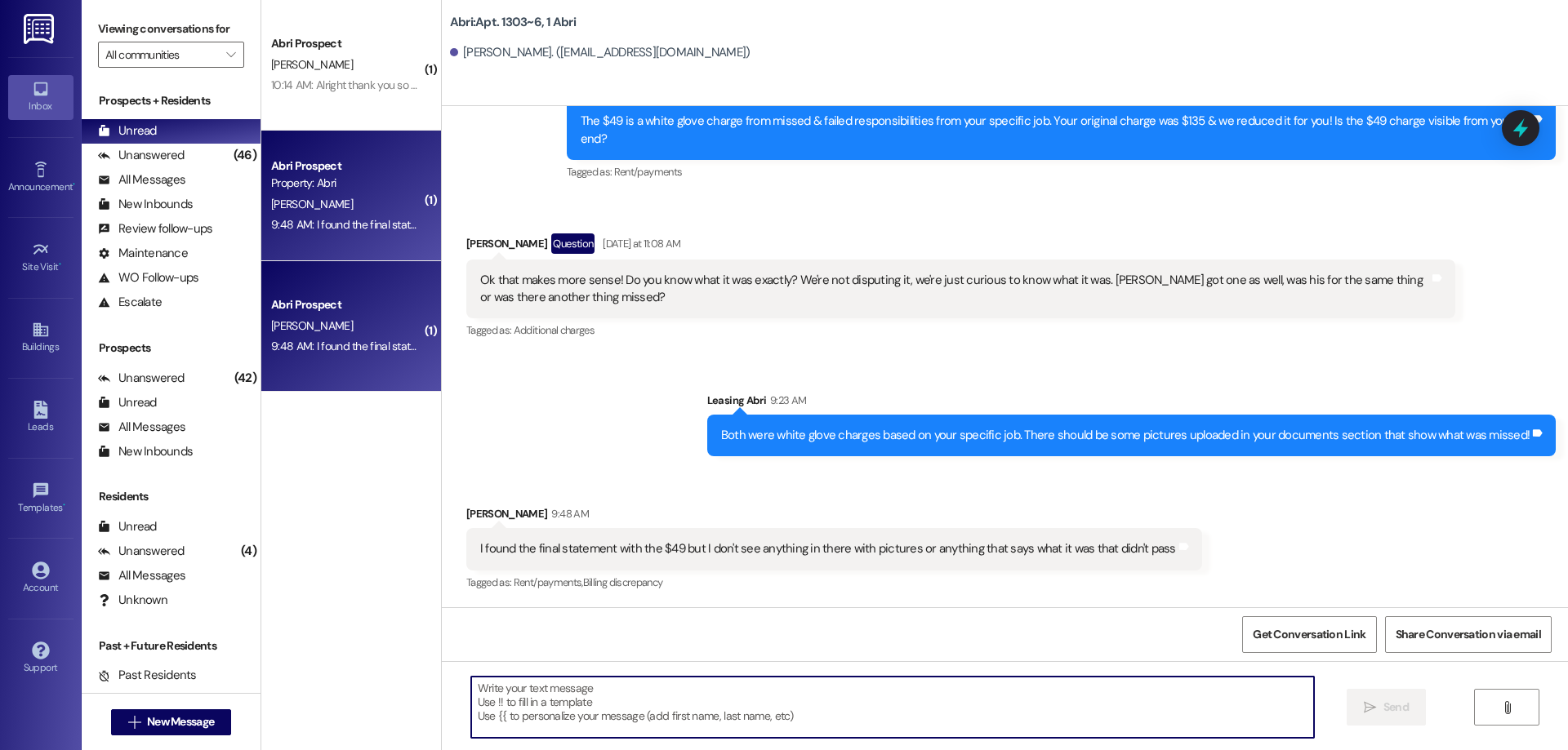
click at [550, 710] on textarea at bounding box center [893, 707] width 843 height 61
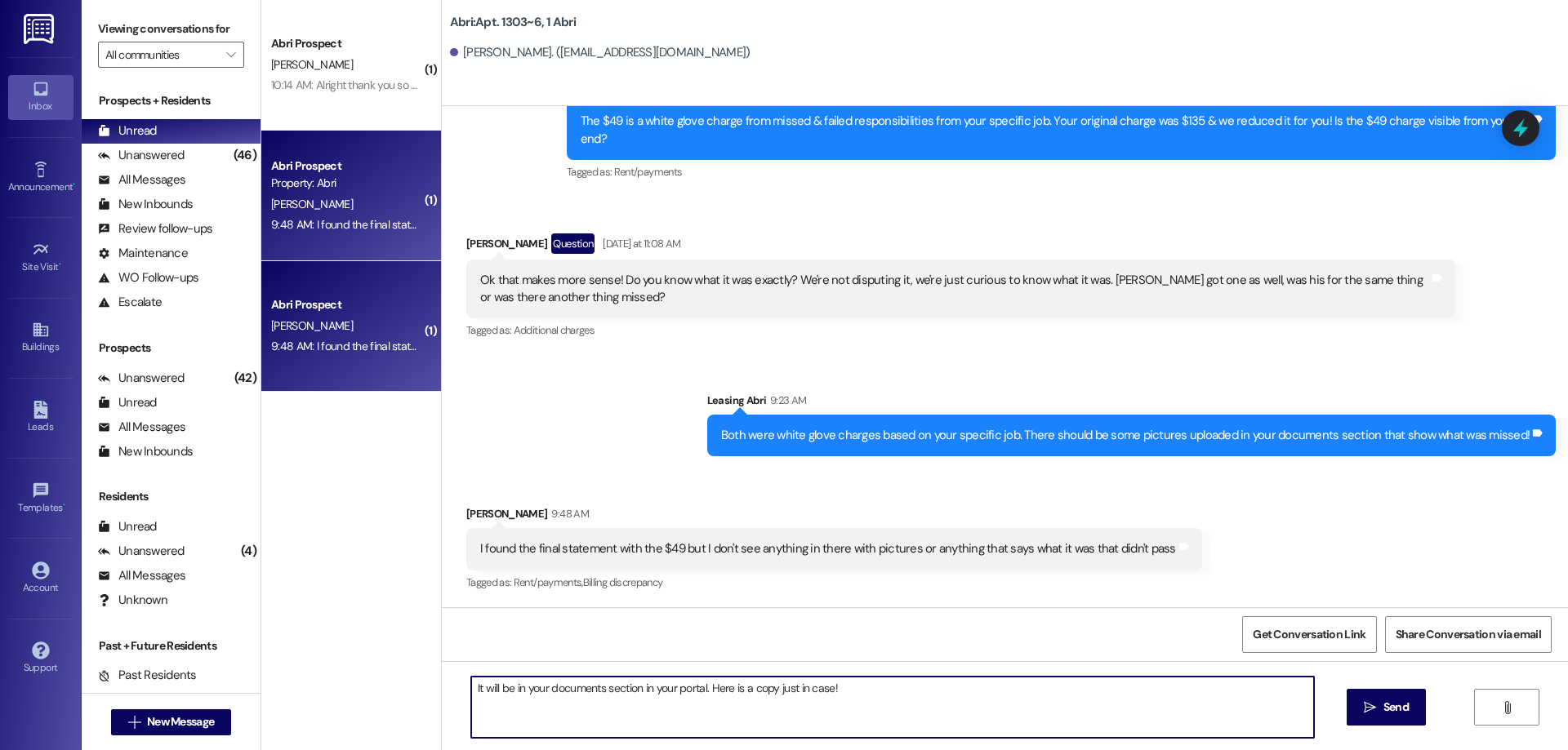
type textarea "It will be in your documents section in your portal. Here is a copy just in cas…"
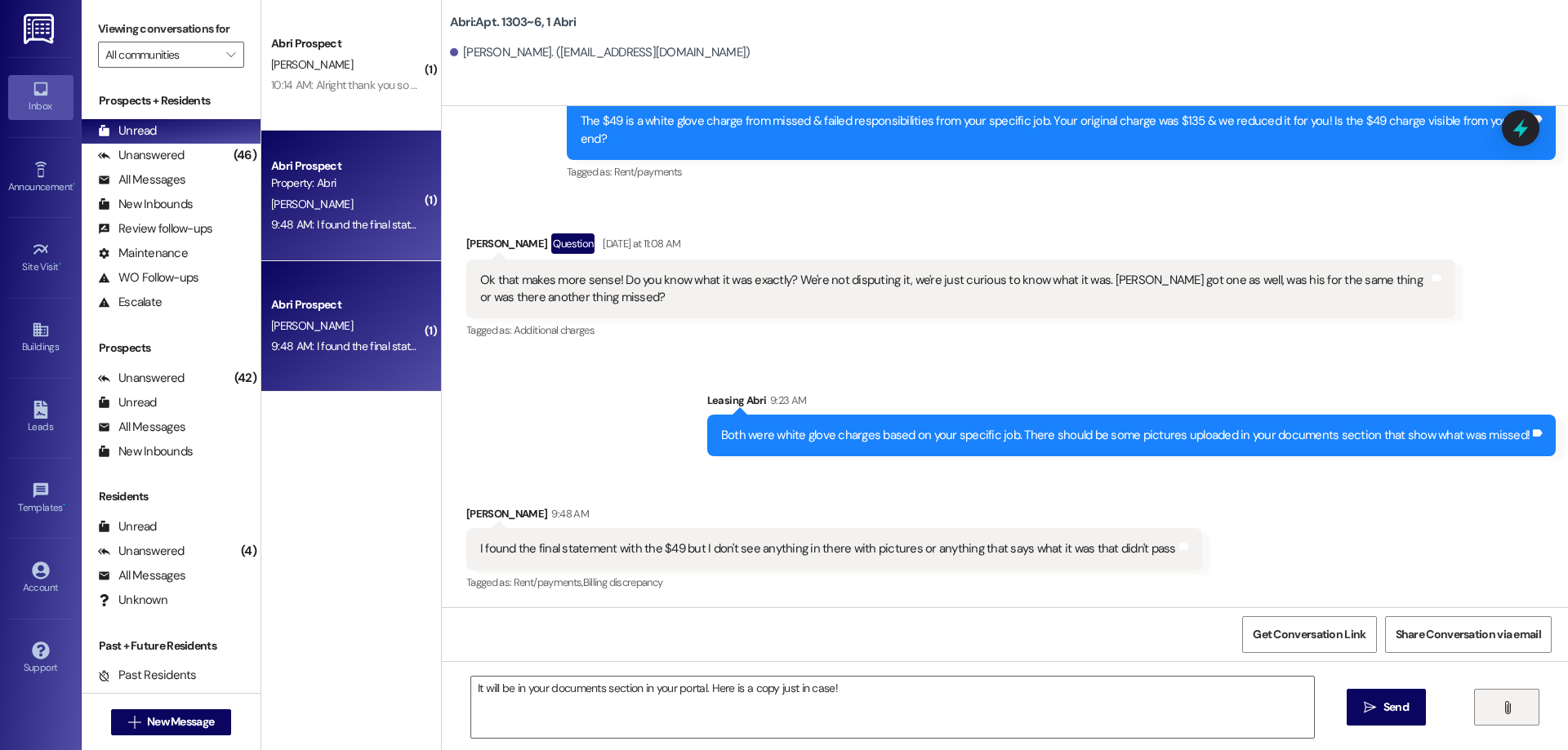
click at [1489, 715] on button "" at bounding box center [1506, 707] width 65 height 37
click at [1492, 706] on button "" at bounding box center [1506, 707] width 65 height 37
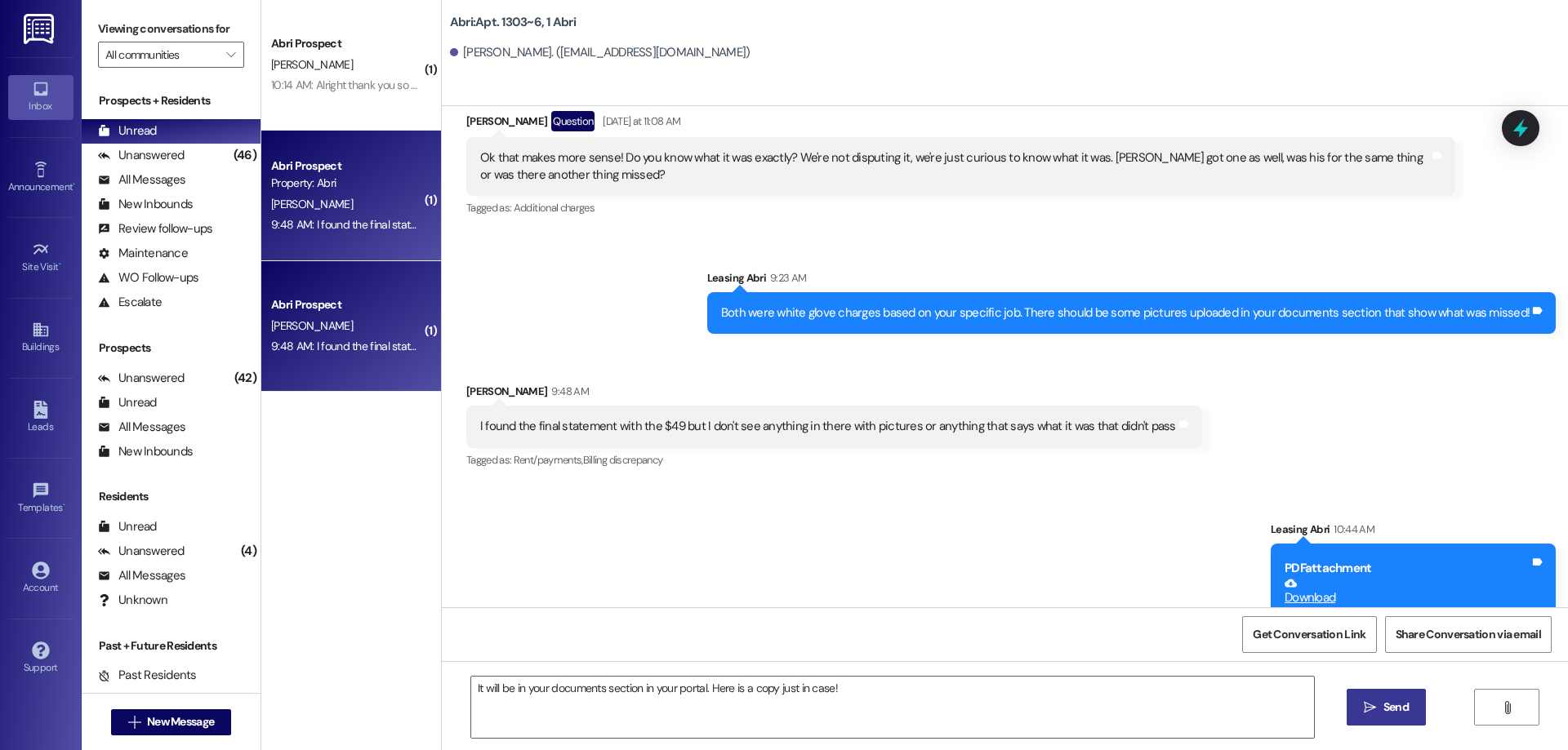
scroll to position [17814, 0]
click at [1373, 705] on icon "" at bounding box center [1369, 708] width 12 height 13
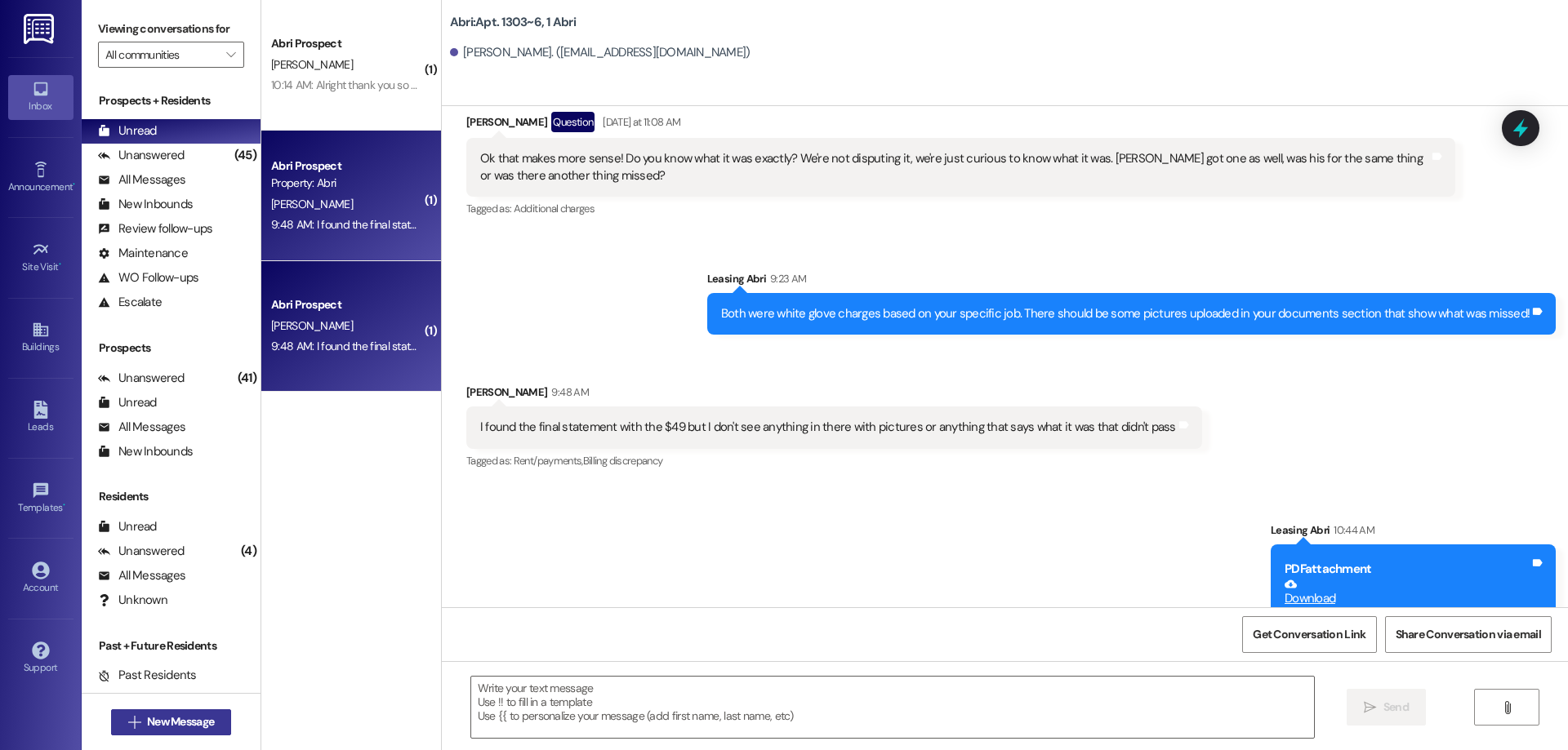
click at [158, 734] on button " New Message" at bounding box center [171, 723] width 121 height 26
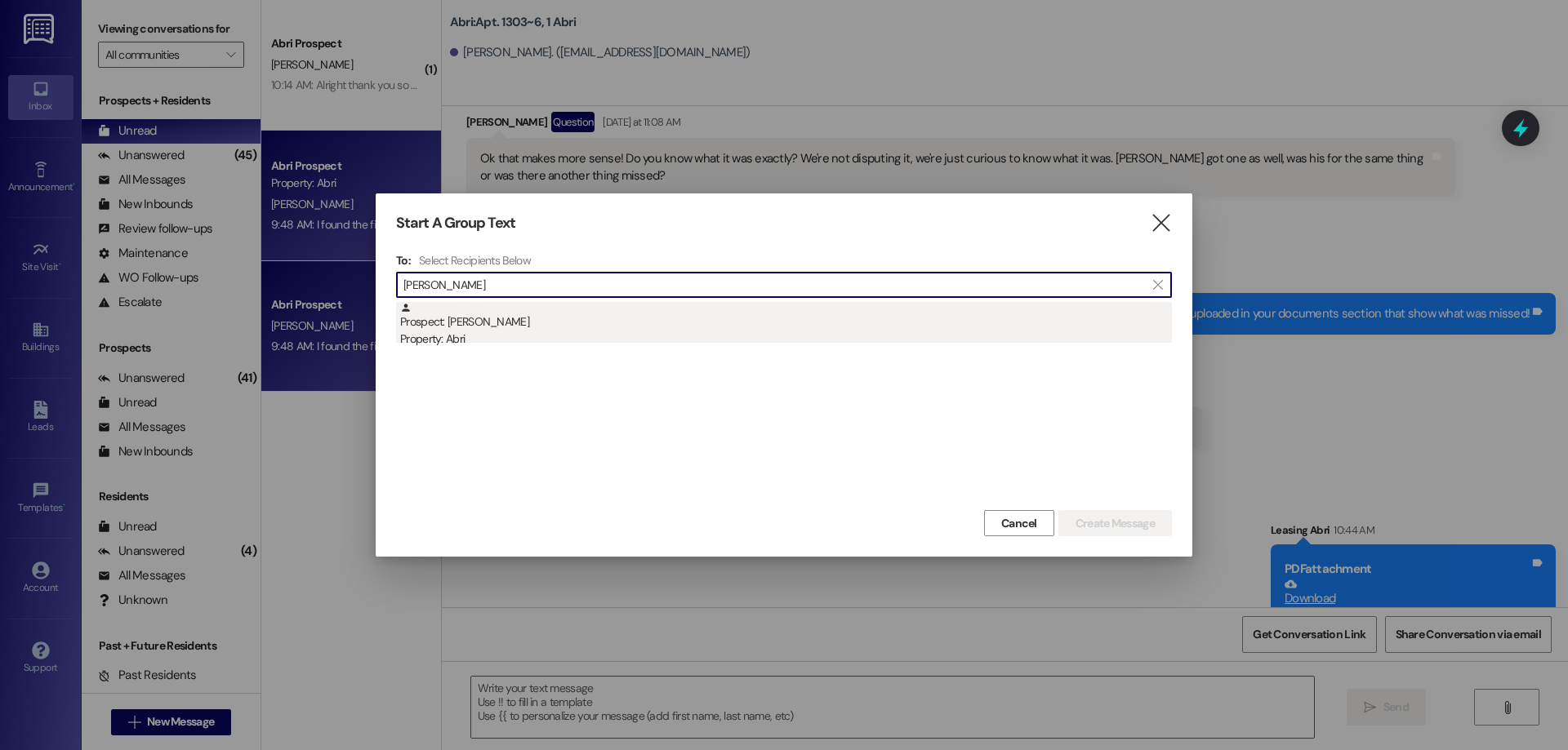
type input "hannah cren"
click at [438, 327] on div "Prospect: Hannah Crenshaw Property: Abri" at bounding box center [786, 326] width 772 height 46
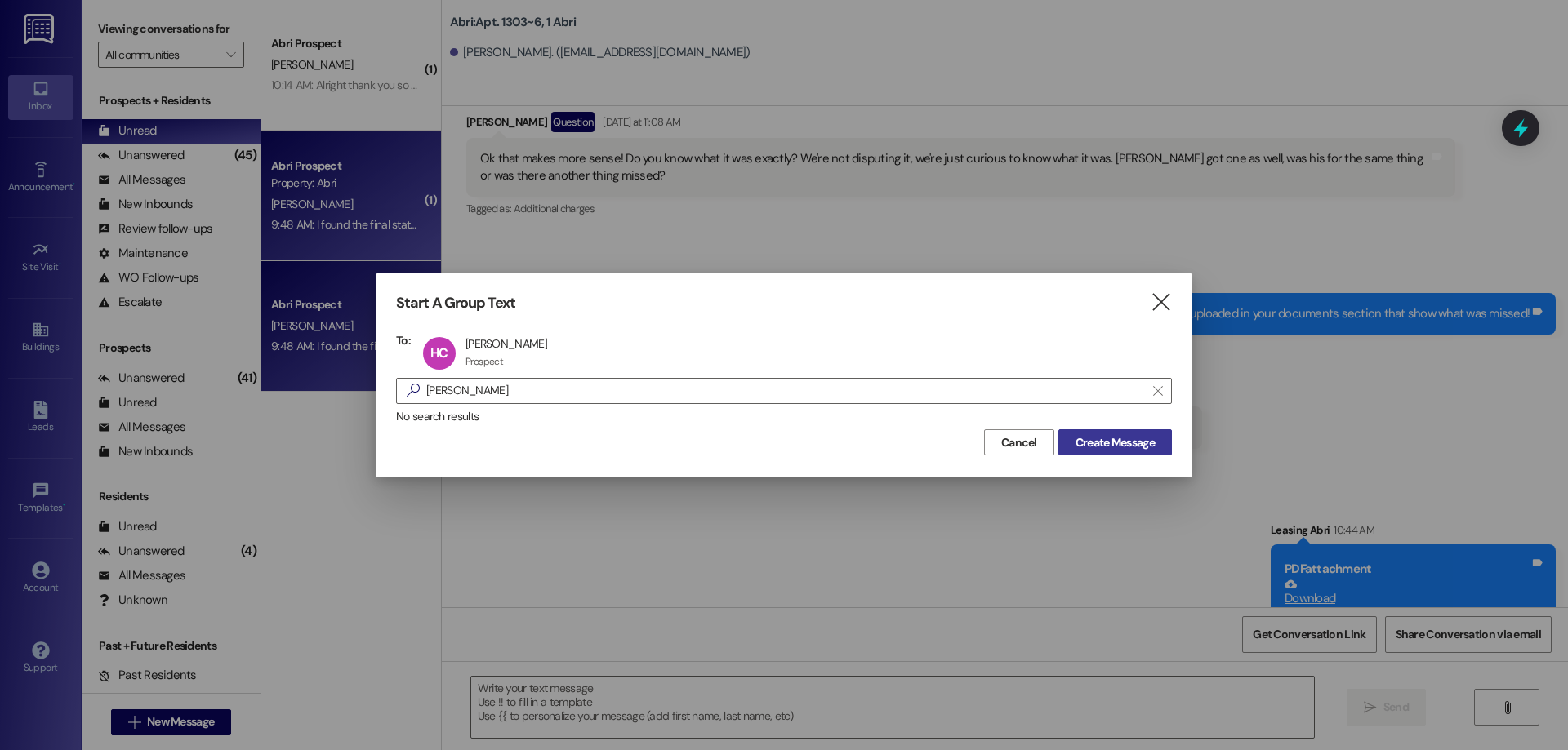
click at [1120, 448] on span "Create Message" at bounding box center [1115, 443] width 79 height 17
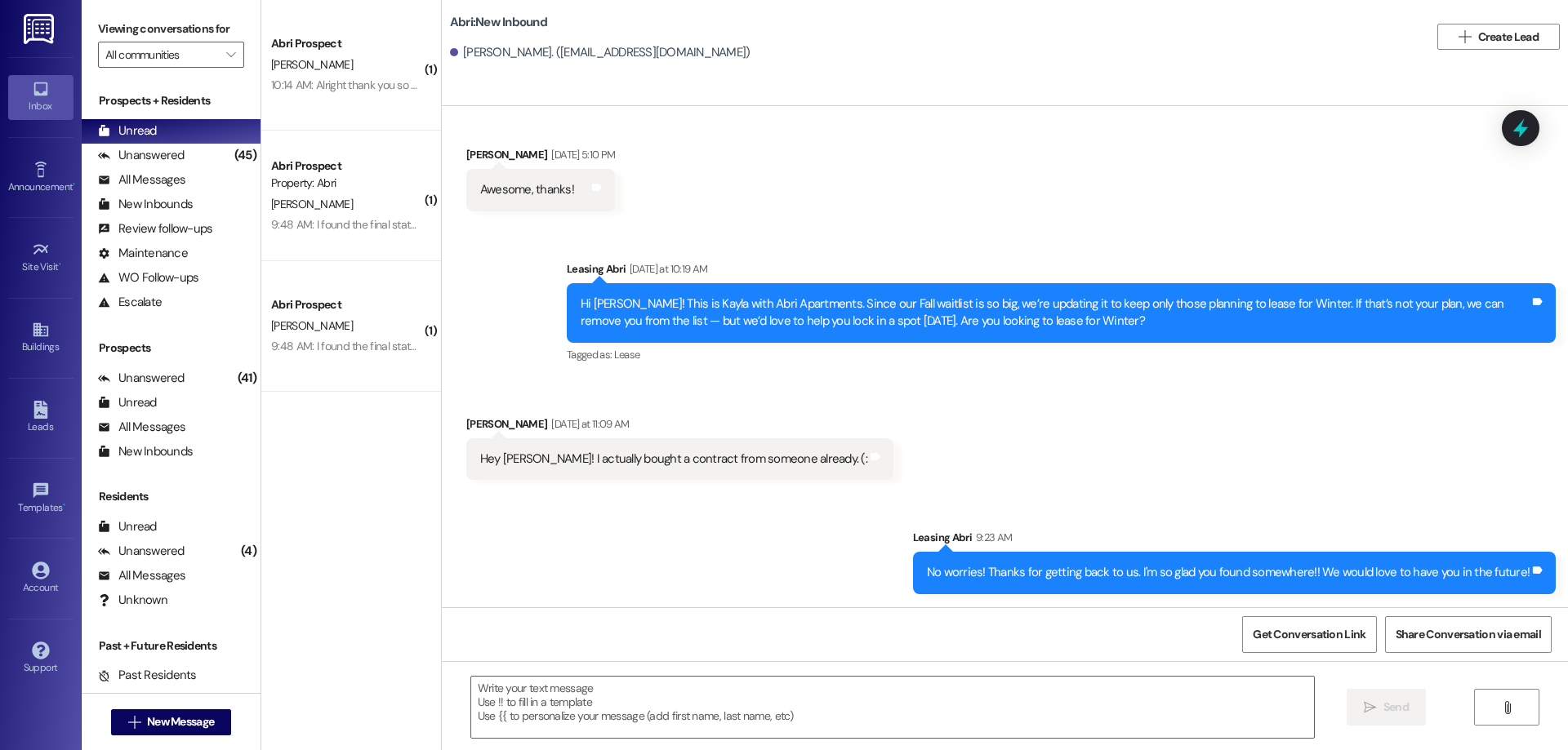
scroll to position [856, 0]
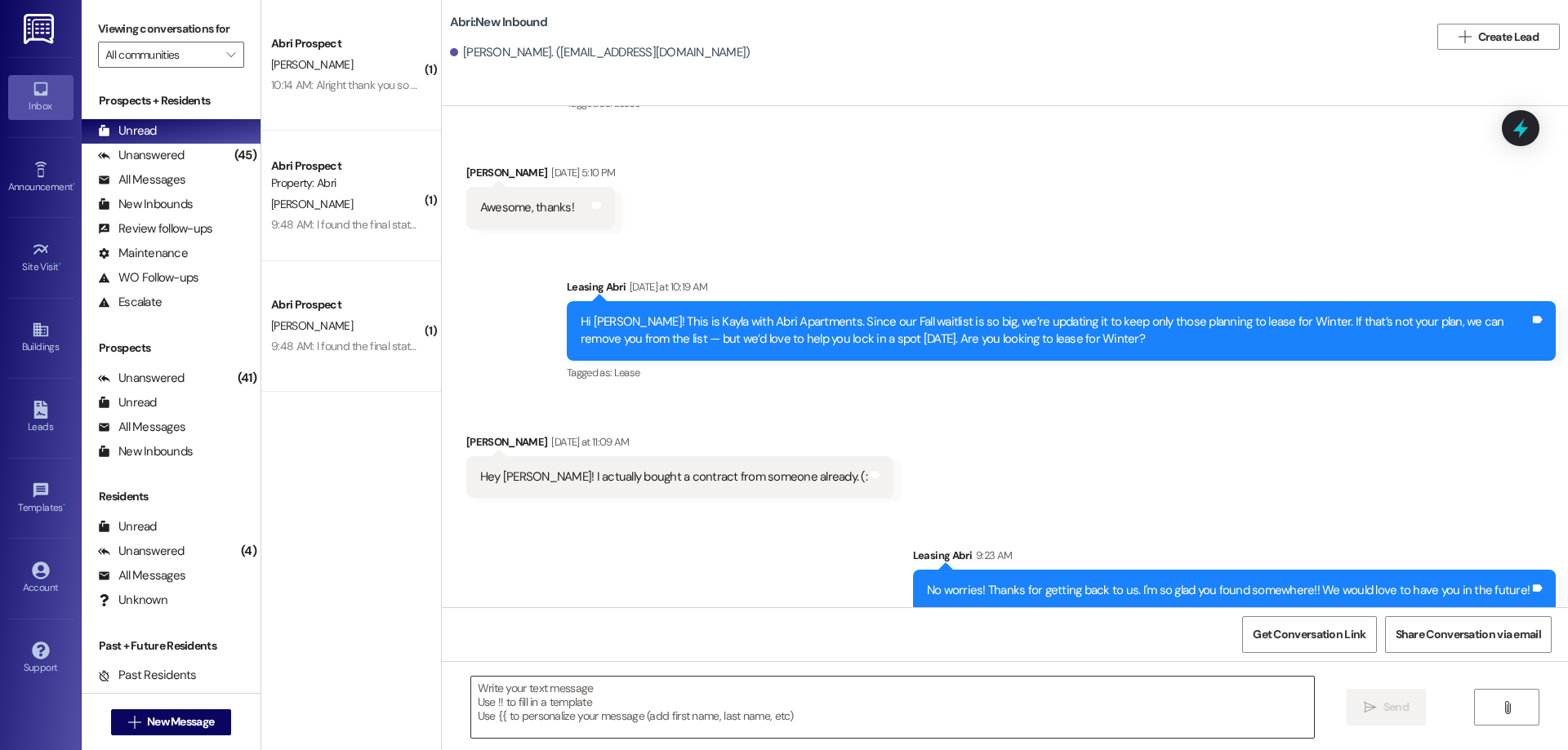
click at [983, 720] on textarea at bounding box center [893, 707] width 843 height 61
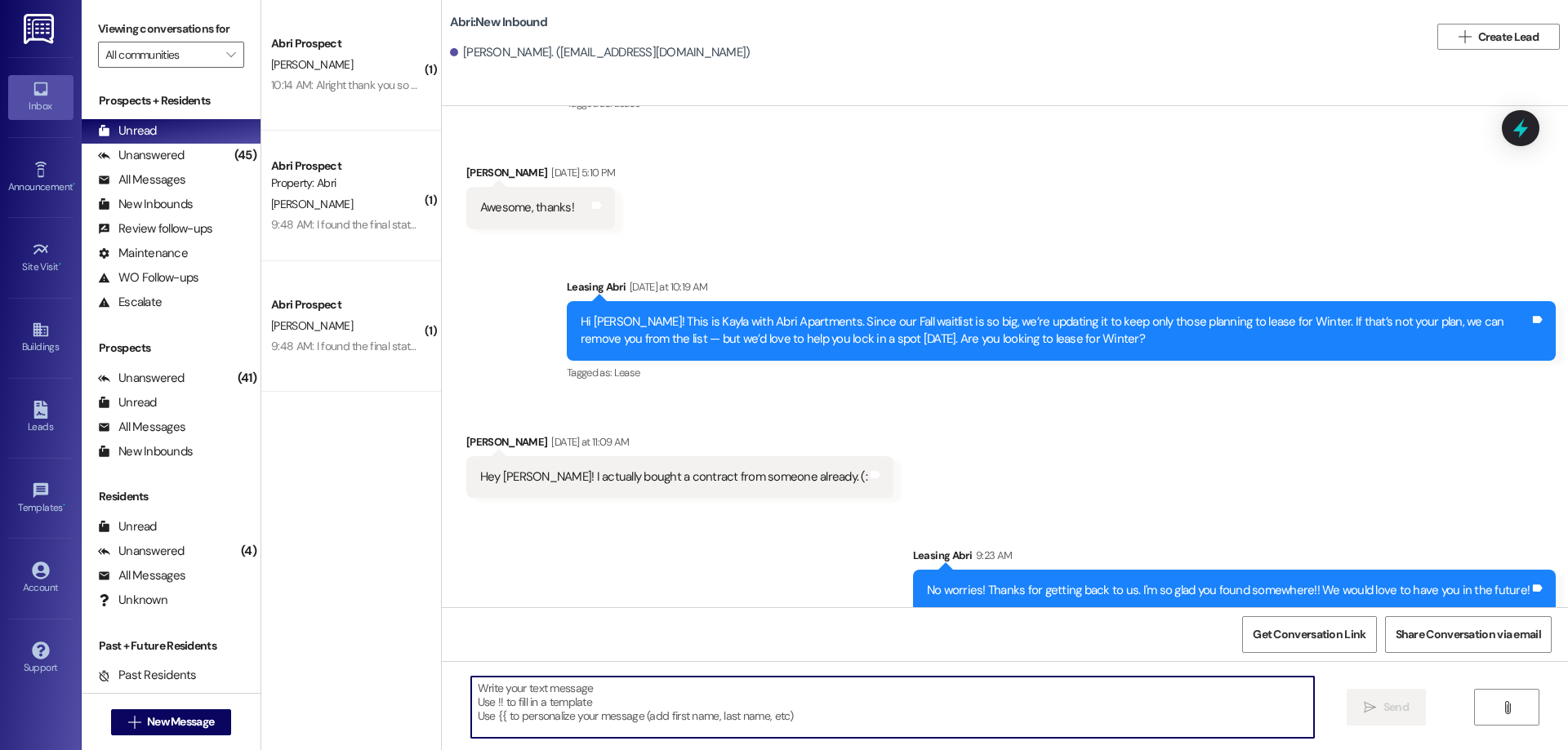
type textarea "O"
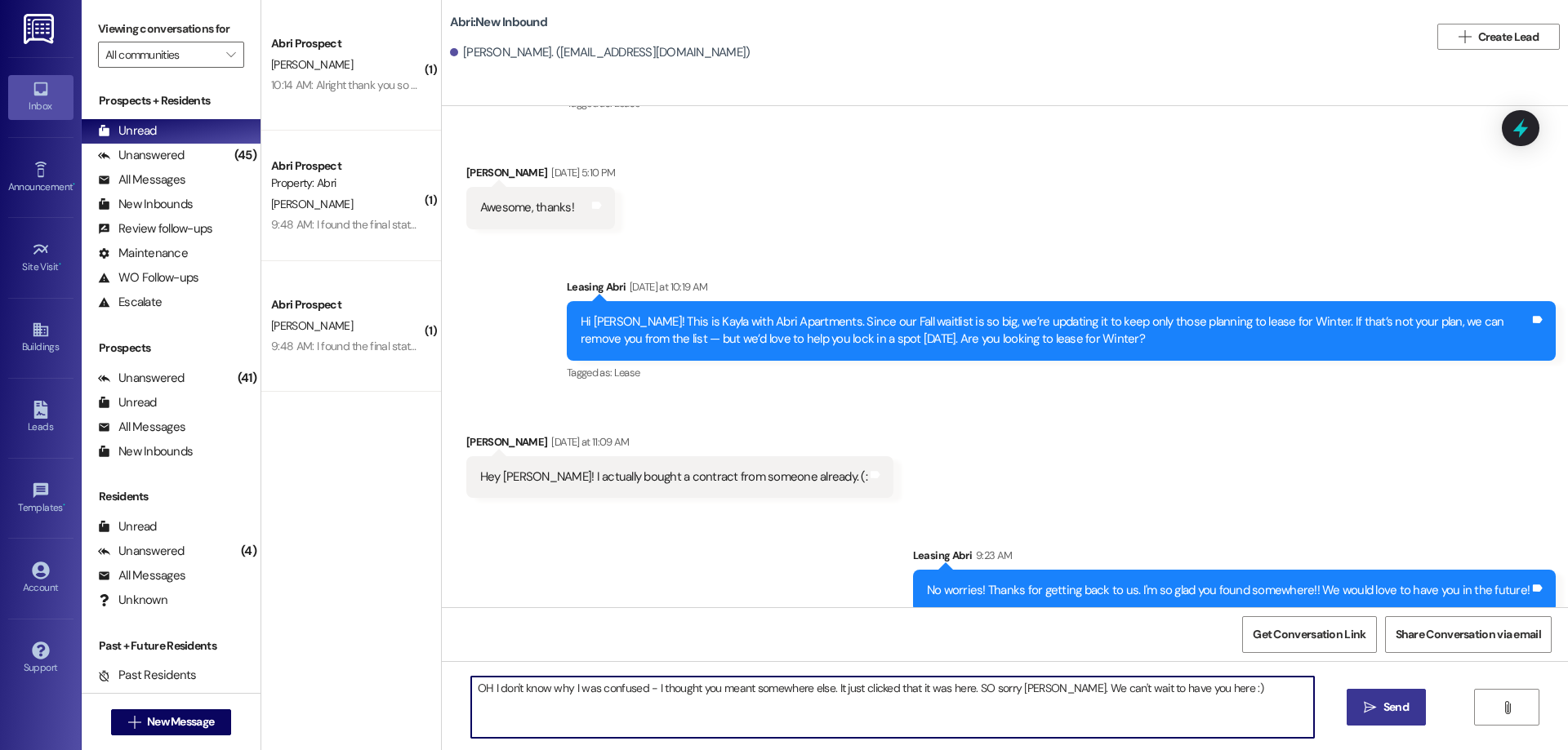
type textarea "OH I don't know why I was confused - I thought you meant somewhere else. It jus…"
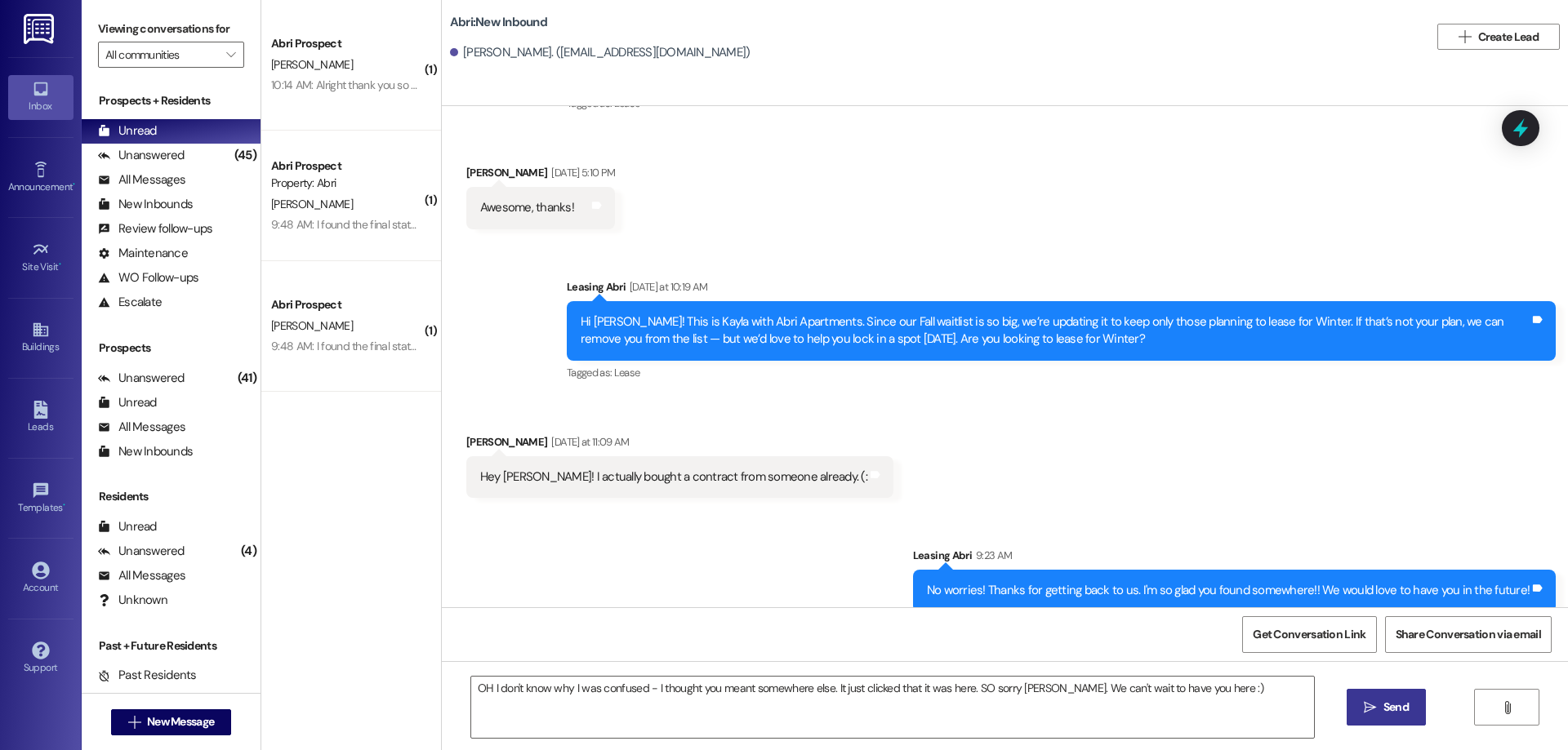
click at [1407, 710] on span "Send" at bounding box center [1396, 707] width 32 height 17
